Goal: Task Accomplishment & Management: Use online tool/utility

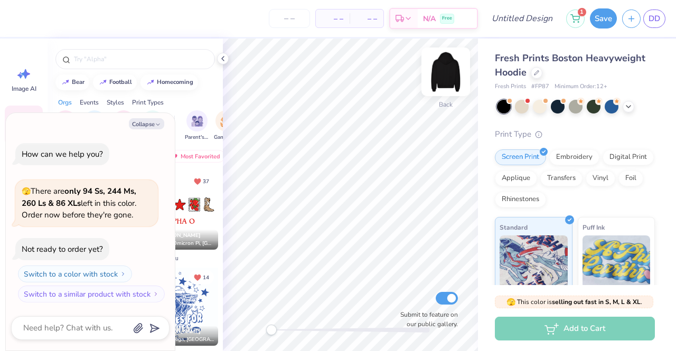
click at [440, 63] on img at bounding box center [446, 72] width 42 height 42
type textarea "x"
click at [152, 55] on input "text" at bounding box center [140, 59] width 135 height 11
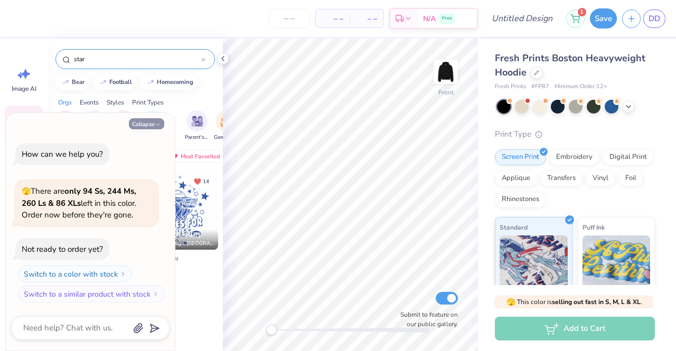
type input "star"
click at [148, 123] on button "Collapse" at bounding box center [146, 123] width 35 height 11
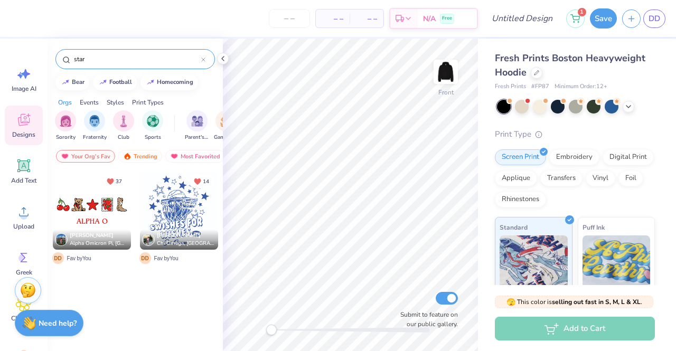
click at [93, 58] on input "star" at bounding box center [137, 59] width 128 height 11
click at [131, 155] on div "Trending" at bounding box center [140, 156] width 44 height 13
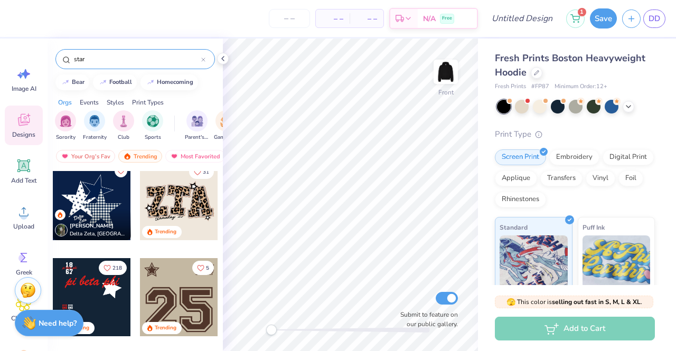
scroll to position [158, 0]
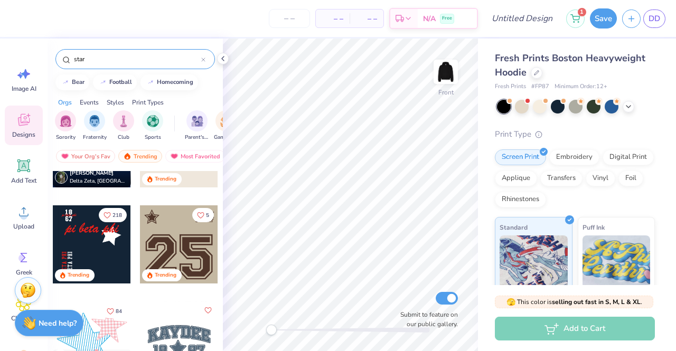
click at [52, 234] on div at bounding box center [13, 244] width 78 height 78
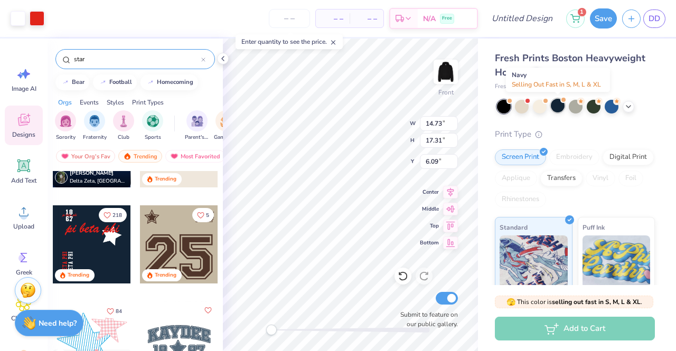
click at [562, 110] on div at bounding box center [558, 106] width 14 height 14
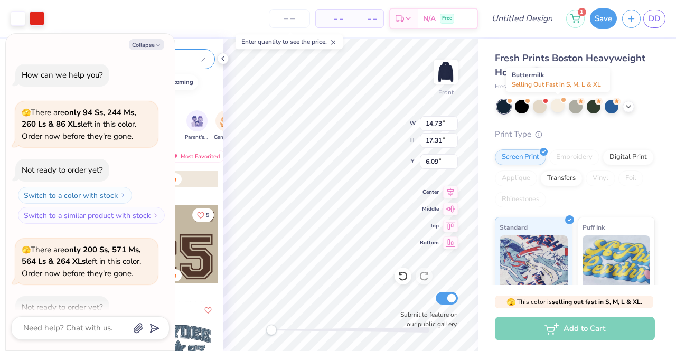
scroll to position [58, 0]
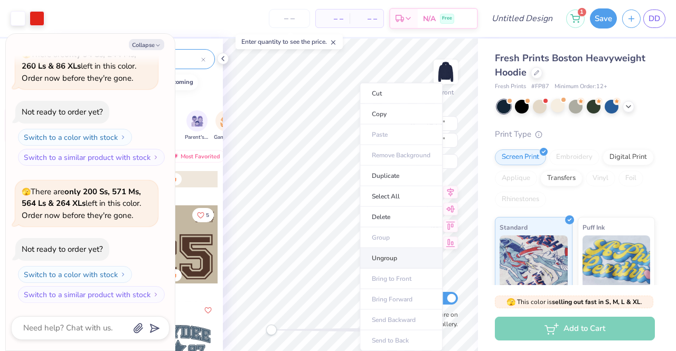
click at [390, 253] on li "Ungroup" at bounding box center [401, 258] width 83 height 21
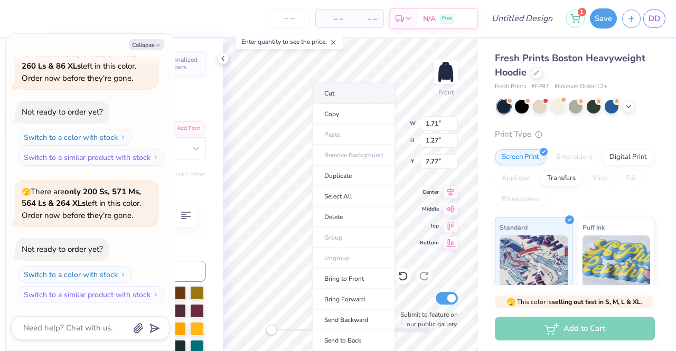
click at [348, 89] on li "Cut" at bounding box center [353, 93] width 83 height 21
click at [344, 88] on li "Cut" at bounding box center [354, 93] width 83 height 21
click at [337, 95] on li "Cut" at bounding box center [350, 93] width 83 height 21
click at [344, 96] on li "Cut" at bounding box center [348, 93] width 83 height 21
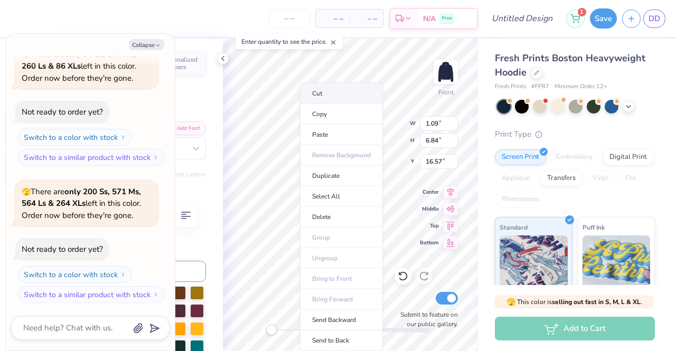
click at [332, 93] on li "Cut" at bounding box center [341, 93] width 83 height 21
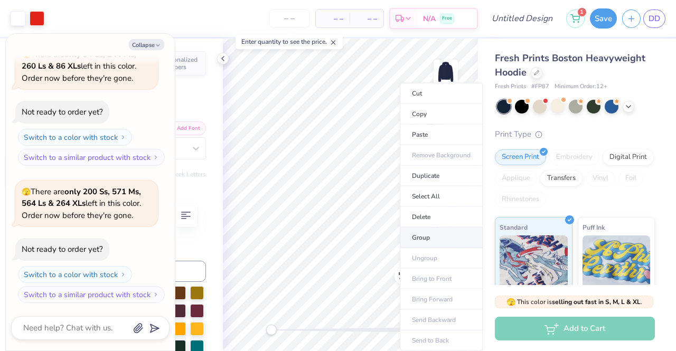
click at [425, 231] on li "Group" at bounding box center [441, 238] width 83 height 21
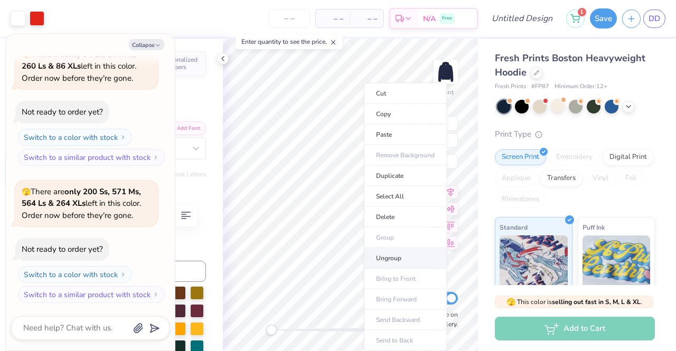
click at [403, 259] on li "Ungroup" at bounding box center [405, 258] width 83 height 21
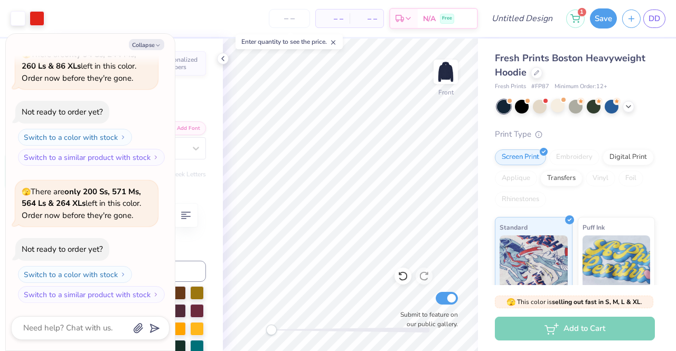
type textarea "x"
click at [441, 125] on input "13.51" at bounding box center [439, 123] width 38 height 15
type input "13.41"
click at [433, 138] on input "3.12" at bounding box center [439, 140] width 38 height 15
type textarea "x"
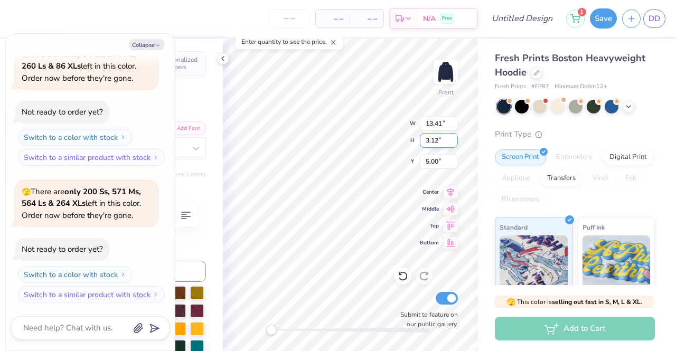
type input "3.10"
type input "5.01"
type input "3"
type input "1.92"
click at [431, 163] on input "5.01" at bounding box center [439, 161] width 38 height 15
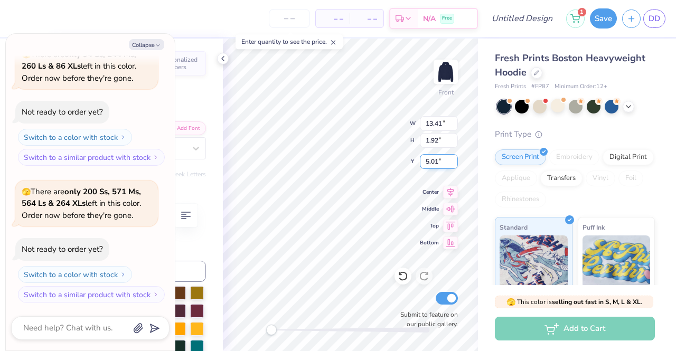
type textarea "x"
type input "8.30"
type input "5"
click at [435, 168] on input "10.92" at bounding box center [439, 161] width 38 height 15
type input "10.92"
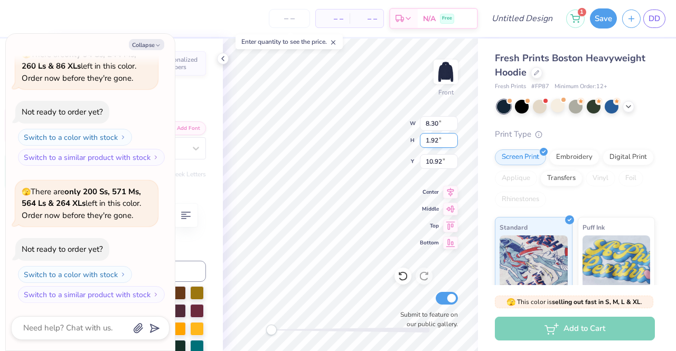
click at [434, 140] on input "1.92" at bounding box center [439, 140] width 38 height 15
type textarea "x"
click at [438, 125] on input "8.30" at bounding box center [439, 123] width 38 height 15
type input "8"
type input "13.42"
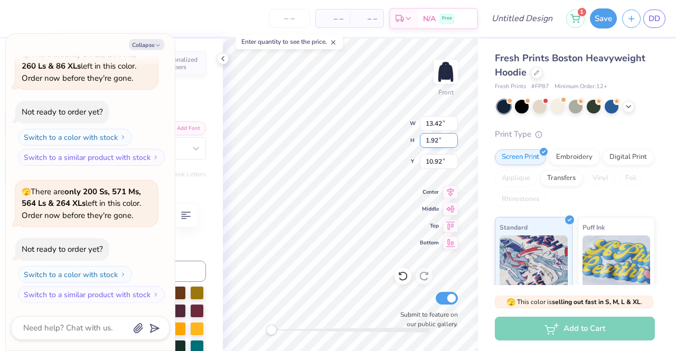
click at [435, 141] on input "1.92" at bounding box center [439, 140] width 38 height 15
type textarea "x"
type input "3.10"
type input "10.33"
click at [440, 127] on input "13.42" at bounding box center [439, 123] width 38 height 15
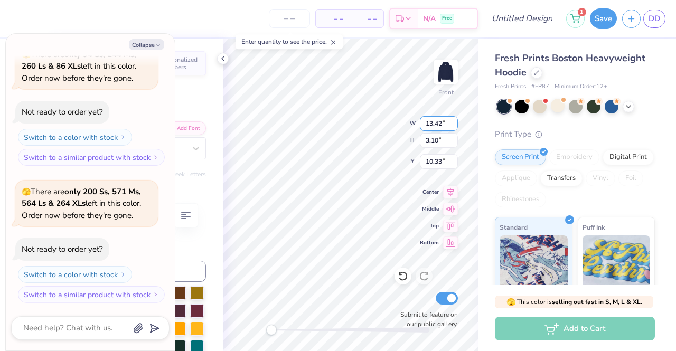
click at [440, 125] on input "13.42" at bounding box center [439, 123] width 38 height 15
type input "13.41"
click at [440, 136] on input "3.10" at bounding box center [439, 140] width 38 height 15
type textarea "x"
click at [436, 143] on input "3.10" at bounding box center [439, 140] width 38 height 15
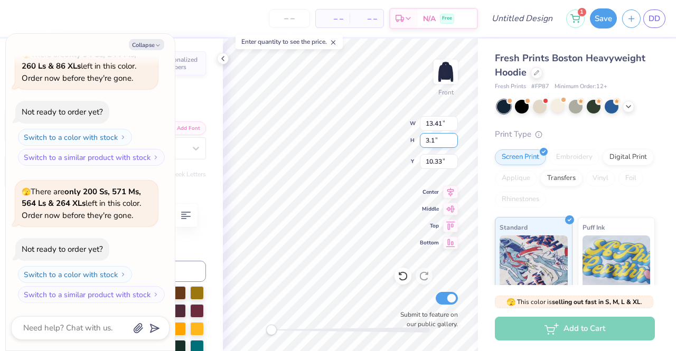
type input "3"
type input "1.92"
click at [436, 158] on input "10.33" at bounding box center [439, 161] width 38 height 15
type textarea "x"
type input "8.30"
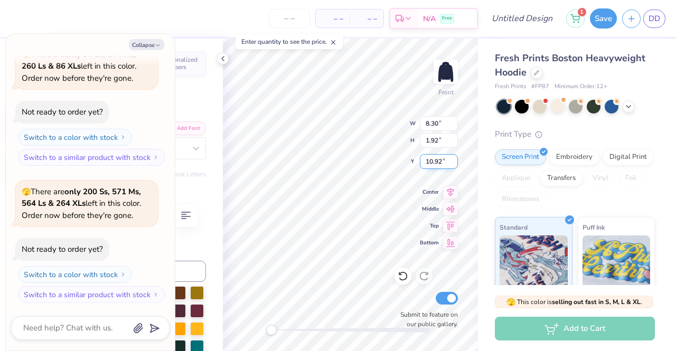
click at [441, 162] on input "10.92" at bounding box center [439, 161] width 38 height 15
type input "10.00"
type textarea "x"
click at [441, 164] on input "10.92" at bounding box center [439, 161] width 38 height 15
type input "10"
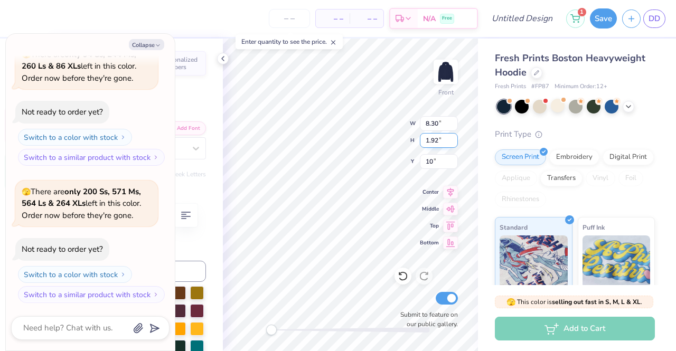
click at [440, 140] on input "1.92" at bounding box center [439, 140] width 38 height 15
type textarea "x"
click at [436, 121] on input "8.30" at bounding box center [439, 123] width 38 height 15
type input "8"
type input "13.4"
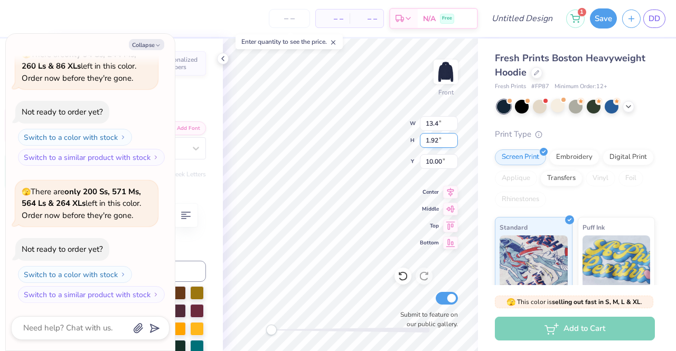
click at [434, 138] on input "1.92" at bounding box center [439, 140] width 38 height 15
type textarea "x"
type input "13.40"
type input "3.10"
type input "9.41"
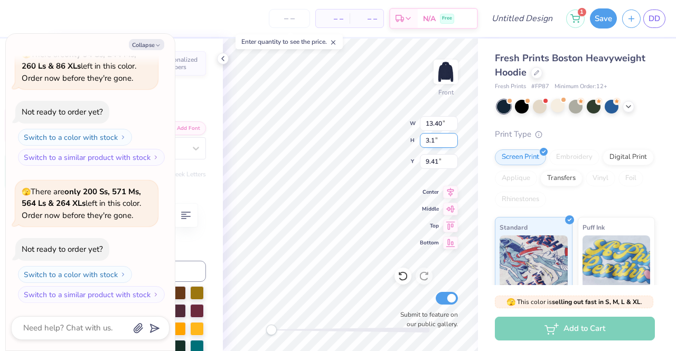
type input "3"
type input "2"
click at [435, 162] on input "9.41" at bounding box center [439, 161] width 38 height 15
type textarea "x"
type input "8.64"
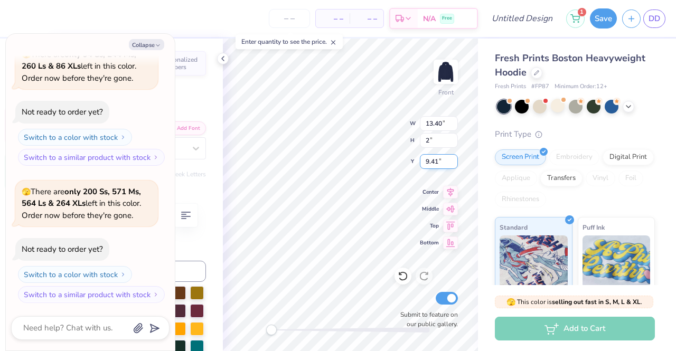
type input "2.00"
type input "9.96"
click at [437, 124] on input "8.64" at bounding box center [439, 123] width 38 height 15
type input "8"
type input "10"
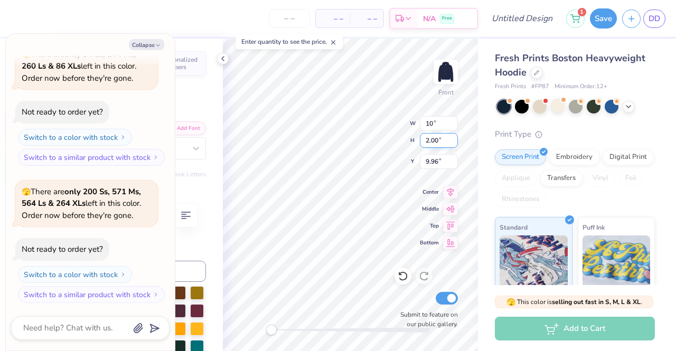
click at [434, 136] on input "2.00" at bounding box center [439, 140] width 38 height 15
type textarea "x"
type input "10.00"
type input "2.31"
click at [432, 165] on input "9.80" at bounding box center [439, 161] width 38 height 15
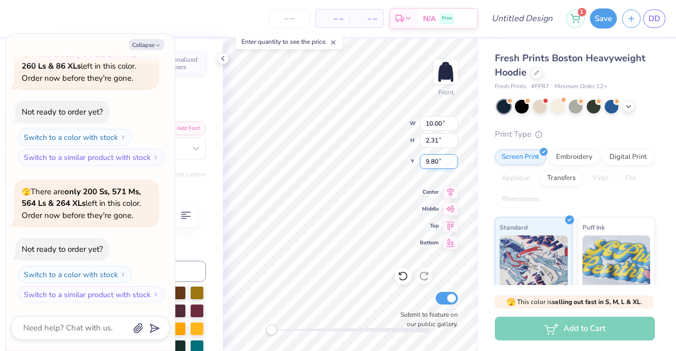
click at [430, 163] on input "9.80" at bounding box center [439, 161] width 38 height 15
click at [428, 159] on input "9.80" at bounding box center [439, 161] width 38 height 15
click at [440, 160] on input "10.80" at bounding box center [439, 161] width 38 height 15
click at [439, 160] on input "10.80" at bounding box center [439, 161] width 38 height 15
type input "10.00"
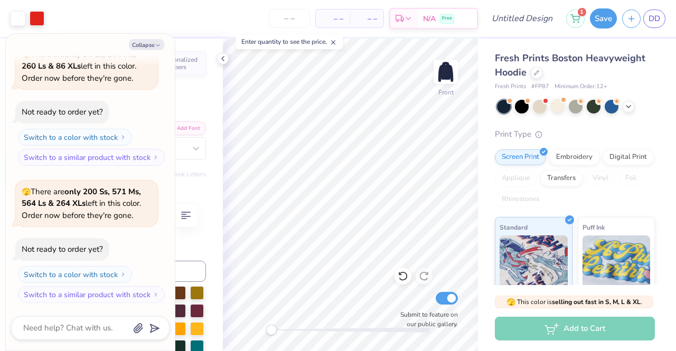
type textarea "x"
click at [441, 125] on input "10.00" at bounding box center [439, 123] width 38 height 15
type input "1"
type input "12"
click at [433, 138] on input "2.31" at bounding box center [439, 140] width 38 height 15
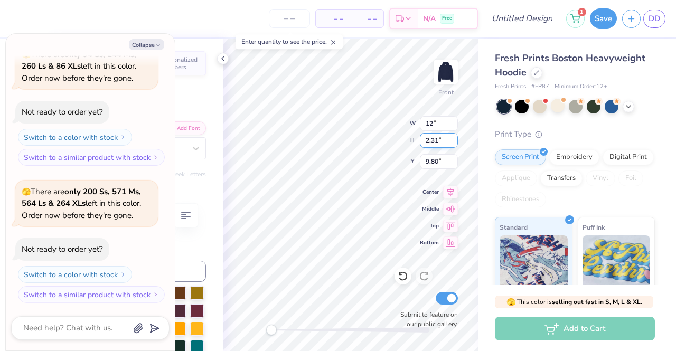
type textarea "x"
type input "12.00"
type input "2.78"
type input "9.57"
type textarea "x"
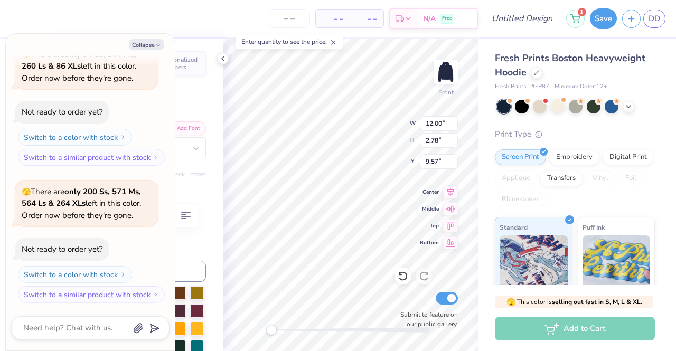
type input "4.86"
type input "5.00"
click at [438, 161] on input "5.69" at bounding box center [439, 161] width 38 height 15
type input "5"
type input "10.04"
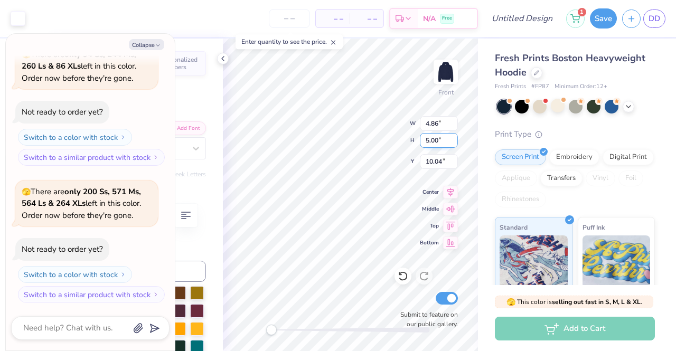
click at [436, 144] on input "5.00" at bounding box center [439, 140] width 38 height 15
type textarea "x"
type input "12.00"
type input "2.78"
type input "9.57"
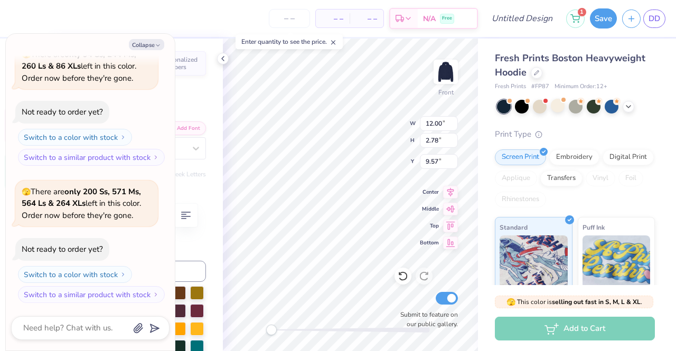
scroll to position [8, 3]
type textarea "x"
type textarea "pi beta ph"
type textarea "x"
type textarea "pi beta"
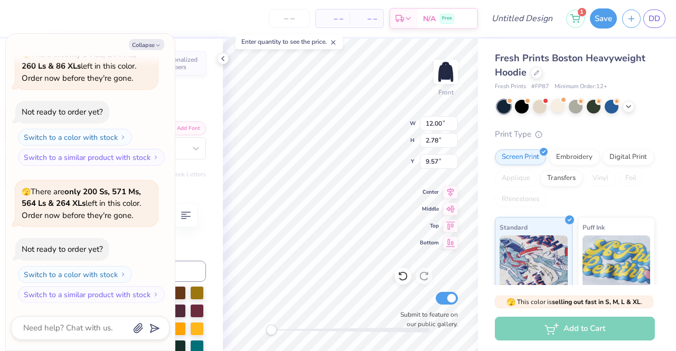
type textarea "x"
type textarea "pi beta"
type textarea "x"
type textarea "pi bet"
type textarea "x"
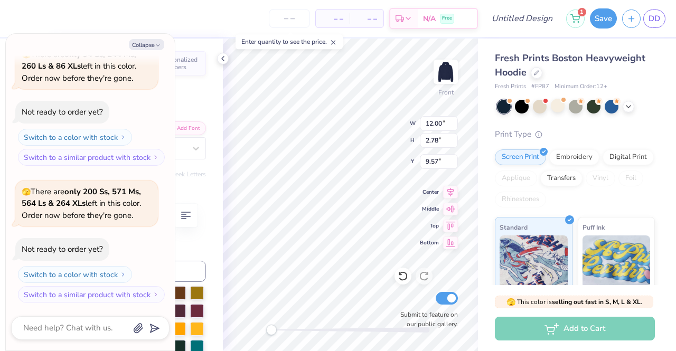
type textarea "pi be"
type textarea "x"
type textarea "pi b"
type textarea "x"
type textarea "pi"
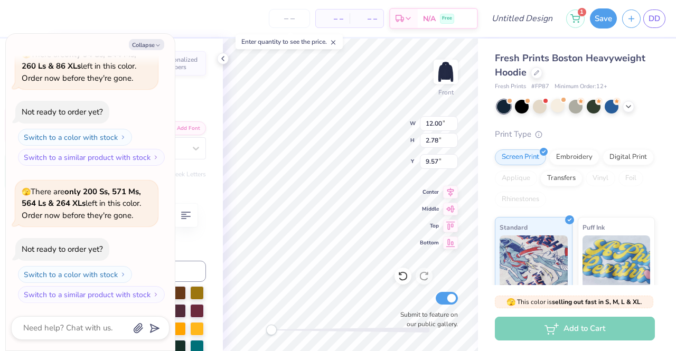
type textarea "x"
type textarea "pi"
type textarea "x"
type textarea "p"
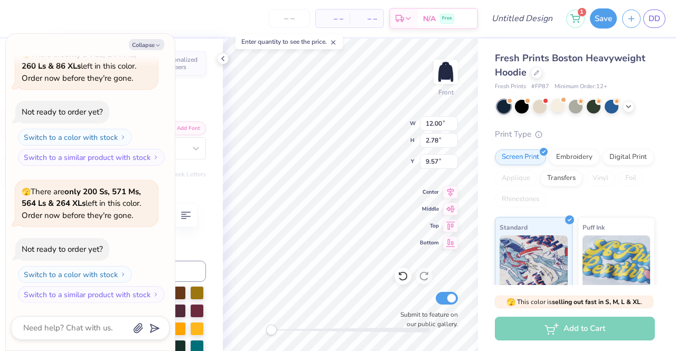
type textarea "x"
type textarea "U"
type textarea "x"
type textarea "Un"
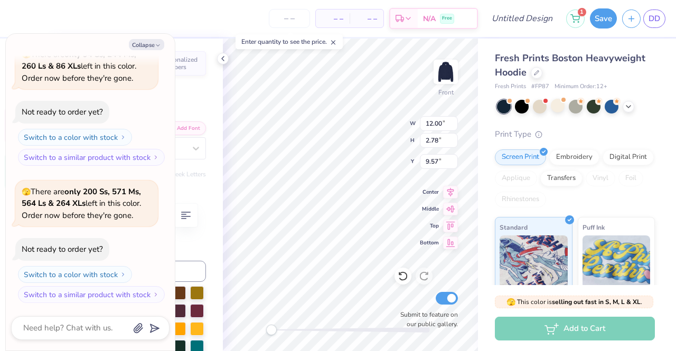
type textarea "x"
type textarea "Uni"
type textarea "x"
type textarea "Univ"
type textarea "x"
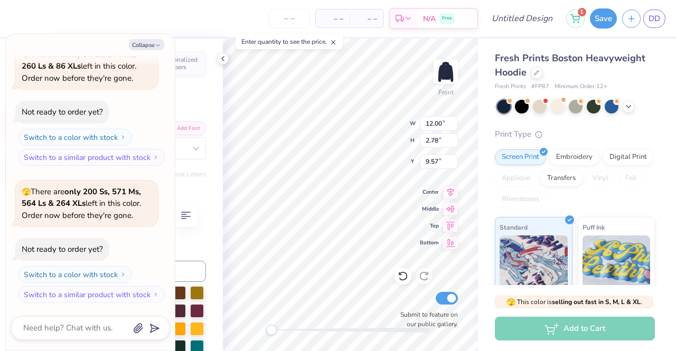
type textarea "Unive"
type textarea "x"
type textarea "Univer"
type textarea "x"
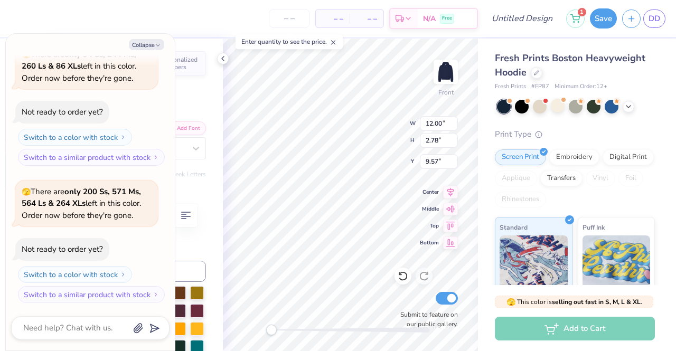
type textarea "Univers"
type textarea "x"
type textarea "Universi"
type textarea "x"
type textarea "University"
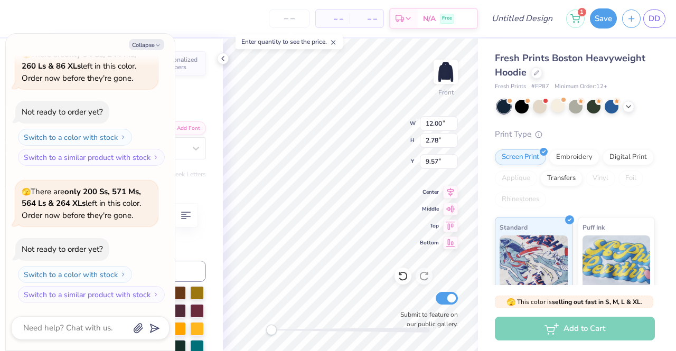
type textarea "x"
type textarea "University"
type textarea "x"
type textarea "University o"
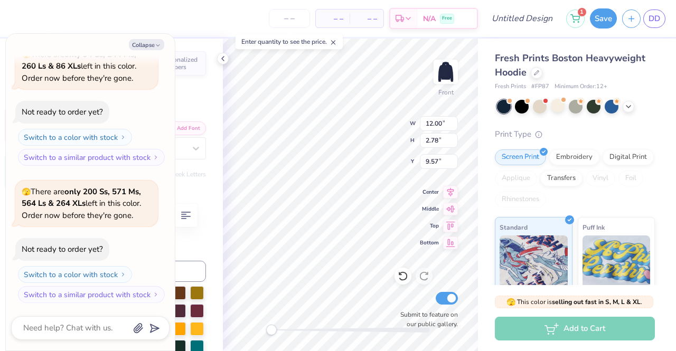
type textarea "x"
type textarea "University of"
type textarea "x"
type textarea "University of"
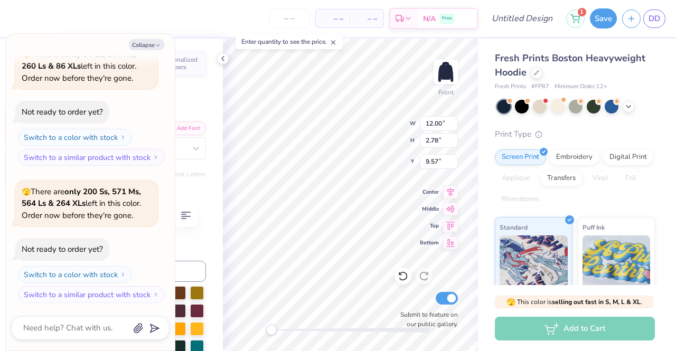
type textarea "x"
type textarea "University of T"
type textarea "x"
type textarea "[GEOGRAPHIC_DATA]"
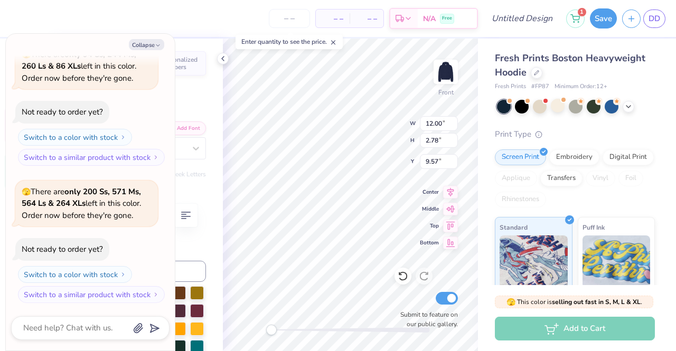
type textarea "x"
type textarea "[GEOGRAPHIC_DATA]"
type textarea "x"
type textarea "[GEOGRAPHIC_DATA][US_STATE]"
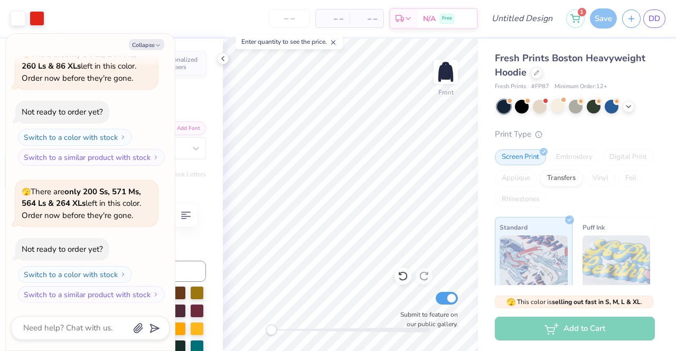
type textarea "x"
click at [441, 125] on input "18.36" at bounding box center [439, 123] width 38 height 15
type input "13.41"
click at [435, 139] on input "2.65" at bounding box center [439, 140] width 38 height 15
type textarea "x"
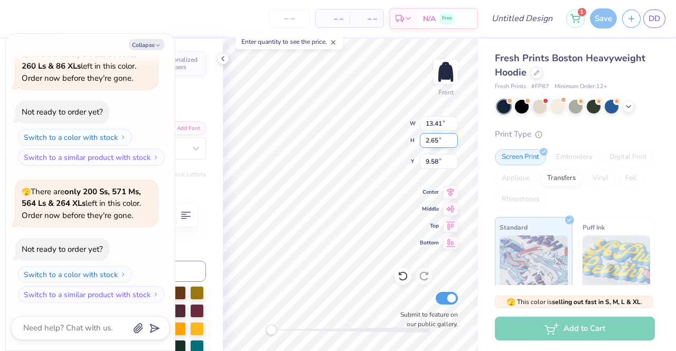
type input "1.93"
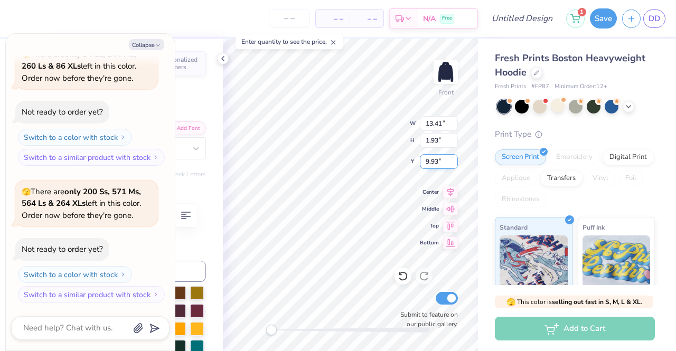
click at [437, 165] on input "9.93" at bounding box center [439, 161] width 38 height 15
type input "9"
type input "10.20"
click at [428, 143] on input "1.93" at bounding box center [439, 140] width 38 height 15
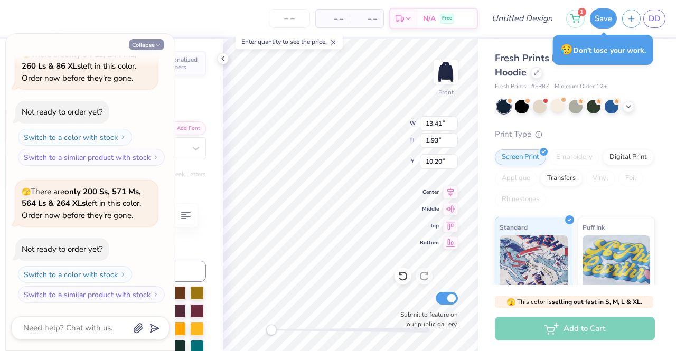
click at [150, 47] on button "Collapse" at bounding box center [146, 44] width 35 height 11
type textarea "x"
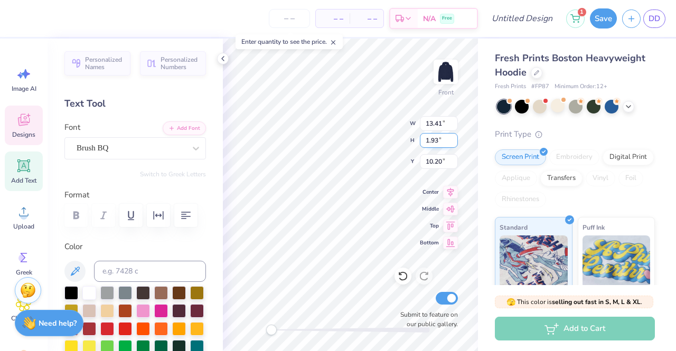
click at [438, 140] on input "1.93" at bounding box center [439, 140] width 38 height 15
type input "1.92"
click at [436, 163] on input "10.20" at bounding box center [439, 161] width 38 height 15
type input "13.32"
type input "10.20"
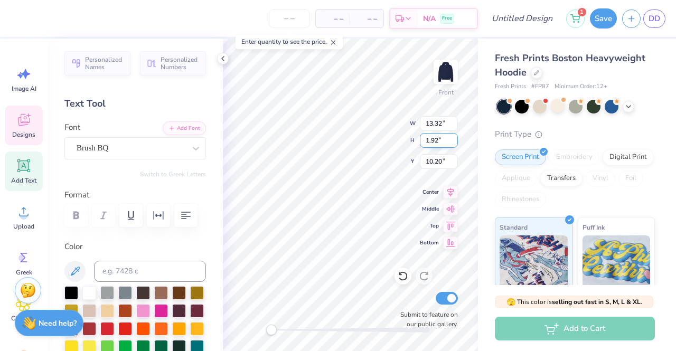
click at [435, 139] on input "1.92" at bounding box center [439, 140] width 38 height 15
click at [434, 126] on input "13.32" at bounding box center [439, 123] width 38 height 15
click at [440, 126] on input "13.32" at bounding box center [439, 123] width 38 height 15
type input "13.41"
click at [437, 140] on input "1.92" at bounding box center [439, 140] width 38 height 15
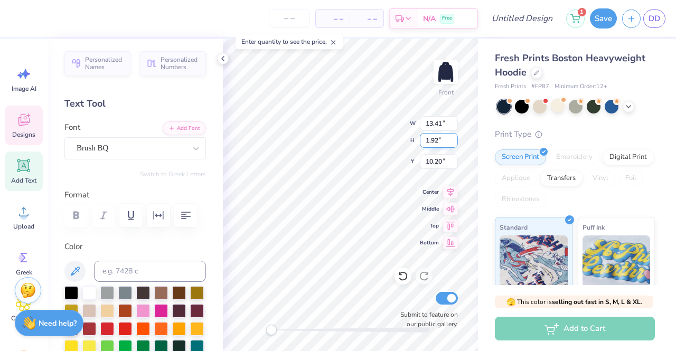
type input "1.93"
type input "10.19"
type input "4.86"
type input "5.00"
type input "10.04"
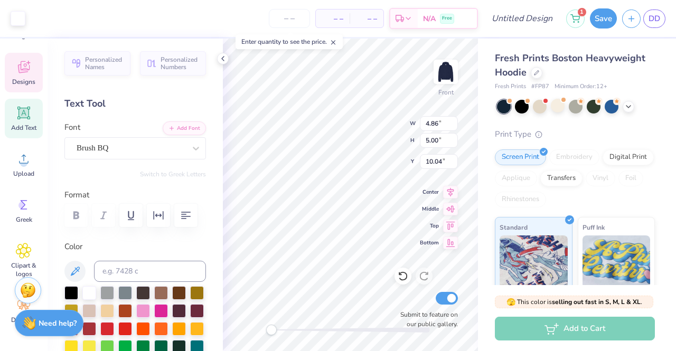
scroll to position [111, 0]
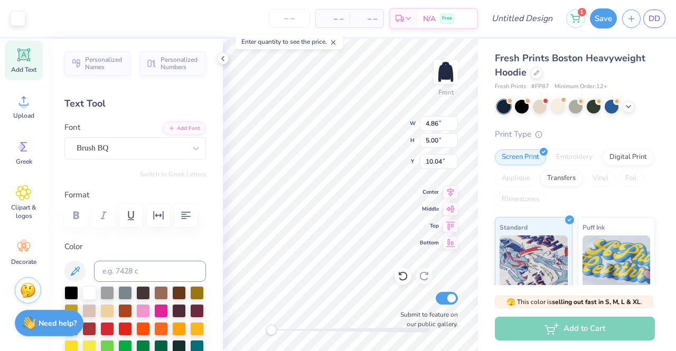
click at [24, 69] on span "Add Text" at bounding box center [23, 69] width 25 height 8
type input "7.22"
type input "2.09"
type input "13.71"
type input "3.52"
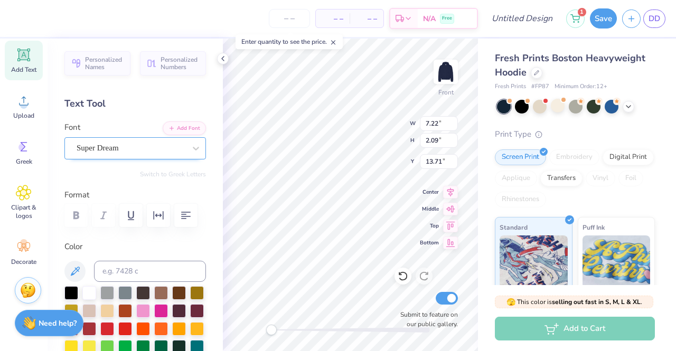
type input "1.02"
type input "14.78"
click at [130, 145] on div "Super Dream" at bounding box center [131, 148] width 111 height 16
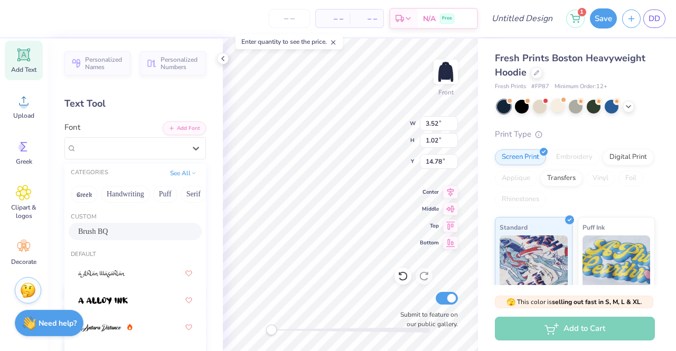
click at [124, 230] on div "Brush BQ" at bounding box center [135, 231] width 114 height 11
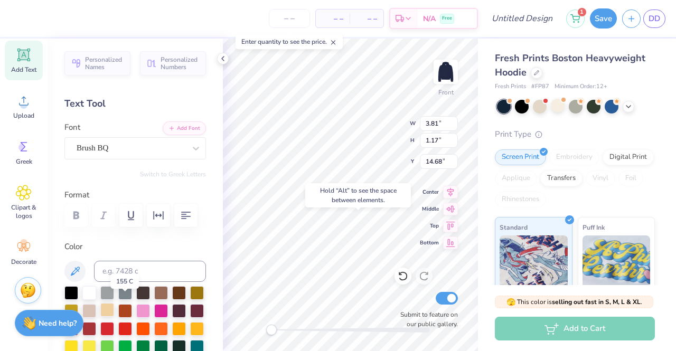
scroll to position [53, 0]
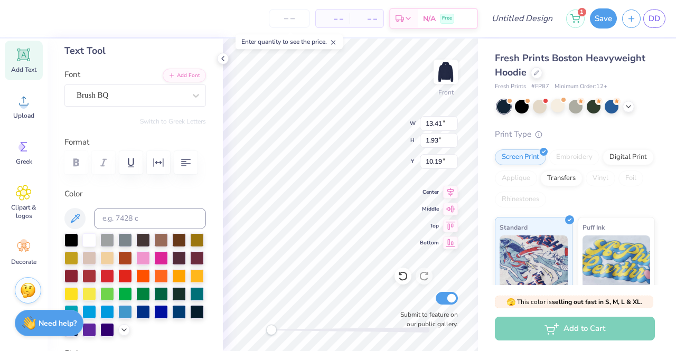
type input "13.41"
type input "1.93"
type input "10.19"
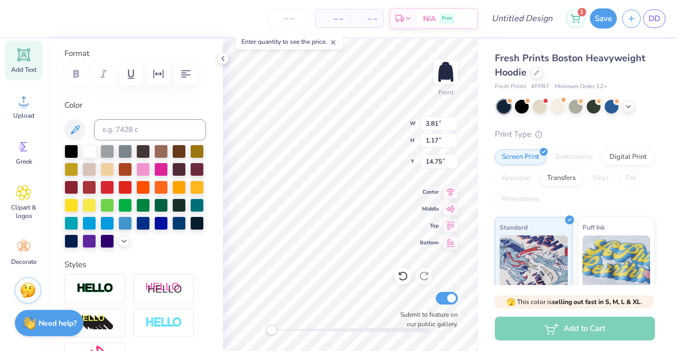
scroll to position [158, 0]
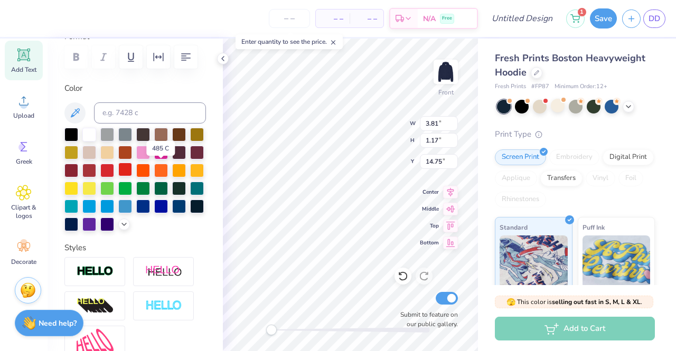
click at [132, 167] on div at bounding box center [125, 170] width 14 height 14
type textarea "T"
type textarea "Kappa"
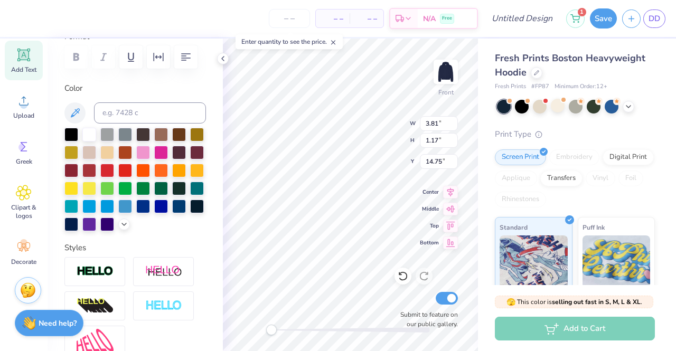
scroll to position [8, 2]
type input "3.07"
type input "1.10"
type input "12.33"
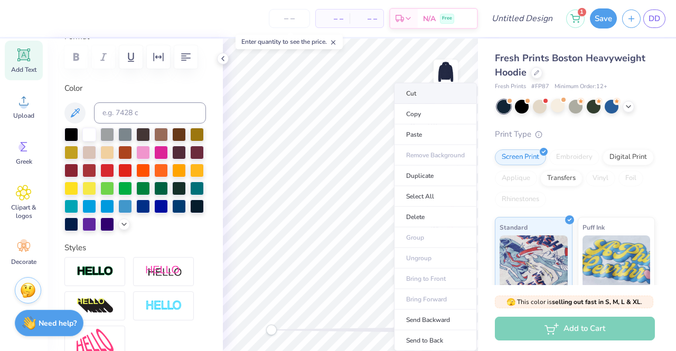
click at [416, 92] on li "Cut" at bounding box center [435, 93] width 83 height 21
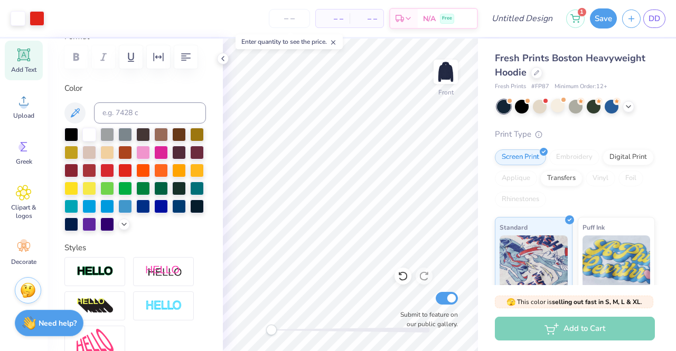
click at [28, 70] on span "Add Text" at bounding box center [23, 69] width 25 height 8
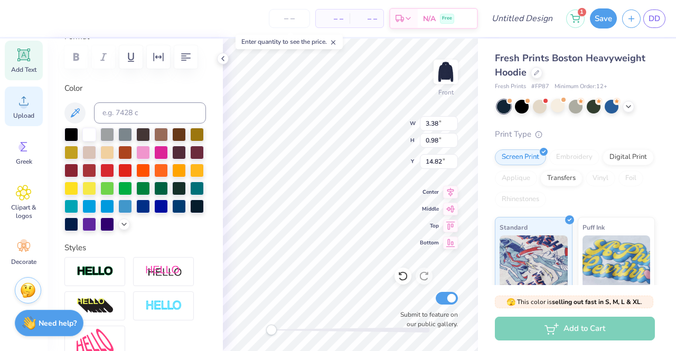
type input "3.38"
type input "0.98"
type input "14.82"
click at [132, 166] on div at bounding box center [125, 170] width 14 height 14
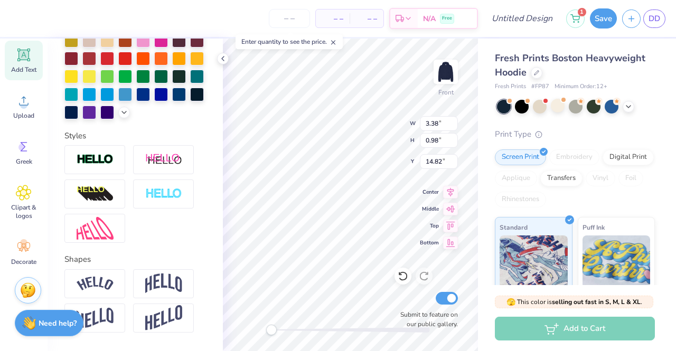
scroll to position [216, 0]
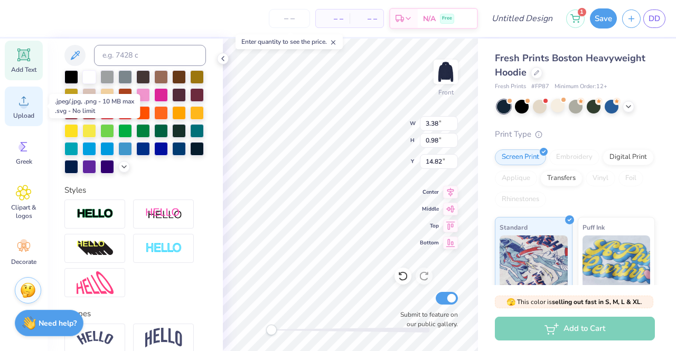
click at [25, 111] on span "Upload" at bounding box center [23, 115] width 21 height 8
type input "13.41"
type input "1.93"
type input "10.19"
type input "3.38"
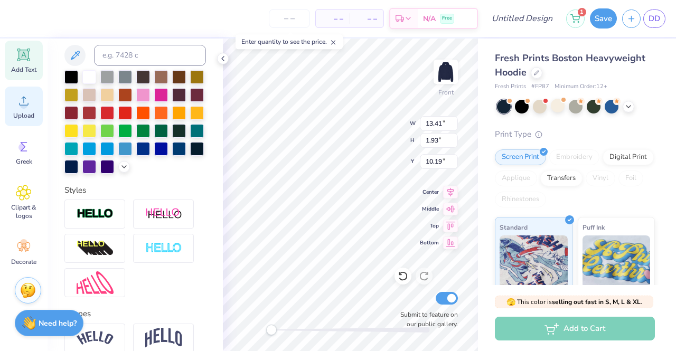
type input "0.98"
type input "14.82"
type input "13.41"
type input "1.93"
type input "10.19"
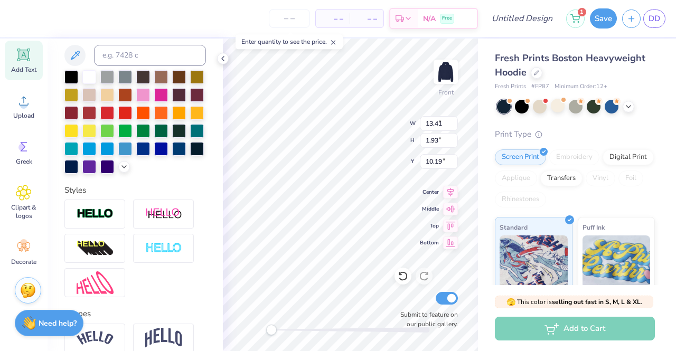
type input "3.38"
type input "0.98"
type input "14.82"
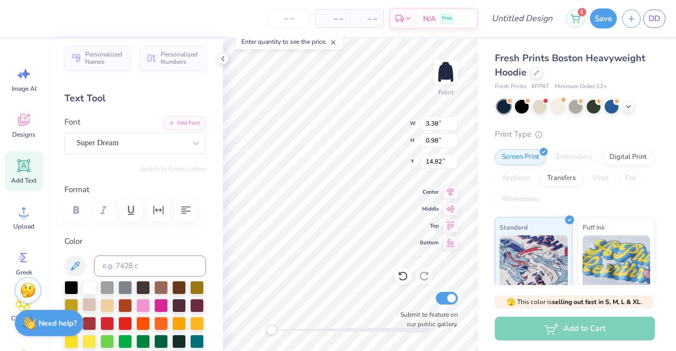
scroll to position [5, 0]
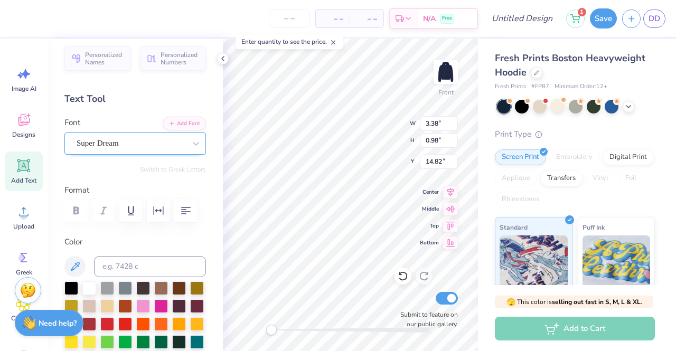
click at [117, 144] on div "Super Dream" at bounding box center [131, 143] width 111 height 16
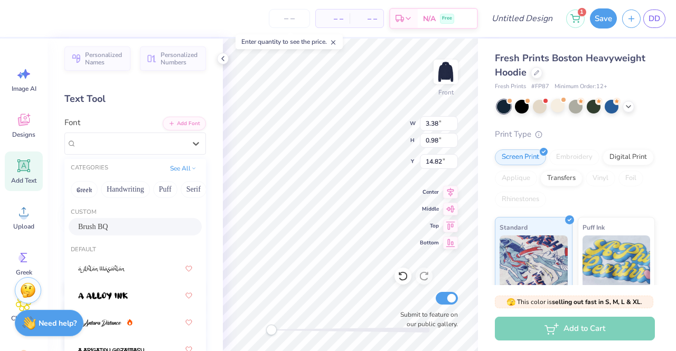
click at [132, 229] on div "Brush BQ" at bounding box center [135, 226] width 114 height 11
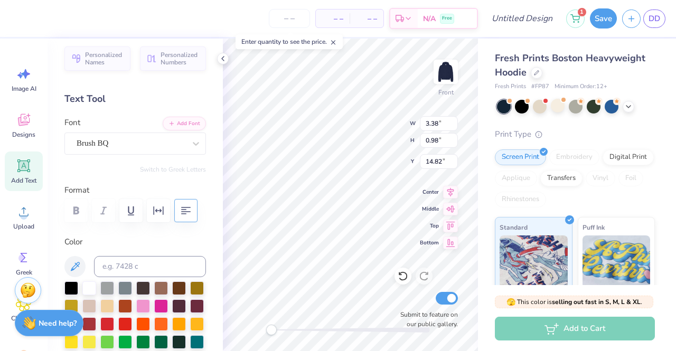
scroll to position [8, 2]
type textarea "T"
type textarea "Kappa"
type input "3.07"
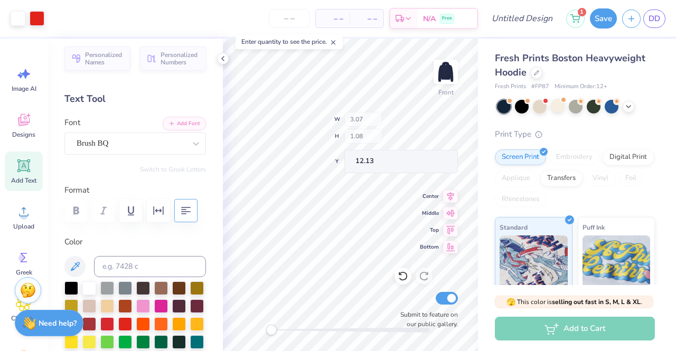
type input "1.08"
type input "12.13"
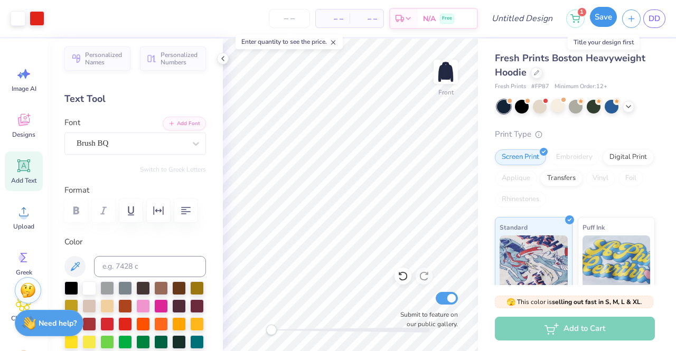
click at [607, 18] on button "Save" at bounding box center [603, 17] width 27 height 20
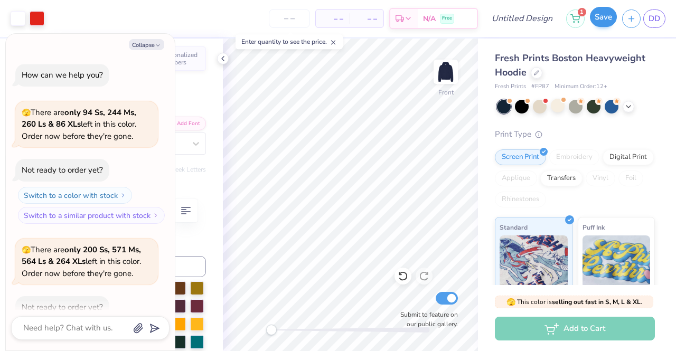
scroll to position [87, 0]
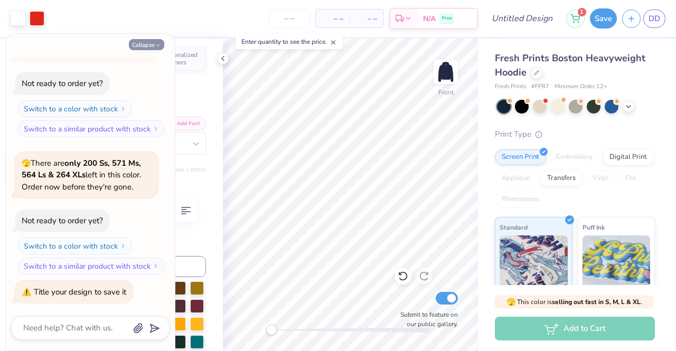
click at [162, 45] on button "Collapse" at bounding box center [146, 44] width 35 height 11
type textarea "x"
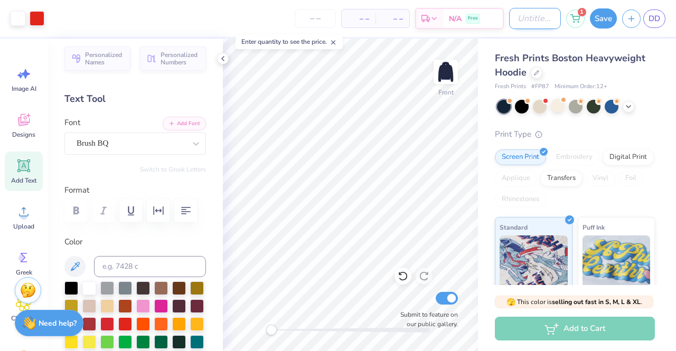
click at [531, 14] on input "Design Title" at bounding box center [535, 18] width 52 height 21
click at [548, 24] on input "Front and back" at bounding box center [535, 18] width 52 height 21
click at [554, 22] on input "Front and back" at bounding box center [535, 18] width 52 height 21
click at [521, 16] on input "Front and back" at bounding box center [535, 18] width 52 height 21
click at [520, 16] on input "Front and back" at bounding box center [535, 18] width 52 height 21
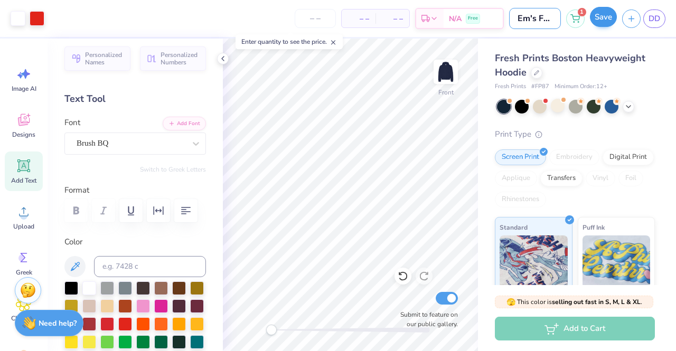
type input "Em's Front and back"
click at [605, 19] on button "Save" at bounding box center [603, 17] width 27 height 20
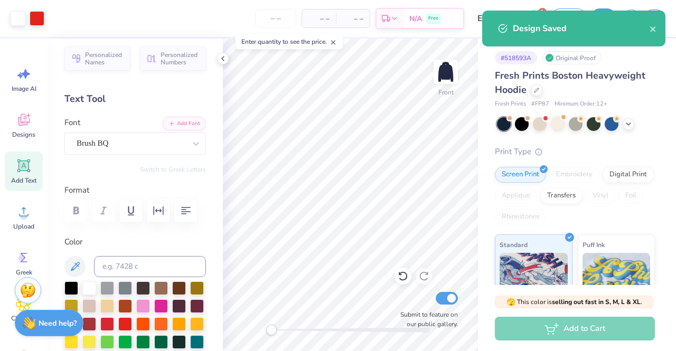
click at [657, 33] on div "Design Saved" at bounding box center [573, 29] width 183 height 36
click at [653, 28] on icon "close" at bounding box center [652, 29] width 7 height 8
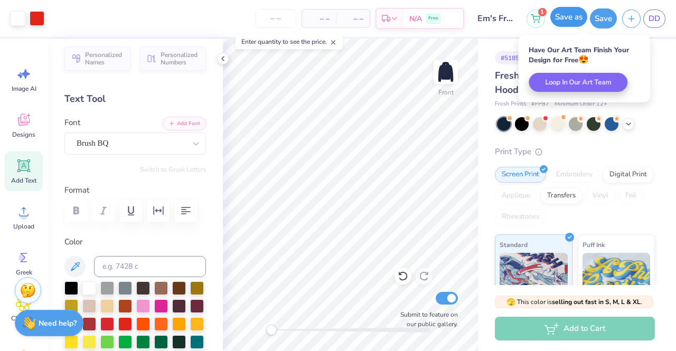
click at [576, 17] on button "Save as" at bounding box center [568, 17] width 37 height 20
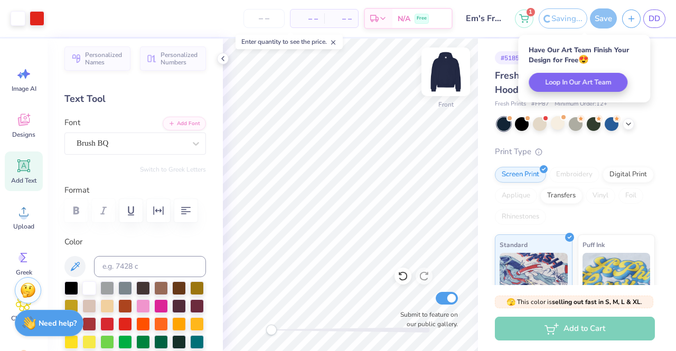
click at [441, 71] on img at bounding box center [446, 72] width 42 height 42
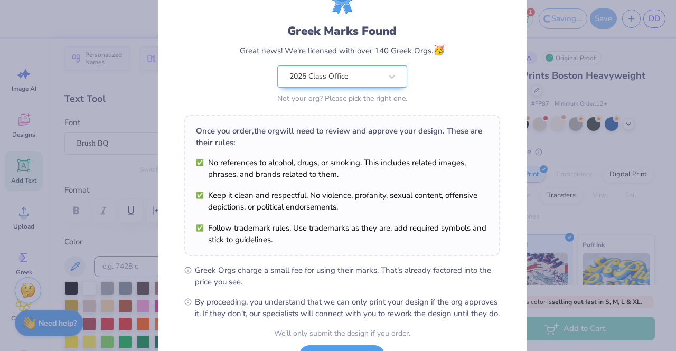
scroll to position [142, 0]
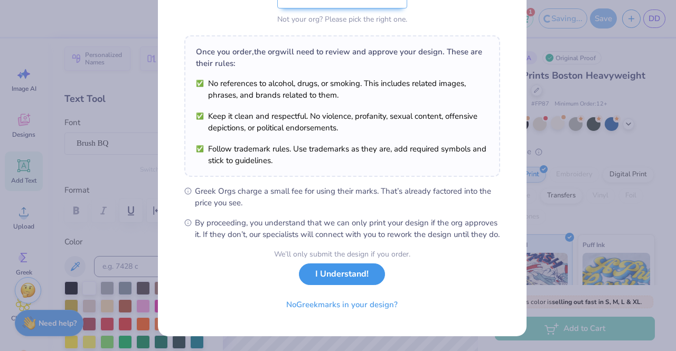
click at [348, 279] on button "I Understand!" at bounding box center [342, 274] width 86 height 22
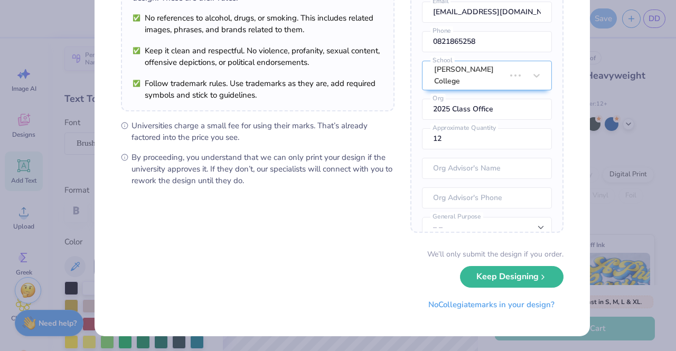
scroll to position [0, 0]
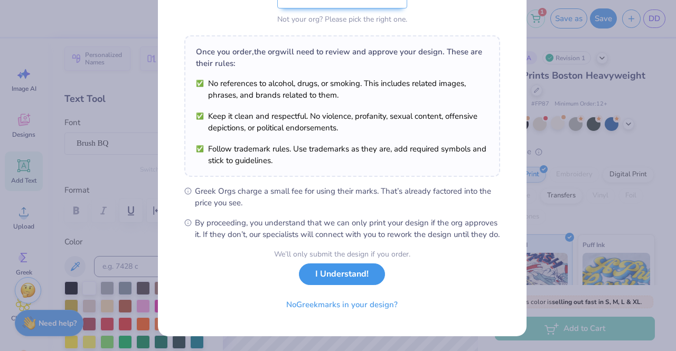
click at [353, 282] on button "I Understand!" at bounding box center [342, 274] width 86 height 22
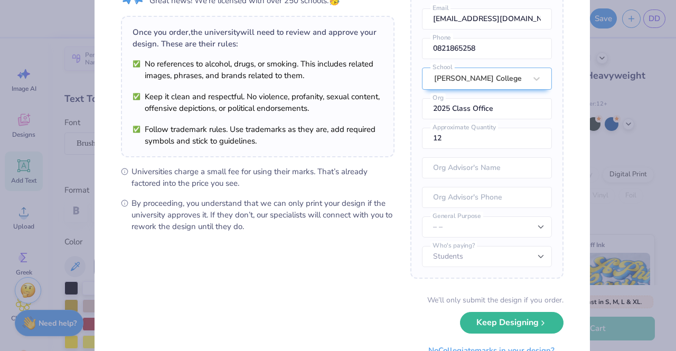
scroll to position [107, 0]
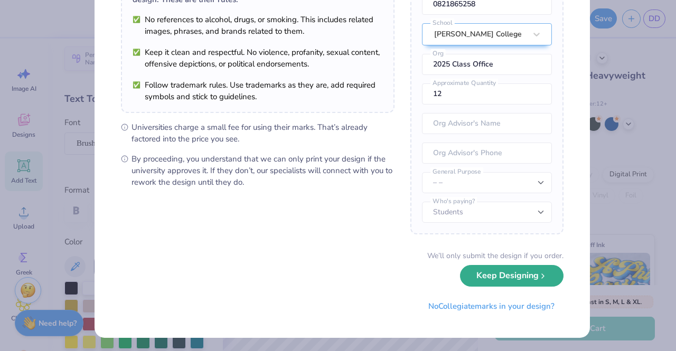
click at [486, 270] on button "Keep Designing" at bounding box center [511, 276] width 103 height 22
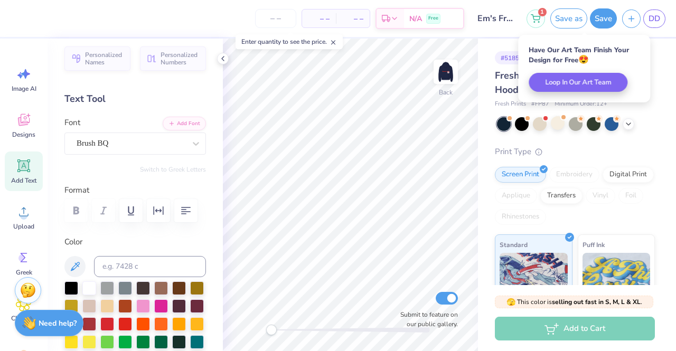
scroll to position [0, 0]
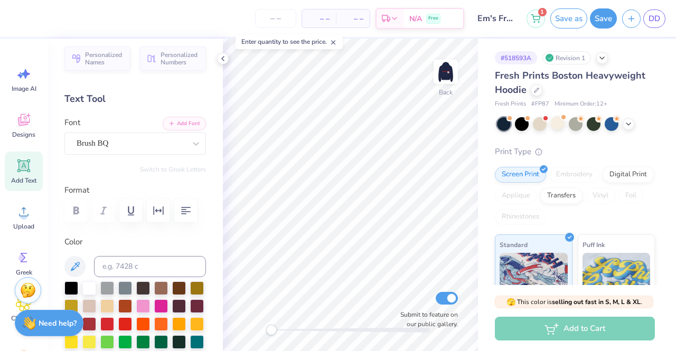
click at [30, 171] on icon at bounding box center [24, 166] width 16 height 16
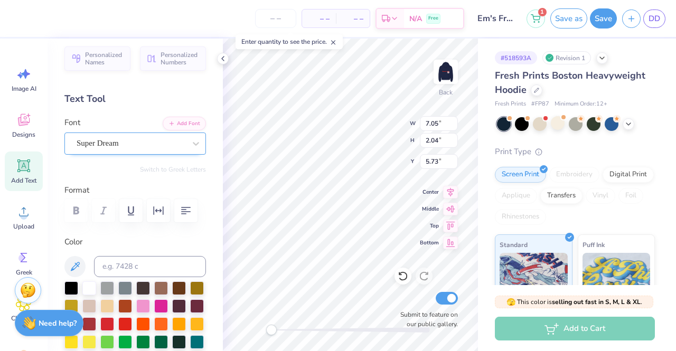
scroll to position [8, 1]
type textarea "T"
type textarea "KKG"
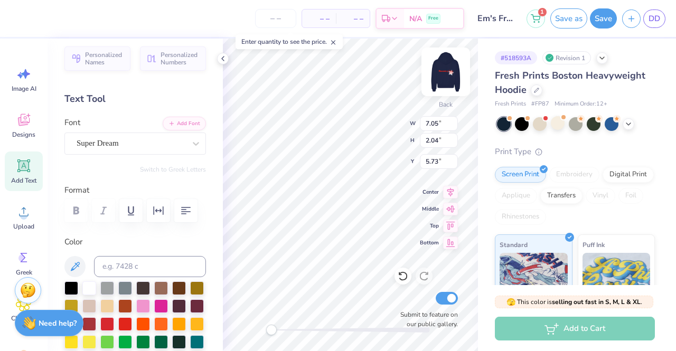
click at [450, 74] on img at bounding box center [446, 72] width 42 height 42
type input "5.29"
type input "2.08"
type input "6.00"
click at [449, 71] on img at bounding box center [446, 72] width 42 height 42
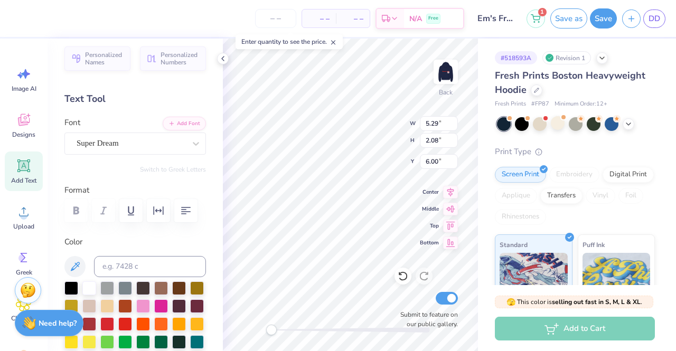
type input "7.05"
type input "2.04"
type input "5.73"
click at [436, 125] on input "7.05" at bounding box center [439, 123] width 38 height 15
type input "7"
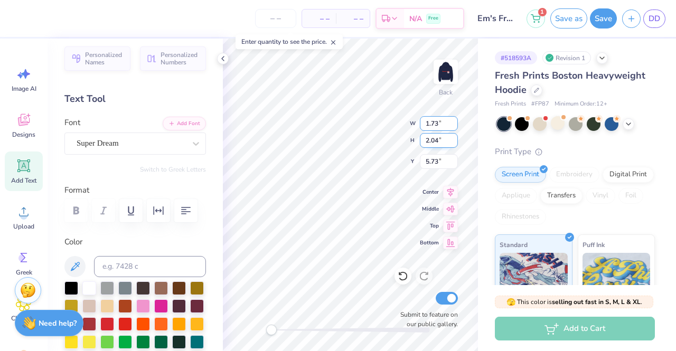
type input "1.73"
click at [436, 143] on input "2.04" at bounding box center [439, 140] width 38 height 15
type input "0.50"
type input "6.50"
type input "0.87"
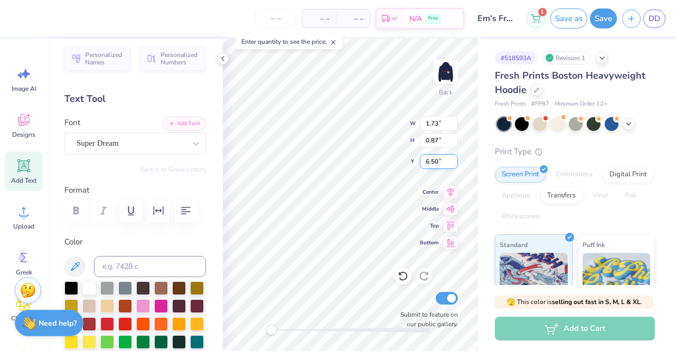
click at [431, 166] on input "6.50" at bounding box center [439, 161] width 38 height 15
type input "3.00"
type input "6"
type input "4.07"
click at [437, 125] on input "3.00" at bounding box center [439, 123] width 38 height 15
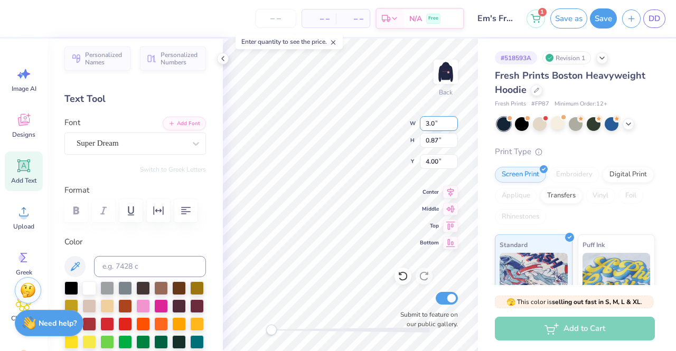
type input "3"
type input "1.73"
click at [434, 142] on input "0.87" at bounding box center [439, 140] width 38 height 15
type input "0.50"
type input "4.18"
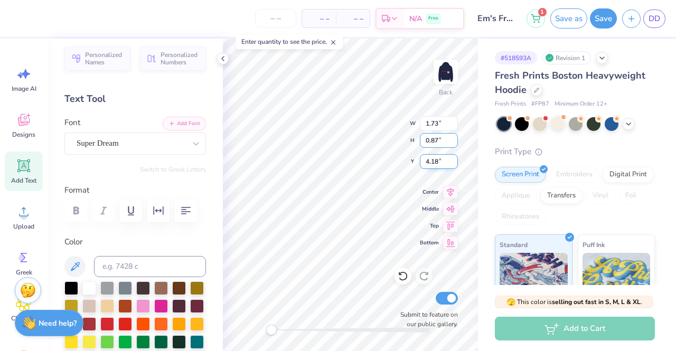
type input "0.87"
click at [433, 155] on input "4.18" at bounding box center [439, 161] width 38 height 15
type input "3.00"
type input "4.07"
click at [422, 144] on input "0.87" at bounding box center [439, 140] width 38 height 15
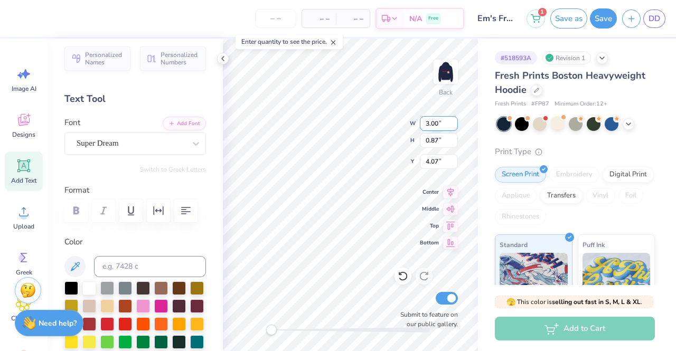
click at [438, 124] on input "3.00" at bounding box center [439, 123] width 38 height 15
click at [437, 129] on input "3.00" at bounding box center [439, 123] width 38 height 15
type input "3"
type input "1.73"
click at [436, 138] on input "0.87" at bounding box center [439, 140] width 38 height 15
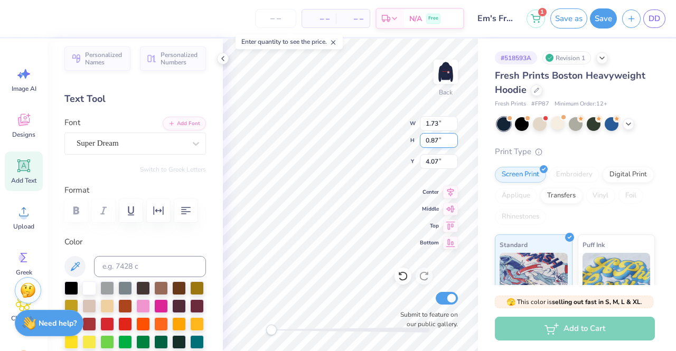
type input "0.50"
type input "4.25"
type input "0.87"
click at [426, 167] on input "4.25" at bounding box center [439, 161] width 38 height 15
type input "3.00"
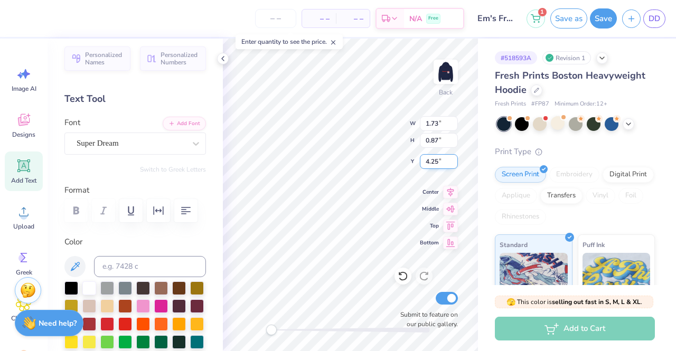
type input "4.07"
click at [434, 124] on input "3.00" at bounding box center [439, 123] width 38 height 15
click at [438, 125] on input "3.00" at bounding box center [439, 123] width 38 height 15
type input "3"
click at [430, 144] on input "0.87" at bounding box center [439, 140] width 38 height 15
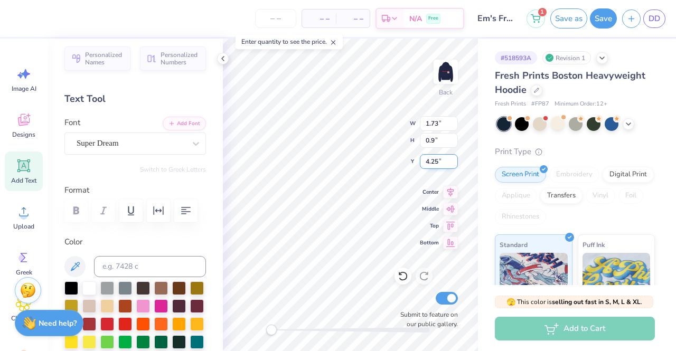
click at [436, 157] on input "4.25" at bounding box center [439, 161] width 38 height 15
click at [122, 137] on div "Super Dream" at bounding box center [131, 143] width 111 height 16
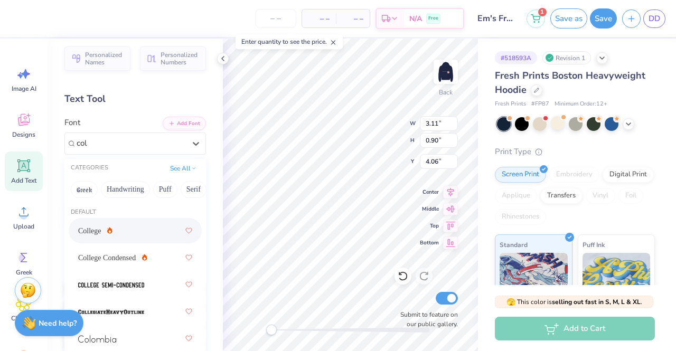
click at [134, 222] on div "College" at bounding box center [135, 230] width 114 height 19
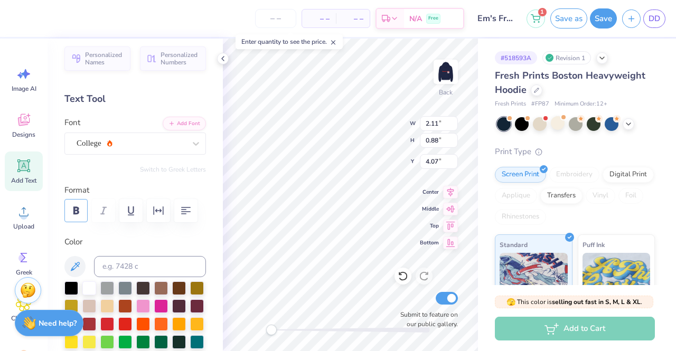
click at [81, 206] on icon "button" at bounding box center [76, 210] width 13 height 13
click at [436, 124] on input "2.11" at bounding box center [439, 123] width 38 height 15
click at [438, 124] on input "2.11" at bounding box center [439, 123] width 38 height 15
click at [425, 142] on input "0.88" at bounding box center [439, 140] width 38 height 15
click at [436, 122] on input "1.14" at bounding box center [439, 123] width 38 height 15
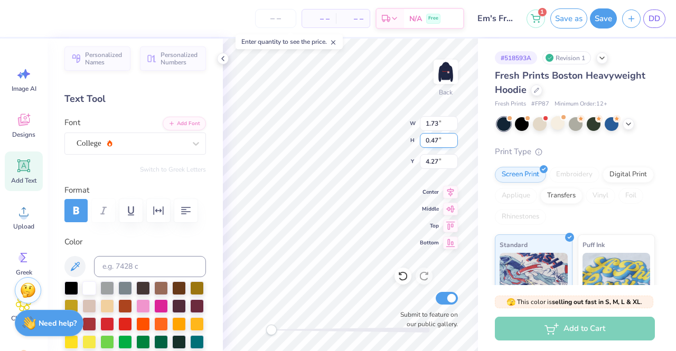
click at [437, 143] on input "0.47" at bounding box center [439, 140] width 38 height 15
click at [437, 163] on input "4.15" at bounding box center [439, 161] width 38 height 15
click at [428, 137] on input "0.71" at bounding box center [439, 140] width 38 height 15
click at [436, 140] on input "0.71" at bounding box center [439, 140] width 38 height 15
click at [433, 127] on input "1.73" at bounding box center [439, 123] width 38 height 15
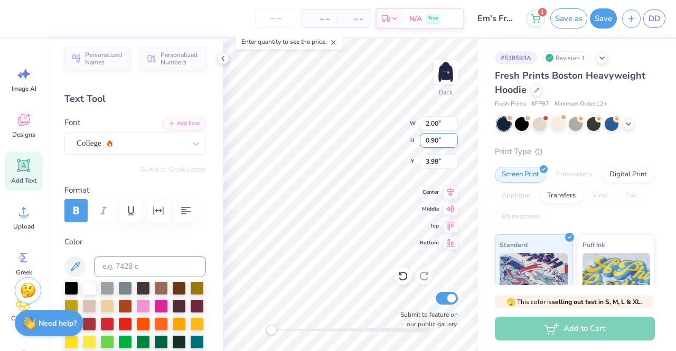
click at [432, 144] on input "0.90" at bounding box center [439, 140] width 38 height 15
click at [437, 162] on input "4.01" at bounding box center [439, 161] width 38 height 15
click at [360, 137] on div "Back W 2.00 2.00 " H 0.82 0.82 " Y 4.01 4.01 " Center Middle Top Bottom Submit …" at bounding box center [350, 195] width 255 height 313
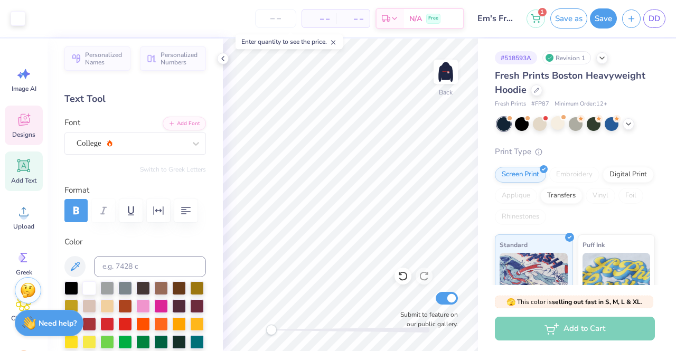
click at [24, 128] on div "Designs" at bounding box center [24, 126] width 38 height 40
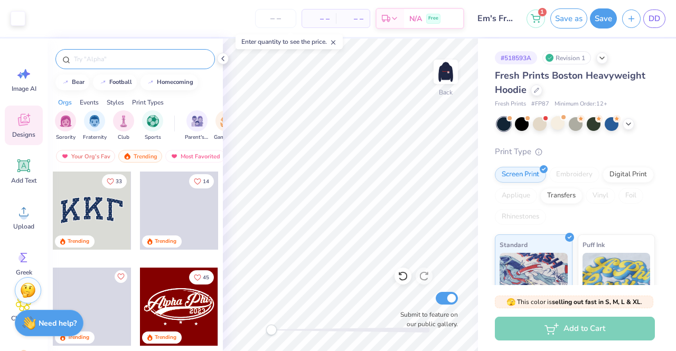
click at [105, 59] on input "text" at bounding box center [140, 59] width 135 height 11
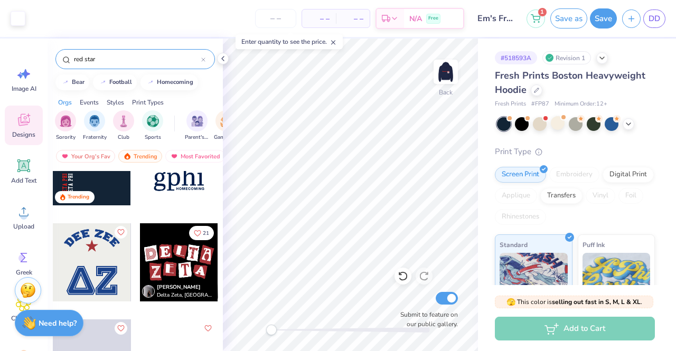
scroll to position [475, 0]
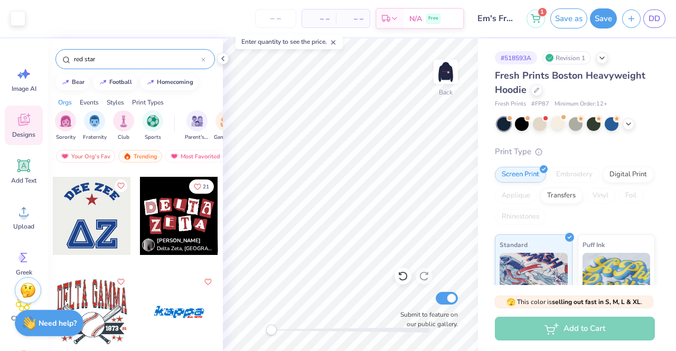
click at [76, 209] on div at bounding box center [92, 216] width 78 height 78
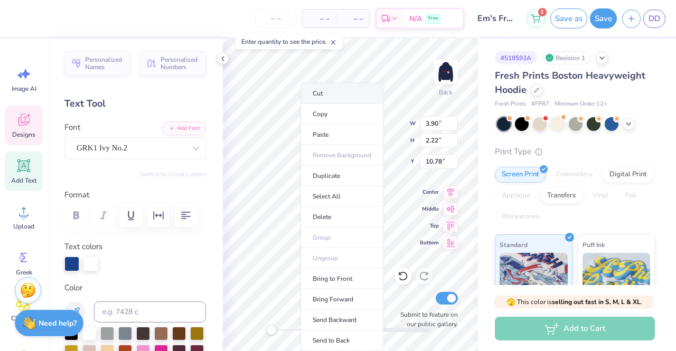
click at [326, 89] on li "Cut" at bounding box center [341, 93] width 83 height 21
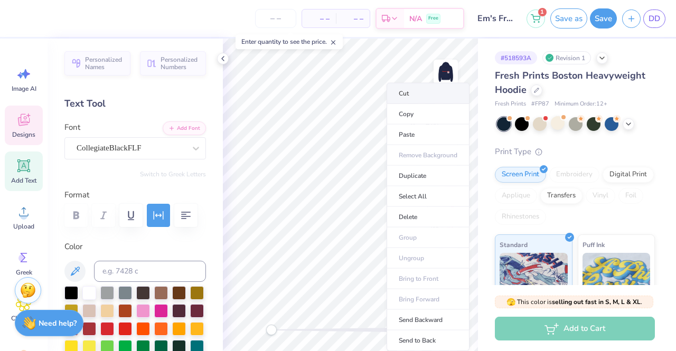
click at [431, 91] on li "Cut" at bounding box center [428, 93] width 83 height 21
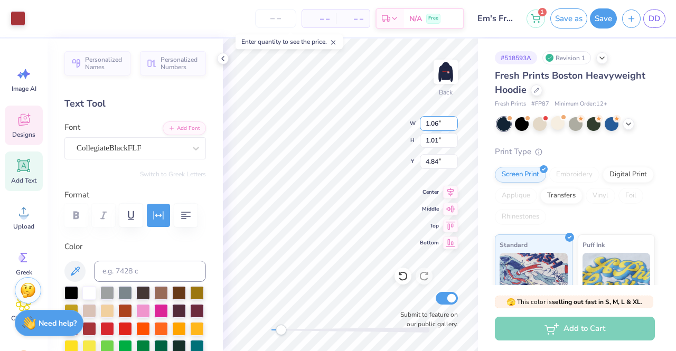
click at [437, 124] on input "1.06" at bounding box center [439, 123] width 38 height 15
click at [438, 142] on input "1.01" at bounding box center [439, 140] width 38 height 15
click at [437, 162] on input "4.83" at bounding box center [439, 161] width 38 height 15
click at [434, 140] on input "1.02" at bounding box center [439, 140] width 38 height 15
click at [438, 124] on input "1.07" at bounding box center [439, 123] width 38 height 15
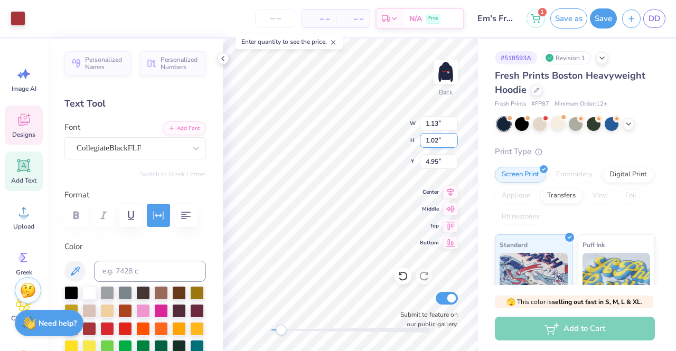
click at [436, 140] on input "1.02" at bounding box center [439, 140] width 38 height 15
click at [435, 165] on input "4.92" at bounding box center [439, 161] width 38 height 15
click at [437, 124] on input "1.07" at bounding box center [439, 123] width 38 height 15
click at [437, 143] on input "1.02" at bounding box center [439, 140] width 38 height 15
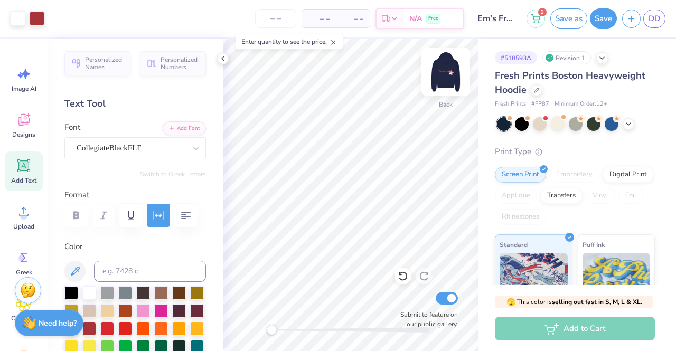
click at [440, 79] on img at bounding box center [446, 72] width 42 height 42
click at [456, 76] on img at bounding box center [446, 72] width 42 height 42
click at [572, 21] on button "Save as" at bounding box center [568, 17] width 37 height 20
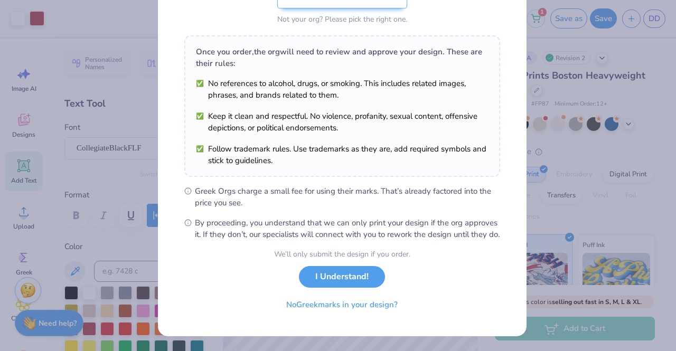
scroll to position [142, 0]
click at [326, 282] on button "I Understand!" at bounding box center [342, 274] width 86 height 22
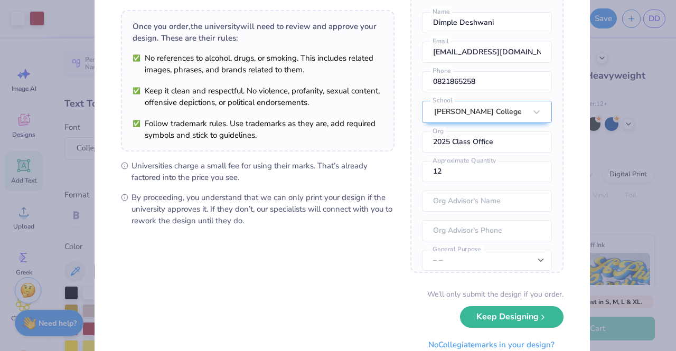
scroll to position [107, 0]
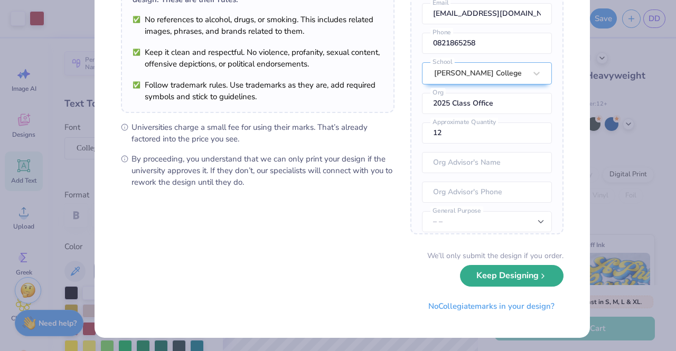
click at [487, 279] on button "Keep Designing" at bounding box center [511, 276] width 103 height 22
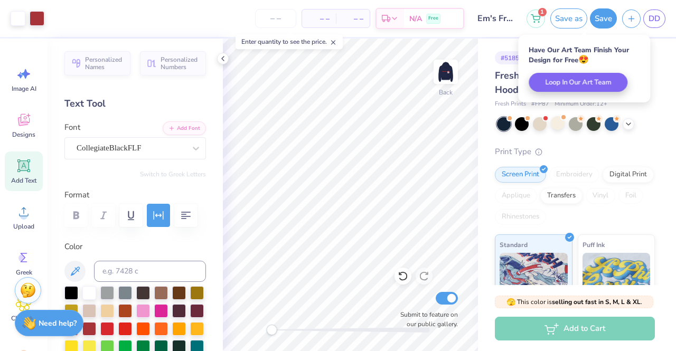
scroll to position [0, 0]
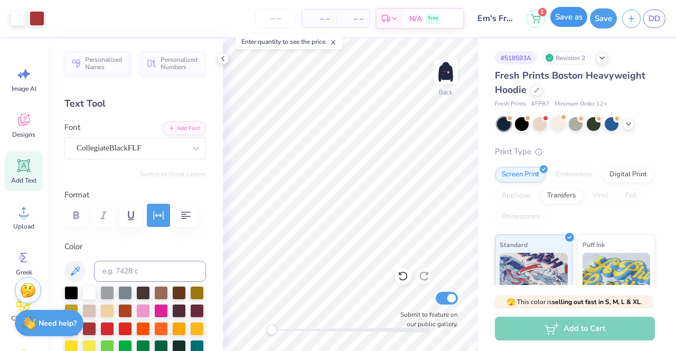
click at [561, 25] on button "Save as" at bounding box center [568, 17] width 37 height 20
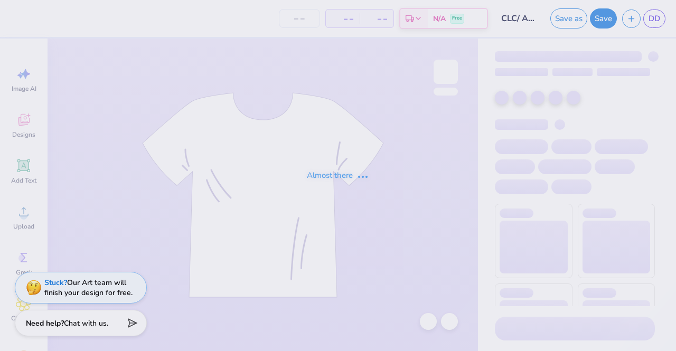
type input "CLC/ Afinity hoodie mockup (Kappa, [GEOGRAPHIC_DATA])"
type input "12"
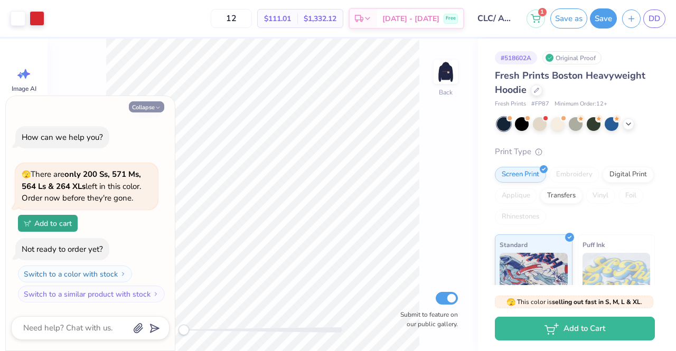
click at [157, 105] on icon "button" at bounding box center [158, 108] width 6 height 6
type textarea "x"
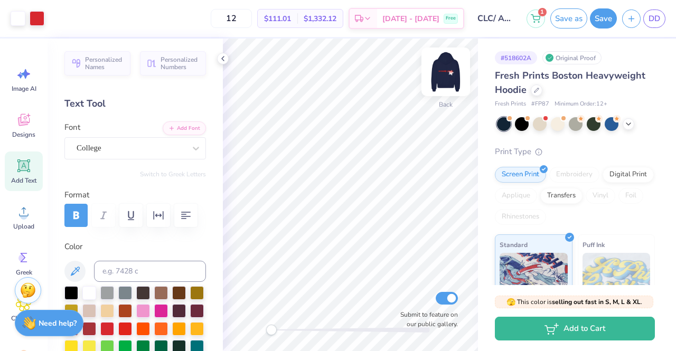
click at [447, 77] on img at bounding box center [446, 72] width 42 height 42
click at [559, 19] on button "Save as" at bounding box center [568, 17] width 37 height 20
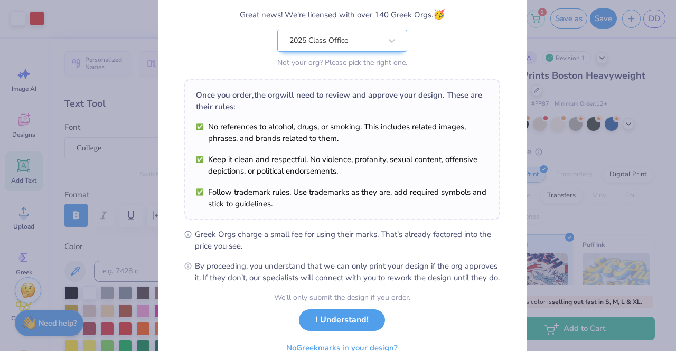
scroll to position [142, 0]
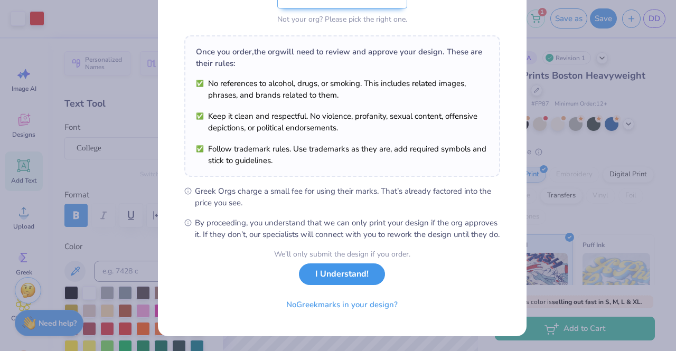
click at [353, 277] on button "I Understand!" at bounding box center [342, 274] width 86 height 22
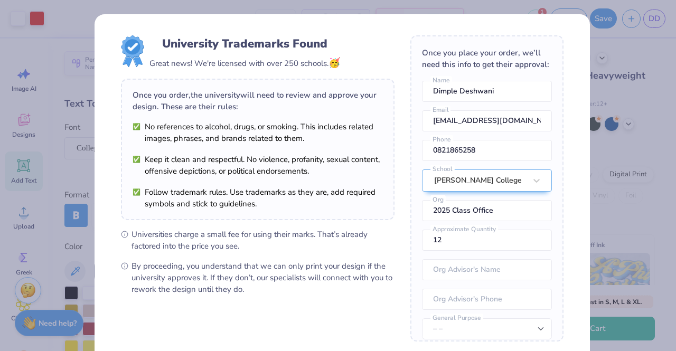
scroll to position [107, 0]
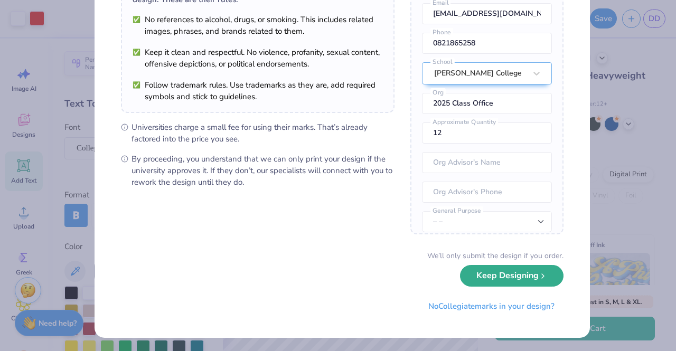
click at [495, 276] on button "Keep Designing" at bounding box center [511, 276] width 103 height 22
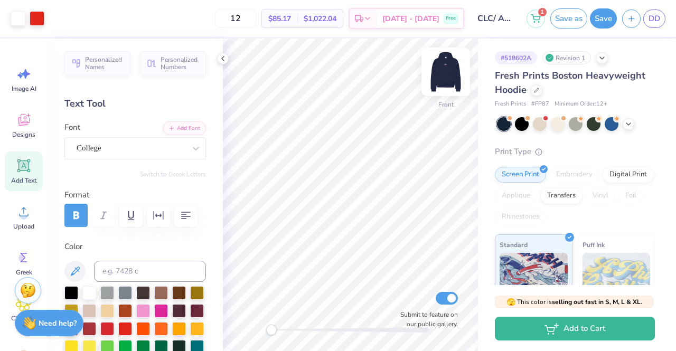
click at [437, 81] on img at bounding box center [446, 72] width 42 height 42
click at [450, 70] on img at bounding box center [446, 72] width 42 height 42
click at [576, 21] on button "Save as" at bounding box center [568, 17] width 37 height 20
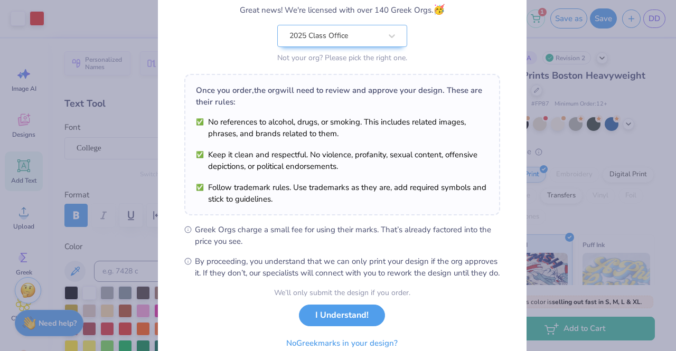
scroll to position [142, 0]
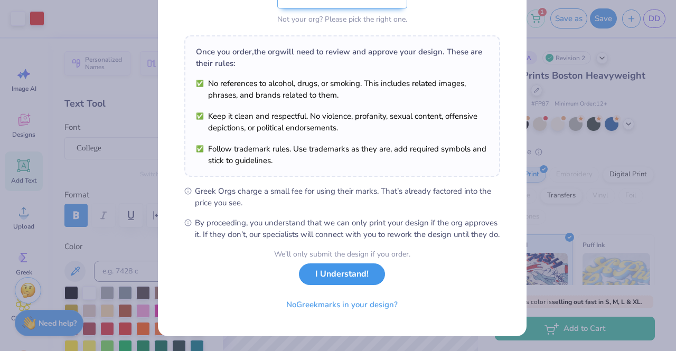
click at [346, 272] on button "I Understand!" at bounding box center [342, 274] width 86 height 22
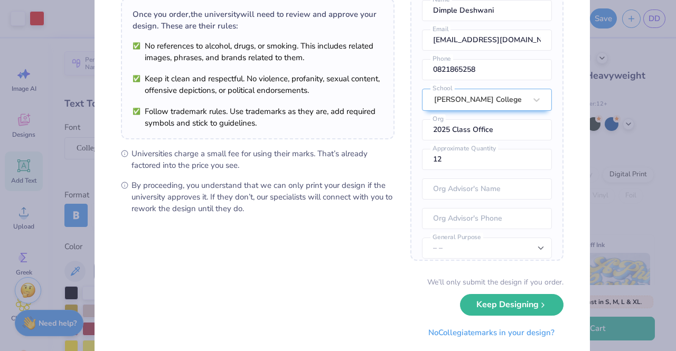
scroll to position [107, 0]
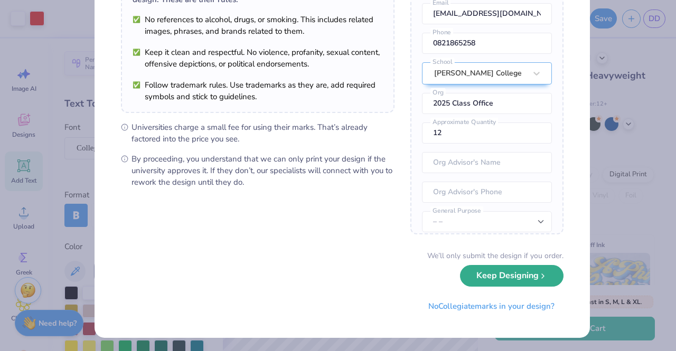
click at [485, 279] on button "Keep Designing" at bounding box center [511, 276] width 103 height 22
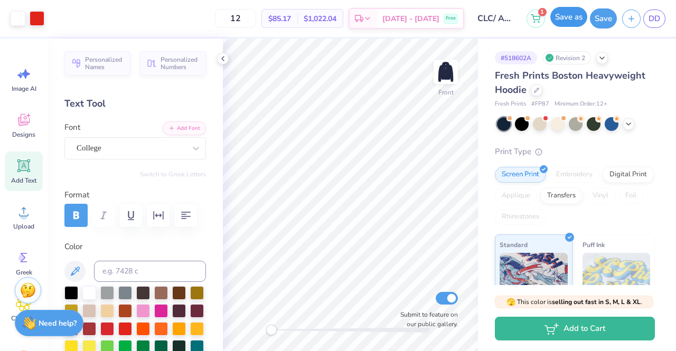
click at [568, 14] on button "Save as" at bounding box center [568, 17] width 37 height 20
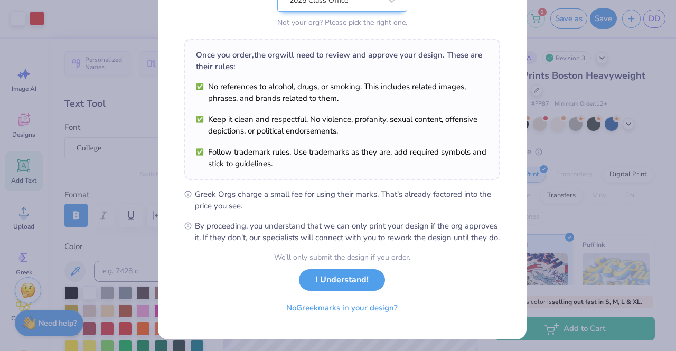
scroll to position [142, 0]
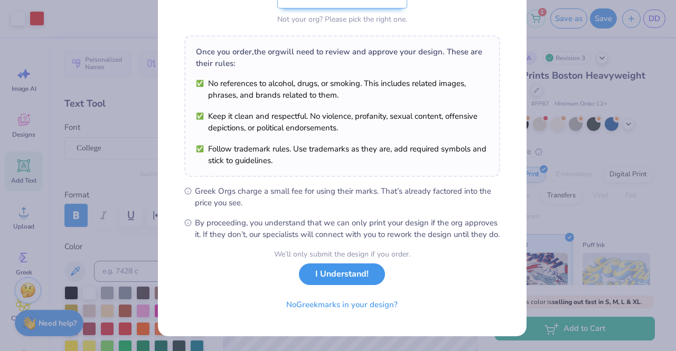
click at [329, 280] on button "I Understand!" at bounding box center [342, 274] width 86 height 22
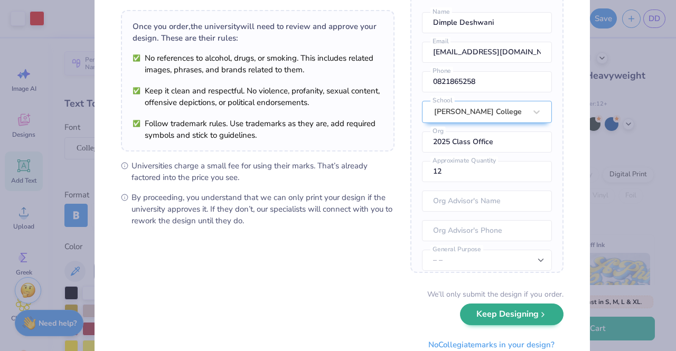
scroll to position [107, 0]
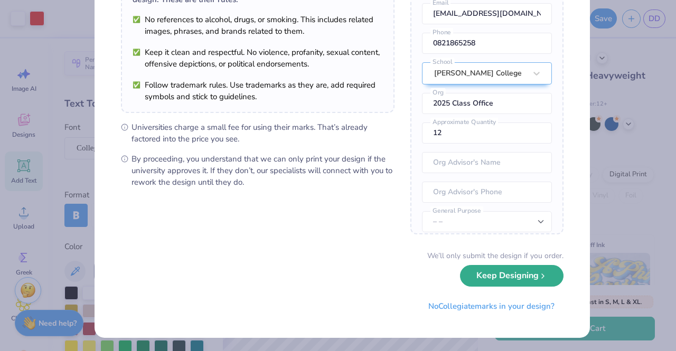
click at [513, 280] on button "Keep Designing" at bounding box center [511, 276] width 103 height 22
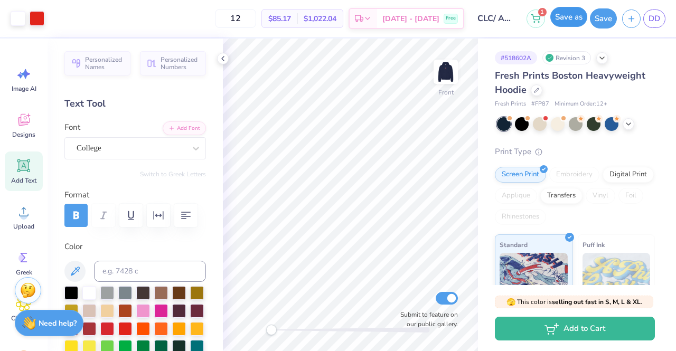
click at [560, 10] on button "Save as" at bounding box center [568, 17] width 37 height 20
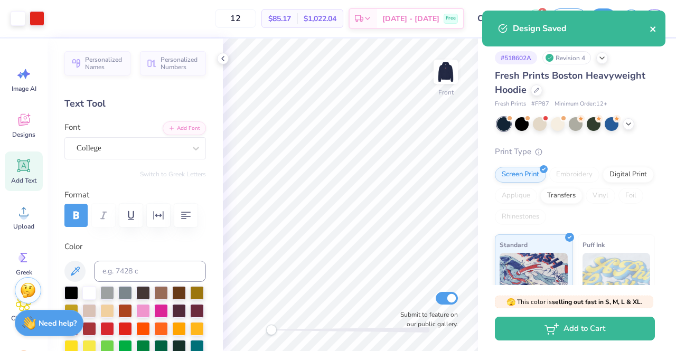
click at [653, 30] on icon "close" at bounding box center [652, 29] width 7 height 8
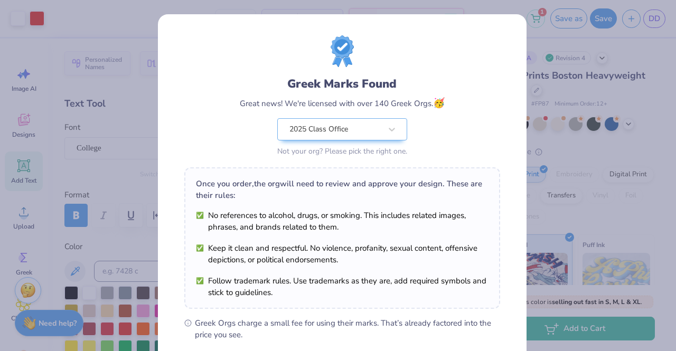
scroll to position [142, 0]
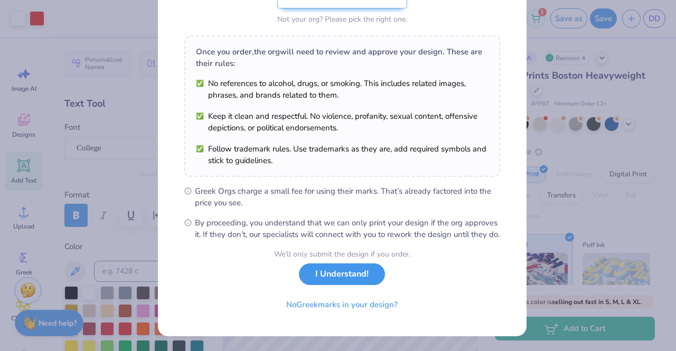
click at [323, 271] on button "I Understand!" at bounding box center [342, 274] width 86 height 22
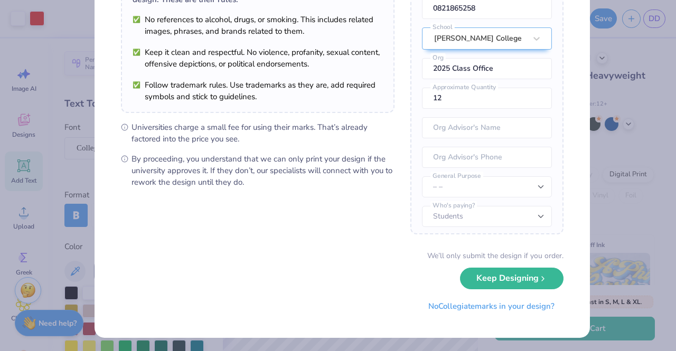
scroll to position [47, 0]
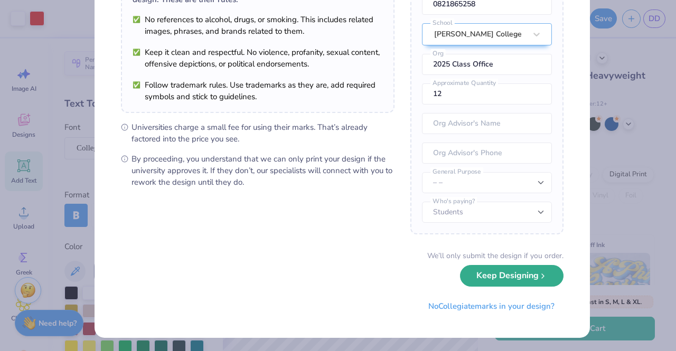
click at [471, 271] on button "Keep Designing" at bounding box center [511, 276] width 103 height 22
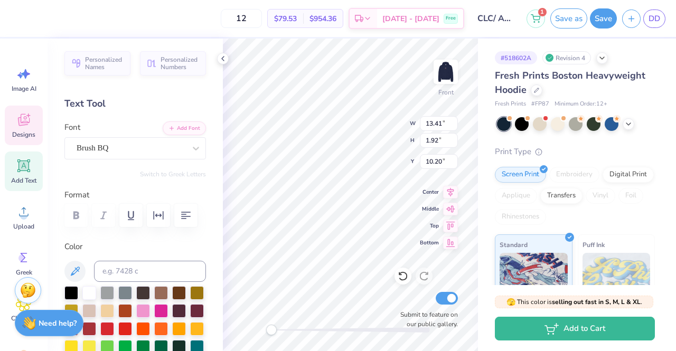
scroll to position [8, 4]
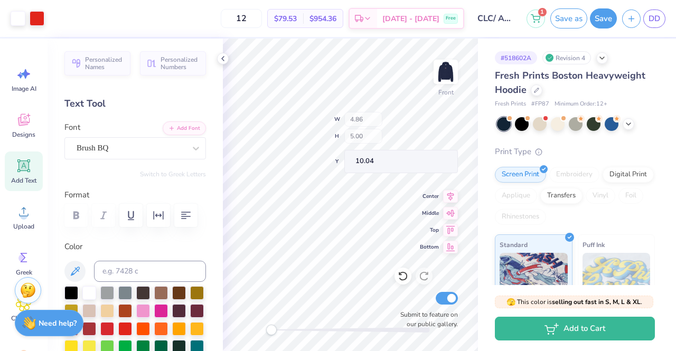
type input "4.86"
type input "5.00"
type input "10.04"
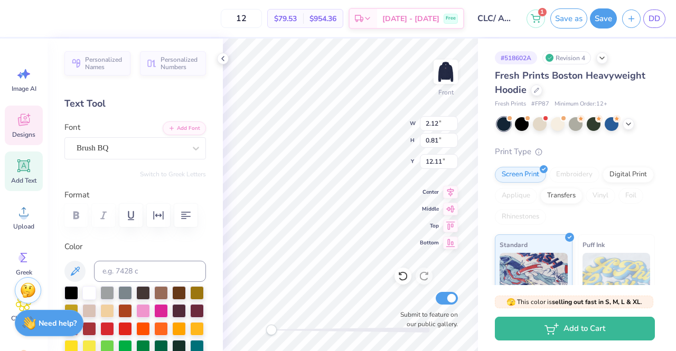
scroll to position [8, 2]
drag, startPoint x: 271, startPoint y: 333, endPoint x: 282, endPoint y: 333, distance: 10.6
click at [282, 333] on div "Accessibility label" at bounding box center [282, 330] width 11 height 11
type textarea "k"
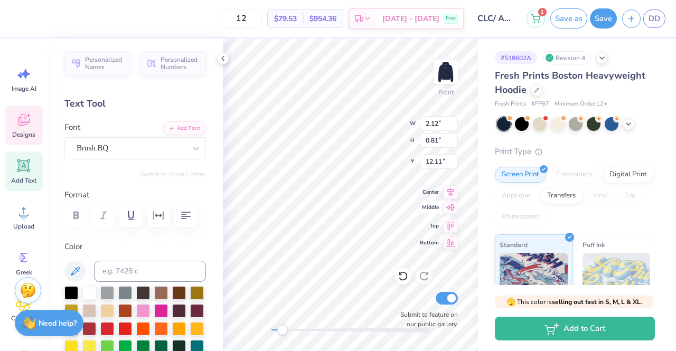
scroll to position [8, 1]
type textarea "pi phi"
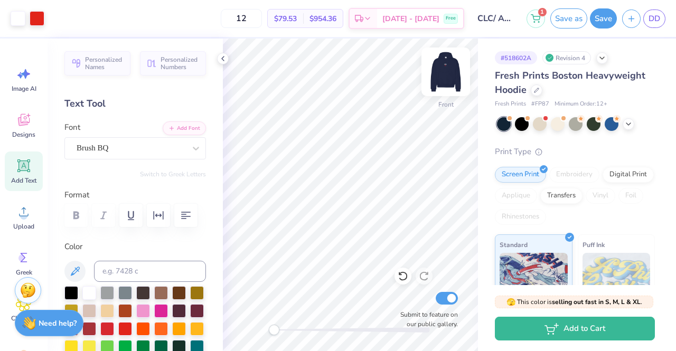
click at [441, 78] on img at bounding box center [446, 72] width 42 height 42
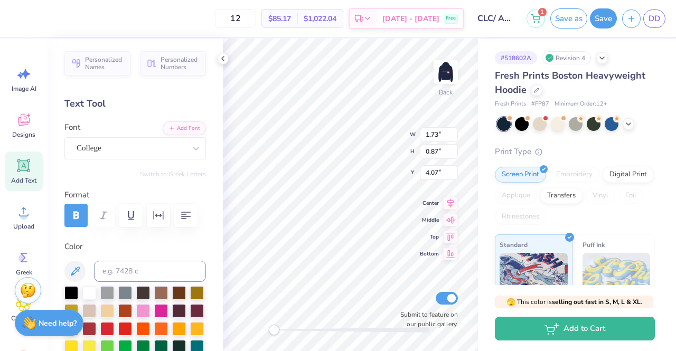
scroll to position [8, 1]
type textarea "K"
type textarea "Pi phi"
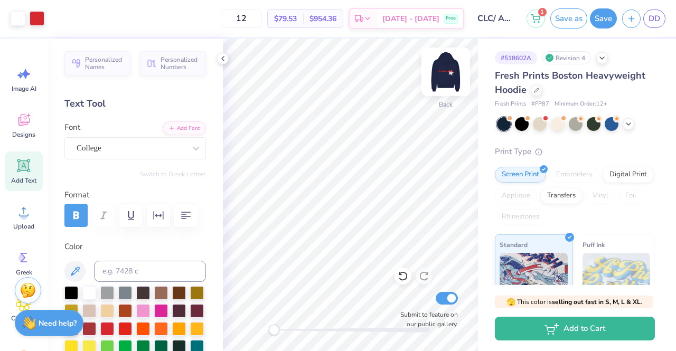
click at [440, 72] on img at bounding box center [446, 72] width 42 height 42
click at [573, 17] on button "Save as" at bounding box center [568, 17] width 37 height 20
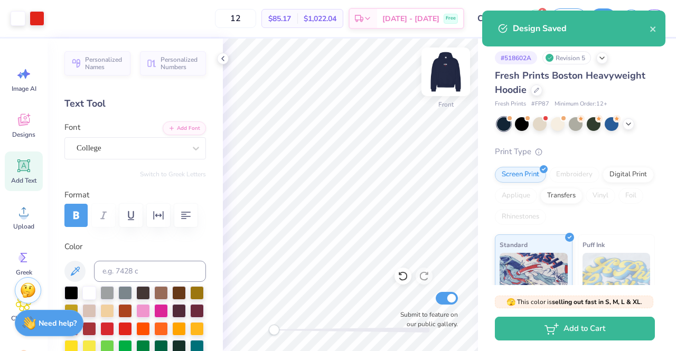
click at [441, 76] on img at bounding box center [446, 72] width 42 height 42
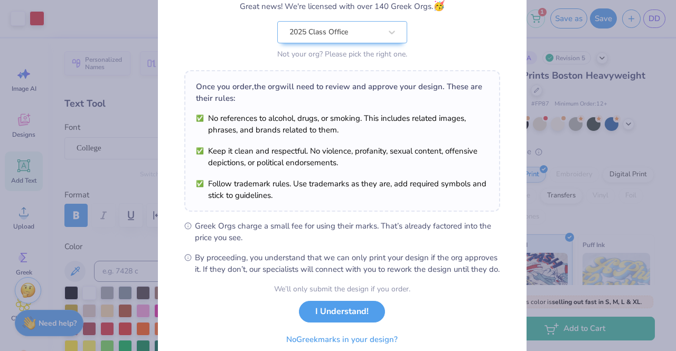
scroll to position [142, 0]
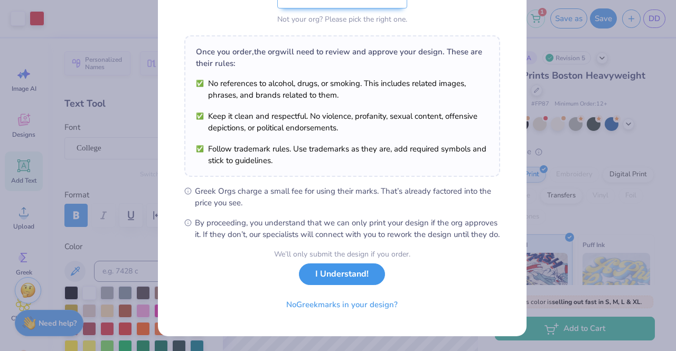
click at [333, 269] on button "I Understand!" at bounding box center [342, 274] width 86 height 22
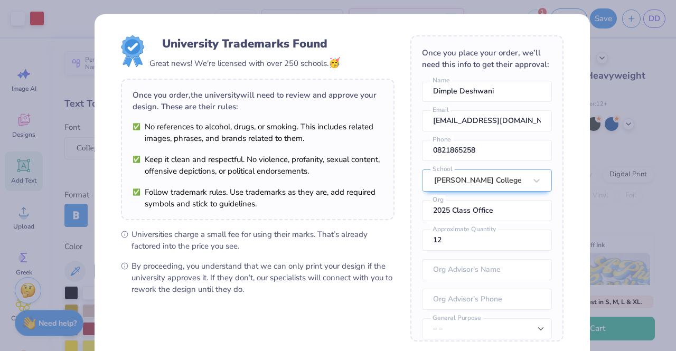
scroll to position [107, 0]
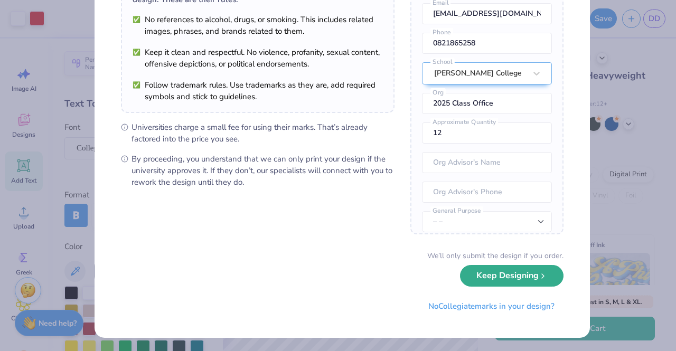
click at [529, 276] on button "Keep Designing" at bounding box center [511, 276] width 103 height 22
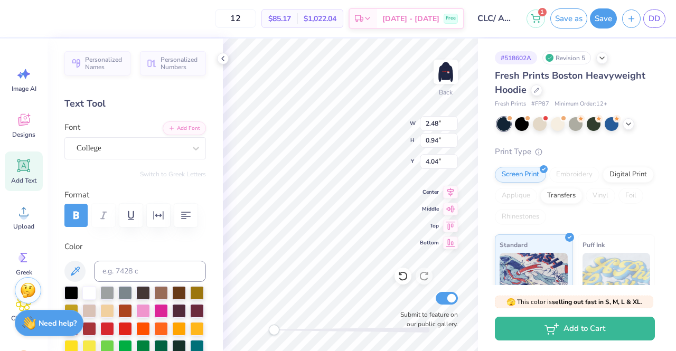
scroll to position [8, 1]
type textarea "P"
type textarea "AChiO"
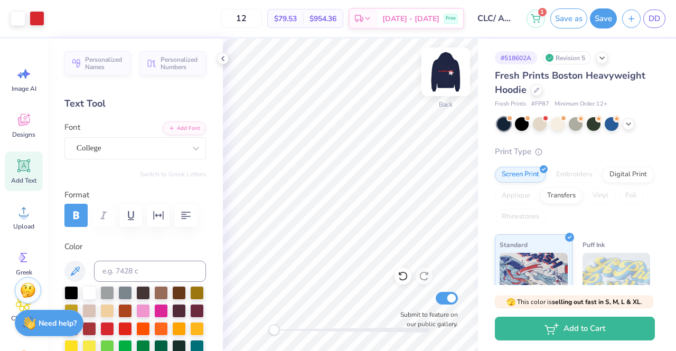
click at [449, 76] on img at bounding box center [446, 72] width 42 height 42
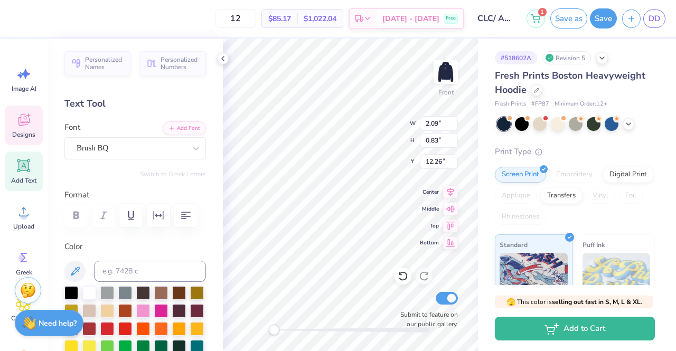
scroll to position [8, 1]
type textarea "p"
type textarea "AChiO"
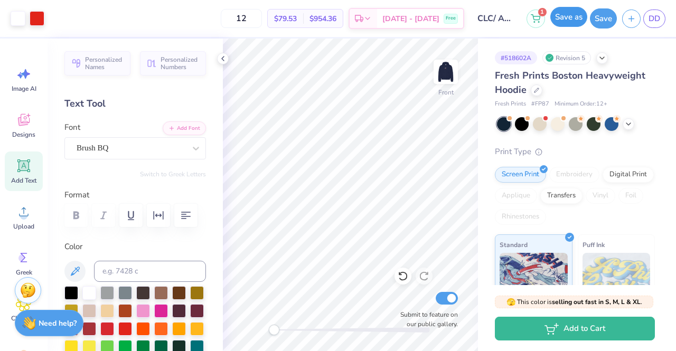
click at [565, 20] on button "Save as" at bounding box center [568, 17] width 37 height 20
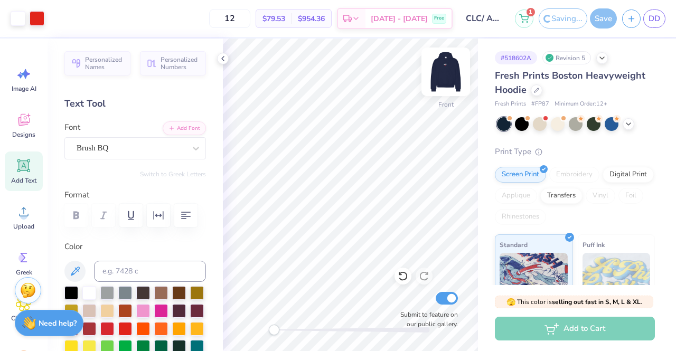
click at [439, 77] on img at bounding box center [446, 72] width 42 height 42
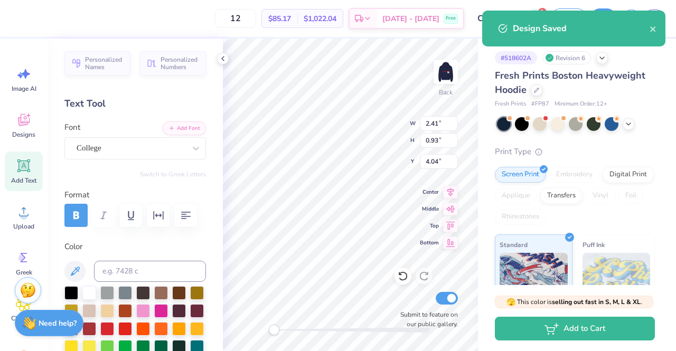
scroll to position [8, 1]
type textarea "A"
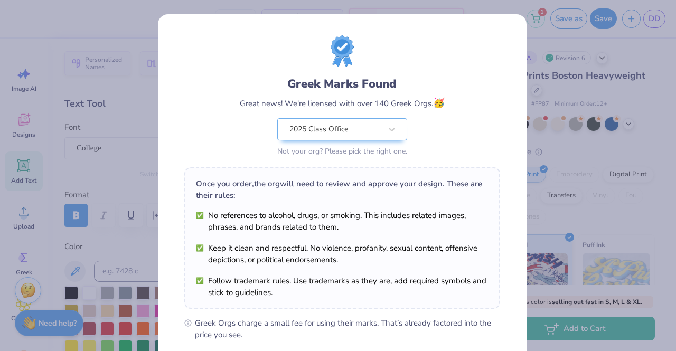
scroll to position [142, 0]
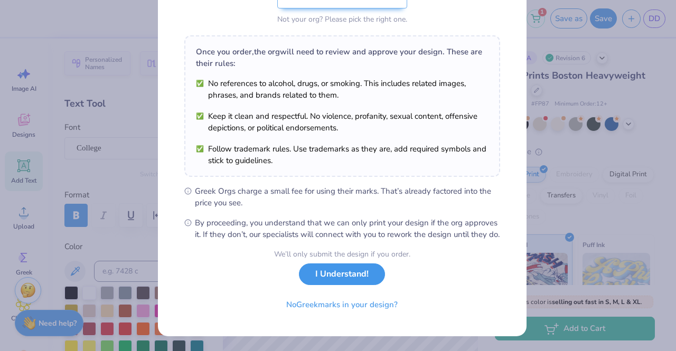
click at [312, 274] on button "I Understand!" at bounding box center [342, 274] width 86 height 22
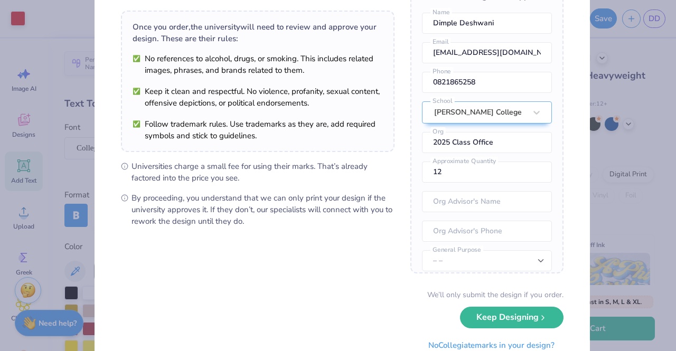
scroll to position [107, 0]
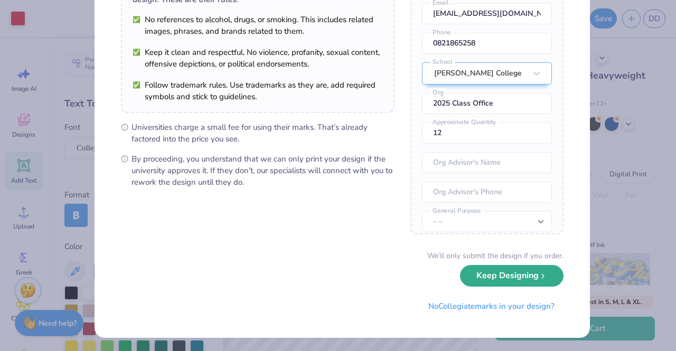
click at [502, 272] on button "Keep Designing" at bounding box center [511, 276] width 103 height 22
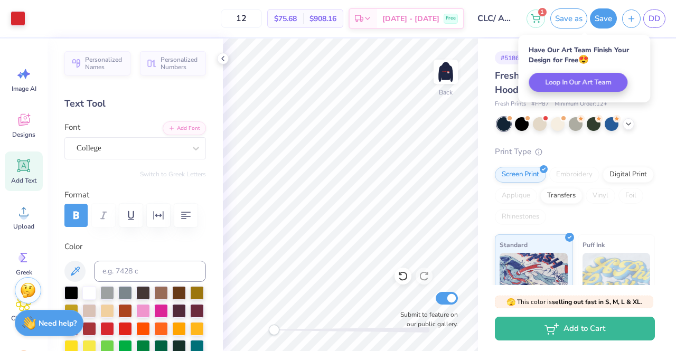
scroll to position [0, 0]
click at [404, 277] on icon at bounding box center [403, 276] width 11 height 11
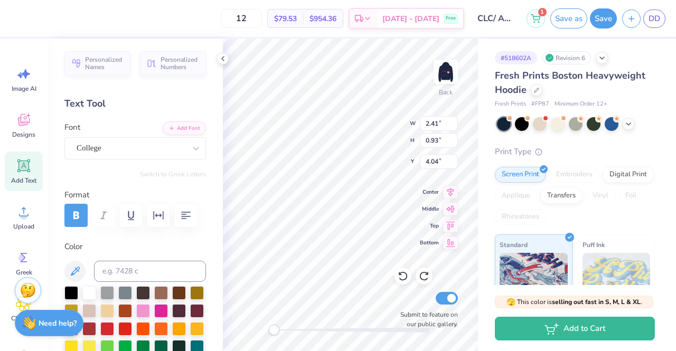
scroll to position [8, 1]
type textarea "A"
type textarea "ChiO"
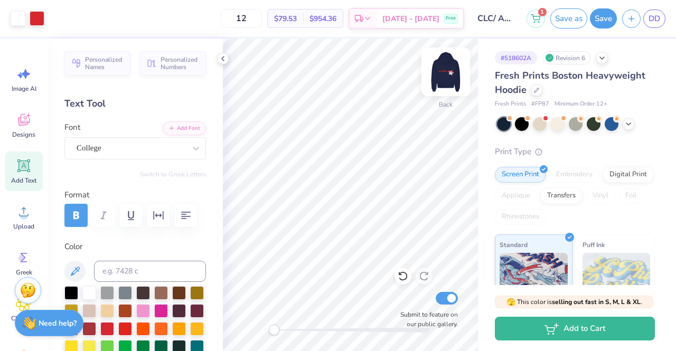
click at [437, 78] on img at bounding box center [446, 72] width 42 height 42
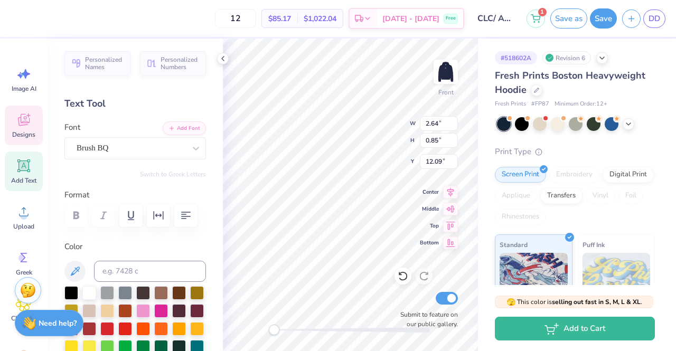
scroll to position [8, 2]
type textarea "A"
type textarea "ChiO"
click at [569, 19] on button "Save as" at bounding box center [568, 17] width 37 height 20
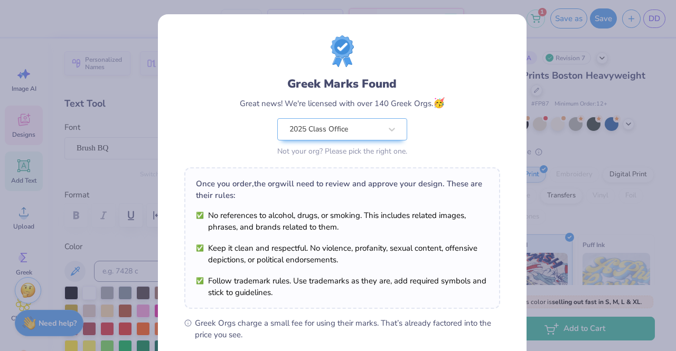
scroll to position [142, 0]
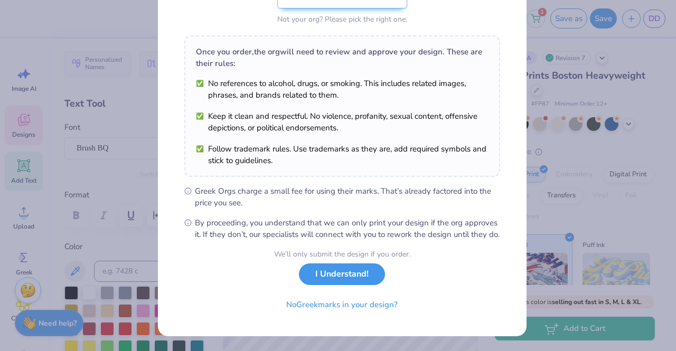
click at [352, 275] on button "I Understand!" at bounding box center [342, 274] width 86 height 22
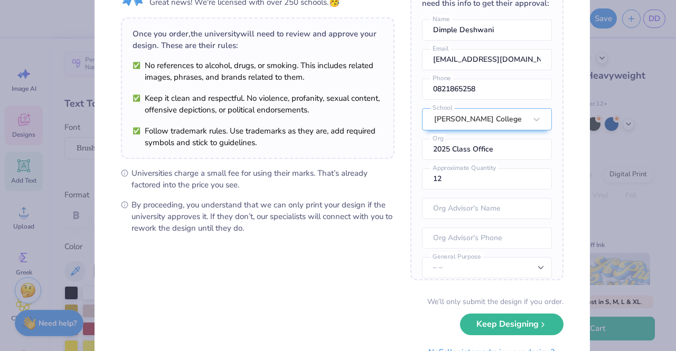
scroll to position [107, 0]
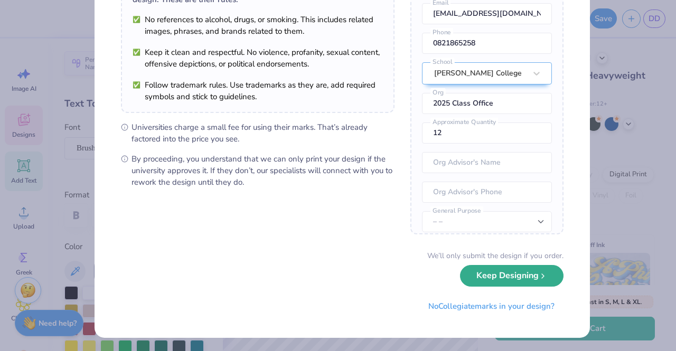
click at [524, 277] on button "Keep Designing" at bounding box center [511, 276] width 103 height 22
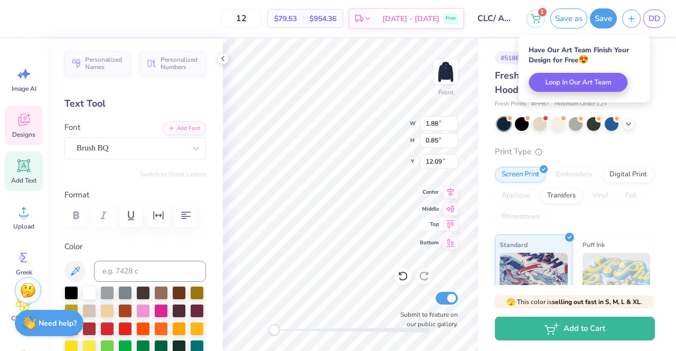
scroll to position [8, 1]
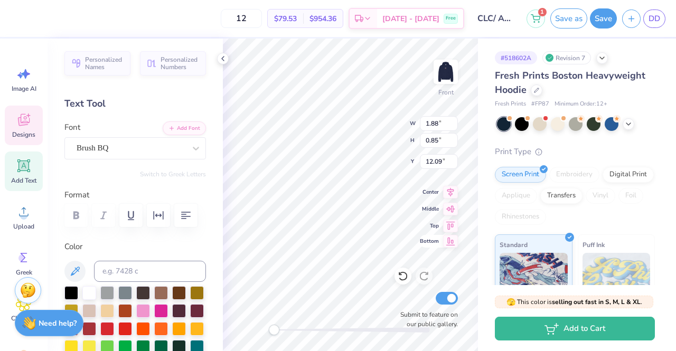
type textarea "C"
type textarea "Z"
type textarea "z"
click at [409, 275] on div at bounding box center [402, 276] width 17 height 17
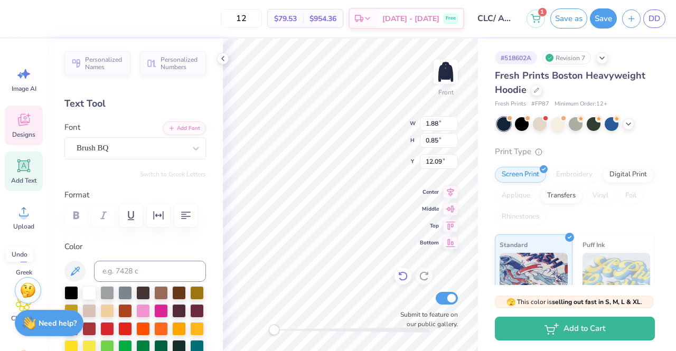
click at [409, 275] on div at bounding box center [402, 276] width 17 height 17
type textarea "A"
type textarea "Z"
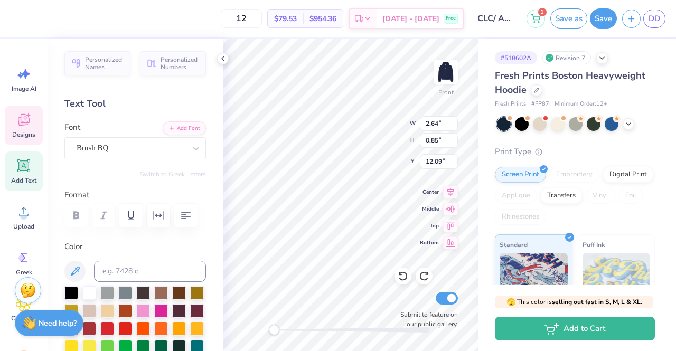
scroll to position [8, 1]
type textarea "z"
type textarea "ZTA"
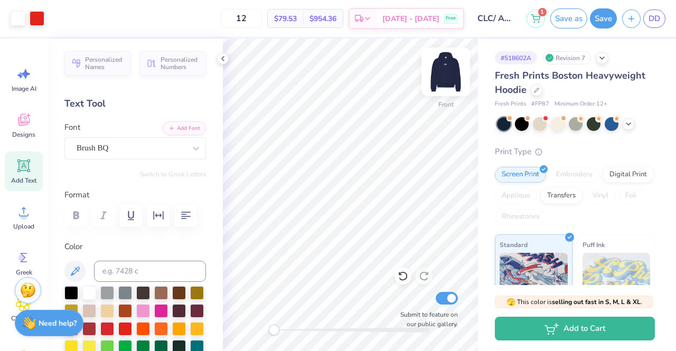
click at [455, 74] on img at bounding box center [446, 72] width 42 height 42
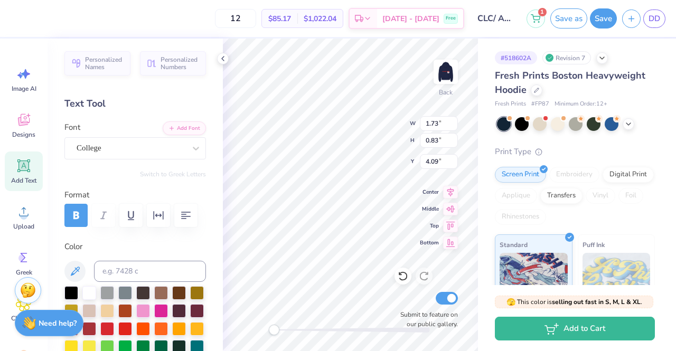
scroll to position [8, 1]
type textarea "C"
type textarea "Zta"
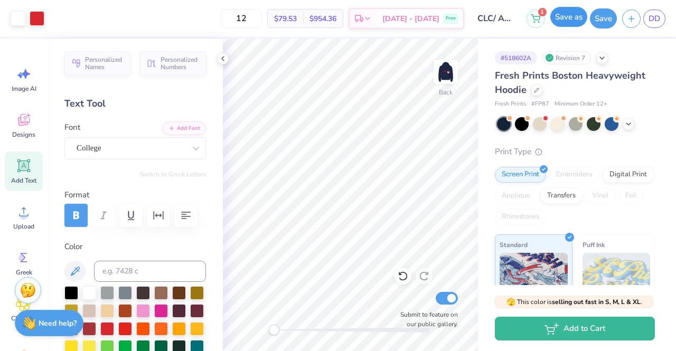
click at [570, 23] on button "Save as" at bounding box center [568, 17] width 37 height 20
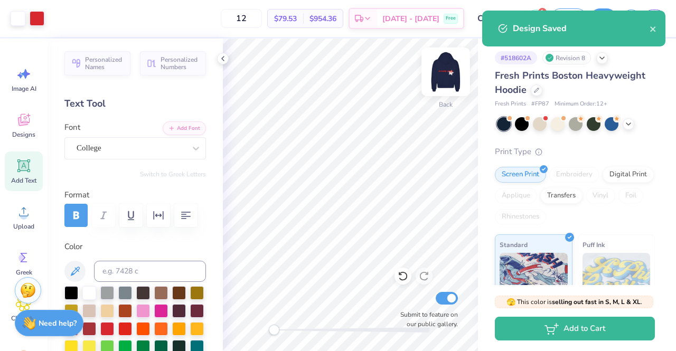
click at [445, 71] on img at bounding box center [446, 72] width 42 height 42
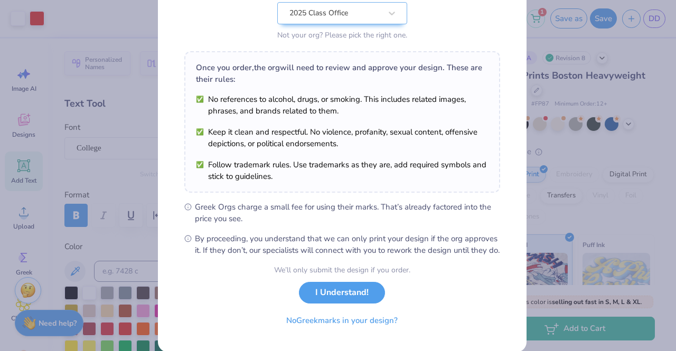
scroll to position [142, 0]
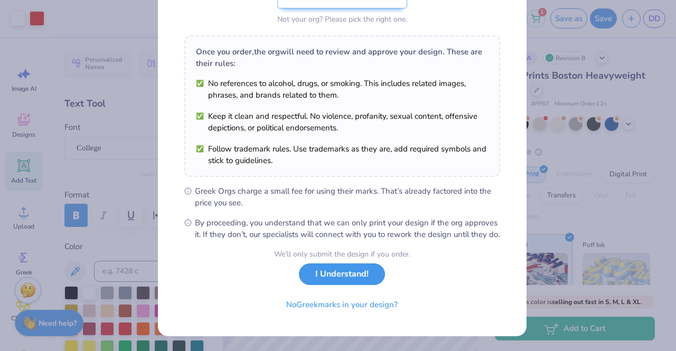
click at [342, 270] on button "I Understand!" at bounding box center [342, 274] width 86 height 22
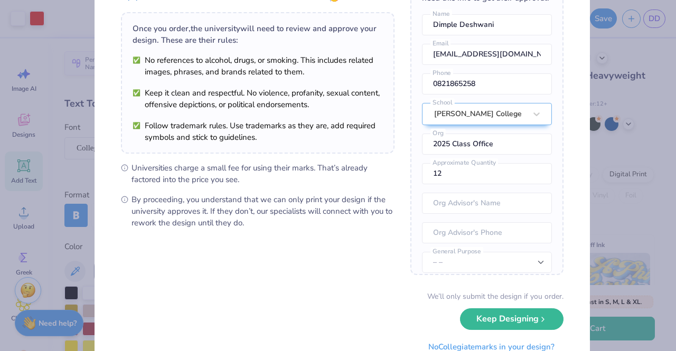
scroll to position [107, 0]
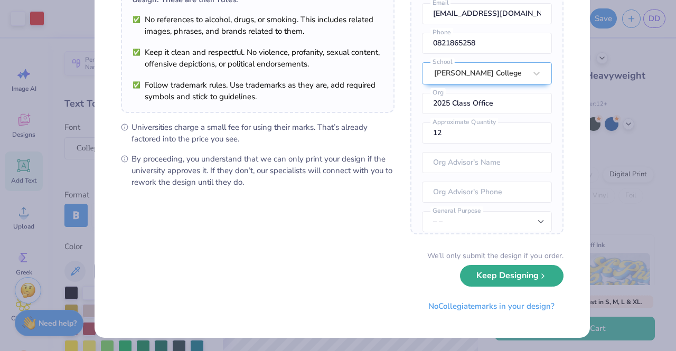
click at [505, 277] on button "Keep Designing" at bounding box center [511, 276] width 103 height 22
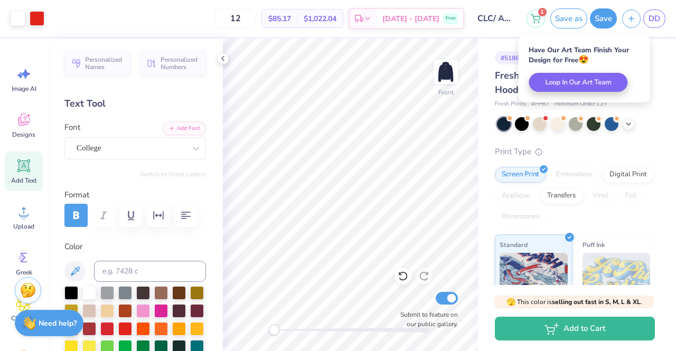
scroll to position [0, 0]
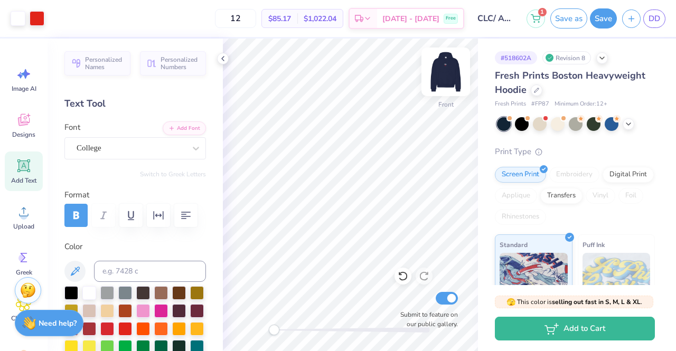
click at [446, 80] on img at bounding box center [446, 72] width 42 height 42
click at [441, 73] on img at bounding box center [446, 72] width 42 height 42
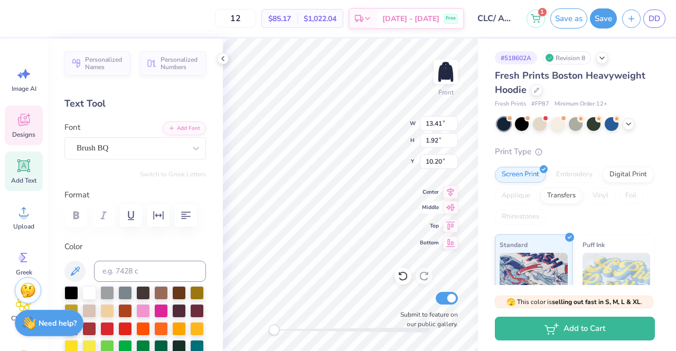
scroll to position [8, 5]
type textarea "university of alabama"
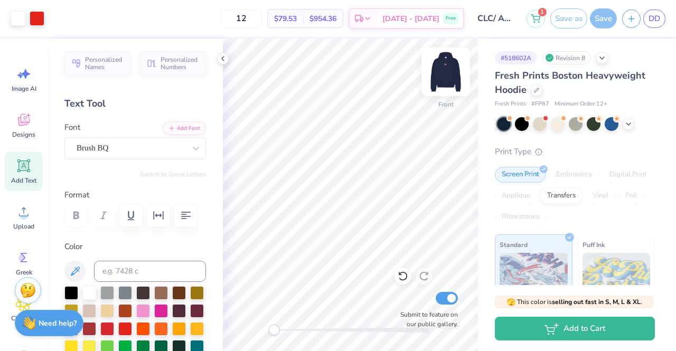
click at [444, 74] on img at bounding box center [446, 72] width 42 height 42
click at [451, 66] on img at bounding box center [446, 72] width 42 height 42
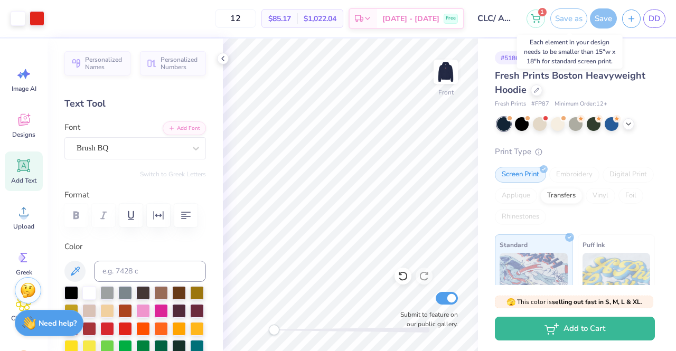
click at [566, 18] on div "Save as" at bounding box center [568, 18] width 37 height 20
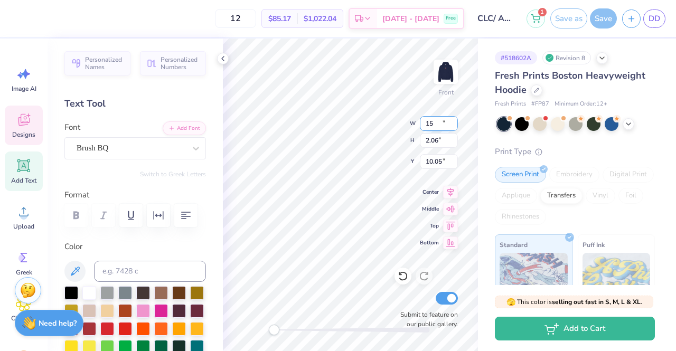
click at [453, 124] on input "15" at bounding box center [439, 123] width 38 height 15
click at [453, 124] on input "14.99" at bounding box center [439, 123] width 38 height 15
click at [453, 124] on input "14.98" at bounding box center [439, 123] width 38 height 15
click at [453, 124] on input "14.97" at bounding box center [439, 123] width 38 height 15
type input "1"
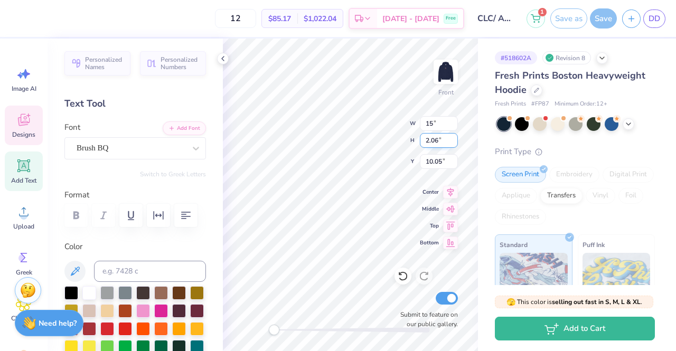
click at [429, 144] on input "2.06" at bounding box center [439, 140] width 38 height 15
type input "15.00"
type input "1.92"
type input "10.12"
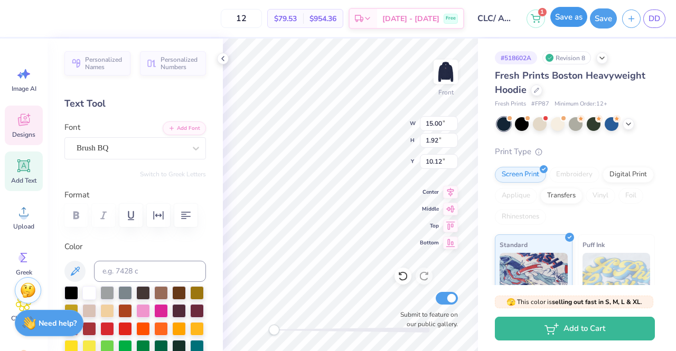
click at [582, 23] on button "Save as" at bounding box center [568, 17] width 37 height 20
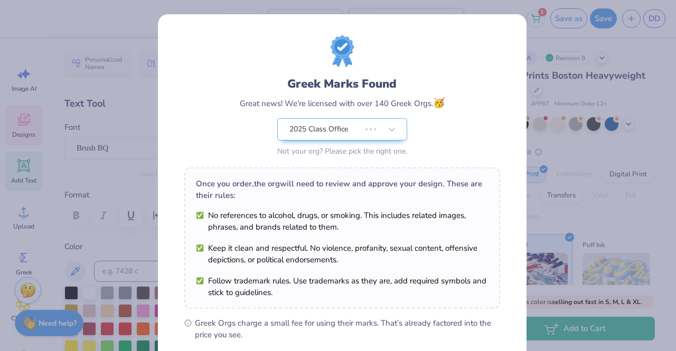
click at [422, 217] on li "No references to alcohol, drugs, or smoking. This includes related images, phra…" at bounding box center [342, 221] width 293 height 23
type input "12.04"
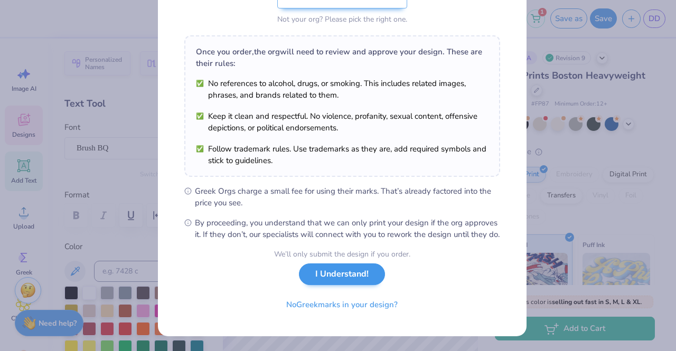
scroll to position [142, 0]
click at [354, 276] on button "I Understand!" at bounding box center [342, 274] width 86 height 22
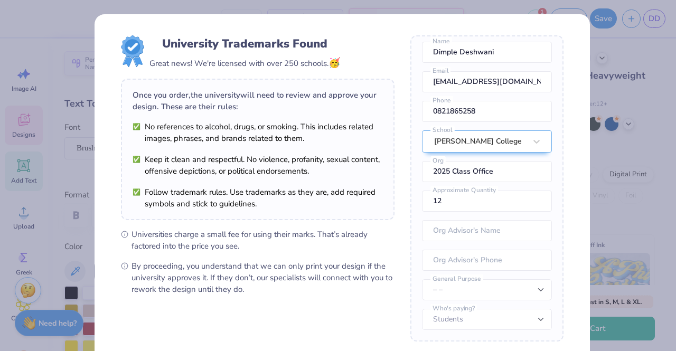
scroll to position [107, 0]
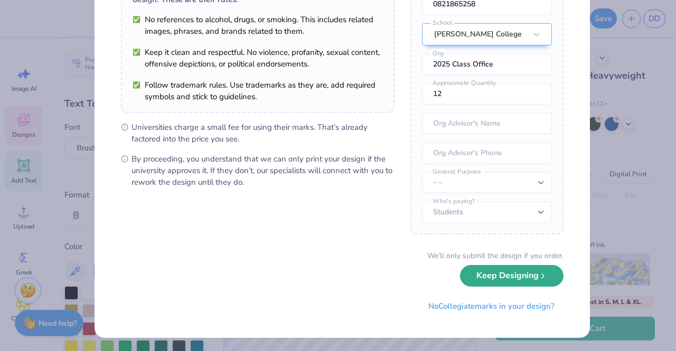
click at [508, 286] on div "We’ll only submit the design if you order. Keep Designing No Collegiate marks i…" at bounding box center [342, 283] width 442 height 67
click at [484, 275] on button "Keep Designing" at bounding box center [511, 276] width 103 height 22
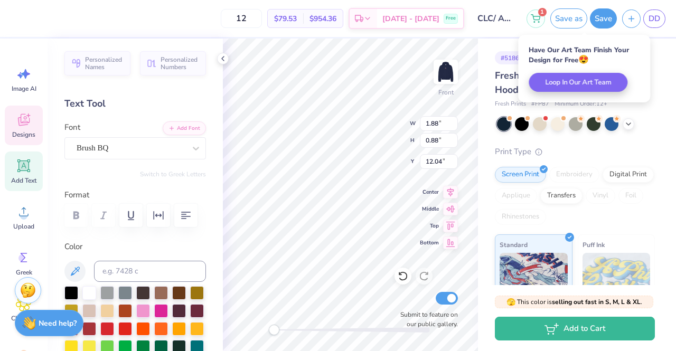
scroll to position [8, 1]
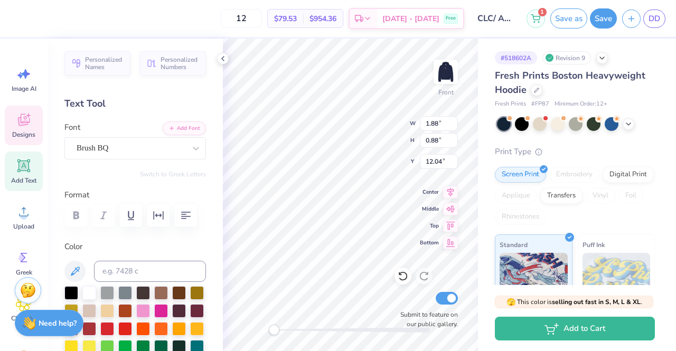
type textarea "Z"
type textarea "Kappa"
click at [576, 13] on button "Save as" at bounding box center [568, 17] width 37 height 20
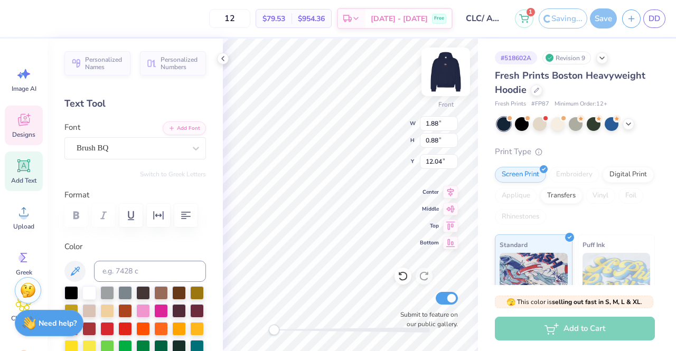
click at [449, 75] on img at bounding box center [446, 72] width 42 height 42
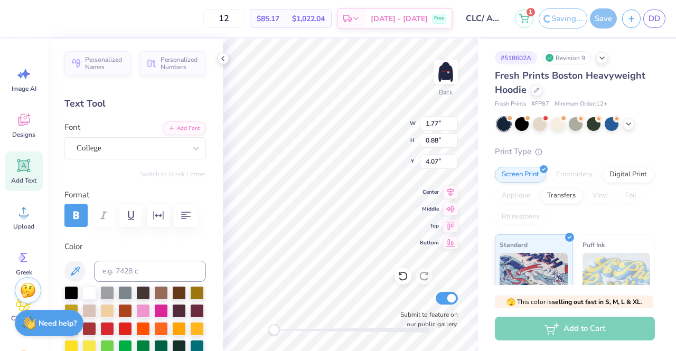
type input "1.77"
type input "0.88"
type input "4.07"
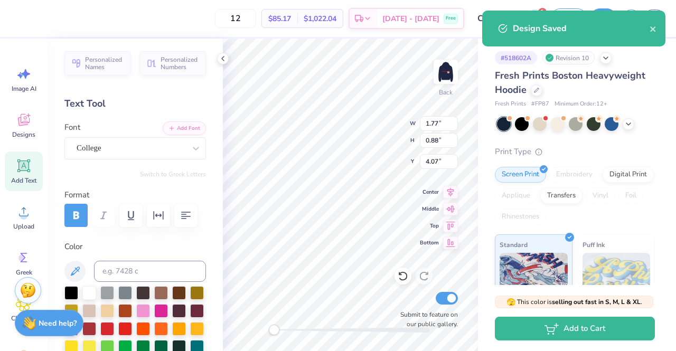
type textarea "Z"
type textarea "KKG"
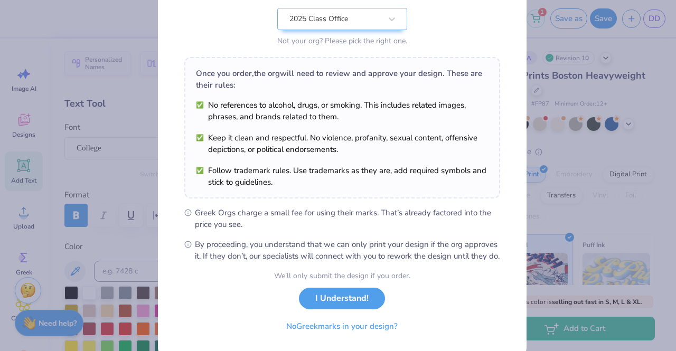
scroll to position [142, 0]
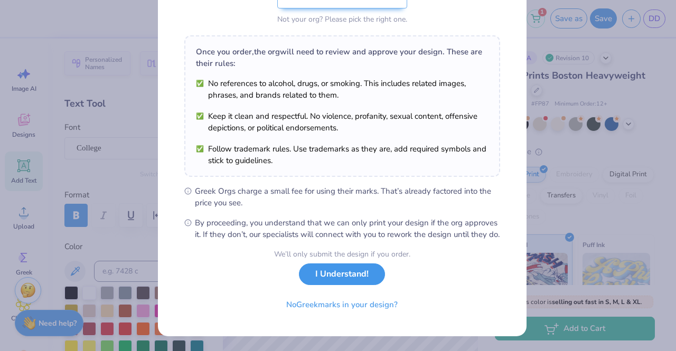
click at [363, 269] on button "I Understand!" at bounding box center [342, 274] width 86 height 22
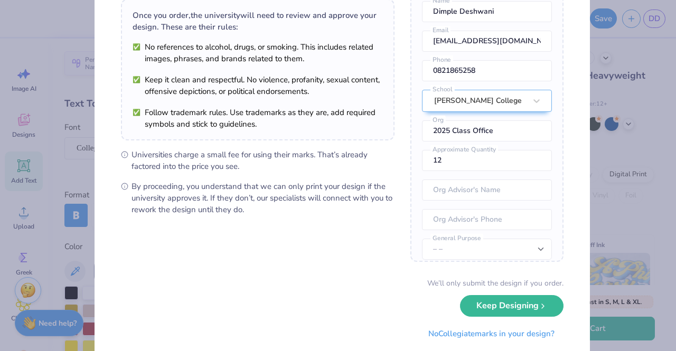
scroll to position [107, 0]
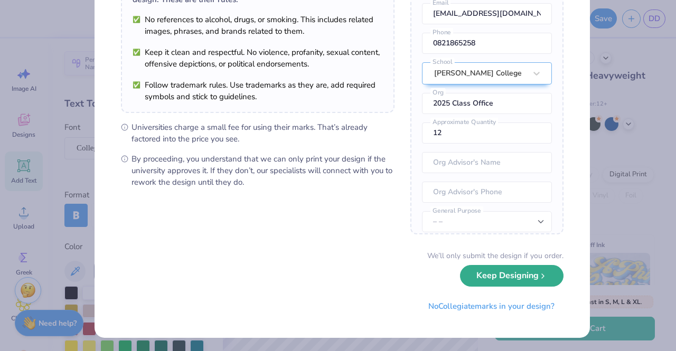
click at [480, 278] on button "Keep Designing" at bounding box center [511, 276] width 103 height 22
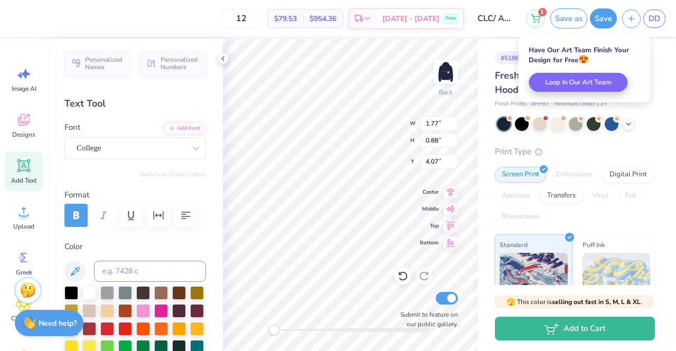
scroll to position [0, 0]
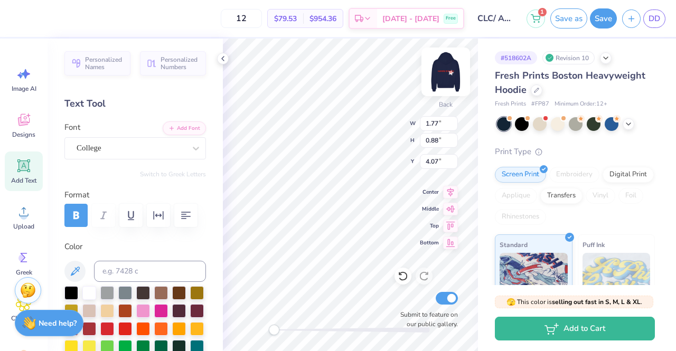
click at [438, 74] on img at bounding box center [446, 72] width 42 height 42
type input "0.89"
type input "5.04"
click at [450, 81] on img at bounding box center [446, 72] width 42 height 42
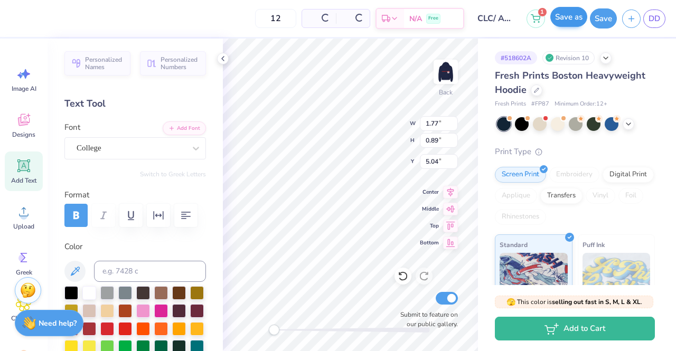
type input "1.73"
type input "0.87"
type input "4.07"
click at [570, 12] on button "Save as" at bounding box center [568, 17] width 37 height 20
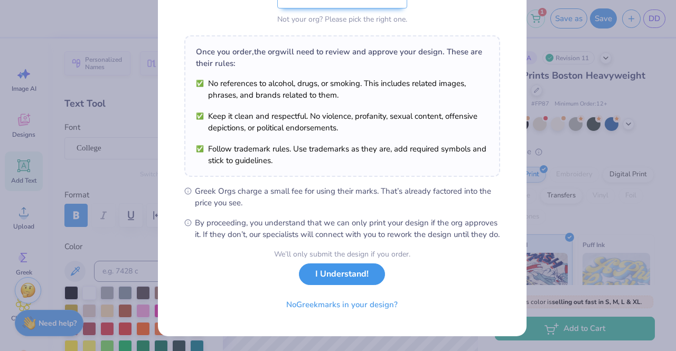
click at [352, 282] on button "I Understand!" at bounding box center [342, 274] width 86 height 22
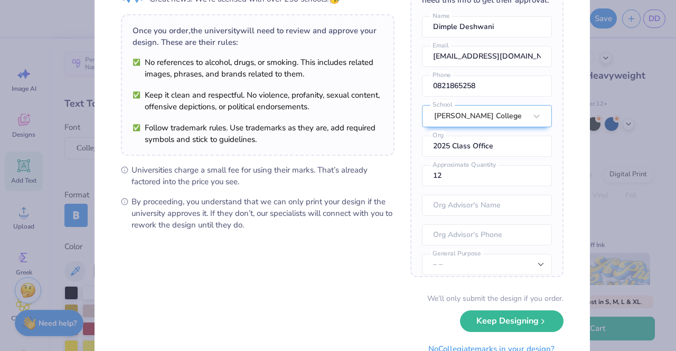
scroll to position [107, 0]
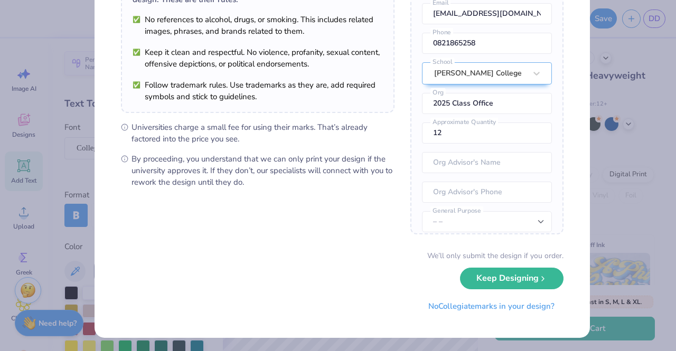
click at [486, 277] on button "Keep Designing" at bounding box center [511, 279] width 103 height 22
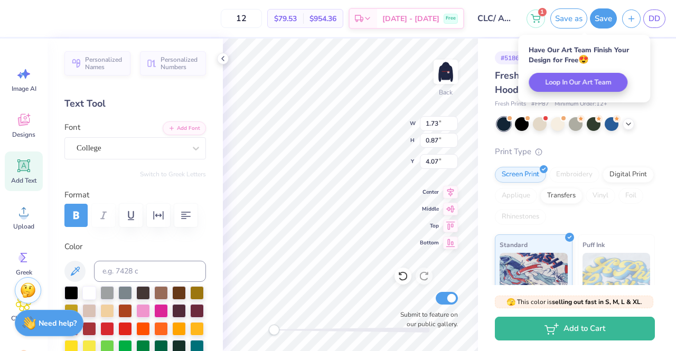
scroll to position [8, 1]
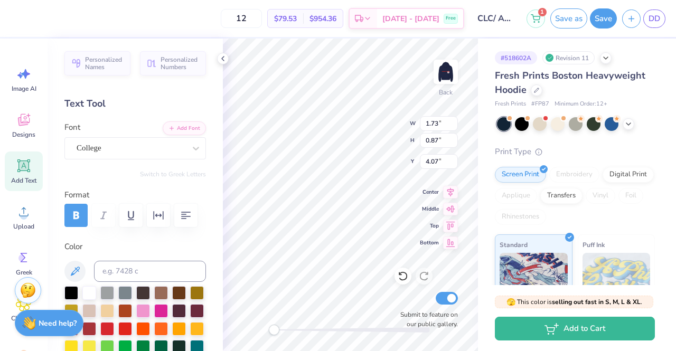
type textarea "K"
type textarea "Pi phi"
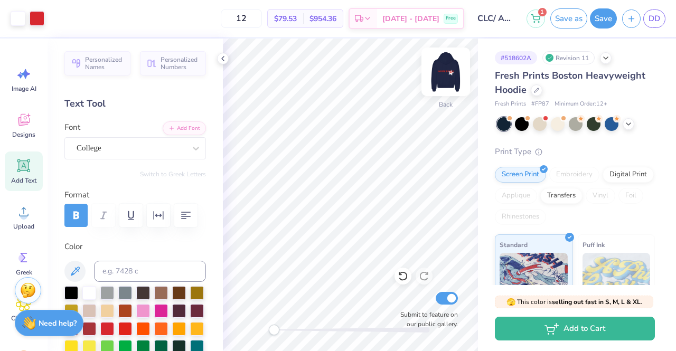
click at [460, 65] on img at bounding box center [446, 72] width 42 height 42
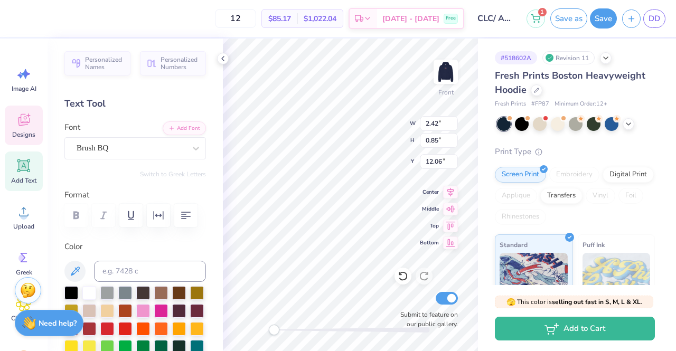
scroll to position [8, 2]
click at [425, 213] on div "Front W 2.42 2.42 " H 0.85 0.85 " Y 12.06 12.06 " Center Middle Top Bottom Subm…" at bounding box center [350, 195] width 255 height 313
click at [427, 212] on span "Middle" at bounding box center [429, 207] width 19 height 8
type textarea "K"
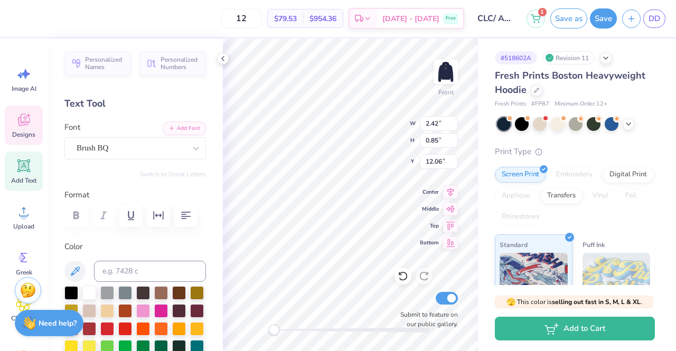
scroll to position [8, 2]
type textarea "Pi Phi"
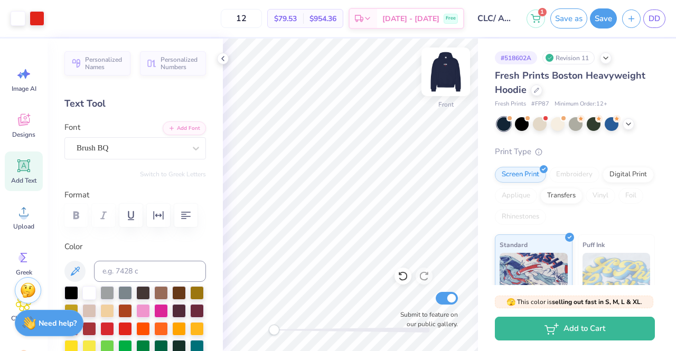
click at [437, 68] on img at bounding box center [446, 72] width 42 height 42
click at [451, 76] on img at bounding box center [446, 72] width 42 height 42
click at [576, 18] on button "Save as" at bounding box center [568, 17] width 37 height 20
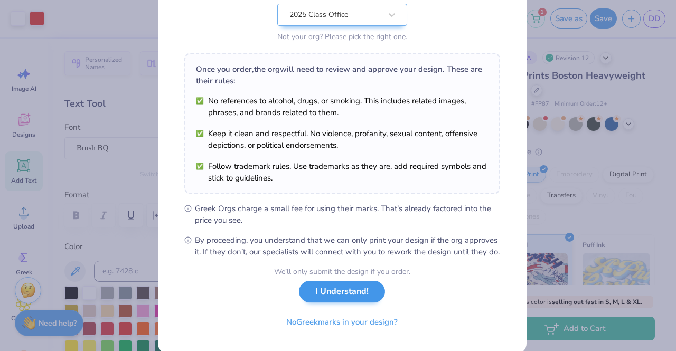
scroll to position [142, 0]
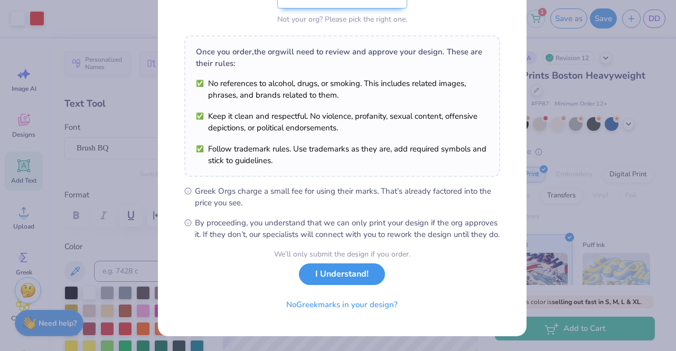
click at [343, 274] on button "I Understand!" at bounding box center [342, 274] width 86 height 22
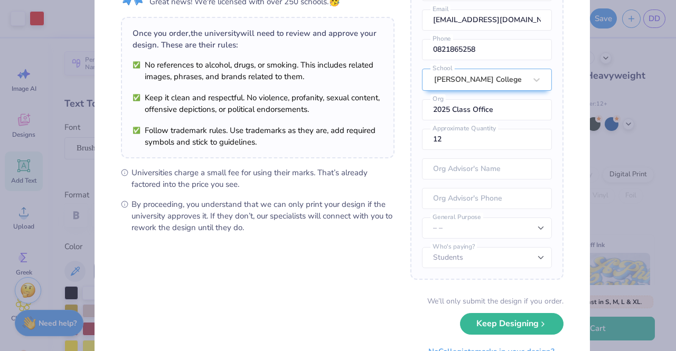
scroll to position [107, 0]
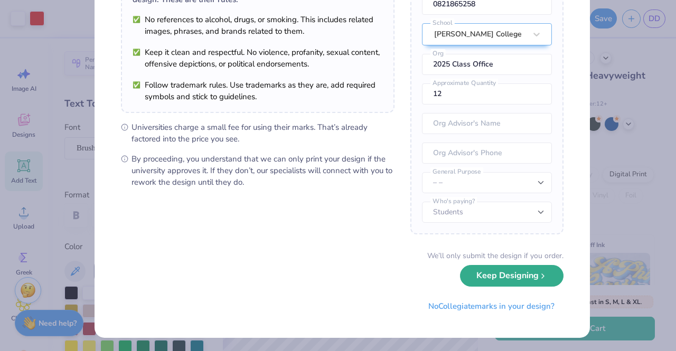
click at [497, 283] on button "Keep Designing" at bounding box center [511, 276] width 103 height 22
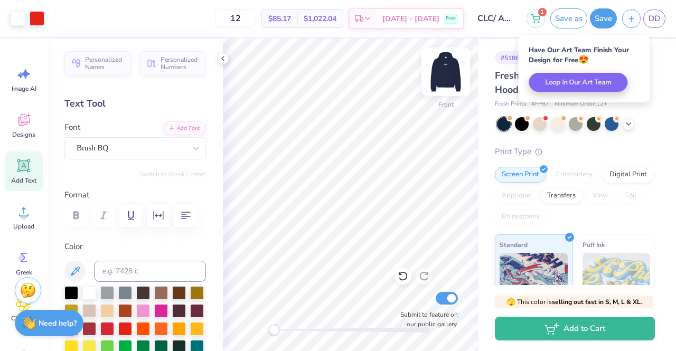
click at [444, 69] on img at bounding box center [446, 72] width 42 height 42
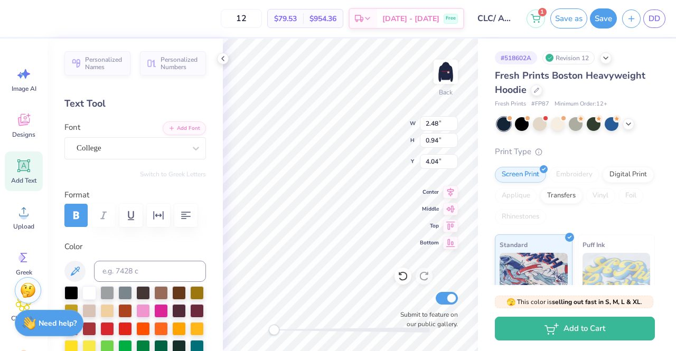
scroll to position [8, 1]
type textarea "P"
type textarea "Achio"
click at [451, 68] on img at bounding box center [446, 72] width 42 height 42
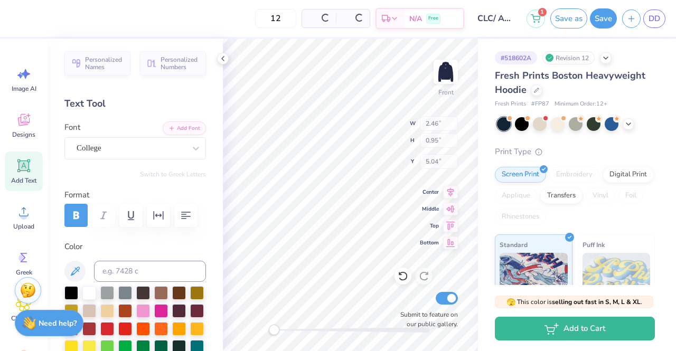
type input "2.46"
type input "0.95"
type input "5.04"
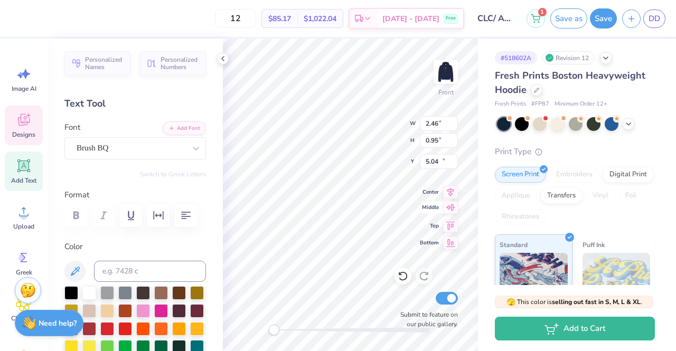
type input "2.41"
type input "0.72"
type input "12.25"
type textarea "P"
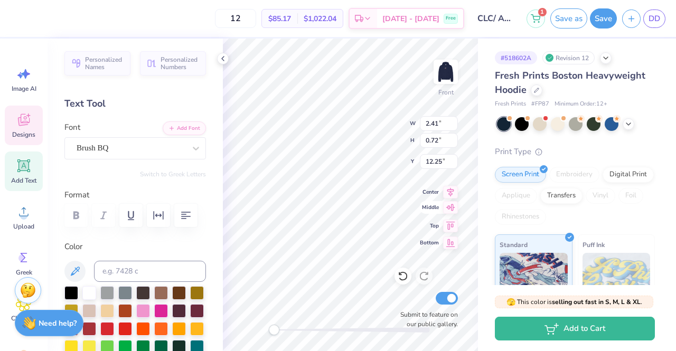
scroll to position [8, 2]
type textarea "AChiO"
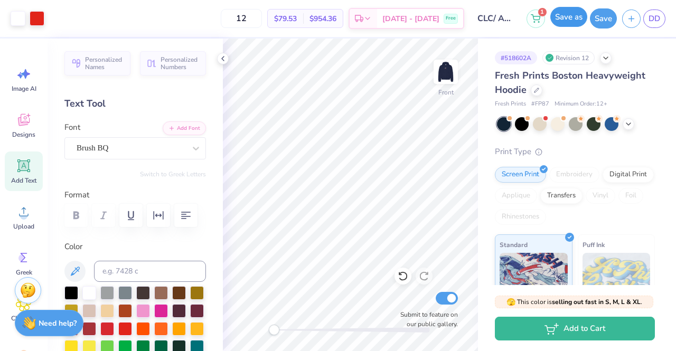
click at [577, 13] on button "Save as" at bounding box center [568, 17] width 37 height 20
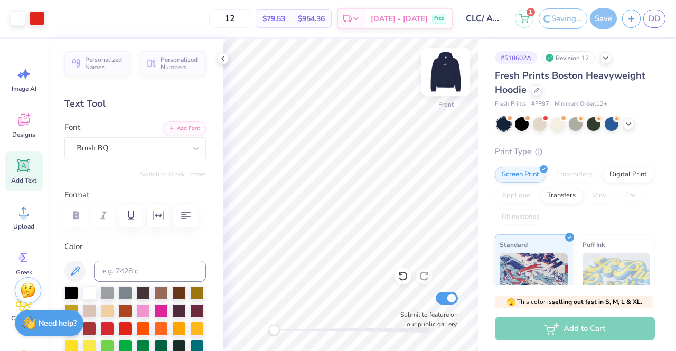
click at [448, 77] on img at bounding box center [446, 72] width 42 height 42
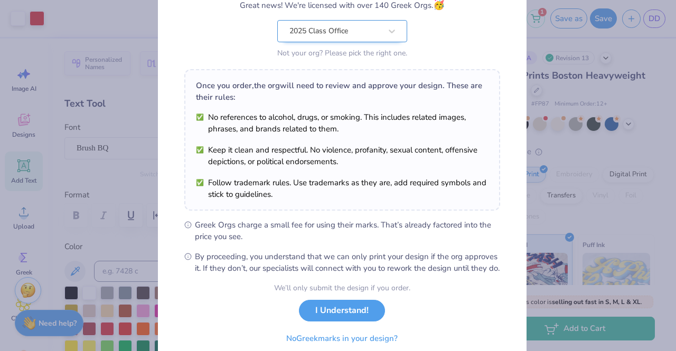
scroll to position [142, 0]
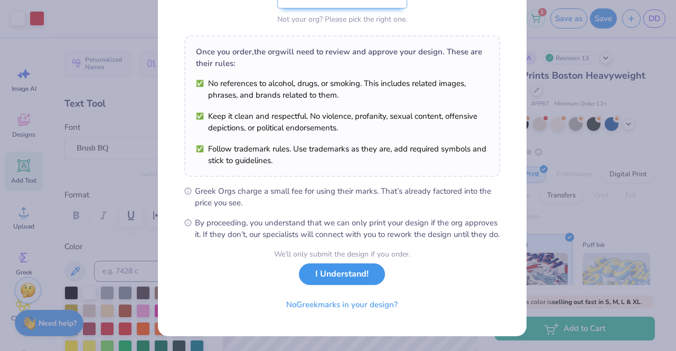
click at [303, 286] on div "We’ll only submit the design if you order. I Understand! No Greek marks in your…" at bounding box center [342, 282] width 136 height 67
click at [329, 276] on button "I Understand!" at bounding box center [342, 274] width 86 height 22
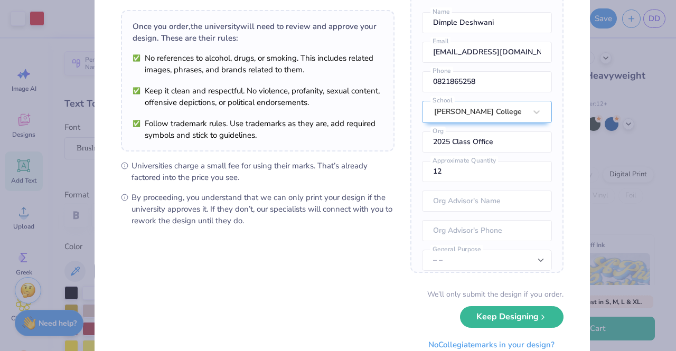
scroll to position [107, 0]
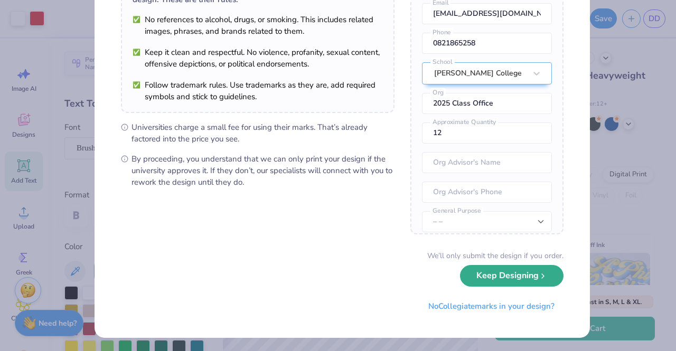
click at [469, 279] on button "Keep Designing" at bounding box center [511, 276] width 103 height 22
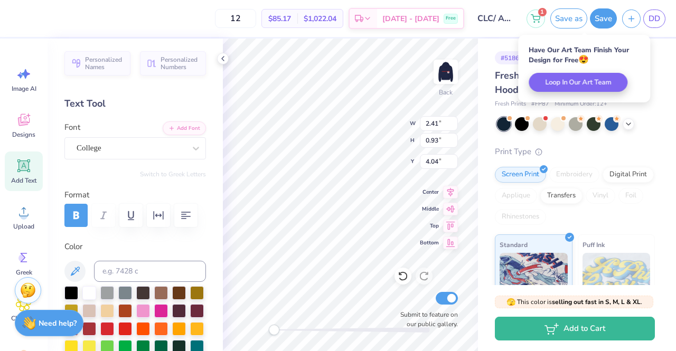
scroll to position [8, 1]
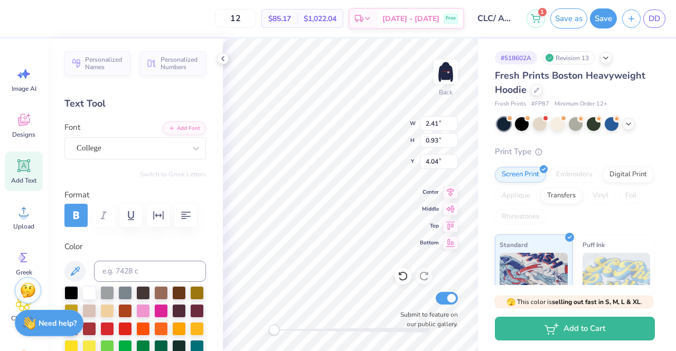
type textarea "chio"
type input "1.13"
type input "1.02"
type input "4.93"
click at [441, 74] on img at bounding box center [446, 72] width 42 height 42
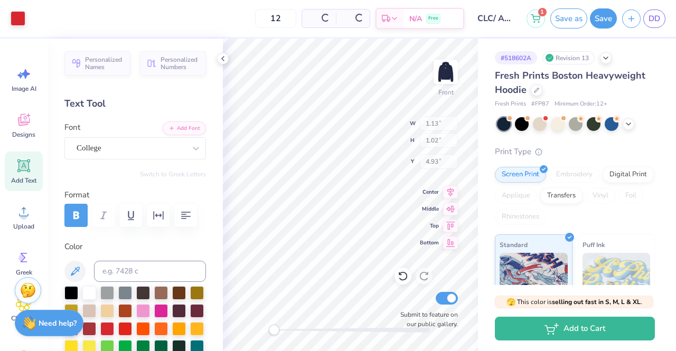
type input "1.15"
type input "1.05"
type input "5.17"
type input "15.00"
type input "1.92"
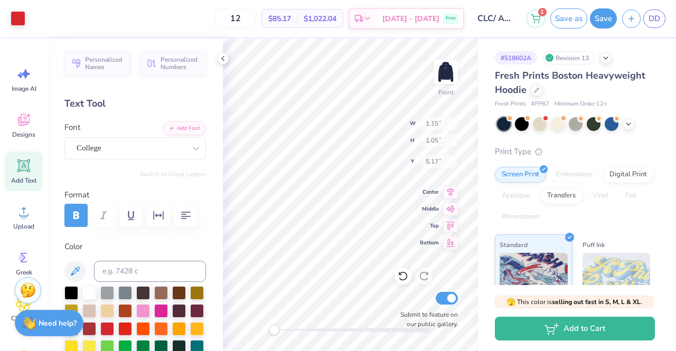
type input "10.12"
type input "2.64"
type input "0.85"
type input "12.06"
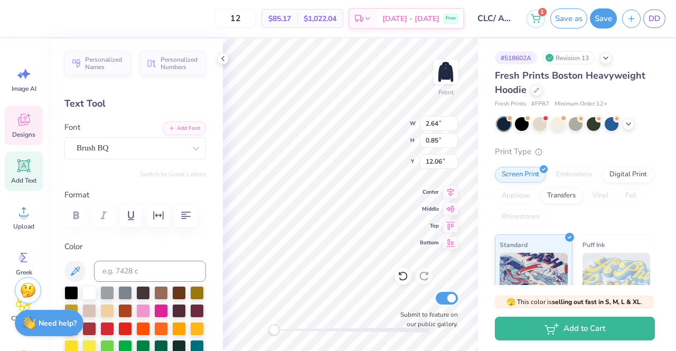
type textarea "ChiO"
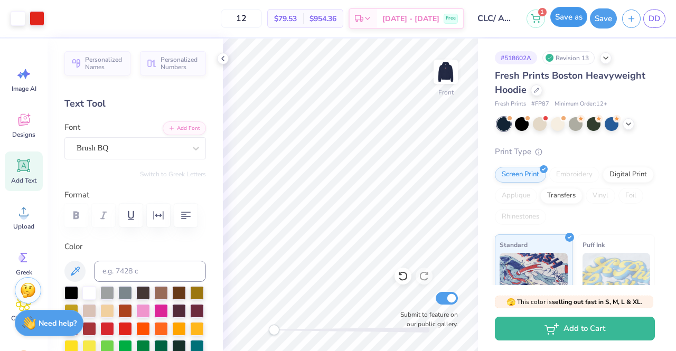
click at [567, 17] on button "Save as" at bounding box center [568, 17] width 37 height 20
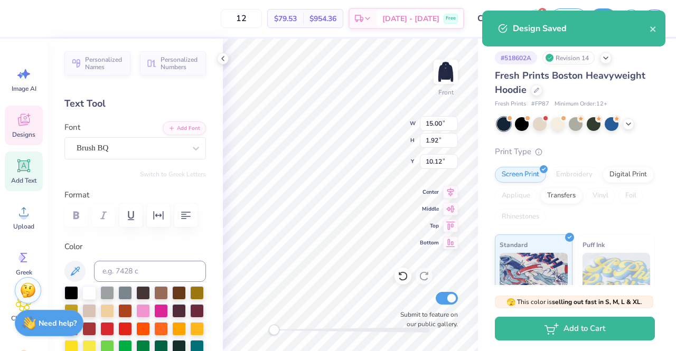
click at [408, 210] on body "12 $79.53 Per Item $954.36 Total Est. Delivery Sep 24 - 27 Free Design Title CL…" at bounding box center [338, 175] width 676 height 351
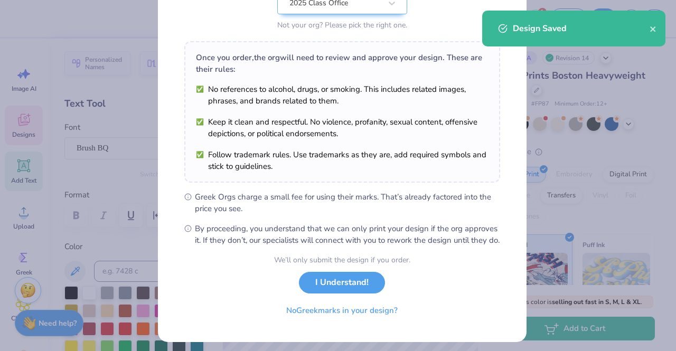
scroll to position [142, 0]
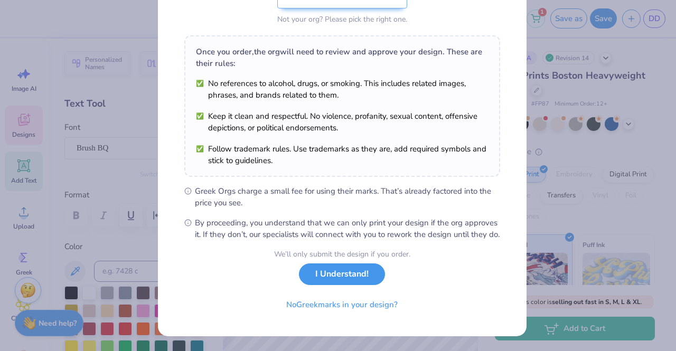
click at [352, 272] on button "I Understand!" at bounding box center [342, 274] width 86 height 22
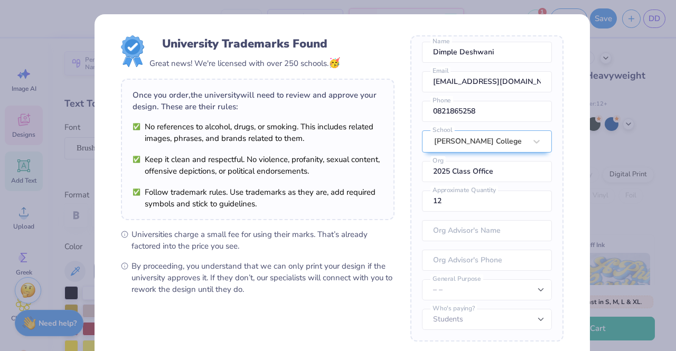
scroll to position [107, 0]
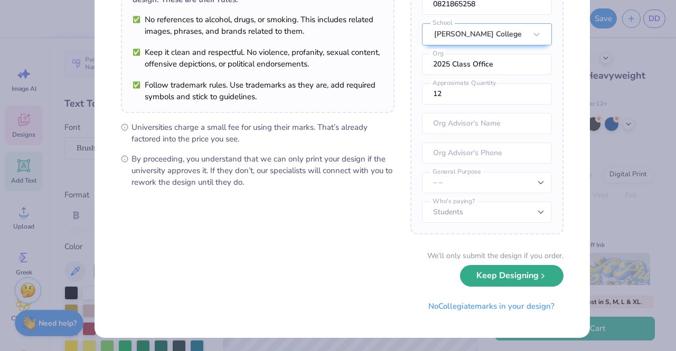
click at [511, 275] on button "Keep Designing" at bounding box center [511, 276] width 103 height 22
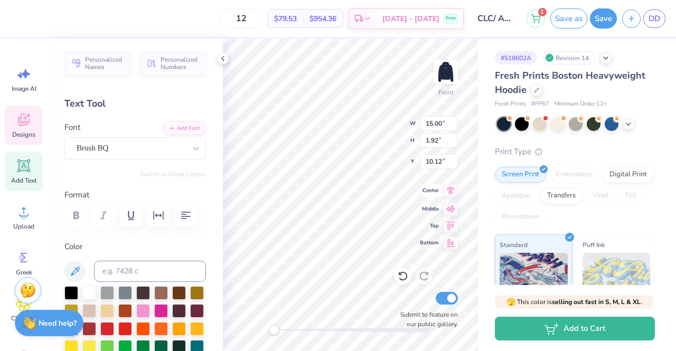
scroll to position [8, 4]
type textarea "university of texas"
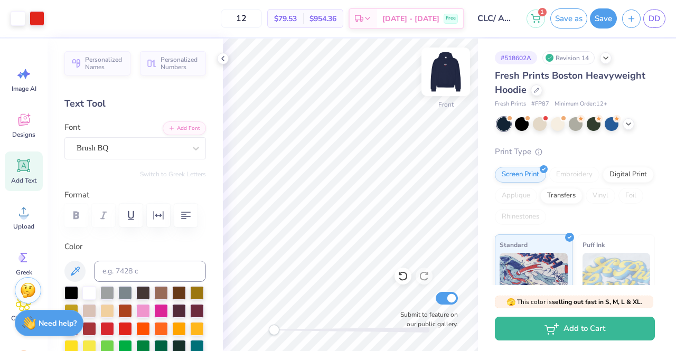
click at [454, 63] on img at bounding box center [446, 72] width 42 height 42
click at [450, 69] on img at bounding box center [446, 72] width 42 height 42
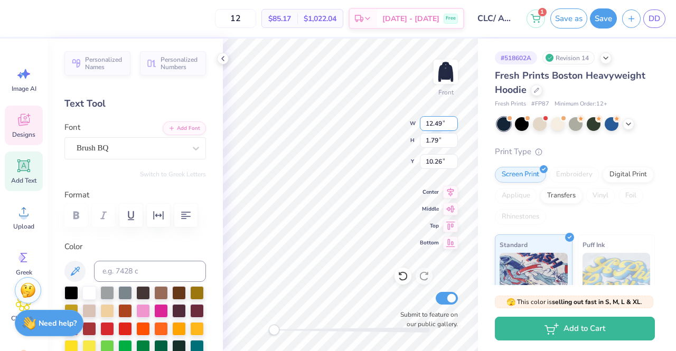
click at [439, 123] on input "12.49" at bounding box center [439, 123] width 38 height 15
click at [442, 125] on input "12.49" at bounding box center [439, 123] width 38 height 15
click at [435, 137] on input "1.79" at bounding box center [439, 140] width 38 height 15
type input "13.00"
type input "1.86"
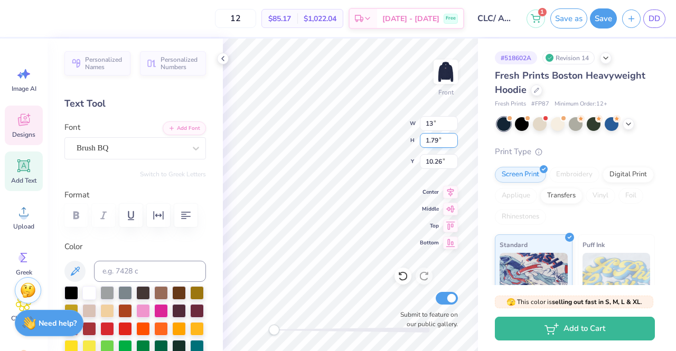
type input "10.22"
click at [444, 77] on img at bounding box center [446, 72] width 42 height 42
type input "12.70"
type input "1.82"
type input "9.86"
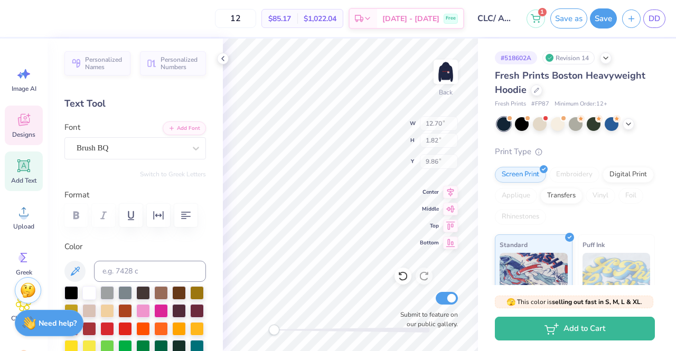
type input "1.73"
type input "0.83"
type input "4.09"
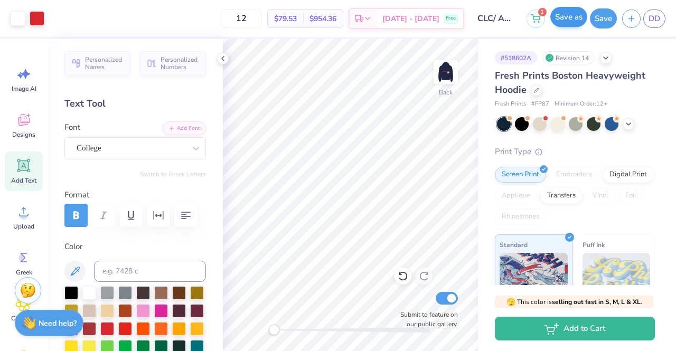
click at [561, 27] on div "Save as" at bounding box center [568, 18] width 37 height 20
click at [579, 14] on button "Save as" at bounding box center [568, 17] width 37 height 20
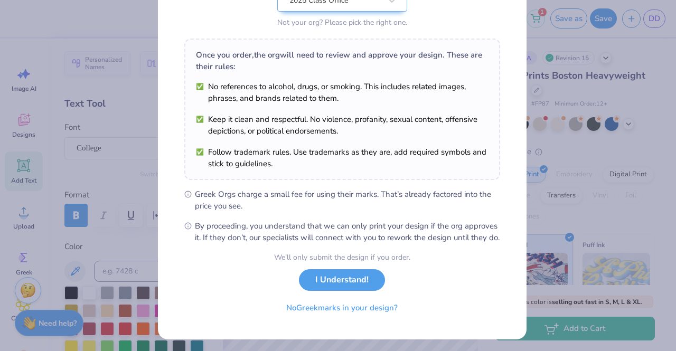
scroll to position [142, 0]
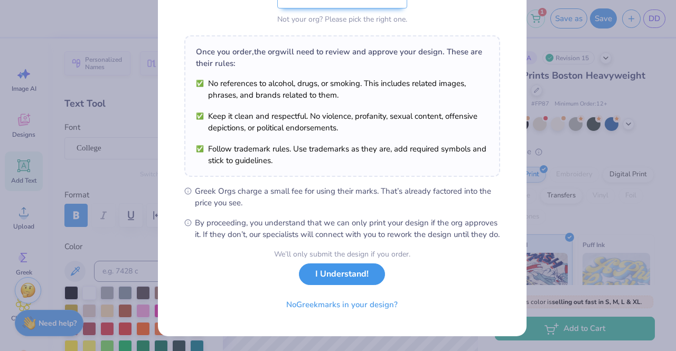
click at [343, 283] on button "I Understand!" at bounding box center [342, 274] width 86 height 22
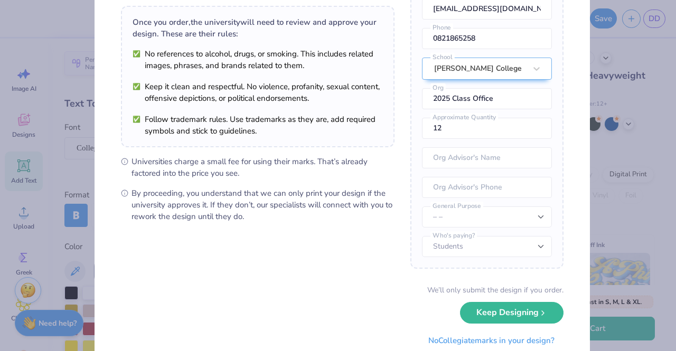
scroll to position [107, 0]
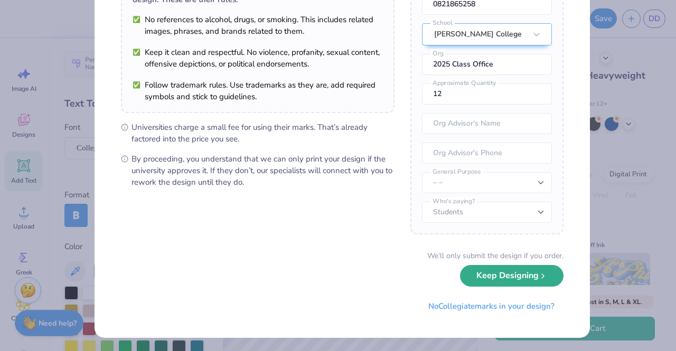
click at [484, 281] on button "Keep Designing" at bounding box center [511, 276] width 103 height 22
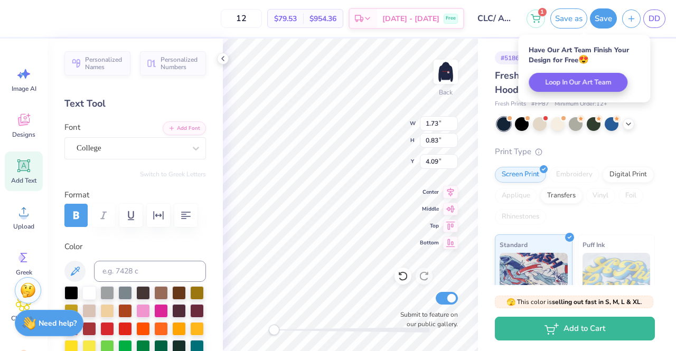
scroll to position [8, 1]
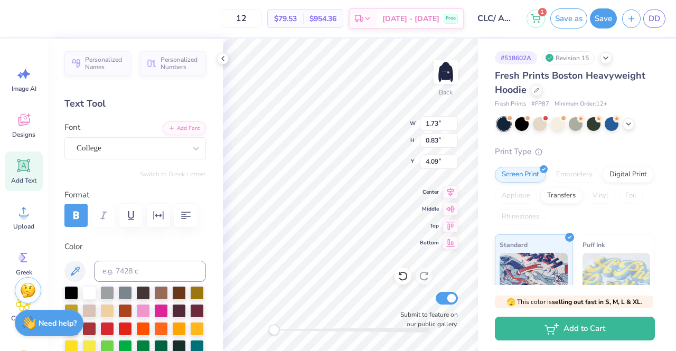
type textarea "Achio"
click at [450, 70] on img at bounding box center [446, 72] width 42 height 42
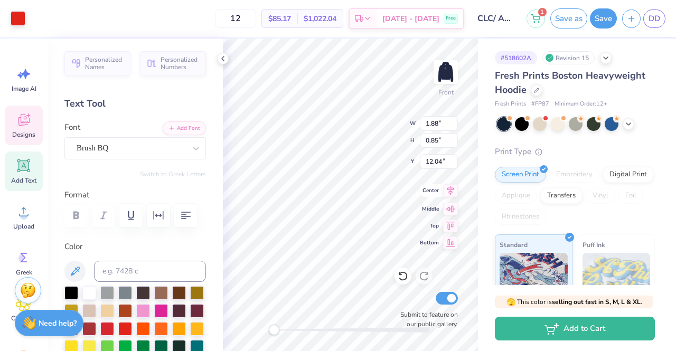
type input "1.88"
type input "0.85"
type input "12.04"
type textarea "AChiO"
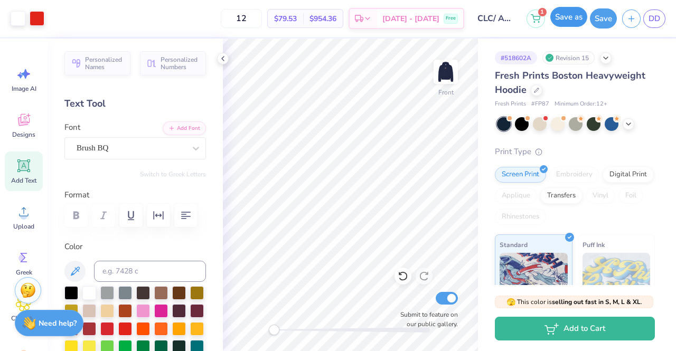
click at [568, 25] on button "Save as" at bounding box center [568, 17] width 37 height 20
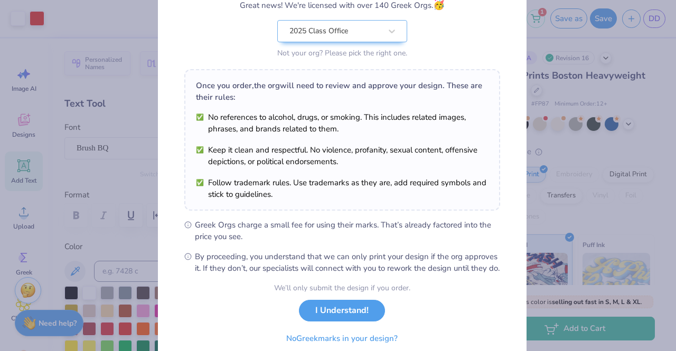
scroll to position [142, 0]
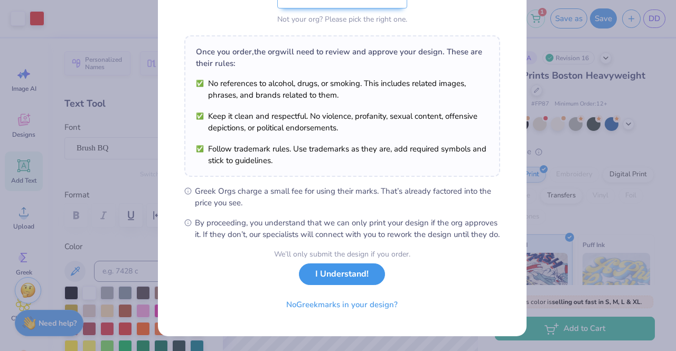
click at [344, 273] on button "I Understand!" at bounding box center [342, 274] width 86 height 22
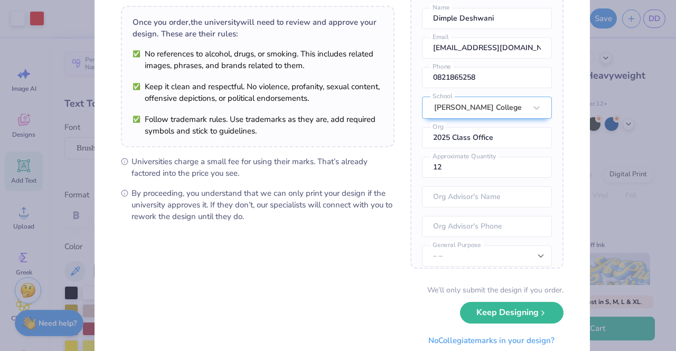
scroll to position [107, 0]
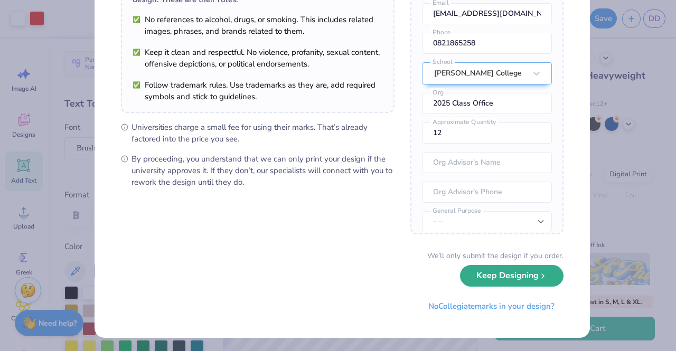
click at [469, 274] on button "Keep Designing" at bounding box center [511, 276] width 103 height 22
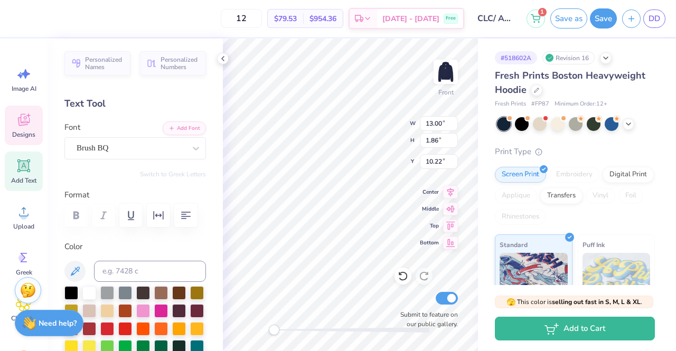
scroll to position [8, 1]
click at [402, 281] on icon at bounding box center [403, 276] width 11 height 11
click at [402, 276] on icon at bounding box center [403, 276] width 11 height 11
type input "12.49"
type input "1.79"
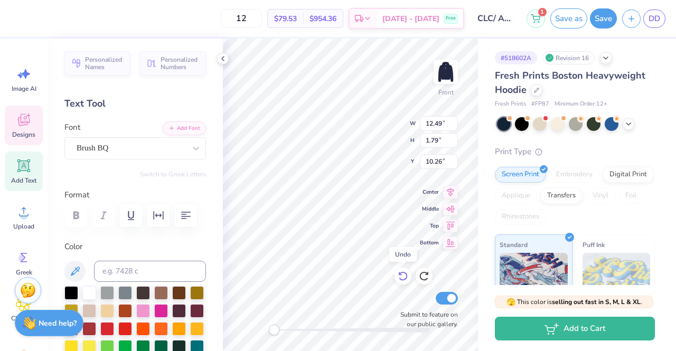
type input "10.26"
click at [402, 276] on icon at bounding box center [403, 276] width 11 height 11
type input "15.00"
type input "1.92"
type input "10.12"
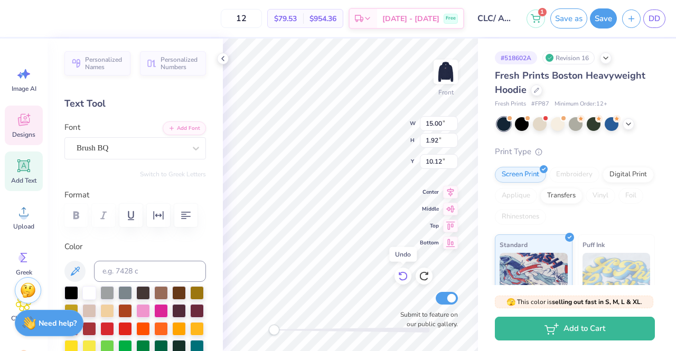
click at [402, 276] on icon at bounding box center [403, 276] width 11 height 11
click at [419, 278] on icon at bounding box center [424, 276] width 11 height 11
click at [441, 77] on img at bounding box center [446, 72] width 42 height 42
type input "14.66"
type input "1.87"
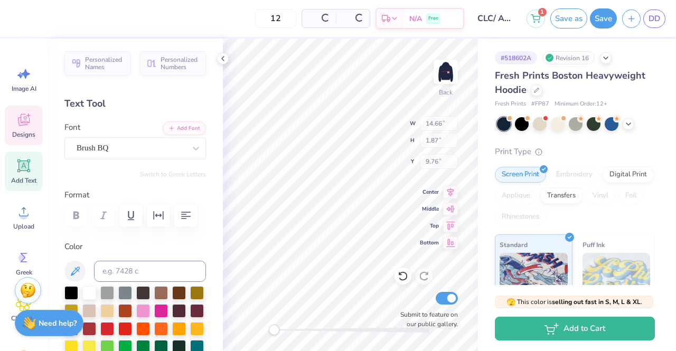
type input "9.76"
click at [442, 76] on img at bounding box center [446, 72] width 42 height 42
type input "15.00"
type input "1.92"
type input "10.12"
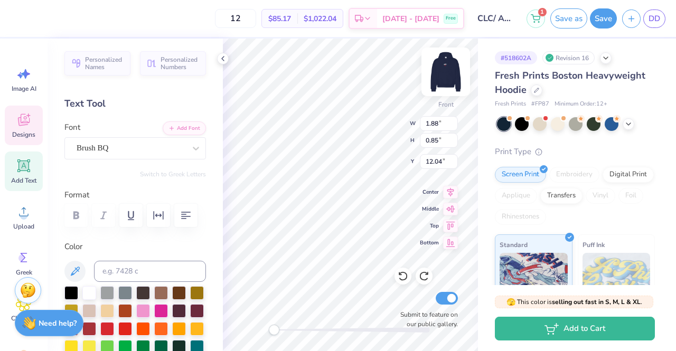
type textarea "AChiO"
type input "15.00"
type input "1.92"
type input "10.12"
click at [440, 124] on input "15.00" at bounding box center [439, 123] width 38 height 15
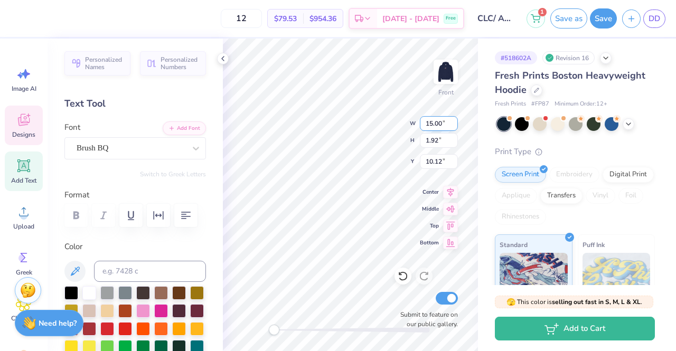
click at [442, 125] on input "15.00" at bounding box center [439, 123] width 38 height 15
type input "13.41"
click at [436, 162] on input "10.12" at bounding box center [439, 161] width 38 height 15
type input "1.71"
type input "10.23"
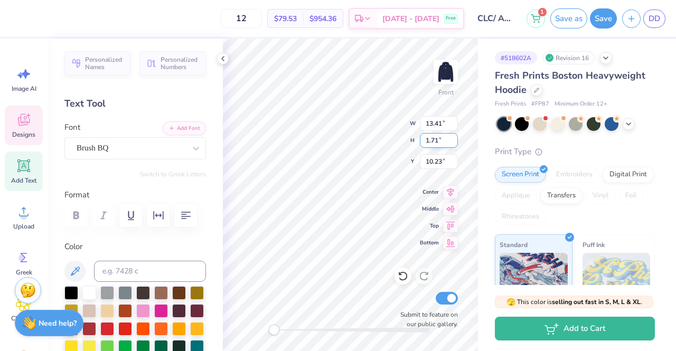
click at [437, 140] on input "1.71" at bounding box center [439, 140] width 38 height 15
type input "1.92"
click at [435, 164] on input "10.23" at bounding box center [439, 161] width 38 height 15
type input "15.00"
click at [440, 123] on input "15.00" at bounding box center [439, 123] width 38 height 15
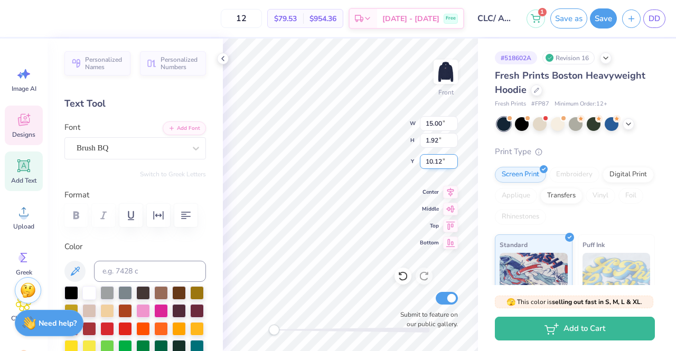
click at [441, 162] on input "10.12" at bounding box center [439, 161] width 38 height 15
type input "10.20"
click at [437, 143] on input "1.92" at bounding box center [439, 140] width 38 height 15
click at [436, 143] on input "1.92" at bounding box center [439, 140] width 38 height 15
click at [441, 123] on input "15.00" at bounding box center [439, 123] width 38 height 15
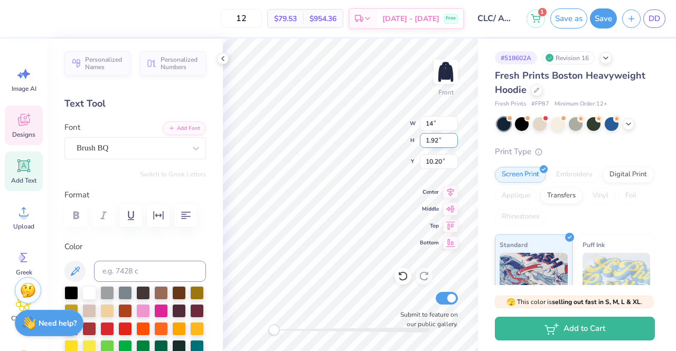
click at [436, 140] on input "1.92" at bounding box center [439, 140] width 38 height 15
type input "14.00"
type input "1.79"
type input "10.26"
click at [442, 161] on input "10.26" at bounding box center [439, 161] width 38 height 15
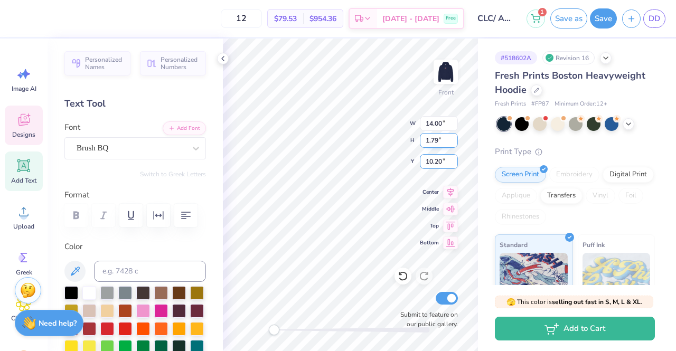
type input "10.20"
click at [429, 137] on input "1.79" at bounding box center [439, 140] width 38 height 15
click at [435, 141] on input "1.79" at bounding box center [439, 140] width 38 height 15
click at [438, 141] on input "1.79" at bounding box center [439, 140] width 38 height 15
type input "1.9"
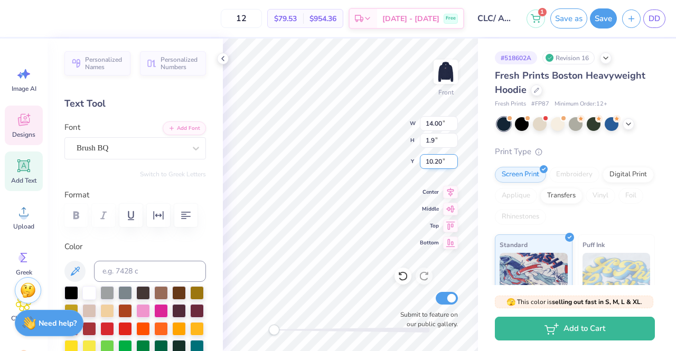
click at [430, 161] on input "10.20" at bounding box center [439, 161] width 38 height 15
type input "14.86"
type input "1.90"
type input "10.20"
click at [435, 142] on input "1.90" at bounding box center [439, 140] width 38 height 15
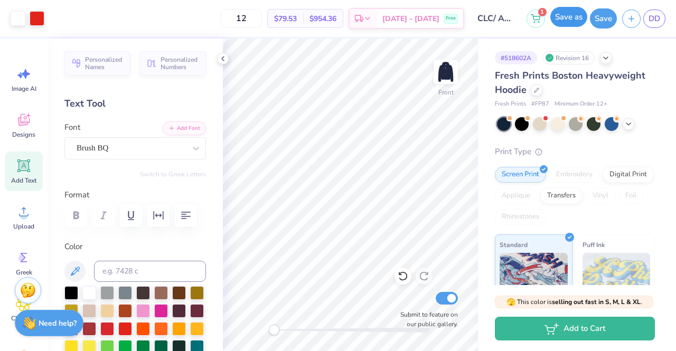
click at [571, 21] on button "Save as" at bounding box center [568, 17] width 37 height 20
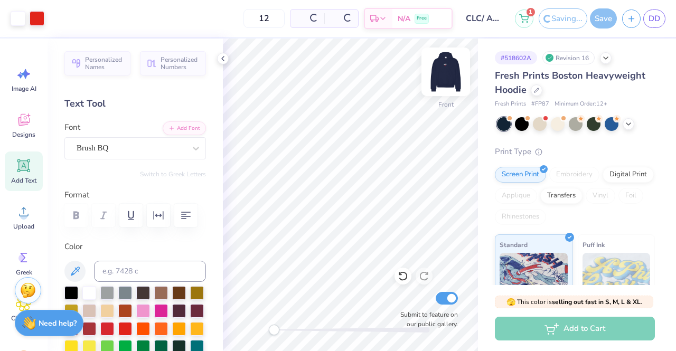
click at [453, 72] on img at bounding box center [446, 72] width 42 height 42
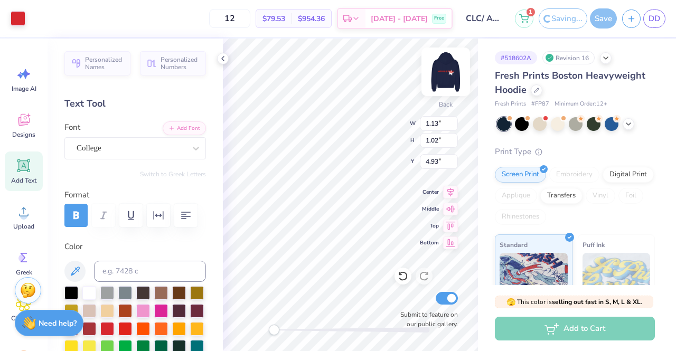
click at [441, 72] on img at bounding box center [446, 72] width 42 height 42
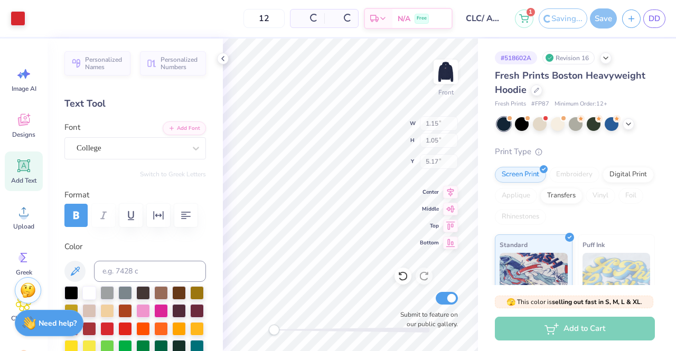
type input "1.15"
type input "1.05"
type input "5.17"
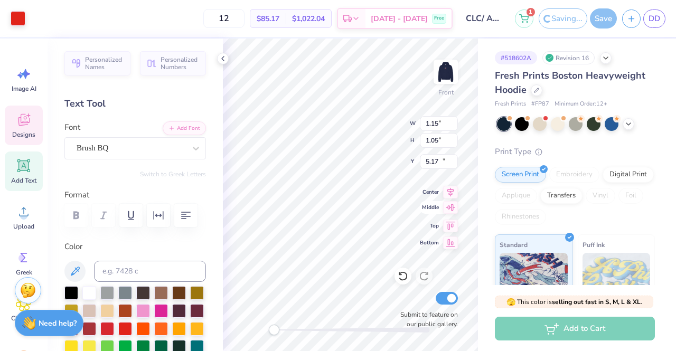
type input "2.64"
type input "0.85"
type input "12.04"
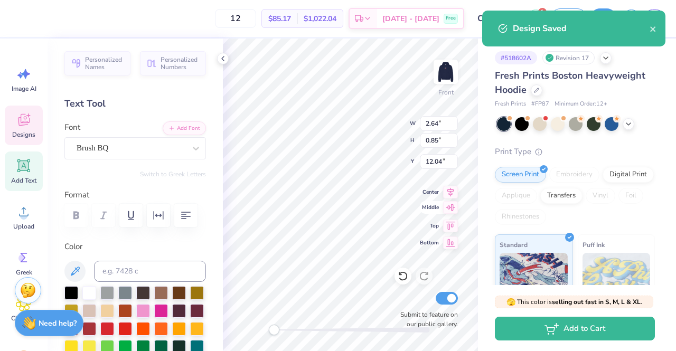
scroll to position [8, 2]
type textarea "A"
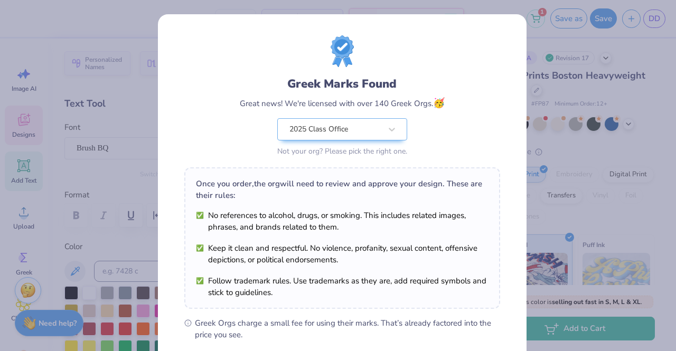
scroll to position [142, 0]
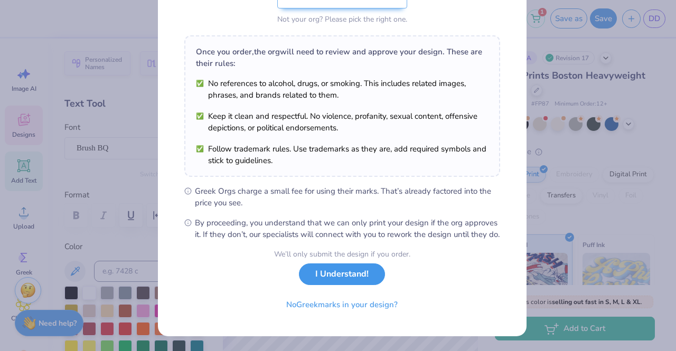
click at [366, 276] on button "I Understand!" at bounding box center [342, 274] width 86 height 22
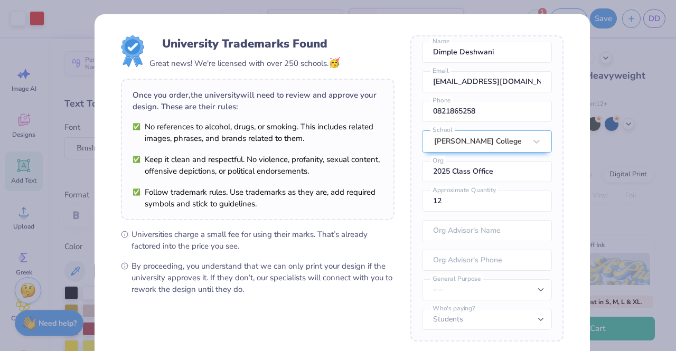
scroll to position [107, 0]
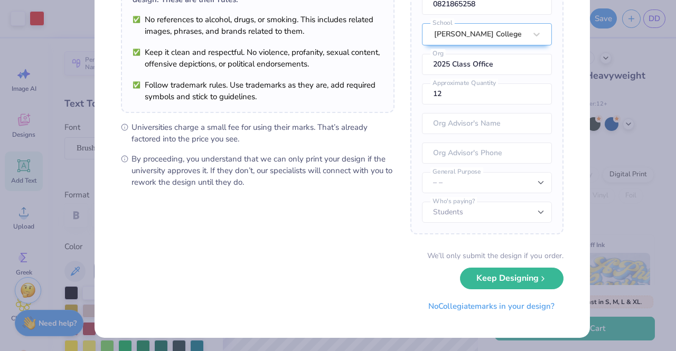
click at [503, 281] on button "Keep Designing" at bounding box center [511, 279] width 103 height 22
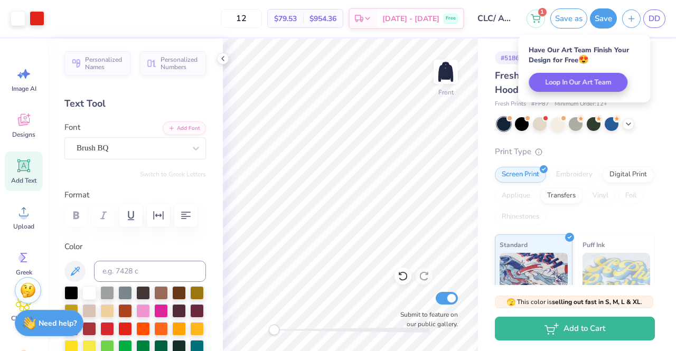
scroll to position [0, 0]
click at [400, 275] on icon at bounding box center [400, 274] width 2 height 2
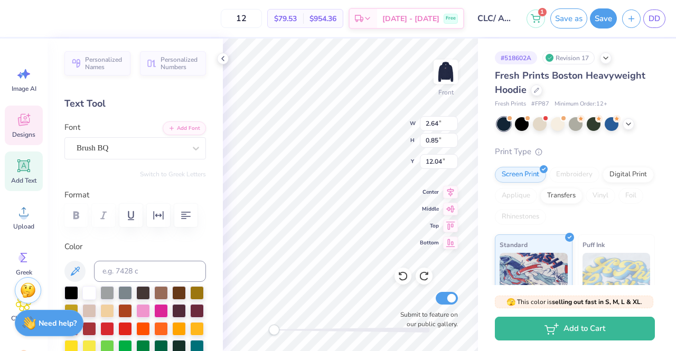
type textarea "A"
type textarea "Pi Phi"
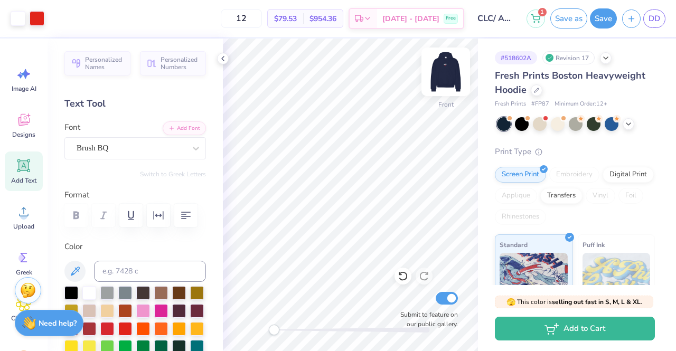
click at [446, 70] on img at bounding box center [446, 72] width 42 height 42
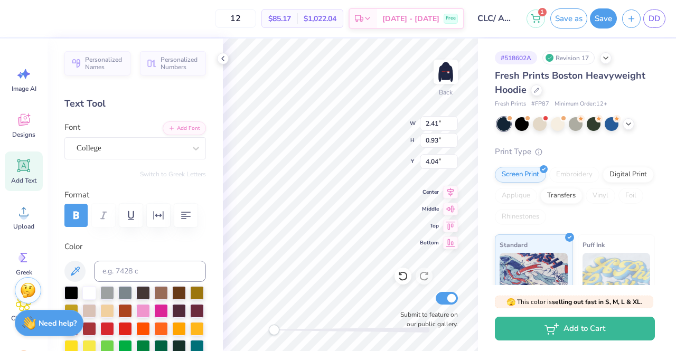
scroll to position [8, 2]
type textarea "A"
type textarea "Pi Phi"
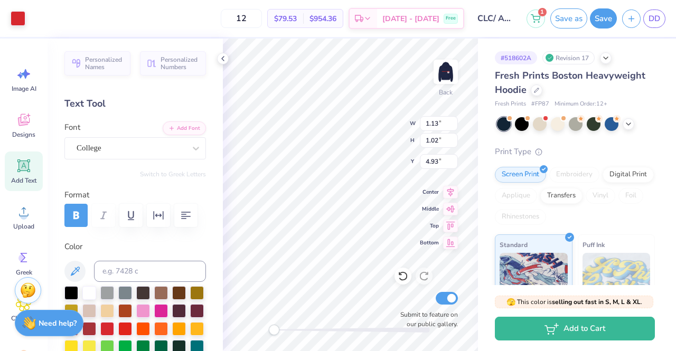
type input "1.13"
type input "1.02"
type input "4.93"
click at [557, 17] on button "Save as" at bounding box center [568, 17] width 37 height 20
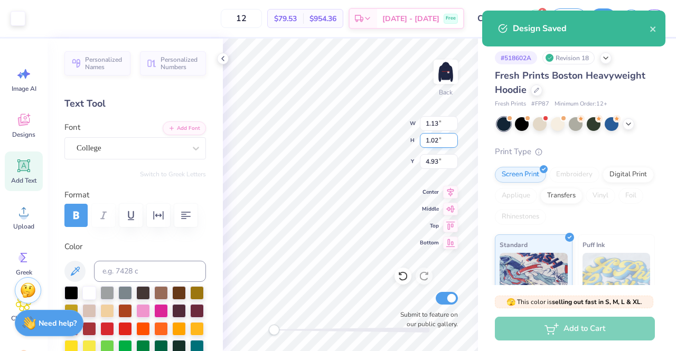
type input "2.55"
type input "0.95"
type input "4.04"
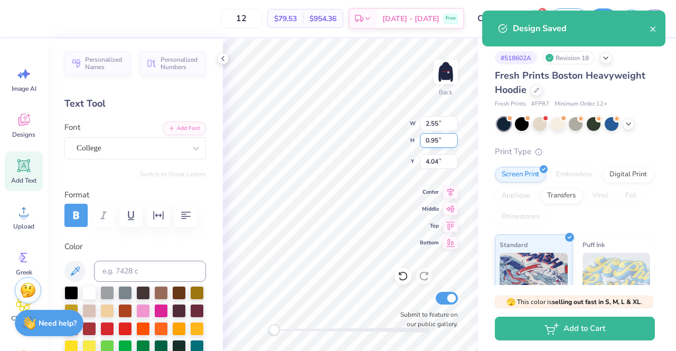
scroll to position [8, 2]
type textarea "Pi i"
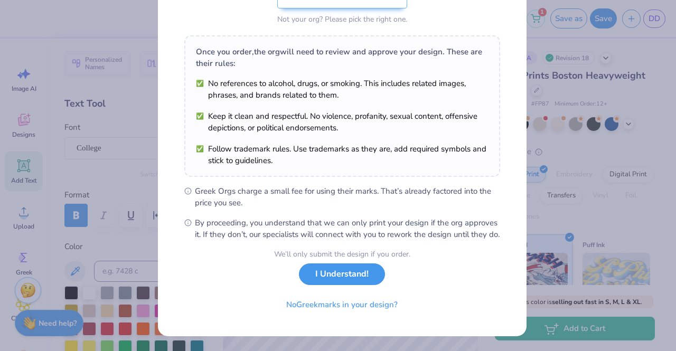
click at [366, 271] on button "I Understand!" at bounding box center [342, 274] width 86 height 22
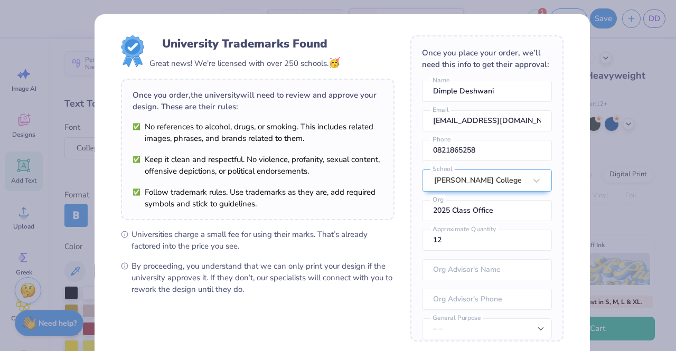
scroll to position [107, 0]
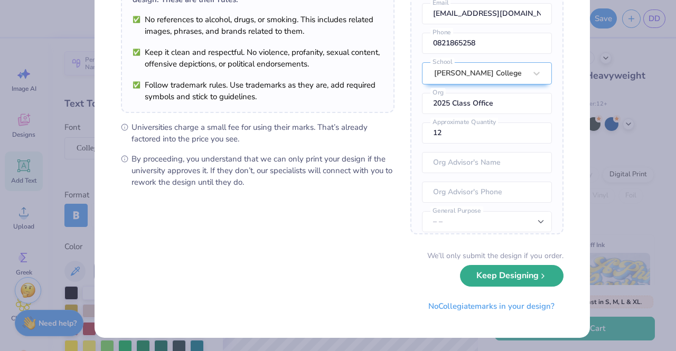
click at [485, 278] on button "Keep Designing" at bounding box center [511, 276] width 103 height 22
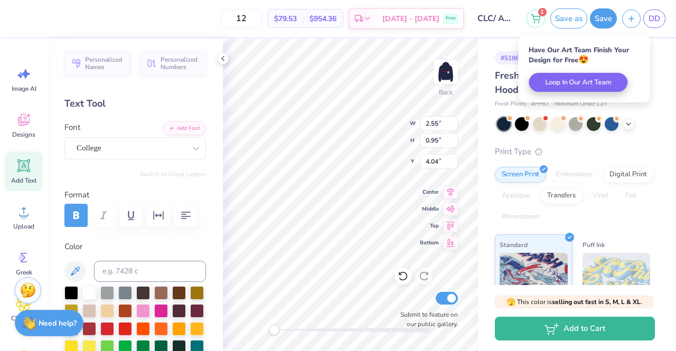
scroll to position [8, 1]
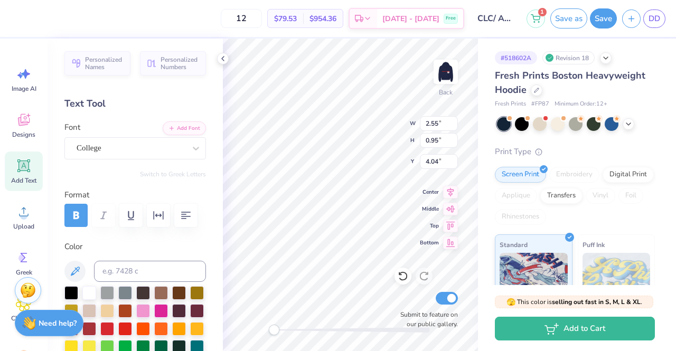
type textarea "P"
type textarea "Zta"
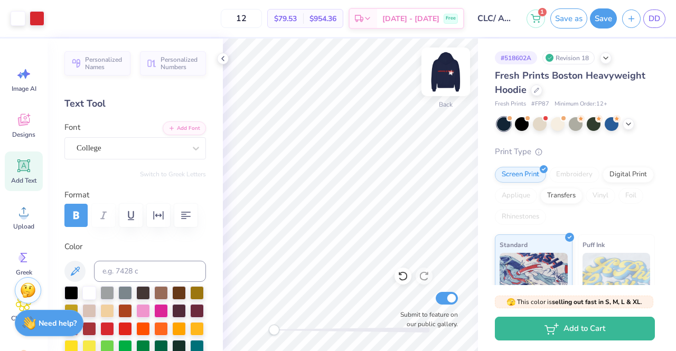
click at [463, 81] on img at bounding box center [446, 72] width 42 height 42
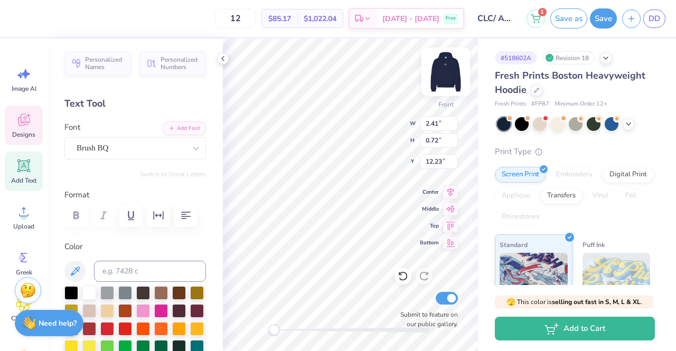
type textarea "P"
type textarea "Z"
type textarea "ZTA"
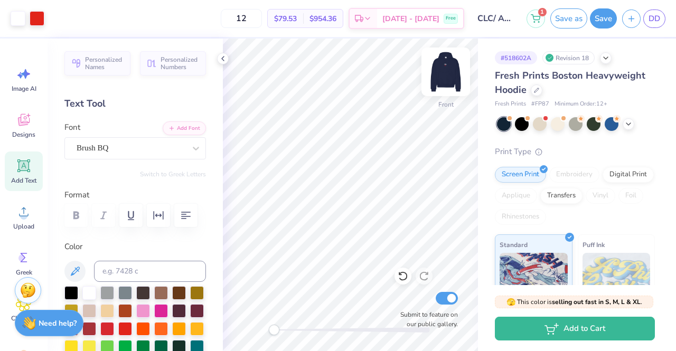
click at [444, 64] on img at bounding box center [446, 72] width 42 height 42
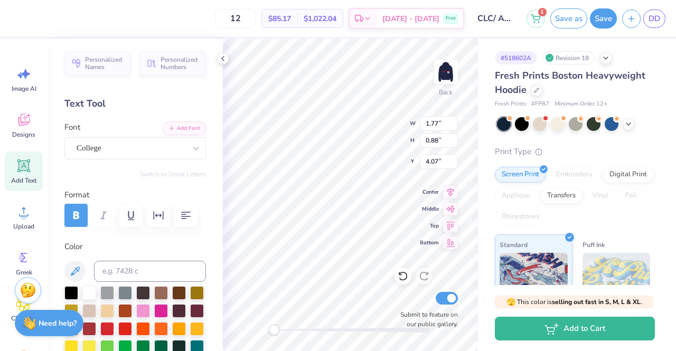
type input "1.13"
type input "1.02"
type input "4.93"
click at [455, 70] on img at bounding box center [446, 72] width 42 height 42
type input "1.15"
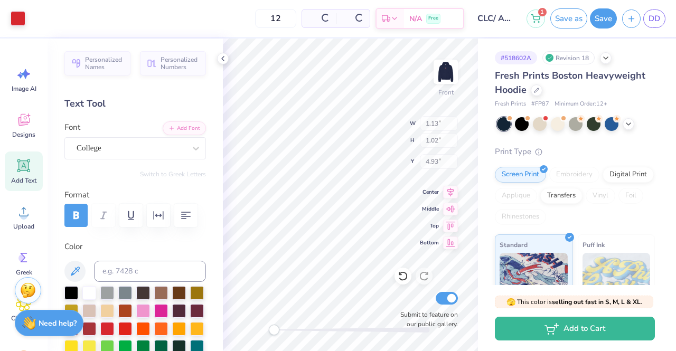
type input "1.05"
type input "5.17"
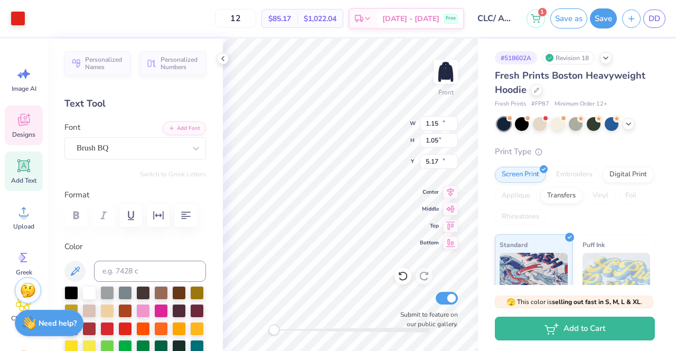
type input "14.86"
type input "1.90"
type input "10.20"
type input "1.88"
type input "0.88"
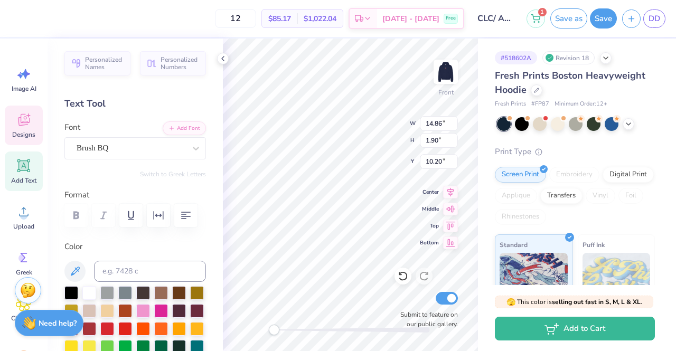
type input "12.03"
click at [573, 22] on button "Save as" at bounding box center [568, 17] width 37 height 20
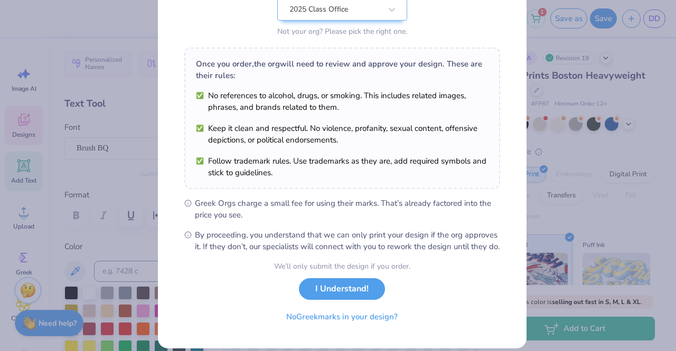
scroll to position [142, 0]
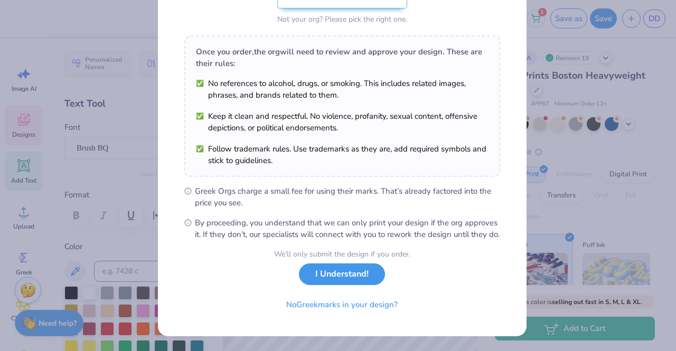
click at [355, 272] on button "I Understand!" at bounding box center [342, 274] width 86 height 22
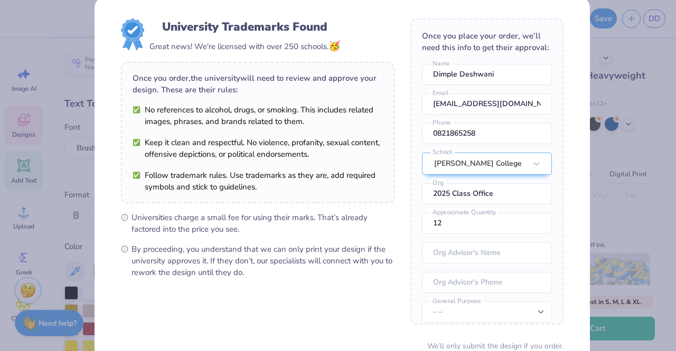
scroll to position [58, 0]
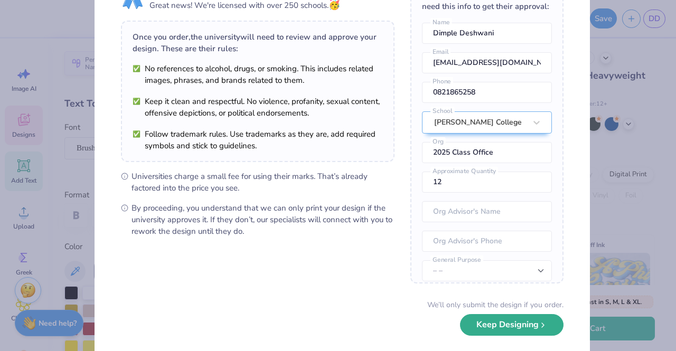
click at [476, 319] on button "Keep Designing" at bounding box center [511, 325] width 103 height 22
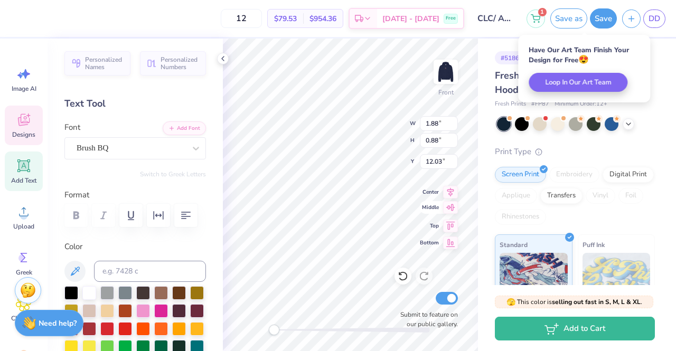
scroll to position [8, 1]
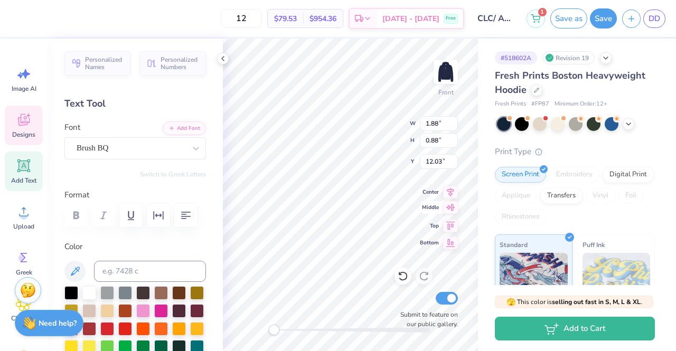
type textarea "Z"
type textarea "Kappa"
click at [452, 77] on img at bounding box center [446, 72] width 42 height 42
type input "2.37"
type input "0.83"
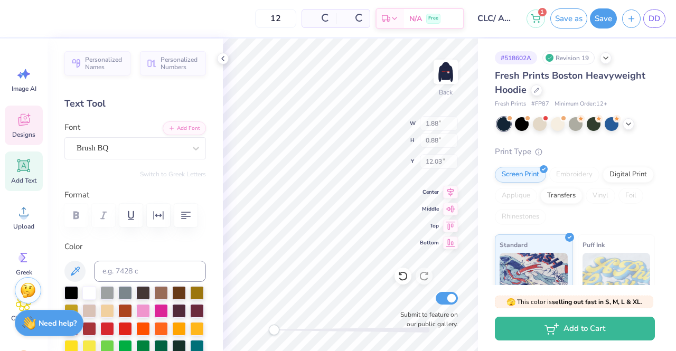
type input "11.64"
type input "1.13"
type input "1.02"
type input "4.93"
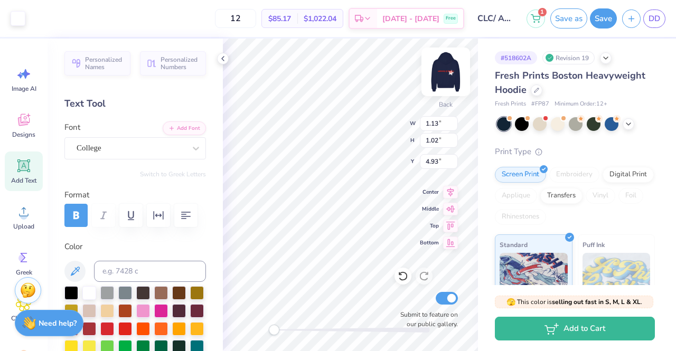
type input "1.77"
type input "0.88"
type input "4.07"
type textarea "Z"
type textarea "KKG"
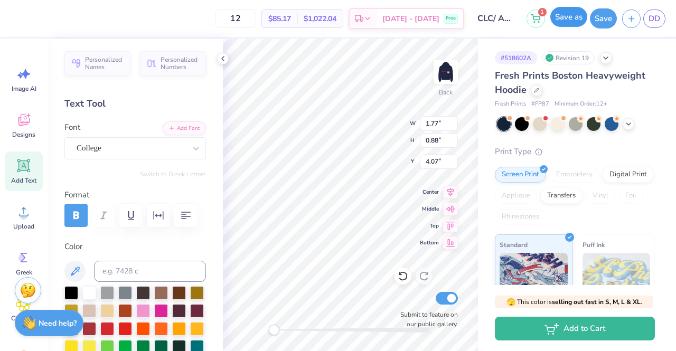
click at [564, 15] on button "Save as" at bounding box center [568, 17] width 37 height 20
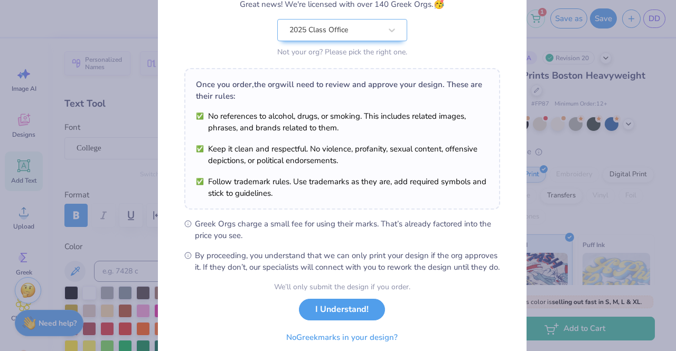
scroll to position [142, 0]
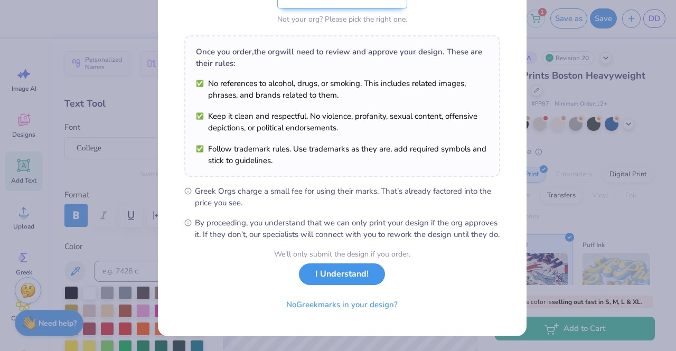
click at [332, 280] on button "I Understand!" at bounding box center [342, 274] width 86 height 22
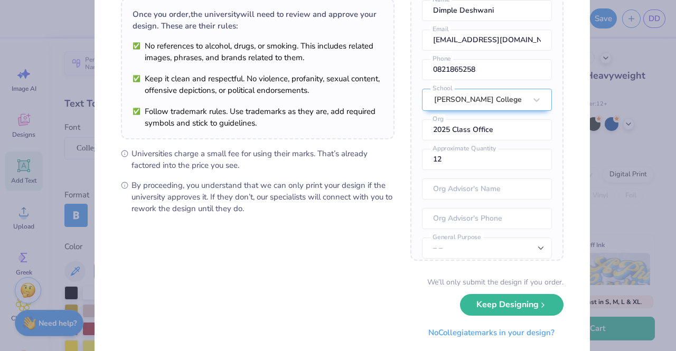
scroll to position [107, 0]
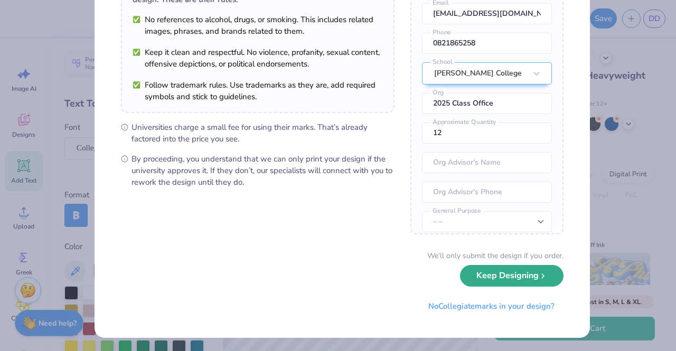
click at [481, 278] on button "Keep Designing" at bounding box center [511, 276] width 103 height 22
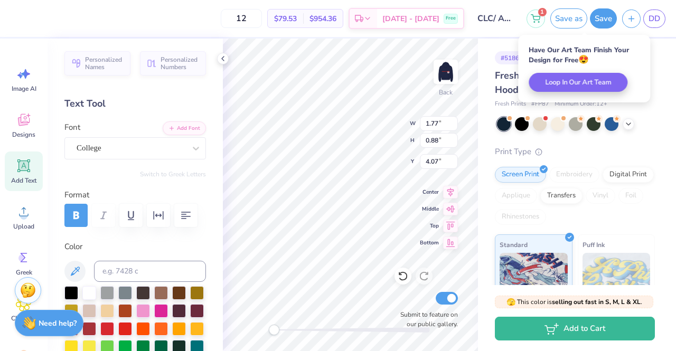
scroll to position [8, 1]
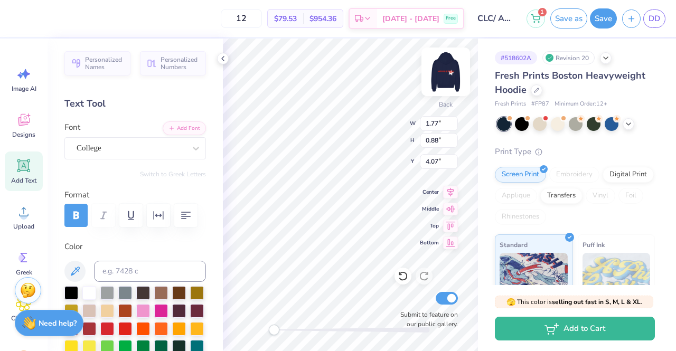
click at [445, 78] on img at bounding box center [446, 72] width 42 height 42
type input "0.89"
type input "5.04"
type input "14.86"
type input "1.90"
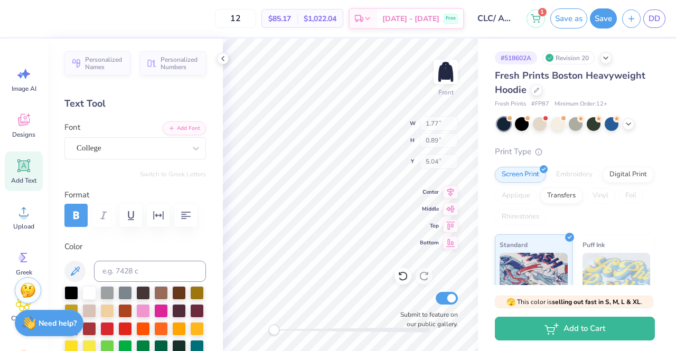
type input "10.20"
type textarea "university of michigan"
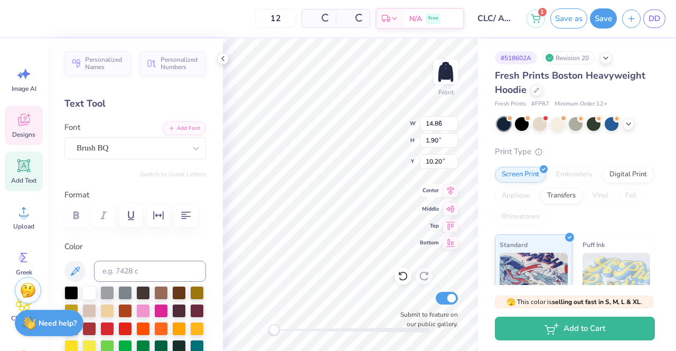
type input "2.42"
type input "0.85"
type input "12.04"
click at [450, 65] on img at bounding box center [446, 72] width 42 height 42
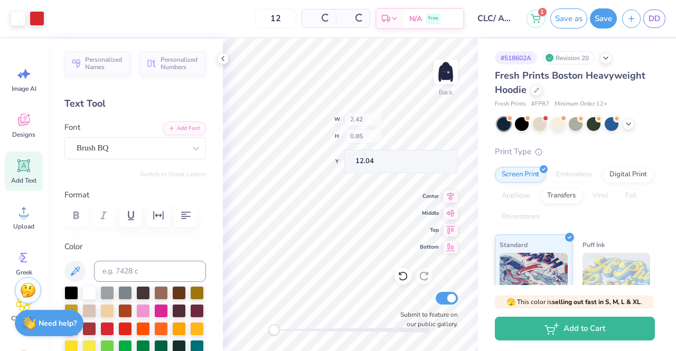
click at [447, 64] on img at bounding box center [445, 71] width 21 height 21
click at [567, 21] on button "Save as" at bounding box center [568, 18] width 37 height 20
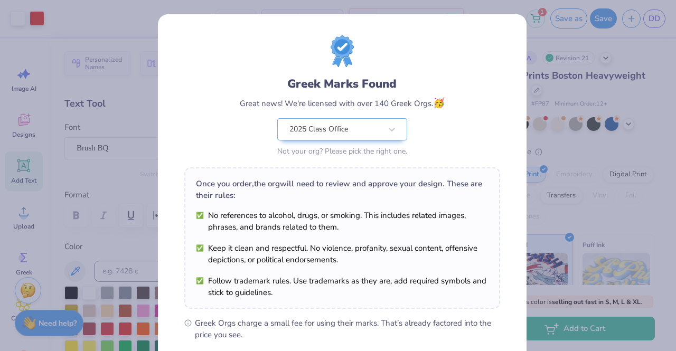
scroll to position [142, 0]
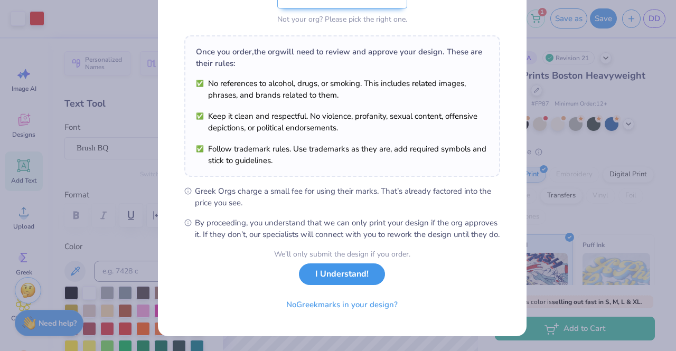
click at [331, 273] on button "I Understand!" at bounding box center [342, 274] width 86 height 22
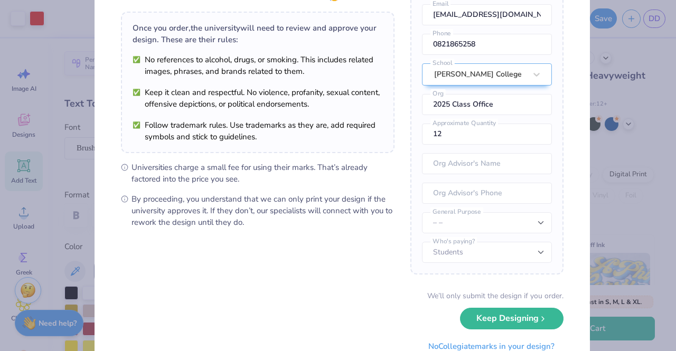
scroll to position [107, 0]
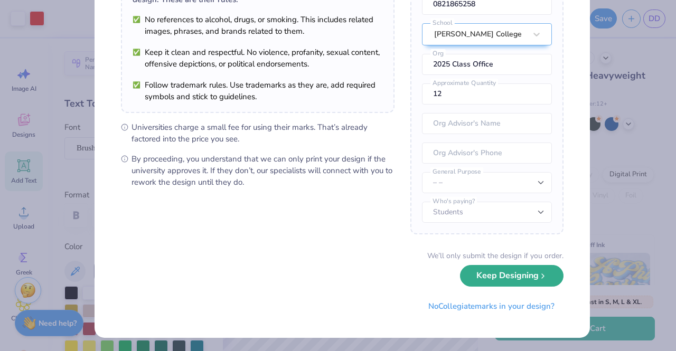
click at [495, 282] on button "Keep Designing" at bounding box center [511, 276] width 103 height 22
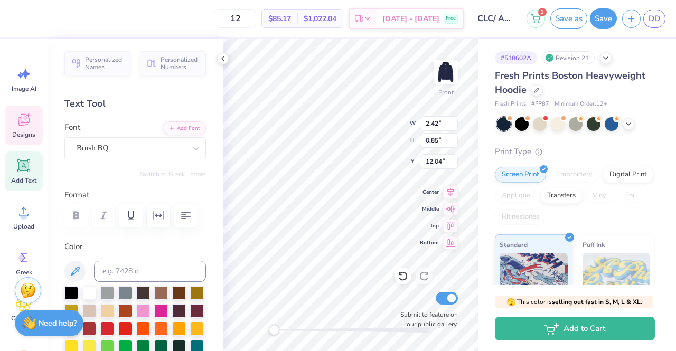
scroll to position [8, 2]
type textarea "K"
type textarea "ZTA"
click at [435, 65] on img at bounding box center [446, 72] width 42 height 42
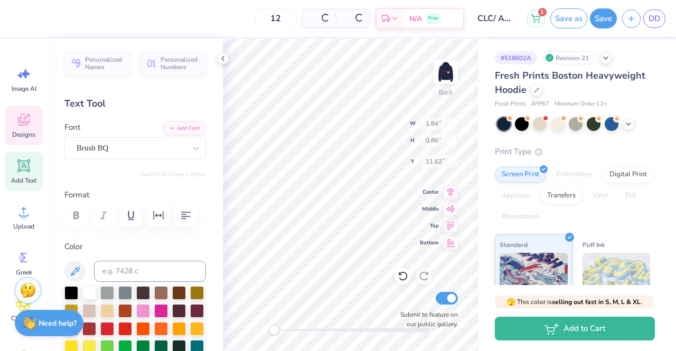
type input "1.84"
type input "0.86"
type input "11.62"
type input "1.73"
type input "0.87"
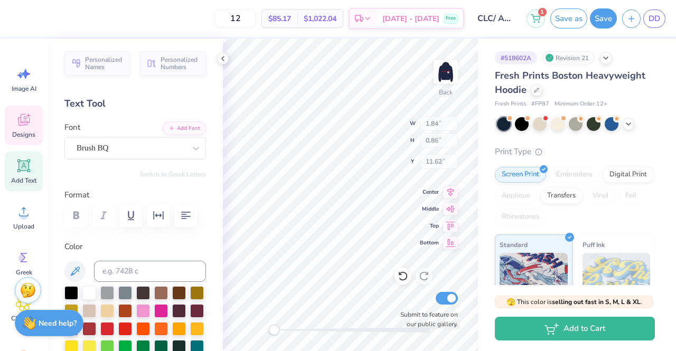
type input "4.07"
type textarea "K"
type textarea "ZTA"
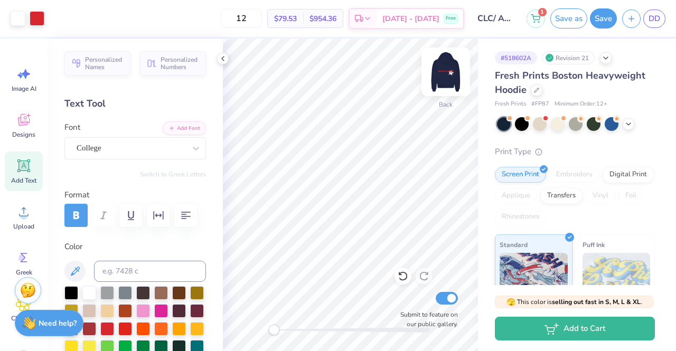
click at [442, 73] on img at bounding box center [446, 72] width 42 height 42
click at [563, 24] on button "Save as" at bounding box center [568, 17] width 37 height 20
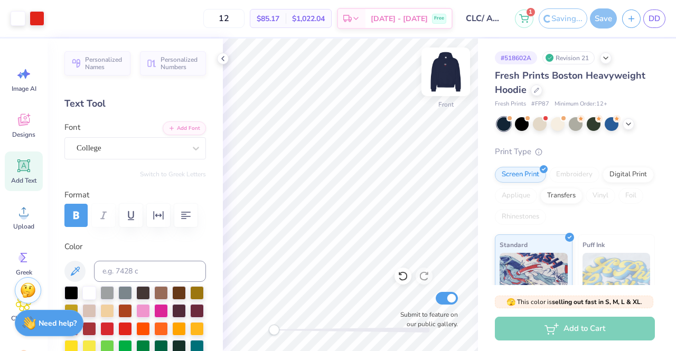
click at [449, 81] on img at bounding box center [446, 72] width 42 height 42
type textarea "Z"
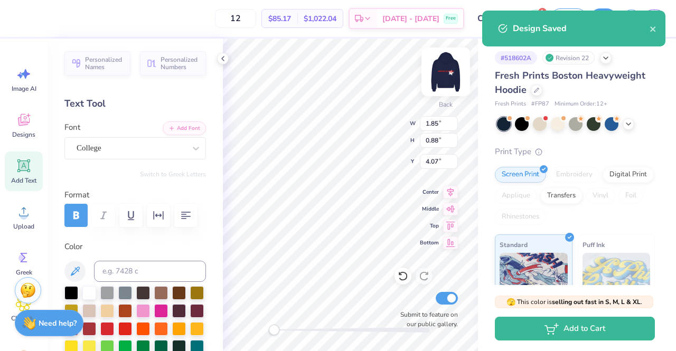
type textarea "P"
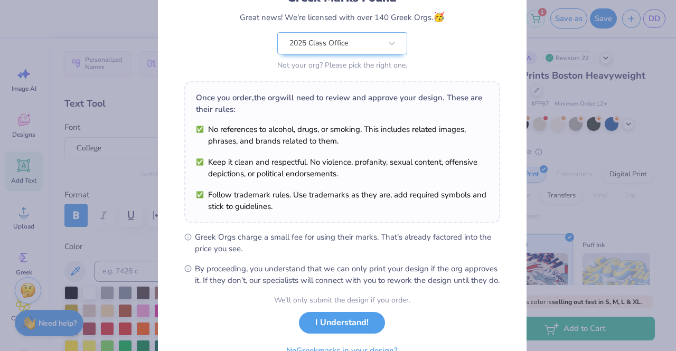
scroll to position [142, 0]
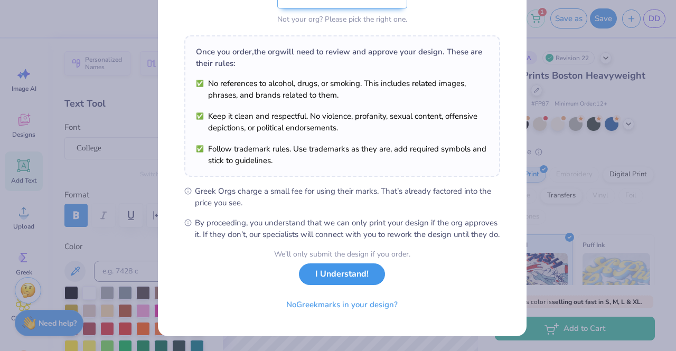
click at [372, 275] on button "I Understand!" at bounding box center [342, 274] width 86 height 22
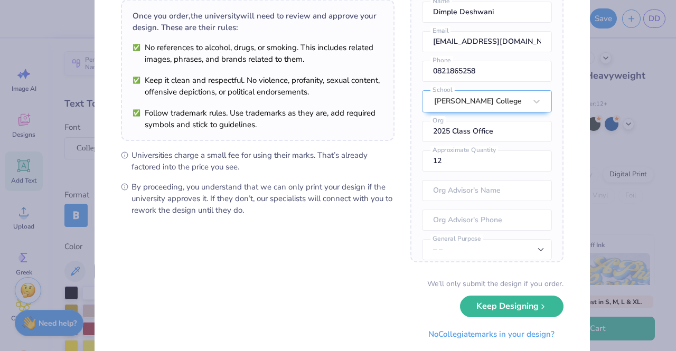
scroll to position [107, 0]
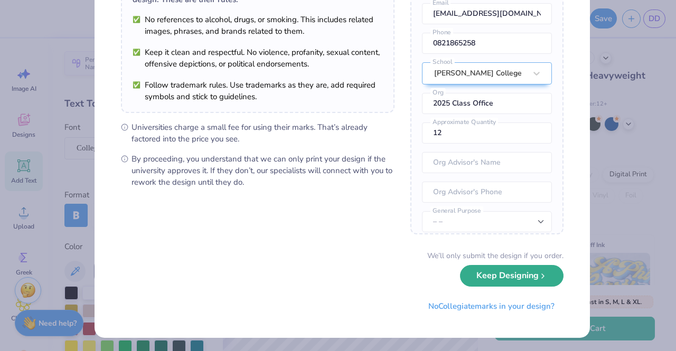
click at [463, 279] on button "Keep Designing" at bounding box center [511, 276] width 103 height 22
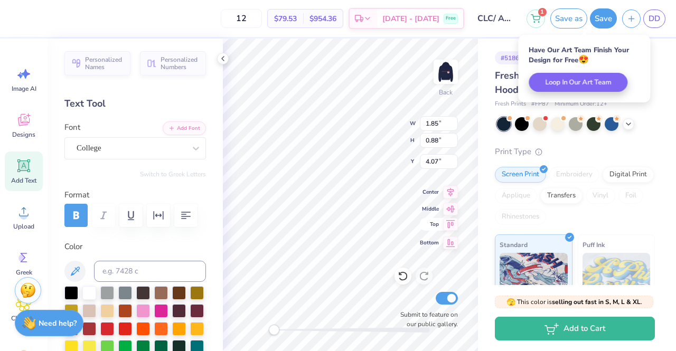
scroll to position [8, 1]
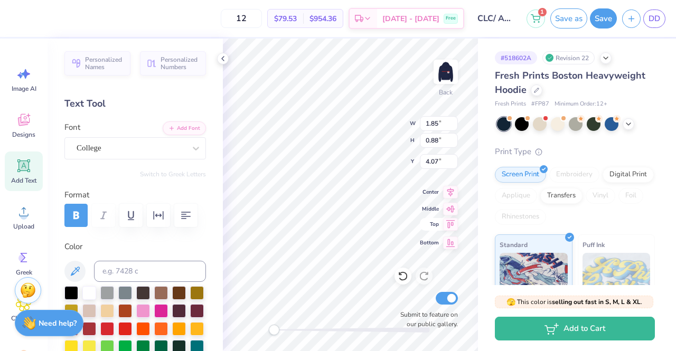
type textarea "Pi phi"
click at [453, 62] on img at bounding box center [446, 72] width 42 height 42
type input "1.15"
type input "1.05"
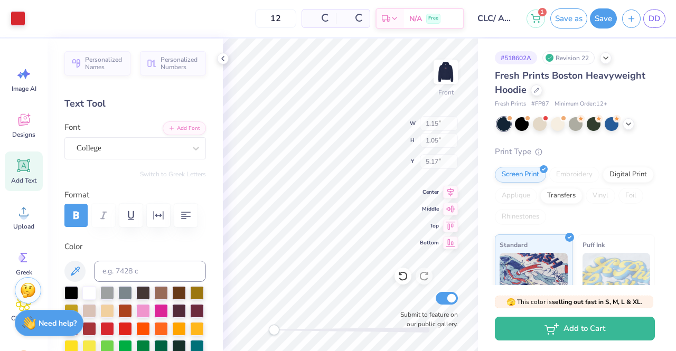
type input "5.17"
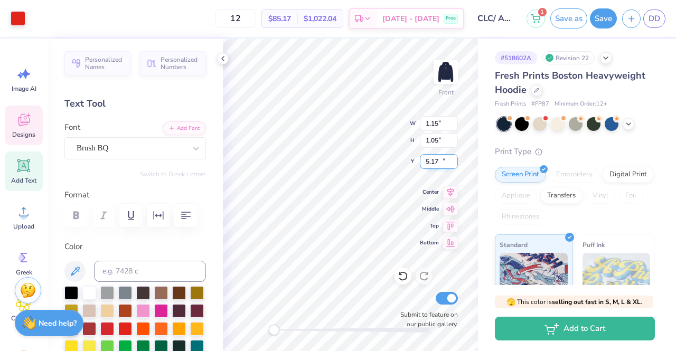
type input "1.88"
type input "0.88"
type input "12.03"
type textarea "Z"
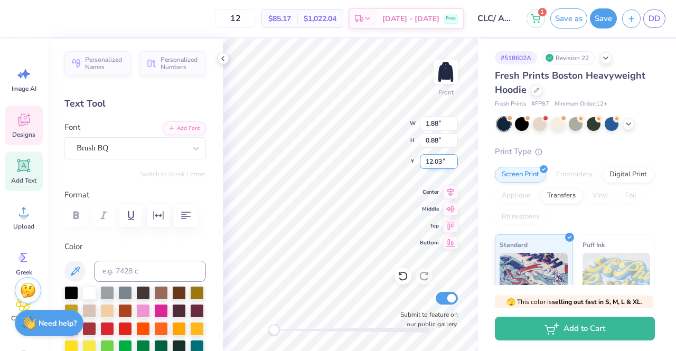
scroll to position [8, 2]
type textarea "Pi Phi"
click at [569, 25] on button "Save as" at bounding box center [568, 17] width 37 height 20
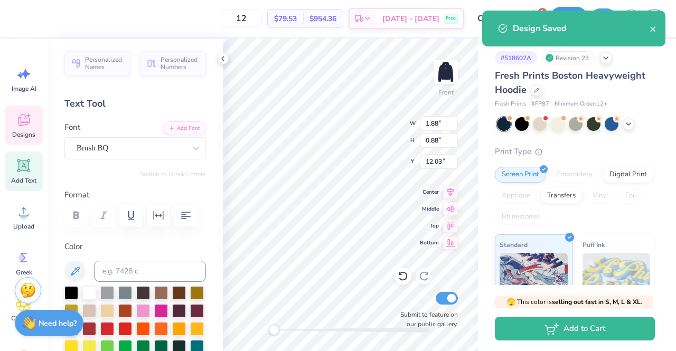
scroll to position [8, 1]
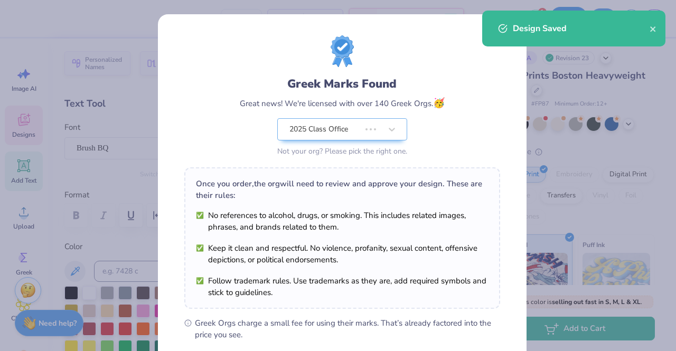
click at [424, 179] on body "12 $79.53 Per Item $954.36 Total Est. Delivery Sep 24 - 27 Free Design Title CL…" at bounding box center [338, 175] width 676 height 351
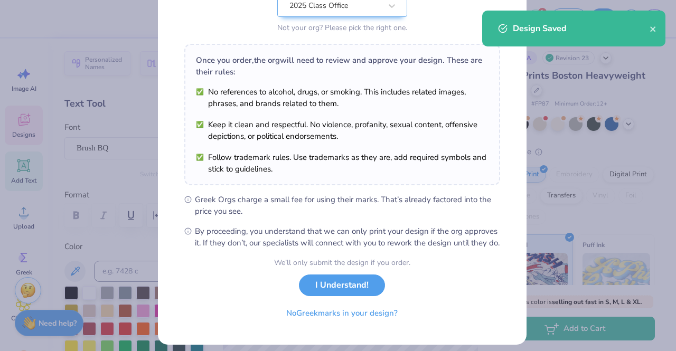
scroll to position [142, 0]
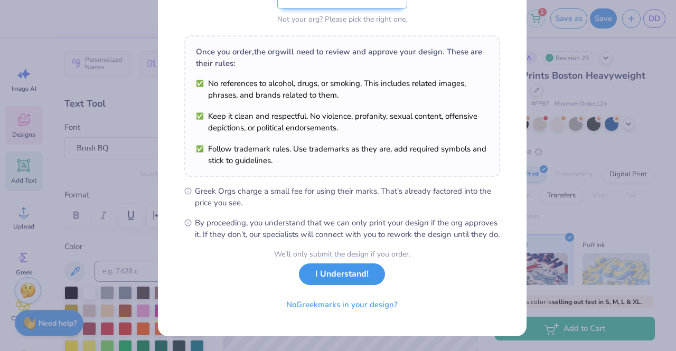
click at [337, 275] on button "I Understand!" at bounding box center [342, 274] width 86 height 22
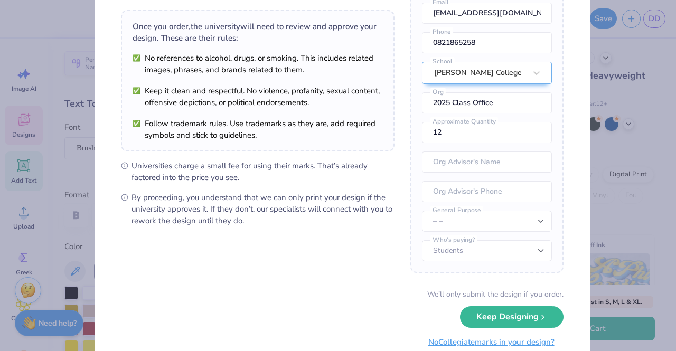
scroll to position [107, 0]
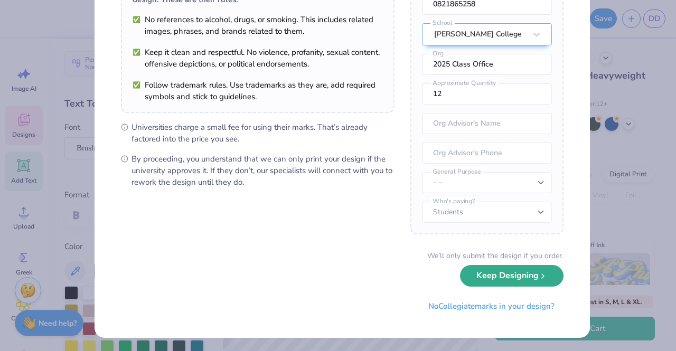
click at [508, 278] on button "Keep Designing" at bounding box center [511, 276] width 103 height 22
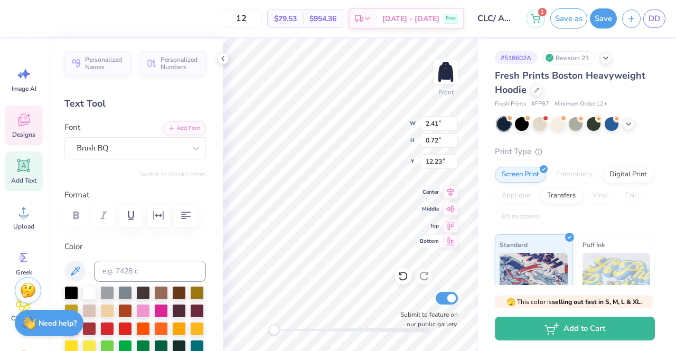
scroll to position [8, 2]
click at [449, 79] on img at bounding box center [446, 72] width 42 height 42
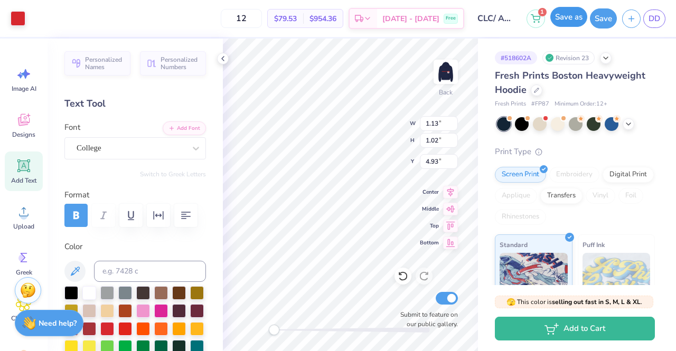
click at [559, 22] on button "Save as" at bounding box center [568, 17] width 37 height 20
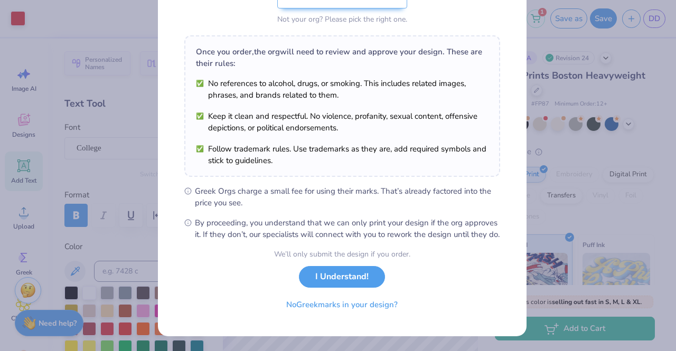
scroll to position [142, 0]
click at [359, 279] on button "I Understand!" at bounding box center [342, 274] width 86 height 22
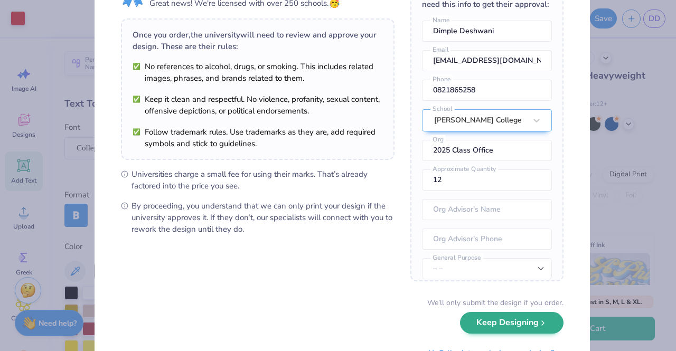
scroll to position [107, 0]
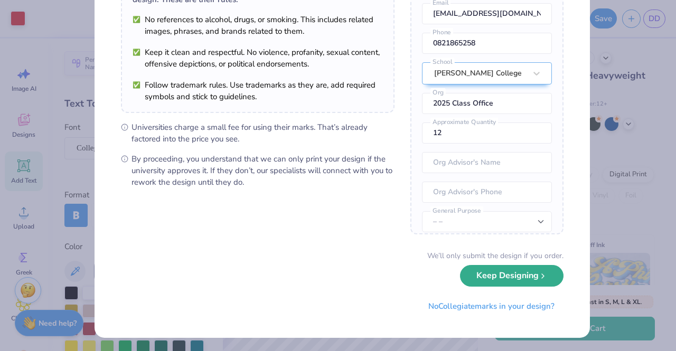
click at [515, 277] on button "Keep Designing" at bounding box center [511, 276] width 103 height 22
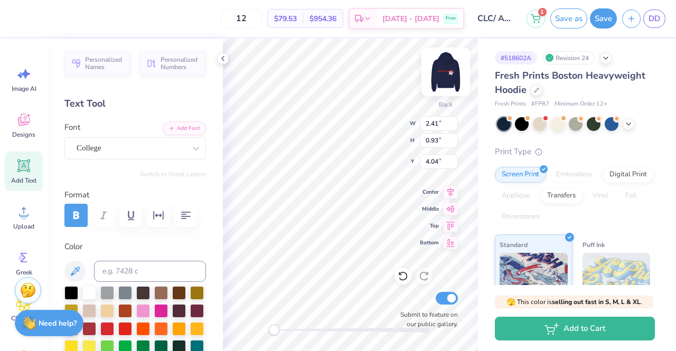
scroll to position [8, 1]
click at [444, 74] on img at bounding box center [446, 72] width 42 height 42
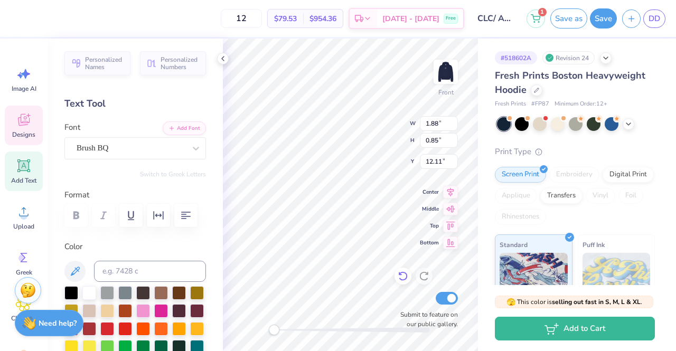
click at [403, 278] on icon at bounding box center [403, 276] width 11 height 11
click at [401, 268] on div at bounding box center [402, 276] width 17 height 17
click at [399, 270] on div at bounding box center [402, 276] width 17 height 17
click at [400, 271] on icon at bounding box center [403, 276] width 11 height 11
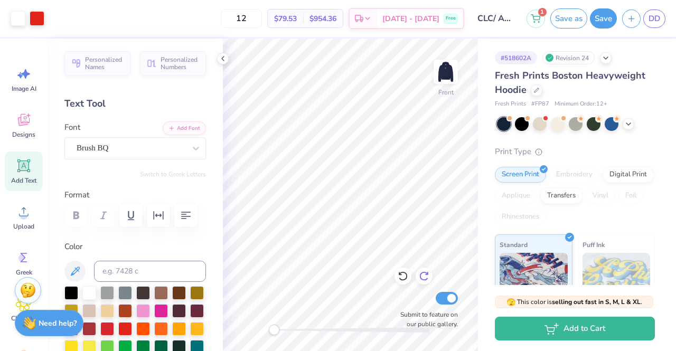
click at [428, 280] on icon at bounding box center [424, 276] width 11 height 11
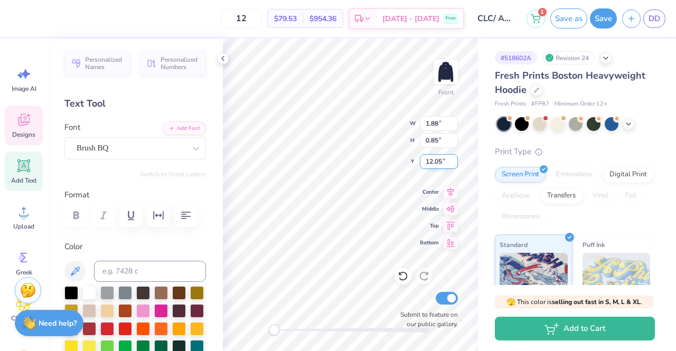
click at [453, 158] on input "12.05" at bounding box center [439, 161] width 38 height 15
click at [453, 158] on input "12.06" at bounding box center [439, 161] width 38 height 15
click at [453, 158] on input "12.07" at bounding box center [439, 161] width 38 height 15
click at [453, 158] on input "12.08" at bounding box center [439, 161] width 38 height 15
click at [453, 158] on input "12.09" at bounding box center [439, 161] width 38 height 15
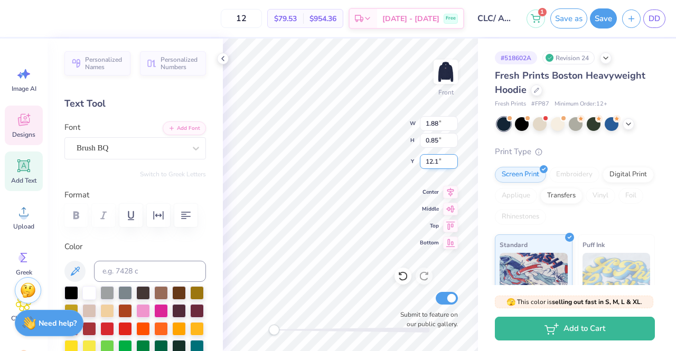
click at [453, 158] on input "12.1" at bounding box center [439, 161] width 38 height 15
click at [453, 158] on input "12.11" at bounding box center [439, 161] width 38 height 15
click at [453, 158] on input "12.12" at bounding box center [439, 161] width 38 height 15
click at [453, 158] on input "12.13" at bounding box center [439, 161] width 38 height 15
click at [453, 158] on input "12.27" at bounding box center [439, 161] width 38 height 15
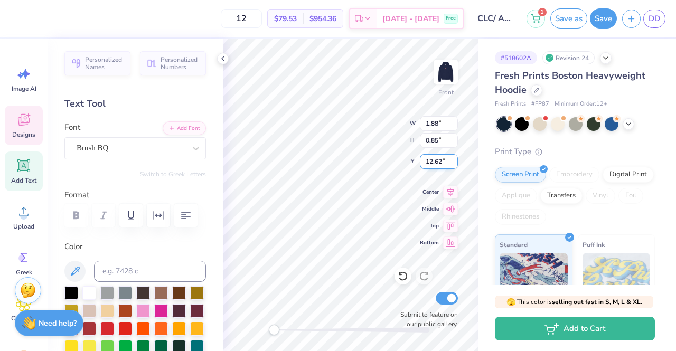
click at [455, 161] on input "12.62" at bounding box center [439, 161] width 38 height 15
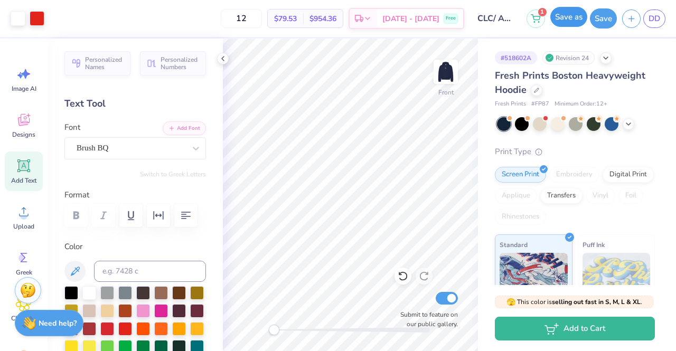
click at [568, 26] on button "Save as" at bounding box center [568, 17] width 37 height 20
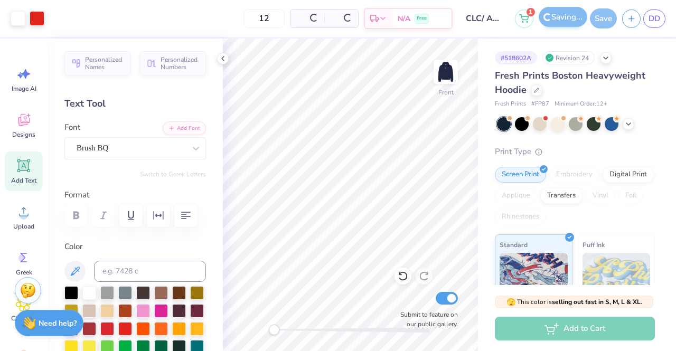
click at [439, 73] on img at bounding box center [445, 71] width 21 height 21
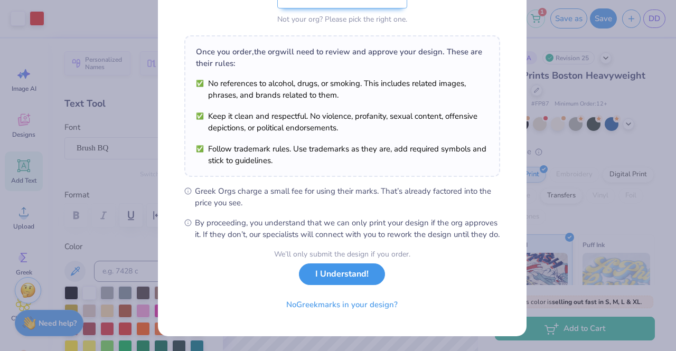
click at [346, 278] on button "I Understand!" at bounding box center [342, 274] width 86 height 22
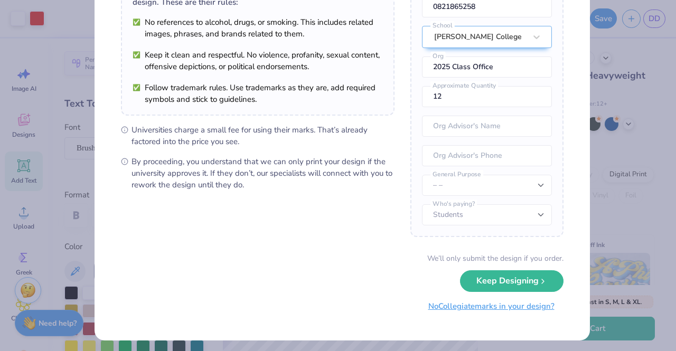
scroll to position [107, 0]
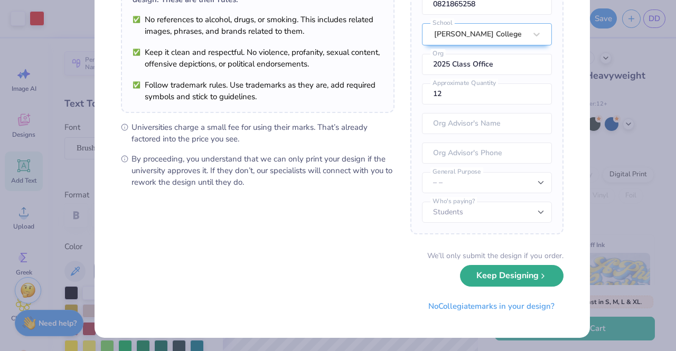
click at [502, 283] on button "Keep Designing" at bounding box center [511, 276] width 103 height 22
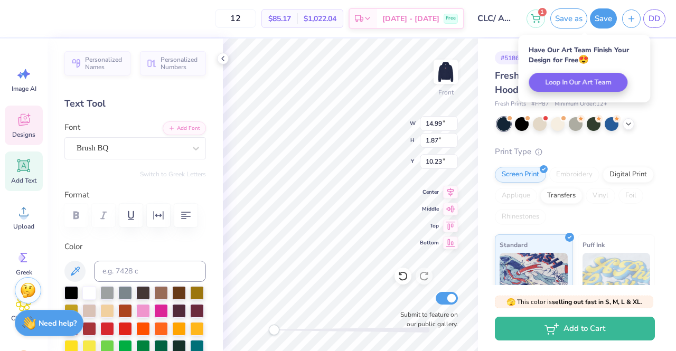
scroll to position [8, 4]
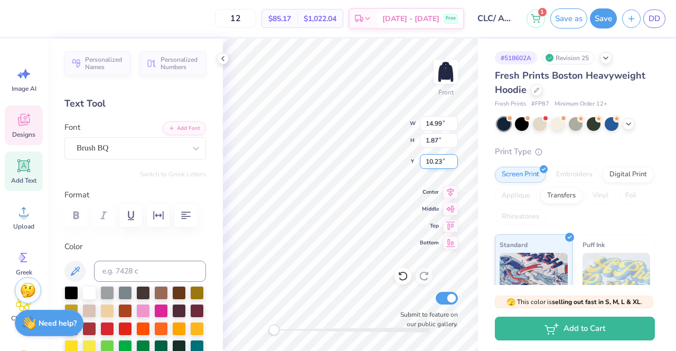
click at [440, 167] on div "Front W 14.99 14.99 " H 1.87 1.87 " Y 10.23 10.23 " Center Middle Top Bottom Su…" at bounding box center [350, 195] width 255 height 313
click at [430, 167] on input "10.23" at bounding box center [439, 161] width 38 height 15
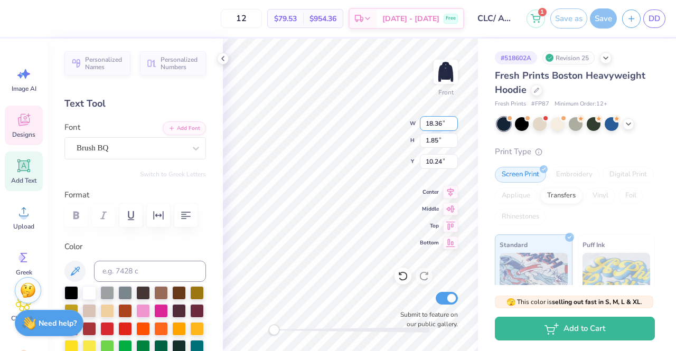
click at [441, 124] on input "18.36" at bounding box center [439, 123] width 38 height 15
click at [430, 142] on input "1.85" at bounding box center [439, 140] width 38 height 15
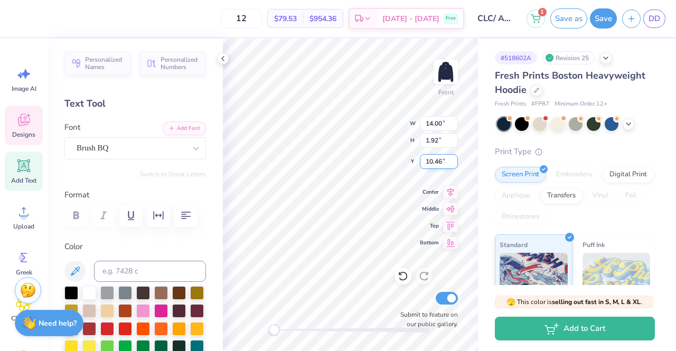
click at [438, 164] on input "10.46" at bounding box center [439, 161] width 38 height 15
click at [432, 145] on input "1.51" at bounding box center [439, 140] width 38 height 15
click at [436, 142] on input "1.51" at bounding box center [439, 140] width 38 height 15
click at [437, 140] on input "1.51" at bounding box center [439, 140] width 38 height 15
click at [433, 124] on input "15.00" at bounding box center [439, 123] width 38 height 15
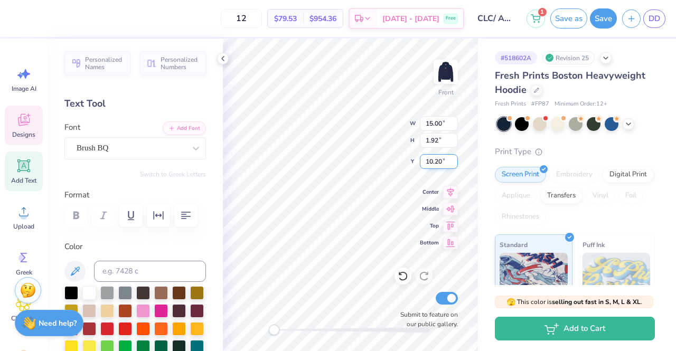
click at [433, 160] on input "10.20" at bounding box center [439, 161] width 38 height 15
click at [437, 139] on input "1.51" at bounding box center [439, 140] width 38 height 15
click at [436, 128] on input "15.00" at bounding box center [439, 123] width 38 height 15
click at [437, 161] on input "10.20" at bounding box center [439, 161] width 38 height 15
click at [438, 140] on input "1.51" at bounding box center [439, 140] width 38 height 15
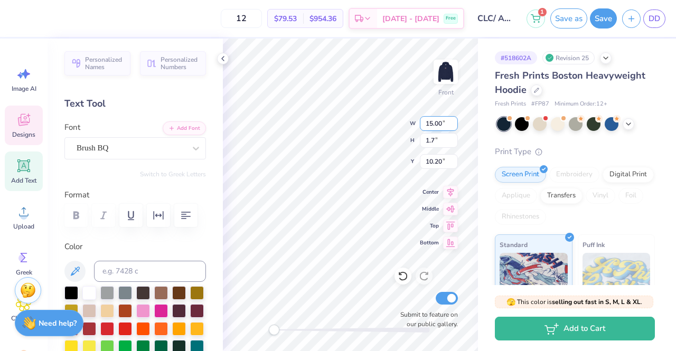
click at [442, 125] on input "15.00" at bounding box center [439, 123] width 38 height 15
click at [439, 158] on input "10.20" at bounding box center [439, 161] width 38 height 15
click at [433, 142] on input "1.7" at bounding box center [439, 140] width 38 height 15
click at [433, 125] on input "15.9" at bounding box center [439, 123] width 38 height 15
click at [426, 159] on input "10.20" at bounding box center [439, 161] width 38 height 15
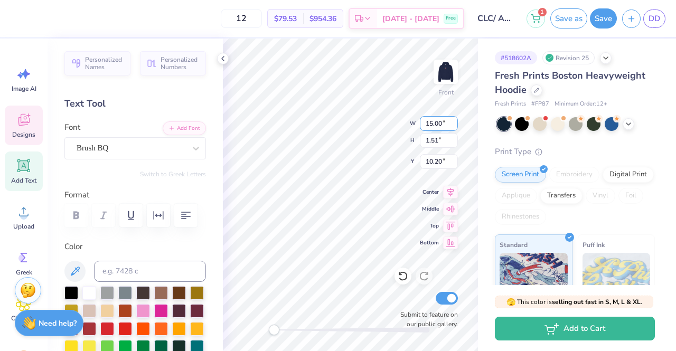
click at [454, 121] on input "15.00" at bounding box center [439, 123] width 38 height 15
click at [453, 120] on input "15.00" at bounding box center [439, 123] width 38 height 15
click at [453, 118] on input "15.00" at bounding box center [439, 123] width 38 height 15
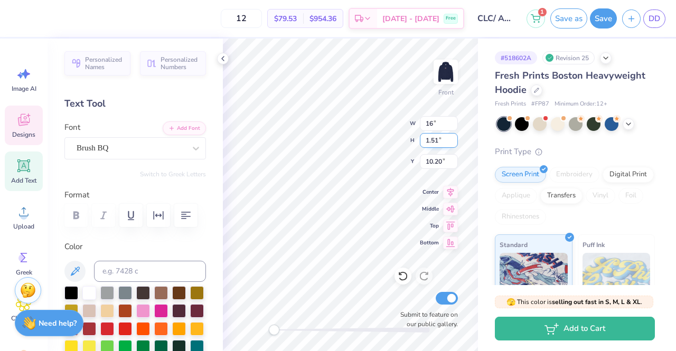
click at [432, 142] on input "1.51" at bounding box center [439, 140] width 38 height 15
click at [435, 143] on input "1.51" at bounding box center [439, 140] width 38 height 15
click at [436, 142] on input "1.51" at bounding box center [439, 140] width 38 height 15
click at [436, 163] on input "10.20" at bounding box center [439, 161] width 38 height 15
click at [441, 161] on input "10.20" at bounding box center [439, 161] width 38 height 15
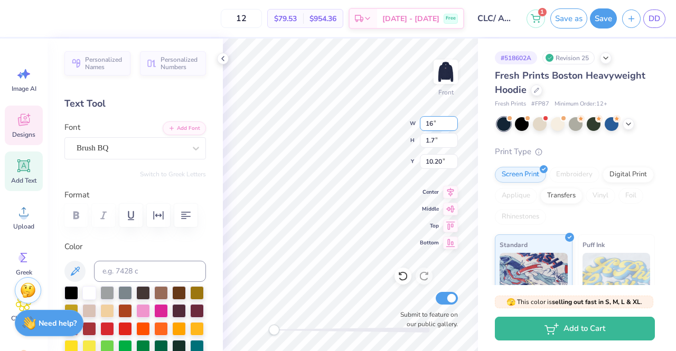
click at [427, 126] on input "16" at bounding box center [439, 123] width 38 height 15
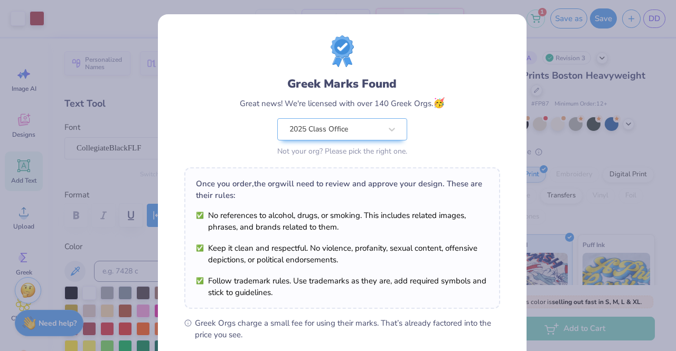
scroll to position [142, 0]
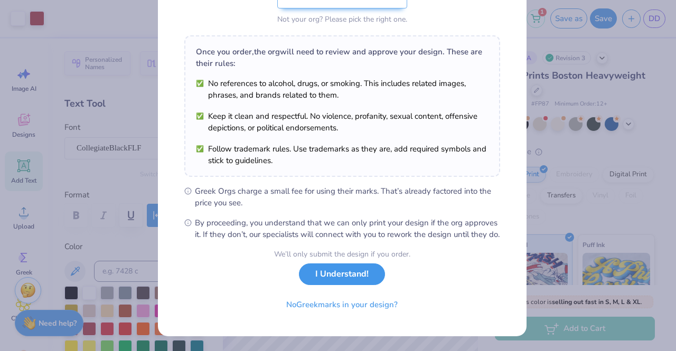
click at [337, 284] on button "I Understand!" at bounding box center [342, 274] width 86 height 22
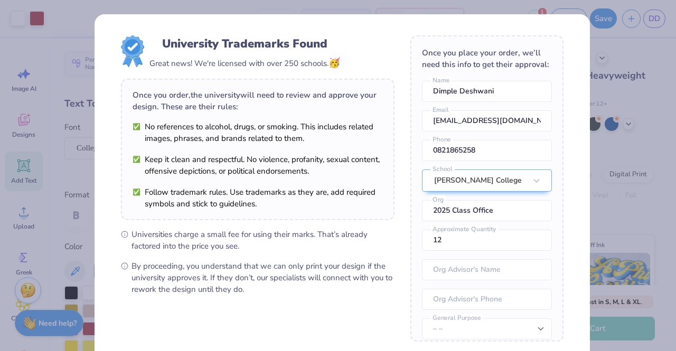
scroll to position [107, 0]
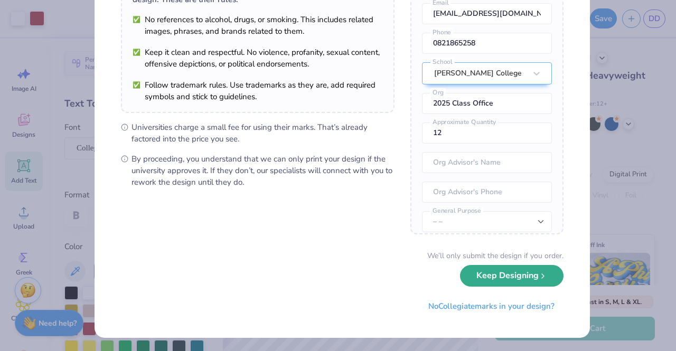
click at [513, 273] on button "Keep Designing" at bounding box center [511, 276] width 103 height 22
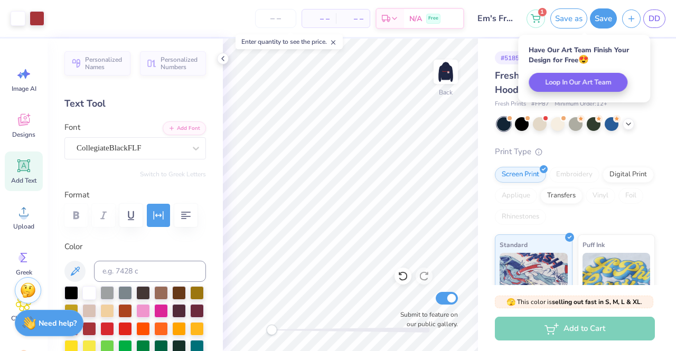
scroll to position [0, 0]
click at [451, 76] on img at bounding box center [446, 72] width 42 height 42
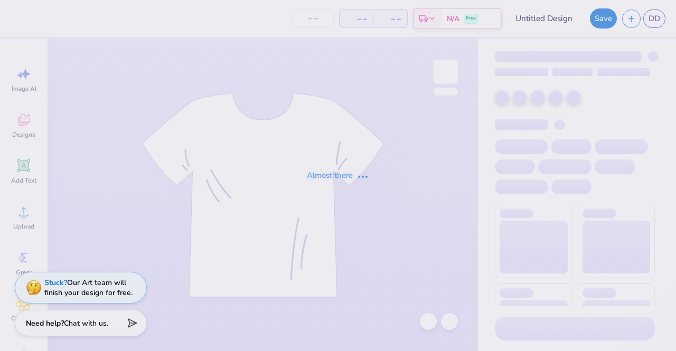
type input "CLC/ Afinity hoodie mockup (Kappa, [GEOGRAPHIC_DATA])"
type input "12"
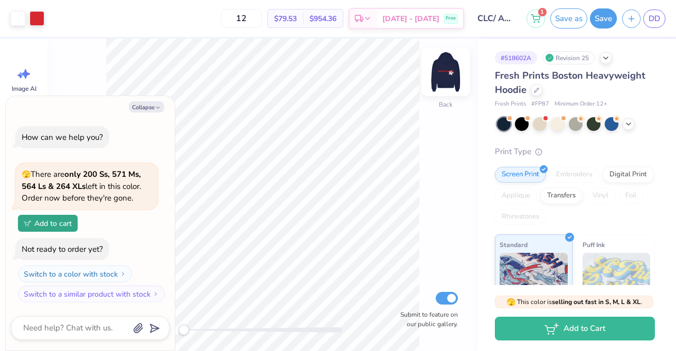
click at [451, 66] on img at bounding box center [446, 72] width 42 height 42
click at [155, 107] on icon "button" at bounding box center [158, 108] width 6 height 6
type textarea "x"
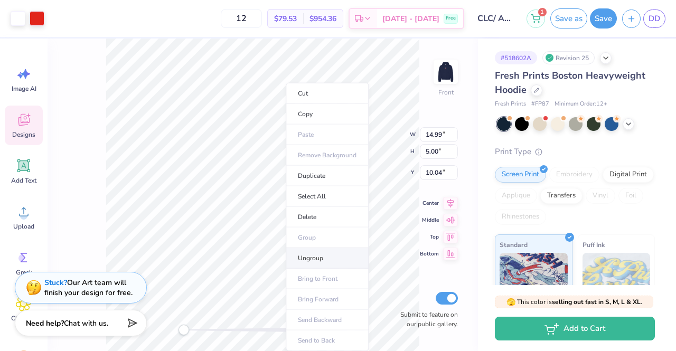
click at [314, 252] on li "Ungroup" at bounding box center [327, 258] width 83 height 21
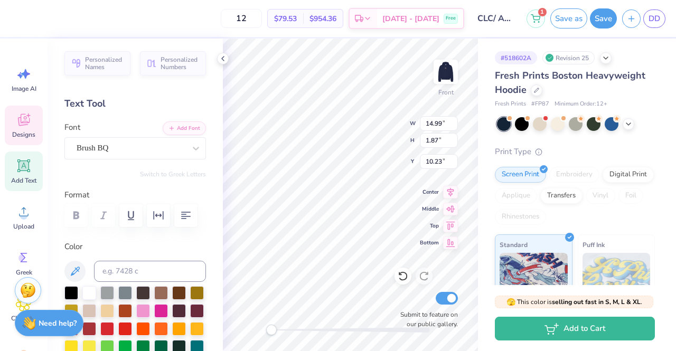
scroll to position [8, 4]
type textarea "[GEOGRAPHIC_DATA][US_STATE]"
click at [432, 124] on input "14.99" at bounding box center [439, 123] width 38 height 15
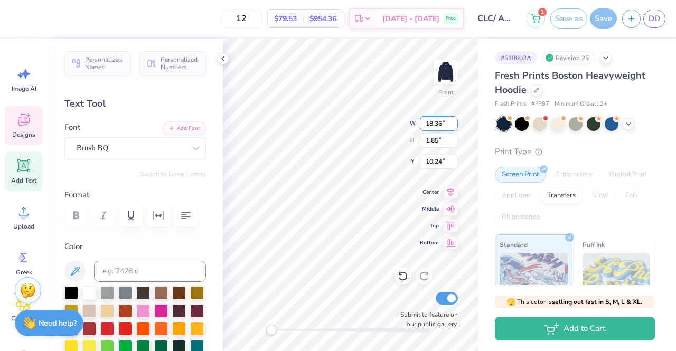
click at [441, 127] on input "18.36" at bounding box center [439, 123] width 38 height 15
click at [438, 138] on input "1.85" at bounding box center [439, 140] width 38 height 15
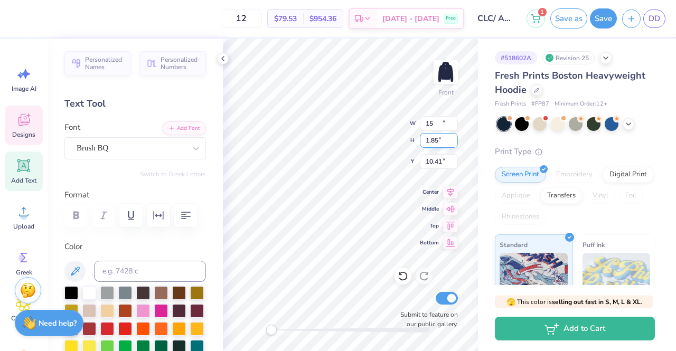
type input "15.00"
type input "1.51"
type input "10.41"
click at [434, 122] on input "15.00" at bounding box center [439, 123] width 38 height 15
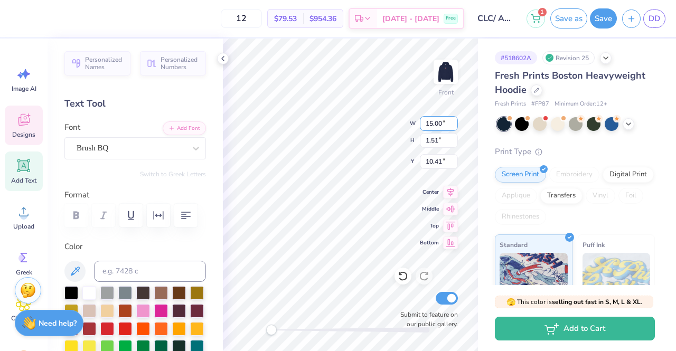
click at [431, 124] on input "15.00" at bounding box center [439, 123] width 38 height 15
click at [432, 124] on input "15.00" at bounding box center [439, 123] width 38 height 15
click at [438, 142] on input "1.51" at bounding box center [439, 140] width 38 height 15
type input "15.00"
click at [453, 137] on input "1.84" at bounding box center [439, 140] width 38 height 15
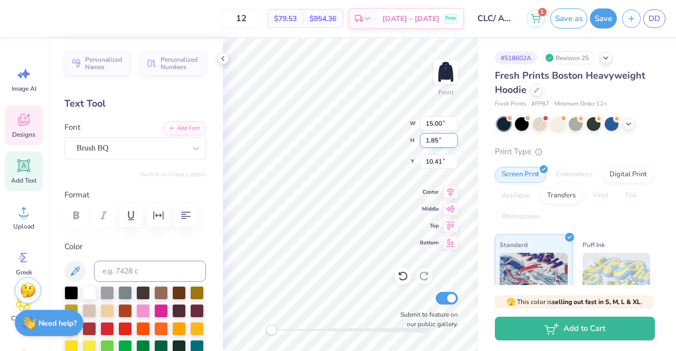
click at [453, 137] on input "1.85" at bounding box center [439, 140] width 38 height 15
click at [453, 137] on input "1.86" at bounding box center [439, 140] width 38 height 15
click at [454, 135] on input "1.86" at bounding box center [439, 140] width 38 height 15
click at [455, 138] on input "1.86" at bounding box center [439, 140] width 38 height 15
click at [453, 137] on input "1.86" at bounding box center [439, 140] width 38 height 15
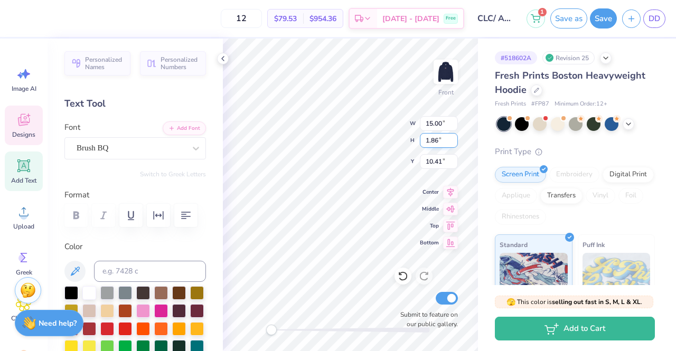
click at [453, 137] on input "1.86" at bounding box center [439, 140] width 38 height 15
click at [433, 138] on input "1.86" at bounding box center [439, 140] width 38 height 15
click at [436, 139] on input "1.86" at bounding box center [439, 140] width 38 height 15
type input "1"
type input "2"
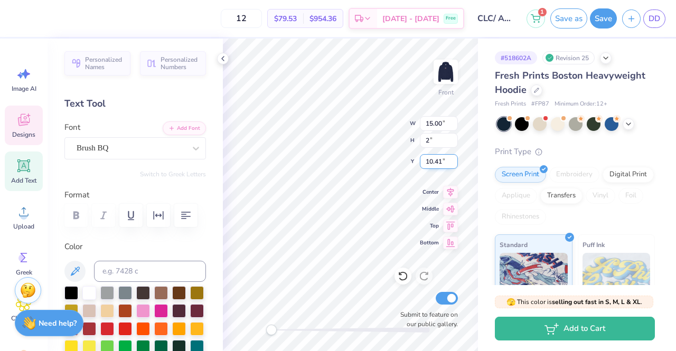
click at [430, 162] on input "10.41" at bounding box center [439, 161] width 38 height 15
click at [441, 161] on input "10.41" at bounding box center [439, 161] width 38 height 15
click at [437, 126] on input "15.00" at bounding box center [439, 123] width 38 height 15
click at [432, 124] on input "15.00" at bounding box center [439, 123] width 38 height 15
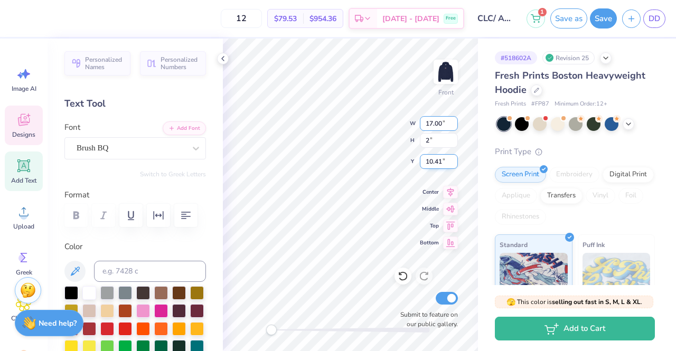
type input "17.00"
click at [432, 158] on input "10.41" at bounding box center [439, 161] width 38 height 15
click at [440, 161] on input "10.41" at bounding box center [439, 161] width 38 height 15
click at [453, 164] on input "10.4" at bounding box center [439, 161] width 38 height 15
click at [453, 164] on input "9.91" at bounding box center [439, 161] width 38 height 15
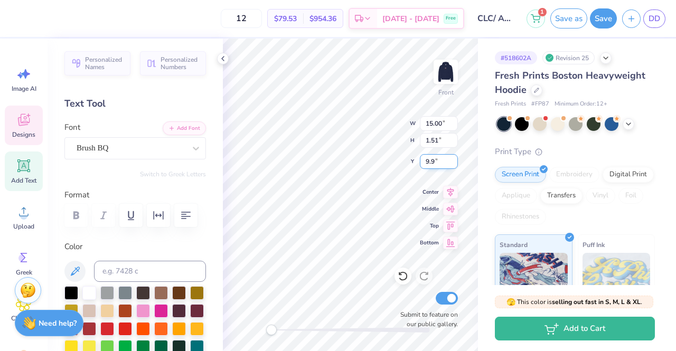
type input "9"
type input "10.20"
click at [435, 141] on input "1.51" at bounding box center [439, 140] width 38 height 15
click at [437, 140] on input "1.51" at bounding box center [439, 140] width 38 height 15
type input "1.92"
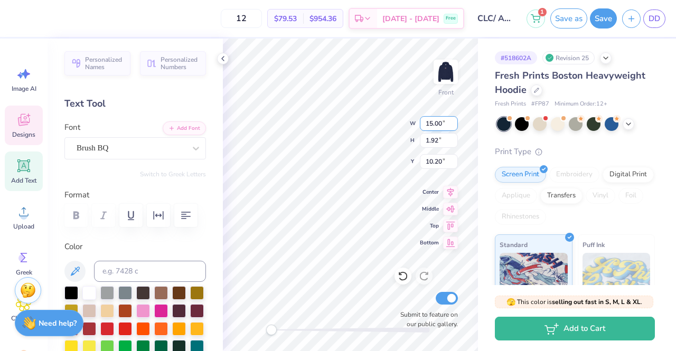
click at [437, 128] on input "15.00" at bounding box center [439, 123] width 38 height 15
click at [433, 122] on input "15.00" at bounding box center [439, 123] width 38 height 15
type input "17.5"
click at [435, 139] on input "1.92" at bounding box center [439, 140] width 38 height 15
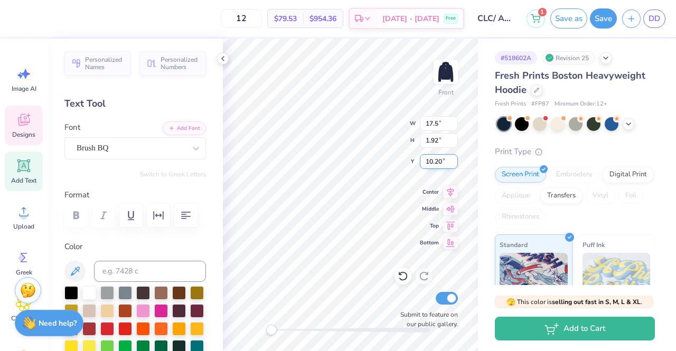
click at [435, 159] on input "10.20" at bounding box center [439, 161] width 38 height 15
click at [675, 298] on div "🫣 This color is selling out fast in S, M, L & XL . 🫣 There are only 200 Ss, 571…" at bounding box center [577, 318] width 198 height 66
type input "1.67"
click at [453, 137] on input "1.67" at bounding box center [439, 140] width 38 height 15
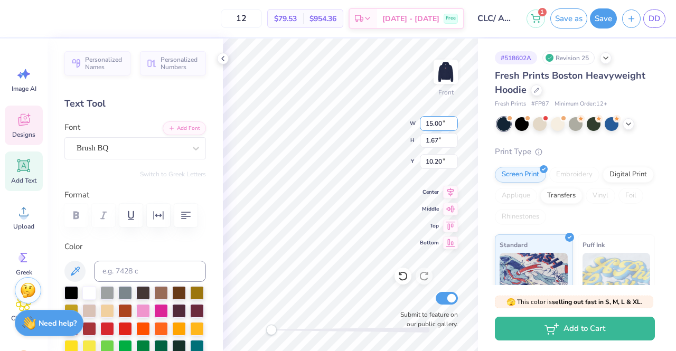
click at [453, 119] on input "15.00" at bounding box center [439, 123] width 38 height 15
click at [453, 120] on input "15.00" at bounding box center [439, 123] width 38 height 15
click at [433, 120] on input "15.00" at bounding box center [439, 123] width 38 height 15
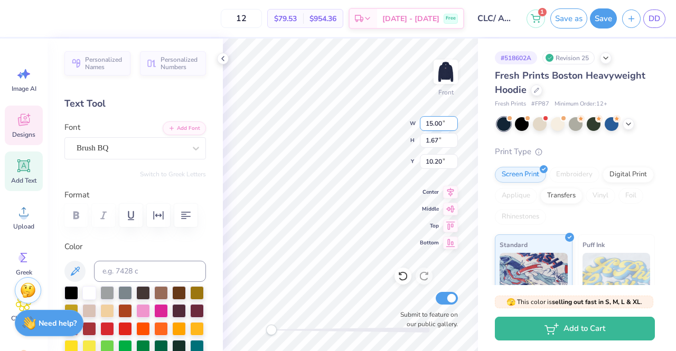
click at [454, 119] on input "15.00" at bounding box center [439, 123] width 38 height 15
click at [453, 121] on input "15.00" at bounding box center [439, 123] width 38 height 15
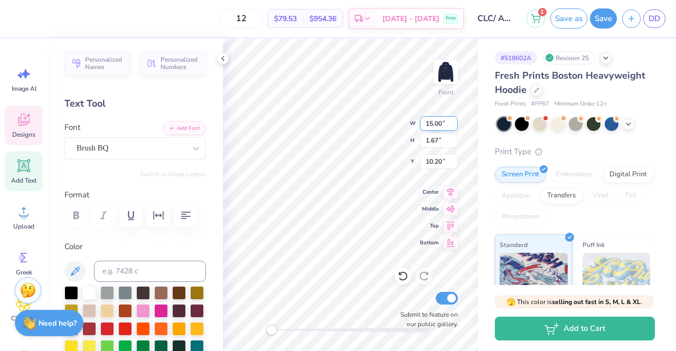
click at [439, 124] on input "15.00" at bounding box center [439, 123] width 38 height 15
click at [432, 121] on input "15.00" at bounding box center [439, 123] width 38 height 15
type input "16.00"
click at [430, 135] on input "1.67" at bounding box center [439, 140] width 38 height 15
click at [436, 141] on input "1.67" at bounding box center [439, 140] width 38 height 15
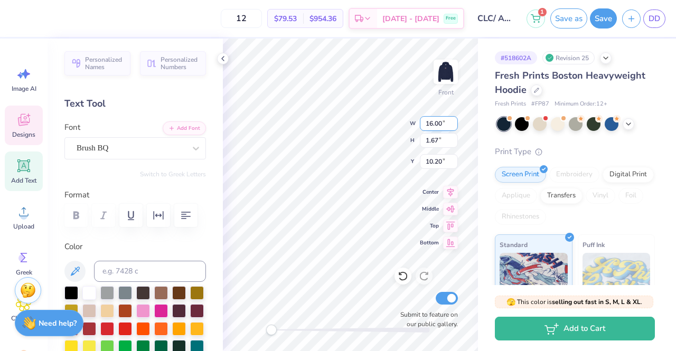
click at [445, 126] on input "16.00" at bounding box center [439, 123] width 38 height 15
click at [453, 120] on input "15.00" at bounding box center [439, 123] width 38 height 15
type input "17"
click at [435, 142] on input "1.51" at bounding box center [439, 140] width 38 height 15
click at [428, 161] on input "10.20" at bounding box center [439, 161] width 38 height 15
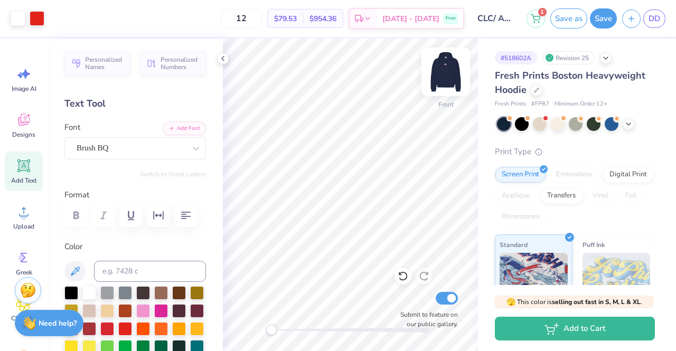
click at [447, 77] on img at bounding box center [446, 72] width 42 height 42
click at [447, 70] on img at bounding box center [446, 72] width 42 height 42
click at [560, 15] on button "Save as" at bounding box center [568, 17] width 37 height 20
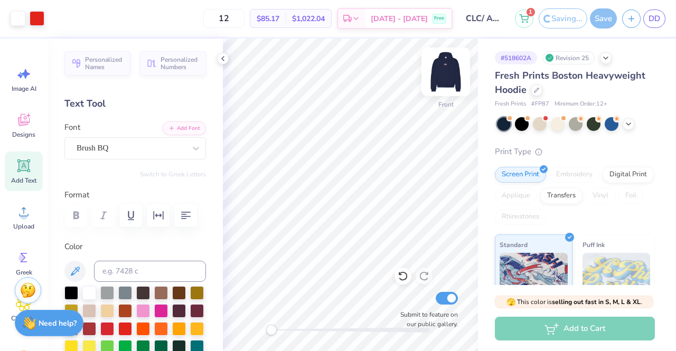
click at [436, 76] on img at bounding box center [446, 72] width 42 height 42
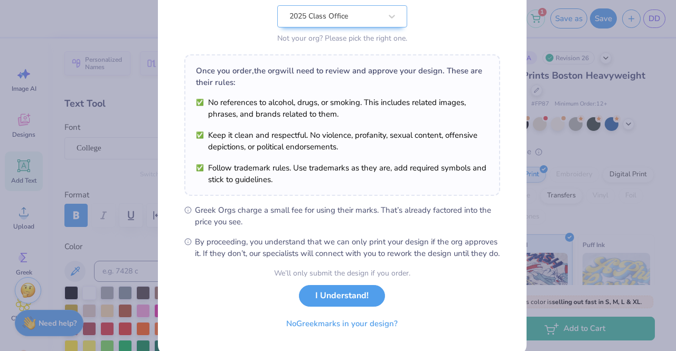
scroll to position [142, 0]
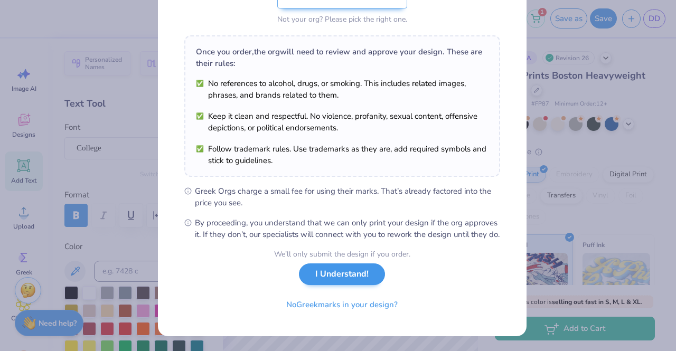
click at [333, 277] on button "I Understand!" at bounding box center [342, 274] width 86 height 22
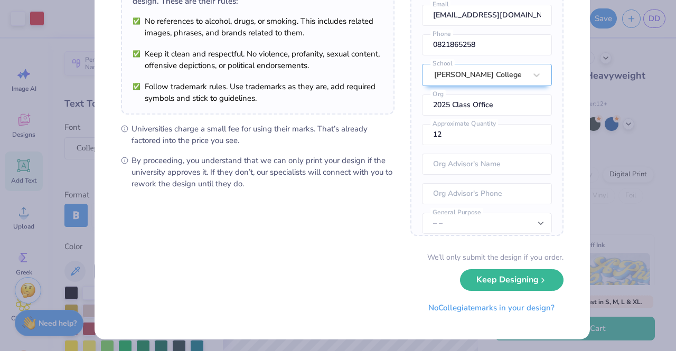
scroll to position [107, 0]
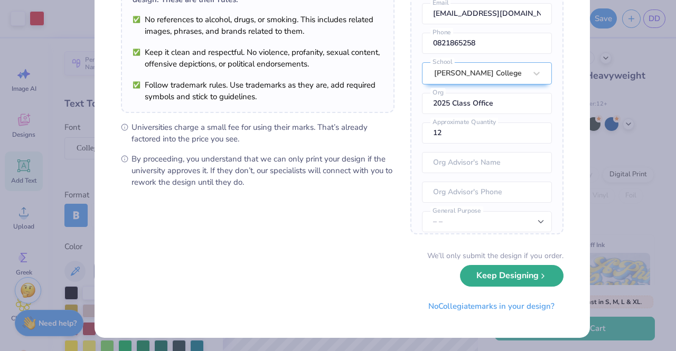
click at [474, 268] on button "Keep Designing" at bounding box center [511, 276] width 103 height 22
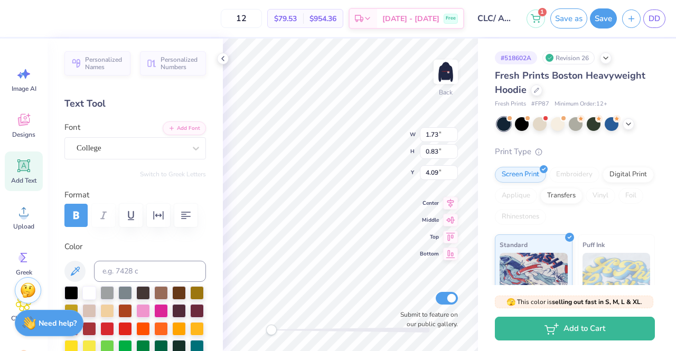
scroll to position [8, 1]
type textarea "Achio"
click at [446, 76] on img at bounding box center [446, 72] width 42 height 42
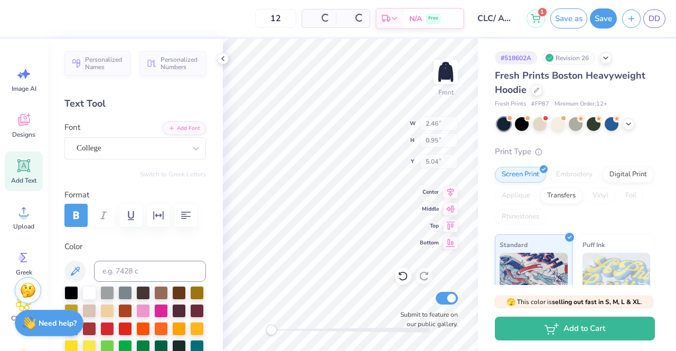
type input "2.46"
type input "0.95"
type input "5.04"
type input "1.88"
type input "0.85"
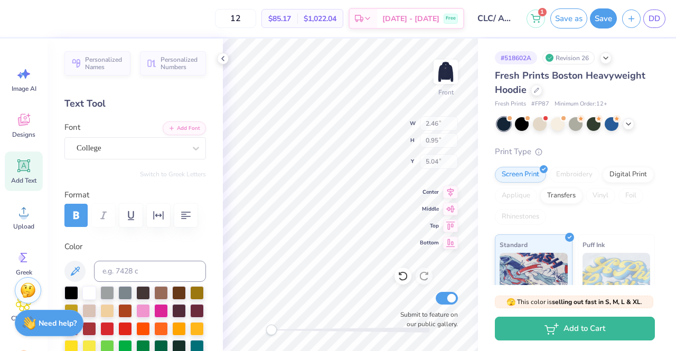
type input "12.04"
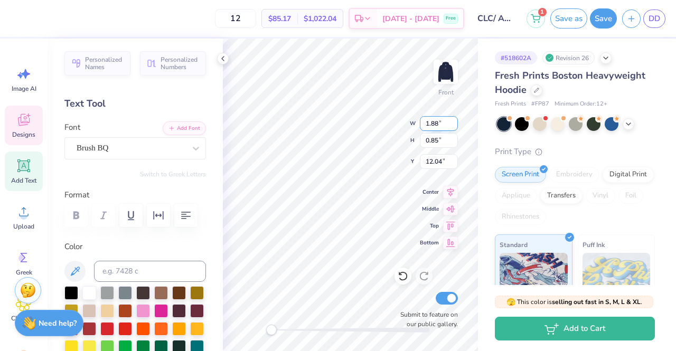
type textarea "AChiO"
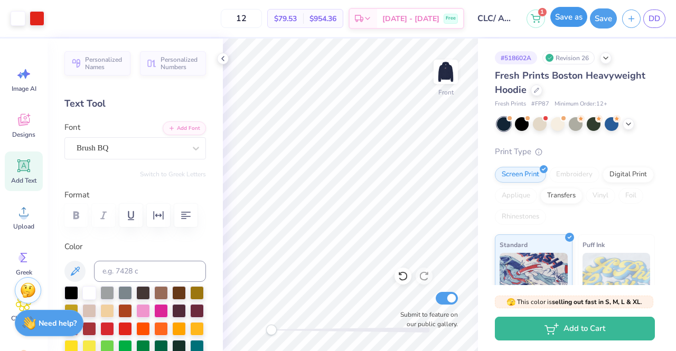
click at [569, 11] on button "Save as" at bounding box center [568, 17] width 37 height 20
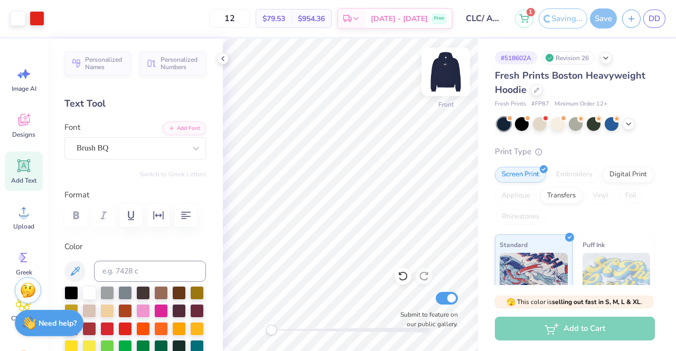
click at [441, 64] on img at bounding box center [446, 72] width 42 height 42
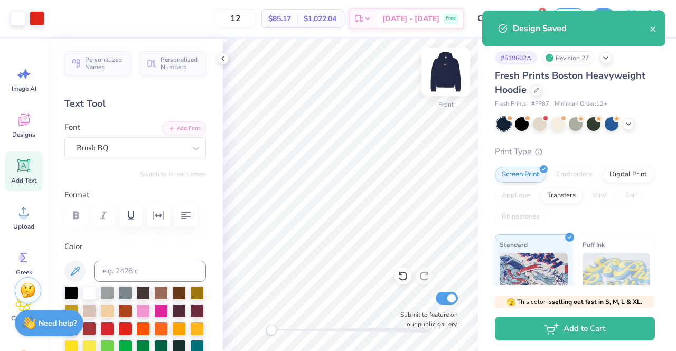
click at [441, 70] on img at bounding box center [446, 72] width 42 height 42
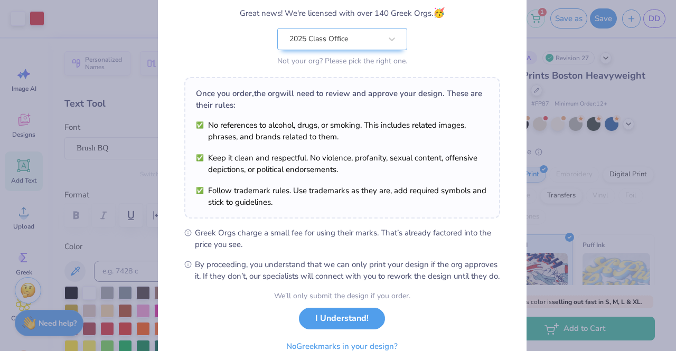
scroll to position [142, 0]
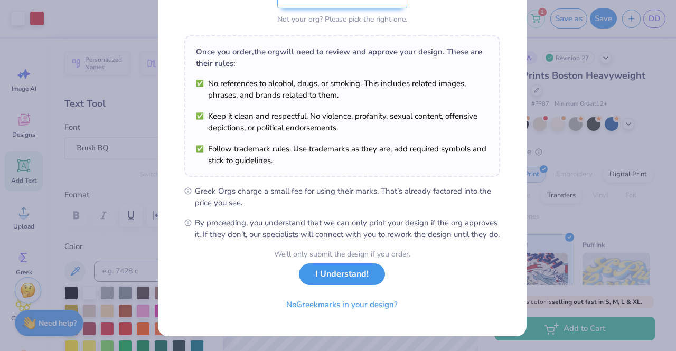
click at [348, 272] on button "I Understand!" at bounding box center [342, 274] width 86 height 22
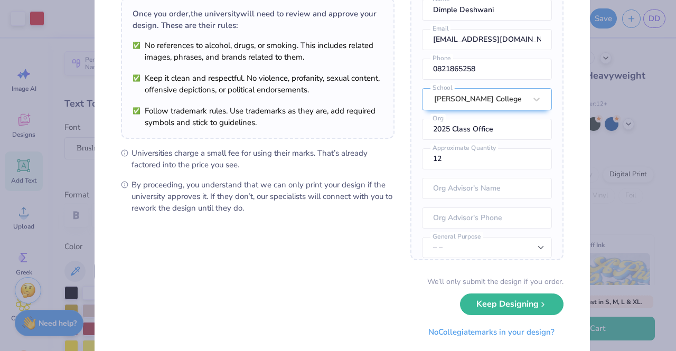
scroll to position [107, 0]
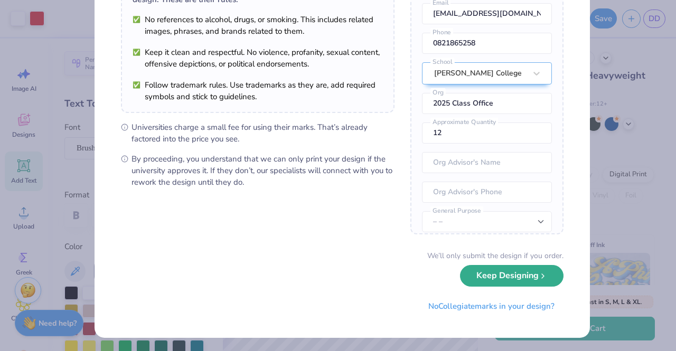
click at [477, 280] on button "Keep Designing" at bounding box center [511, 276] width 103 height 22
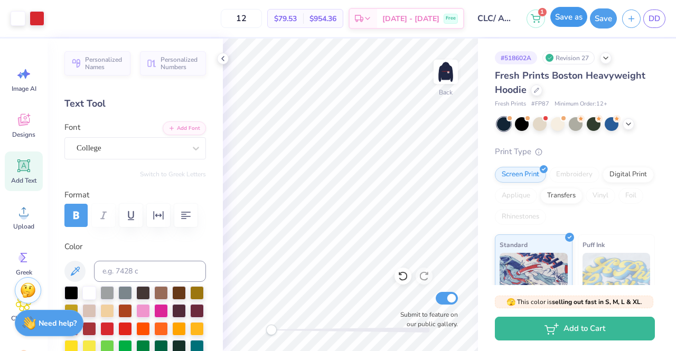
click at [563, 11] on button "Save as" at bounding box center [568, 17] width 37 height 20
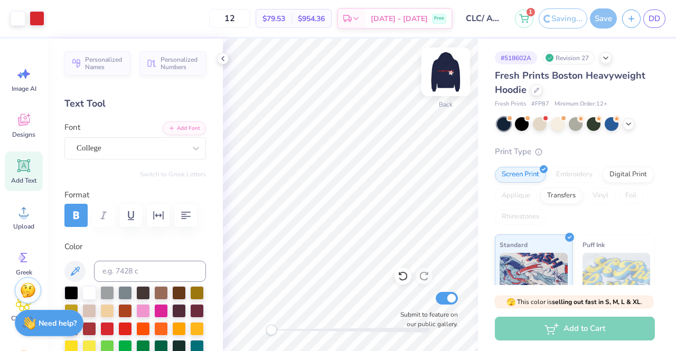
click at [447, 76] on img at bounding box center [446, 72] width 42 height 42
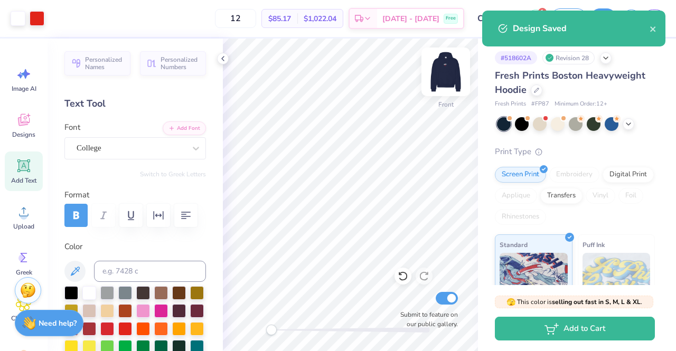
click at [440, 71] on img at bounding box center [446, 72] width 42 height 42
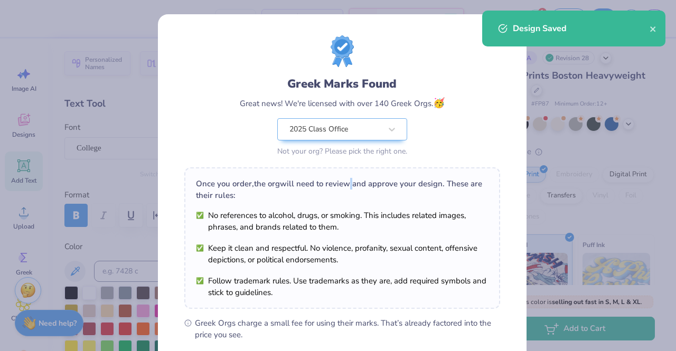
click at [347, 139] on div "Greek Marks Found Great news! We're licensed with over 140 Greek Orgs. 🥳 2025 C…" at bounding box center [342, 203] width 316 height 337
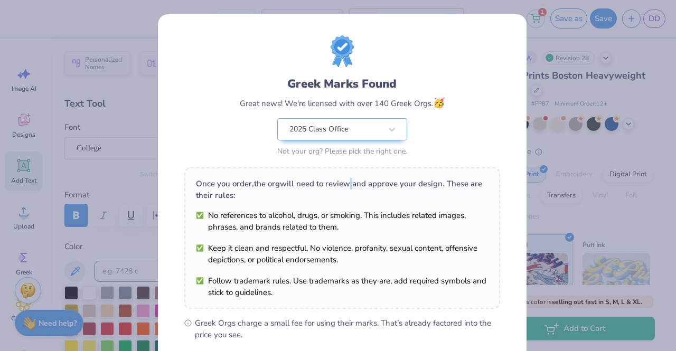
scroll to position [142, 0]
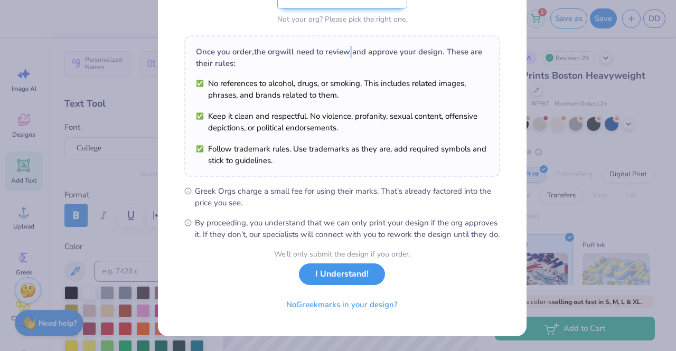
drag, startPoint x: 345, startPoint y: 275, endPoint x: 348, endPoint y: 271, distance: 5.6
click at [348, 271] on button "I Understand!" at bounding box center [342, 274] width 86 height 22
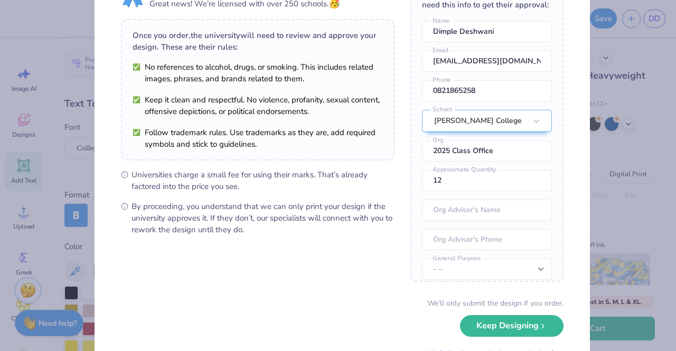
scroll to position [107, 0]
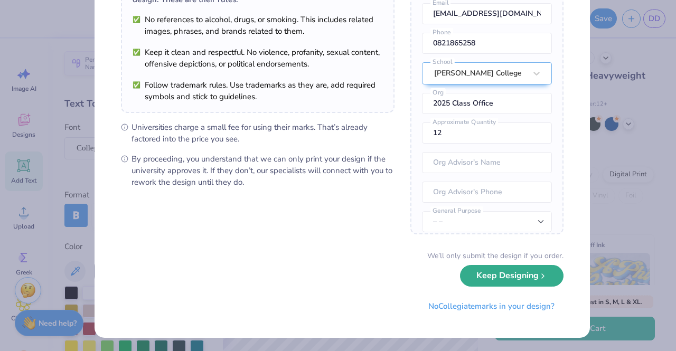
click at [513, 274] on button "Keep Designing" at bounding box center [511, 276] width 103 height 22
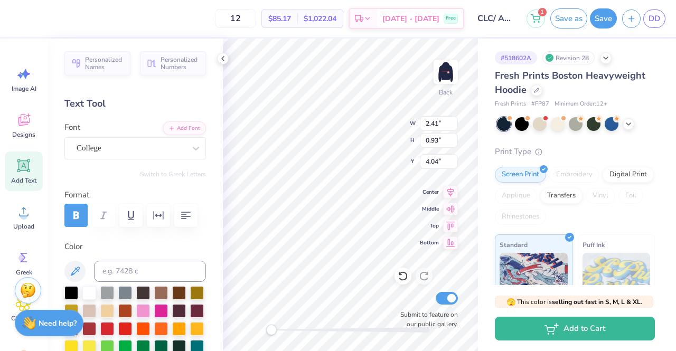
scroll to position [8, 1]
type textarea "PI PHI"
click at [442, 69] on img at bounding box center [446, 72] width 42 height 42
type input "3.02"
type input "1.01"
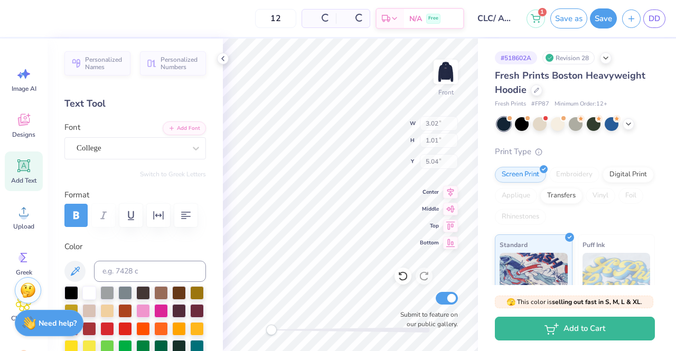
type input "5.04"
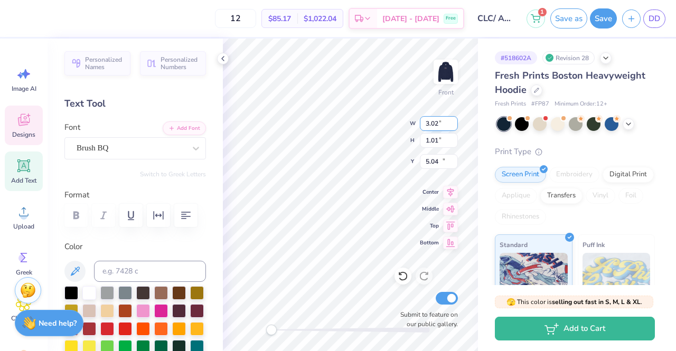
type input "2.64"
type input "0.85"
type input "12.04"
type textarea "A"
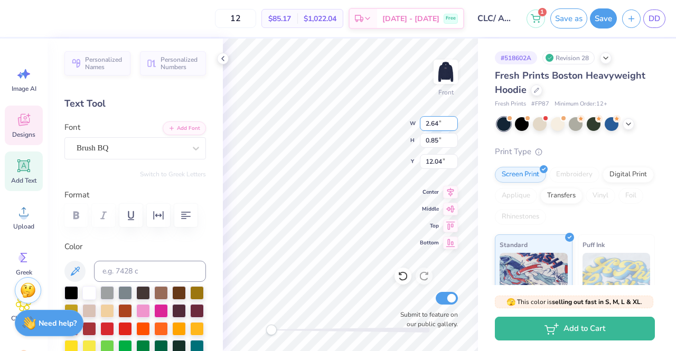
scroll to position [8, 1]
type textarea "Pi Phi"
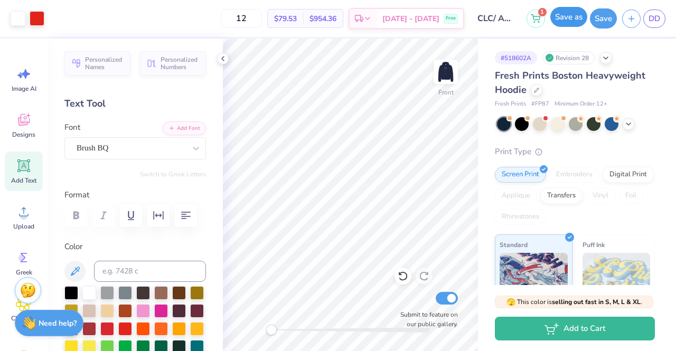
click at [574, 19] on button "Save as" at bounding box center [568, 17] width 37 height 20
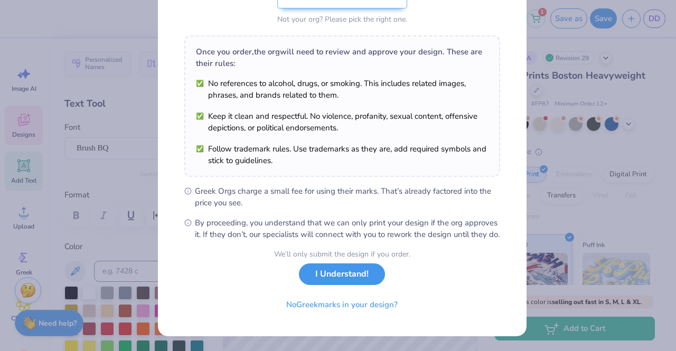
click at [350, 276] on button "I Understand!" at bounding box center [342, 274] width 86 height 22
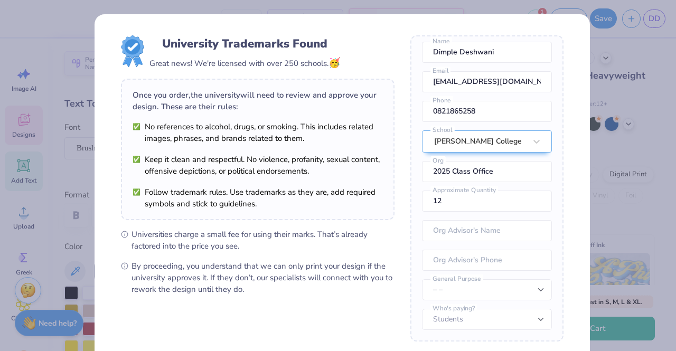
scroll to position [107, 0]
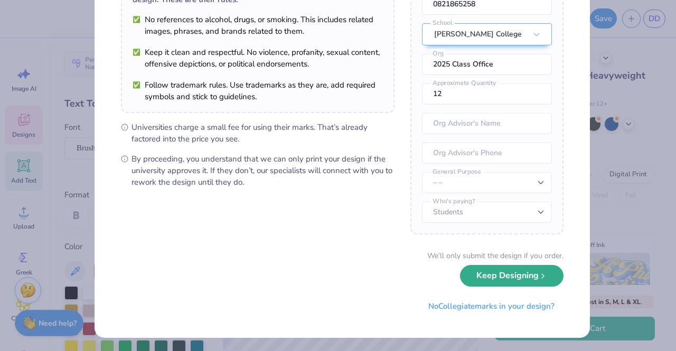
click at [503, 280] on button "Keep Designing" at bounding box center [511, 276] width 103 height 22
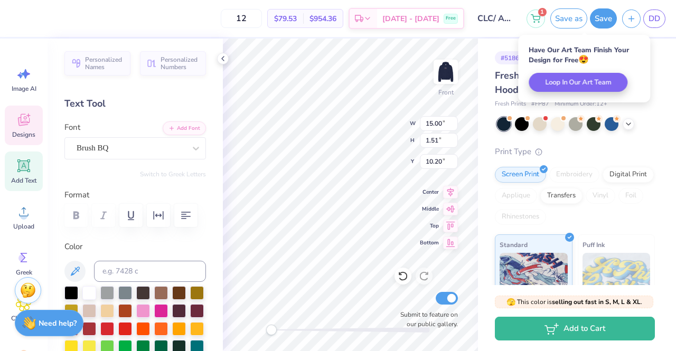
scroll to position [0, 0]
click at [439, 68] on img at bounding box center [446, 72] width 42 height 42
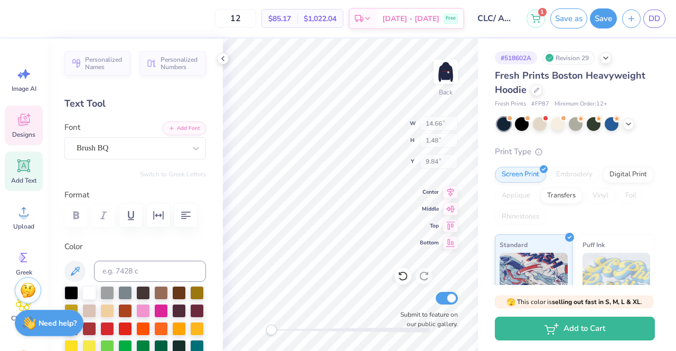
type input "2.96"
type input "0.98"
type input "4.02"
type textarea "P"
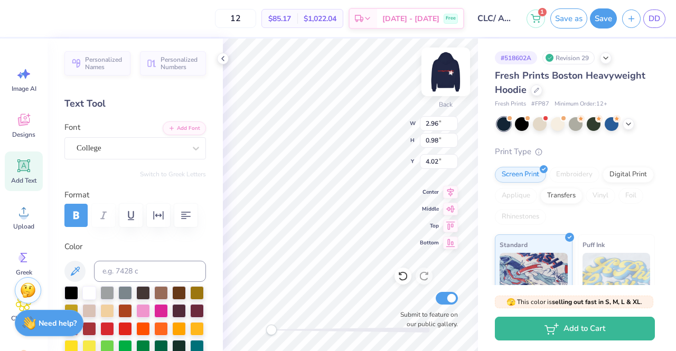
type textarea "ZTA"
click at [436, 77] on img at bounding box center [446, 72] width 42 height 42
type input "1.89"
type input "0.90"
type input "5.04"
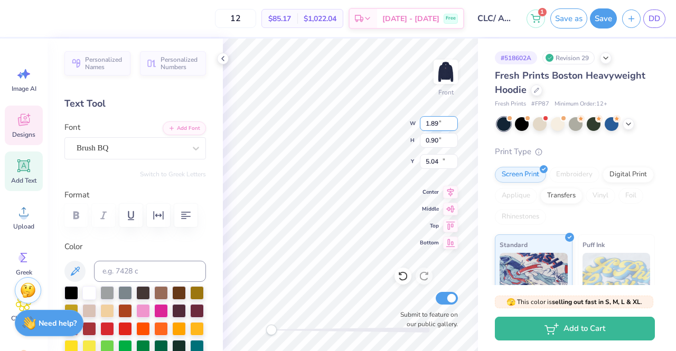
type input "2.41"
type input "0.72"
type input "12.23"
type textarea "P"
type textarea "ZTA"
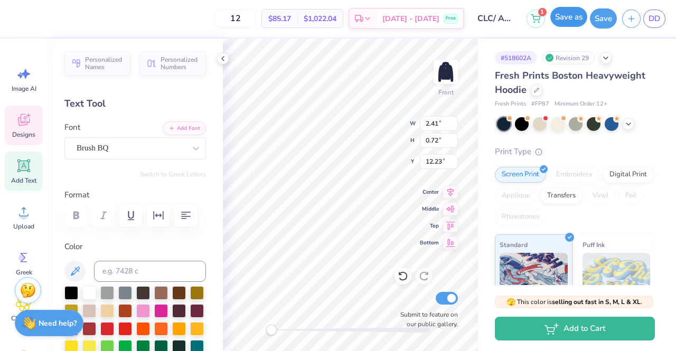
click at [556, 14] on button "Save as" at bounding box center [568, 17] width 37 height 20
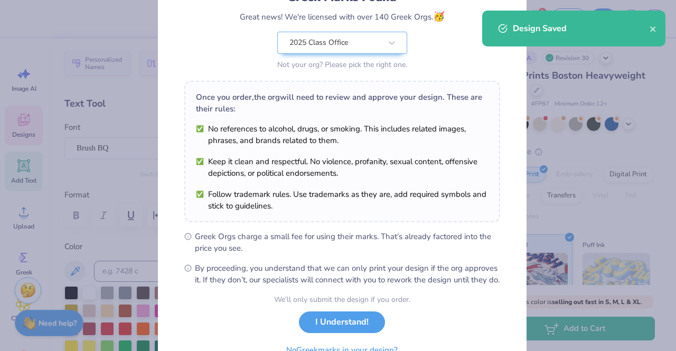
scroll to position [142, 0]
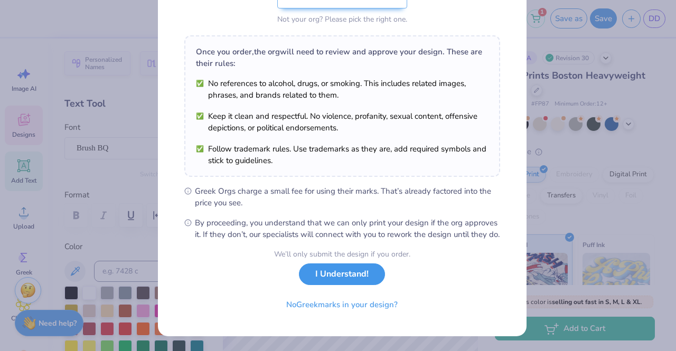
click at [362, 275] on button "I Understand!" at bounding box center [342, 274] width 86 height 22
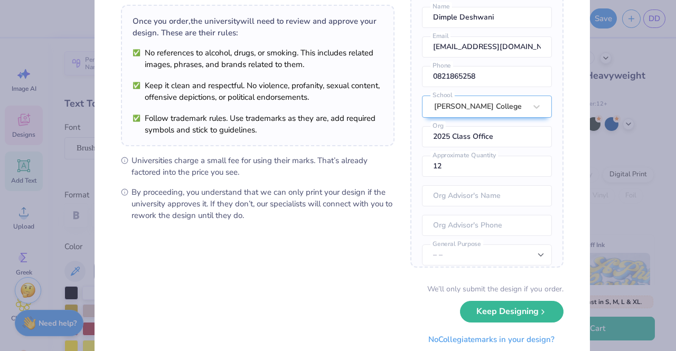
scroll to position [107, 0]
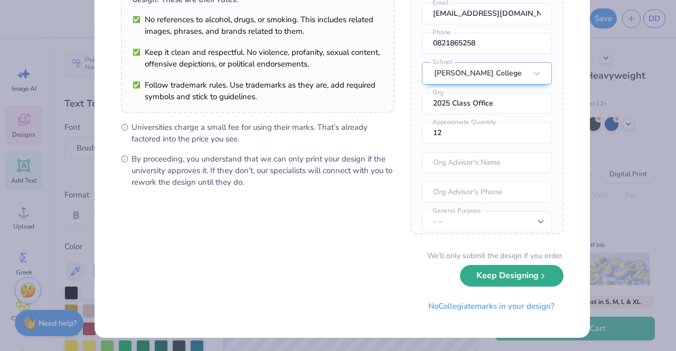
click at [488, 274] on button "Keep Designing" at bounding box center [511, 276] width 103 height 22
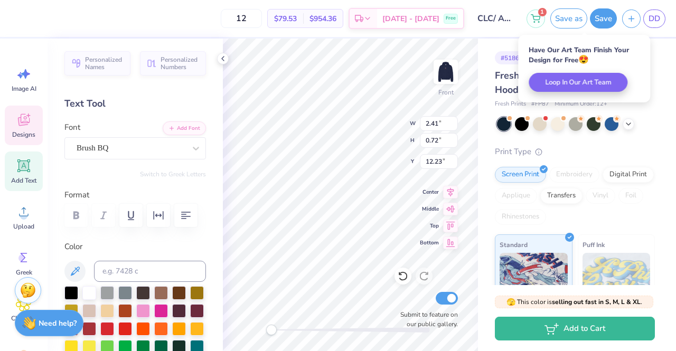
scroll to position [8, 1]
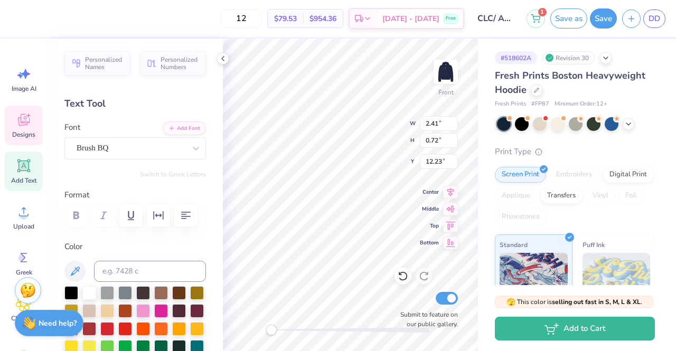
type textarea "Z"
type textarea "Kappa"
click at [446, 74] on img at bounding box center [446, 72] width 42 height 42
type input "2.37"
type input "0.83"
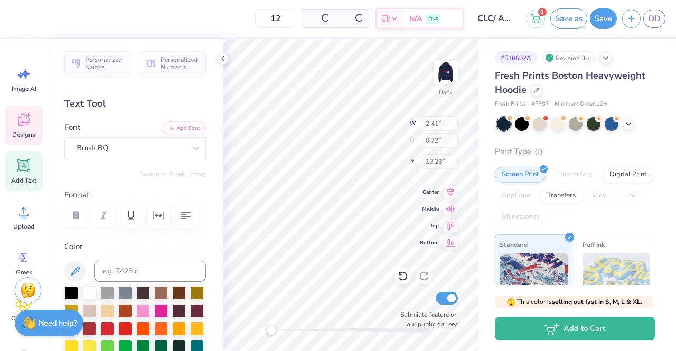
type input "11.64"
type input "1.85"
type input "0.88"
type input "4.07"
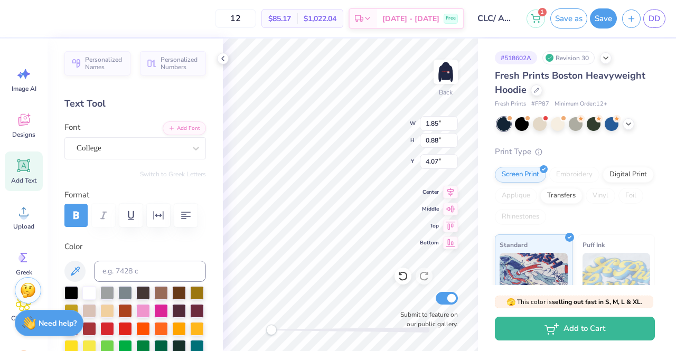
type textarea "Z"
type textarea "KKG"
click at [439, 68] on img at bounding box center [446, 72] width 42 height 42
type input "1.77"
type input "0.89"
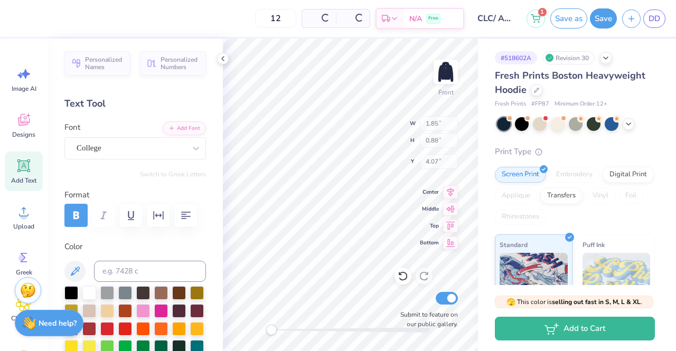
type input "5.04"
type input "4.86"
type input "5.00"
type input "10.04"
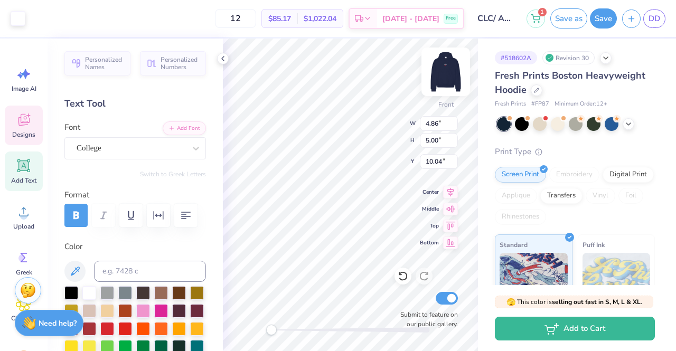
type input "2.42"
type input "0.85"
type input "12.04"
type input "15.00"
type input "1.51"
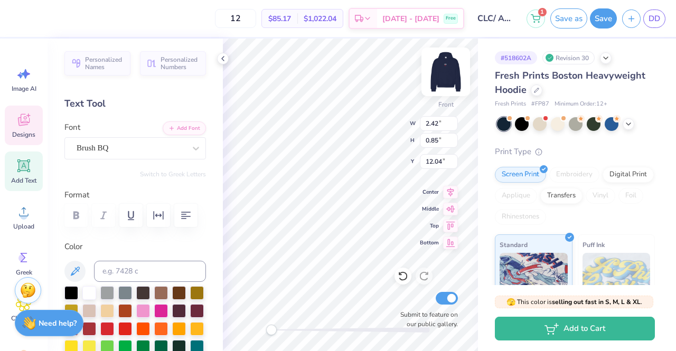
type input "10.20"
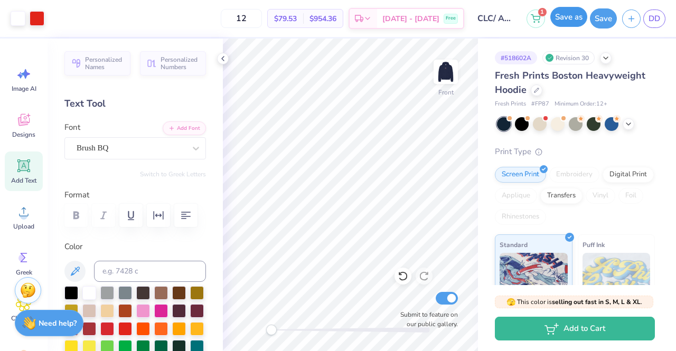
click at [559, 23] on button "Save as" at bounding box center [568, 17] width 37 height 20
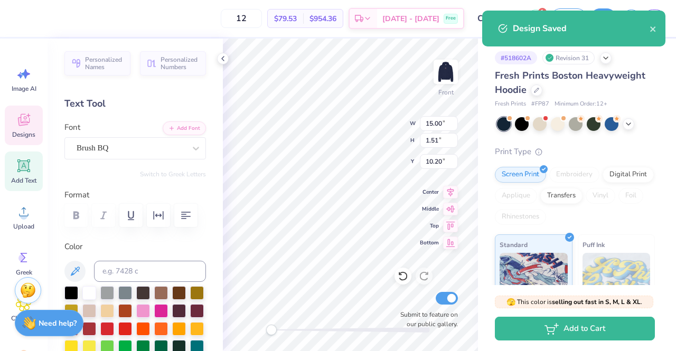
click at [649, 29] on div "Design Saved" at bounding box center [581, 28] width 137 height 13
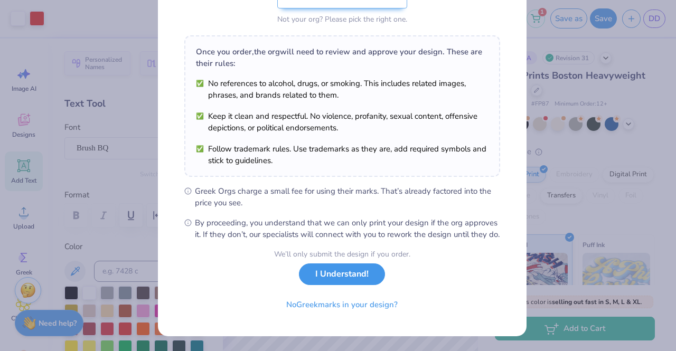
click at [357, 273] on button "I Understand!" at bounding box center [342, 274] width 86 height 22
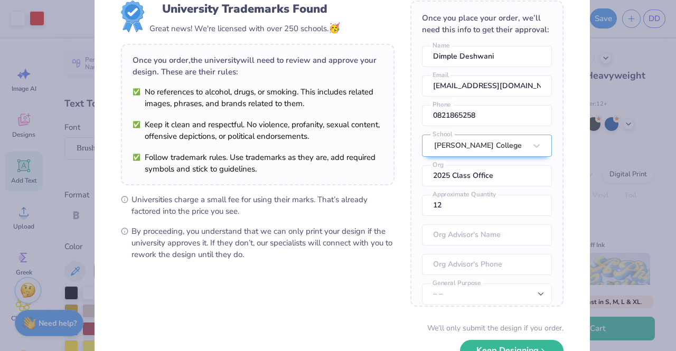
scroll to position [107, 0]
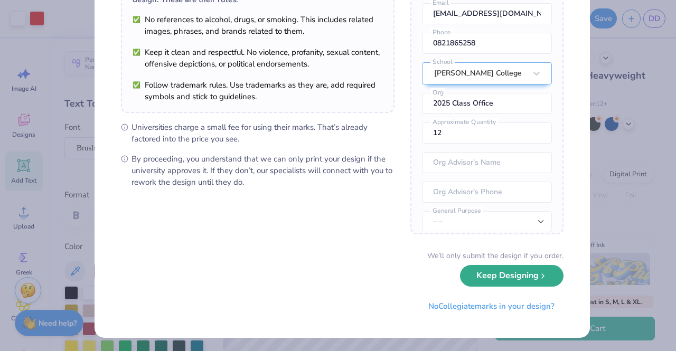
click at [468, 270] on button "Keep Designing" at bounding box center [511, 276] width 103 height 22
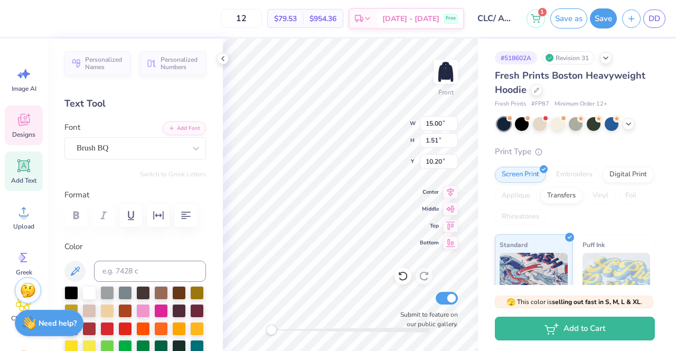
scroll to position [8, 7]
type textarea "u"
type textarea "ohio state university"
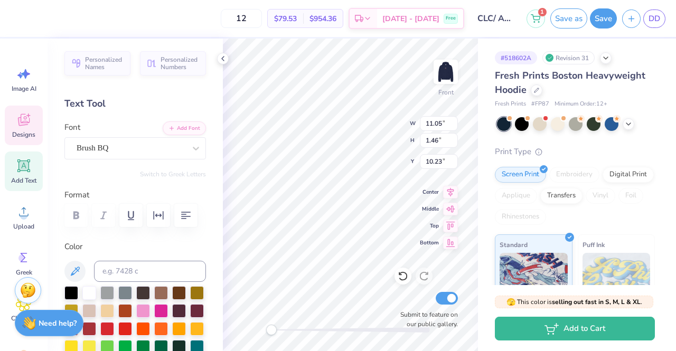
type input "11.05"
type input "1.46"
type input "10.23"
click at [440, 126] on input "11.05" at bounding box center [439, 123] width 38 height 15
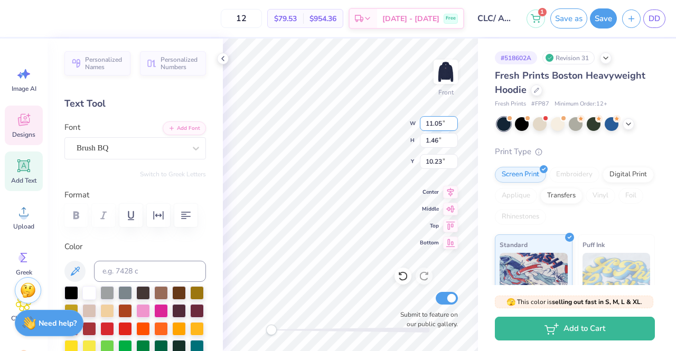
click at [440, 125] on input "11.05" at bounding box center [439, 123] width 38 height 15
type input "13.44"
click at [446, 145] on input "1.46" at bounding box center [439, 140] width 38 height 15
type input "1.78"
click at [442, 161] on input "10.07" at bounding box center [439, 161] width 38 height 15
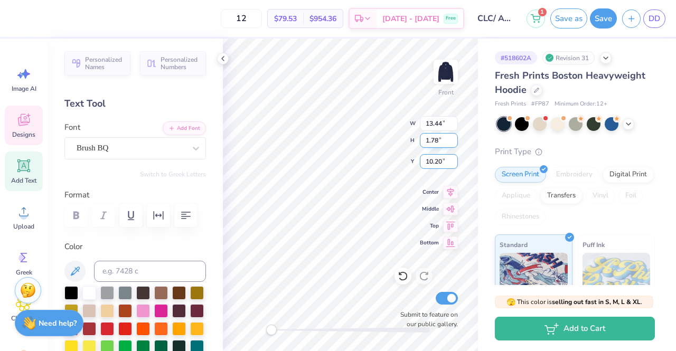
type input "10.20"
click at [428, 144] on input "1.78" at bounding box center [439, 140] width 38 height 15
click at [439, 141] on input "1.78" at bounding box center [439, 140] width 38 height 15
type input "1.92"
click at [437, 124] on input "13.44" at bounding box center [439, 123] width 38 height 15
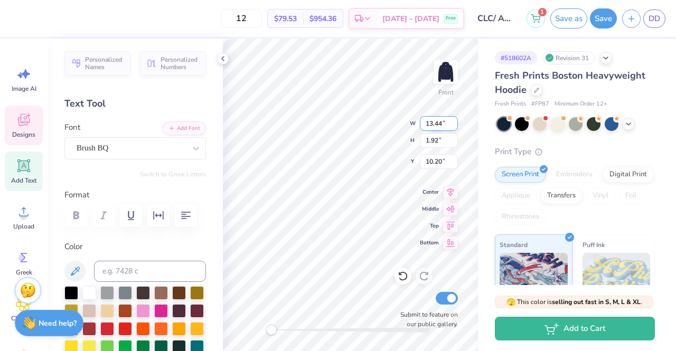
type input "14.53"
type input "10.13"
click at [438, 141] on input "1.92" at bounding box center [439, 140] width 38 height 15
type input "1.8"
click at [434, 128] on input "14.53" at bounding box center [439, 123] width 38 height 15
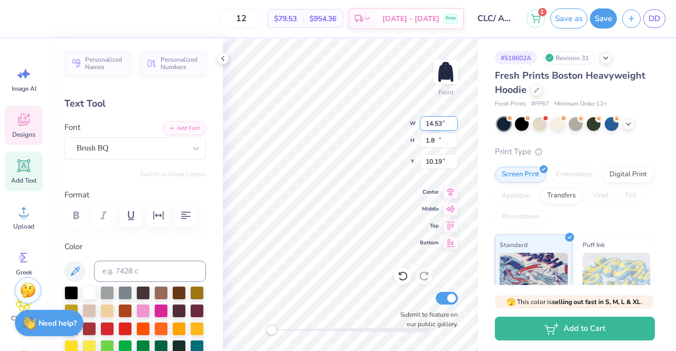
type input "13.62"
type input "1.80"
type input "10.19"
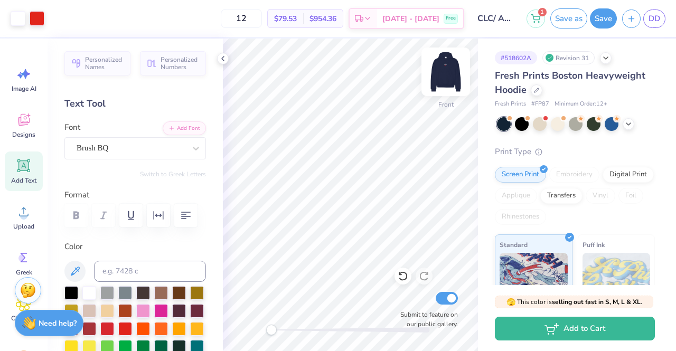
click at [446, 72] on img at bounding box center [446, 72] width 42 height 42
click at [558, 16] on button "Save as" at bounding box center [568, 17] width 37 height 20
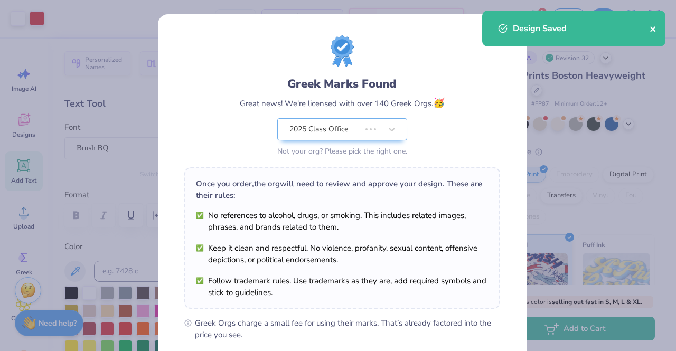
click at [649, 24] on button "close" at bounding box center [652, 28] width 7 height 13
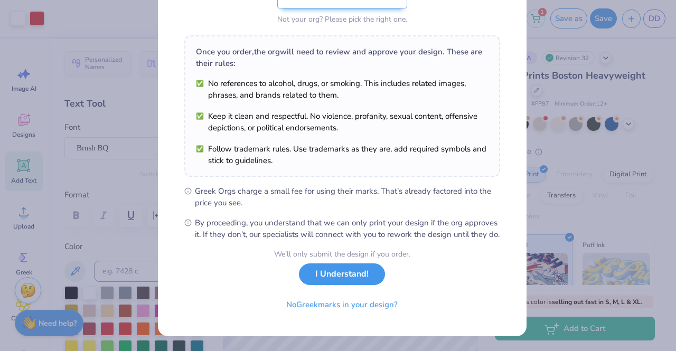
click at [356, 277] on button "I Understand!" at bounding box center [342, 274] width 86 height 22
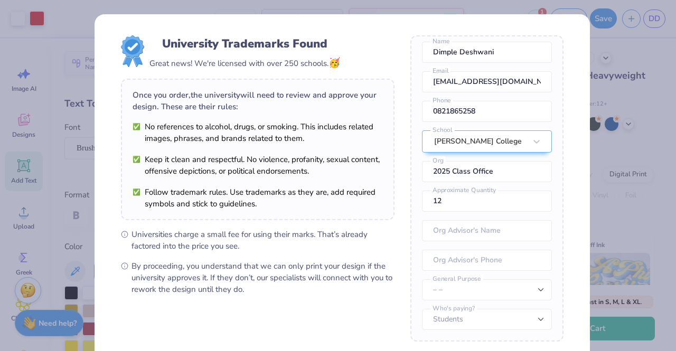
scroll to position [107, 0]
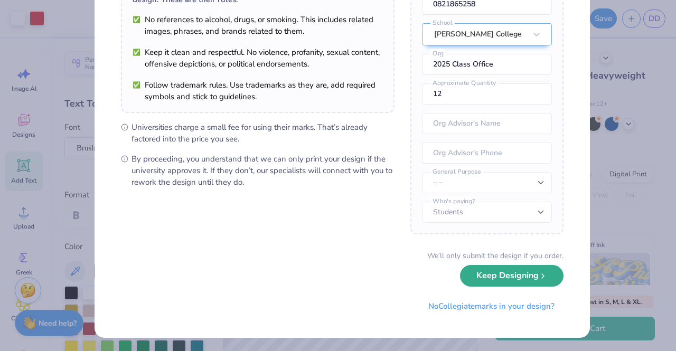
click at [485, 281] on button "Keep Designing" at bounding box center [511, 276] width 103 height 22
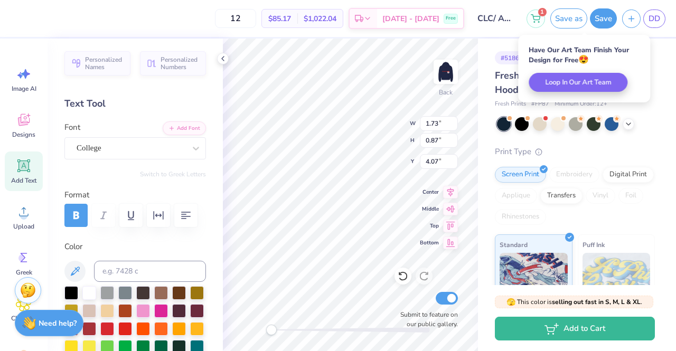
scroll to position [8, 1]
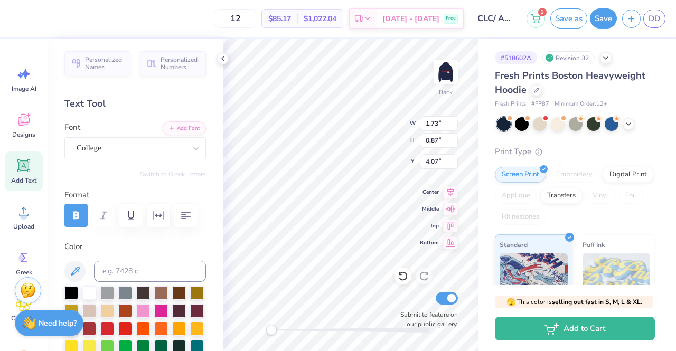
type textarea "K"
type textarea "zta"
click at [451, 74] on img at bounding box center [446, 72] width 42 height 42
type input "1.74"
type input "0.89"
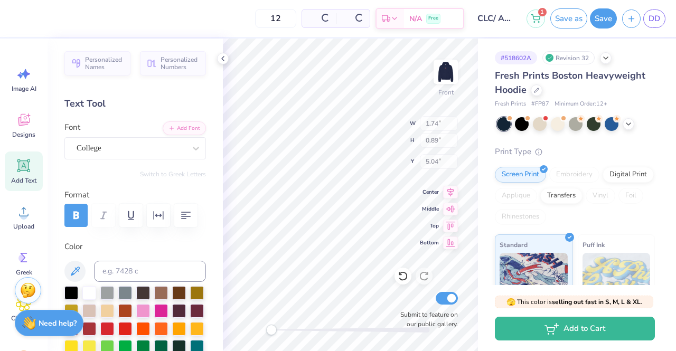
type input "5.04"
type input "2.42"
type input "0.85"
type input "12.04"
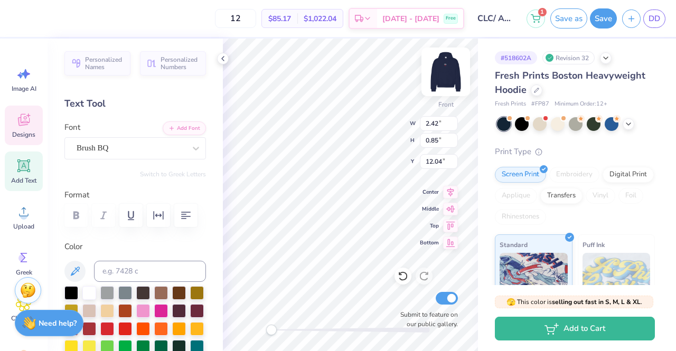
scroll to position [8, 2]
type textarea "K"
type textarea "z"
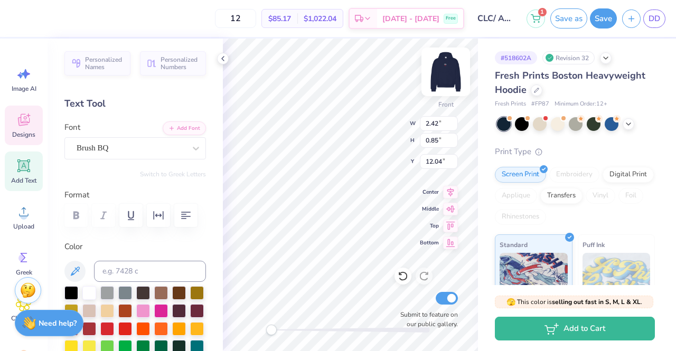
type textarea "ZTA"
click at [568, 16] on button "Save as" at bounding box center [568, 17] width 37 height 20
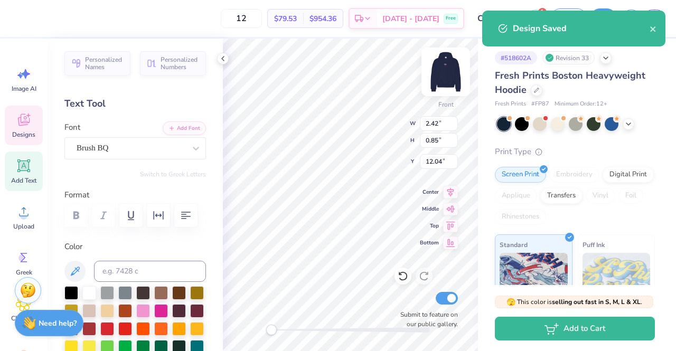
click at [447, 73] on img at bounding box center [446, 72] width 42 height 42
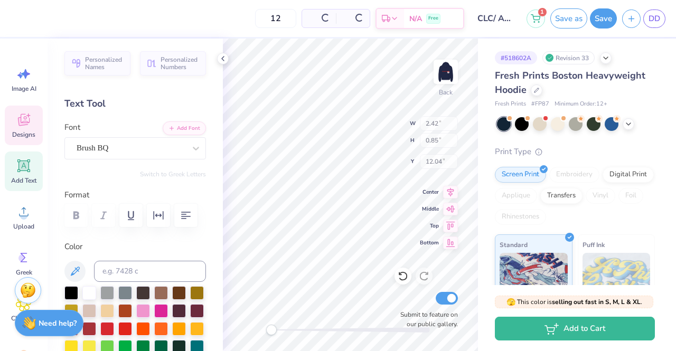
type input "1.84"
type input "0.86"
type input "11.62"
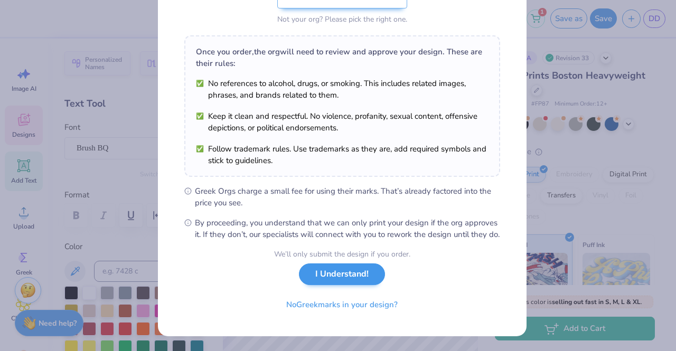
scroll to position [142, 0]
click at [352, 279] on button "I Understand!" at bounding box center [342, 274] width 86 height 22
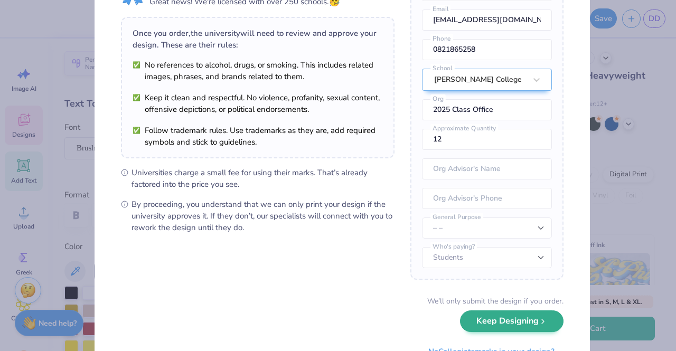
scroll to position [107, 0]
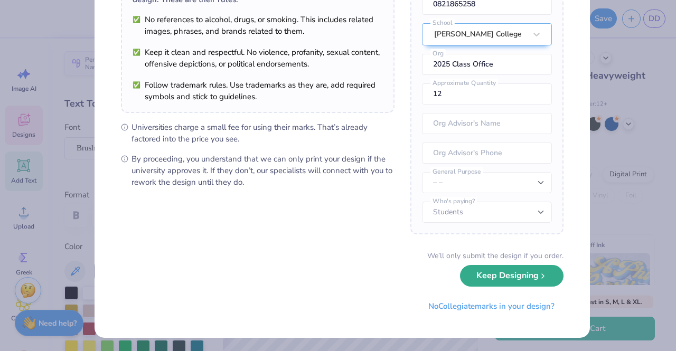
click at [491, 280] on button "Keep Designing" at bounding box center [511, 276] width 103 height 22
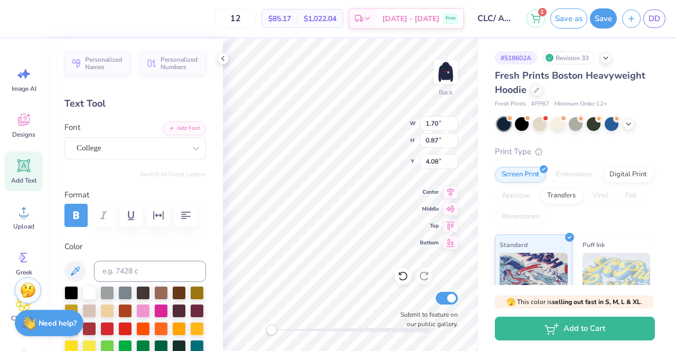
scroll to position [8, 1]
click at [355, 139] on div "Back W 1.70 1.70 " H 0.87 0.87 " Y 4.08 4.08 " Center Middle Top Bottom Submit …" at bounding box center [350, 195] width 255 height 313
type textarea "z"
type textarea "PI PHI"
click at [446, 68] on img at bounding box center [446, 72] width 42 height 42
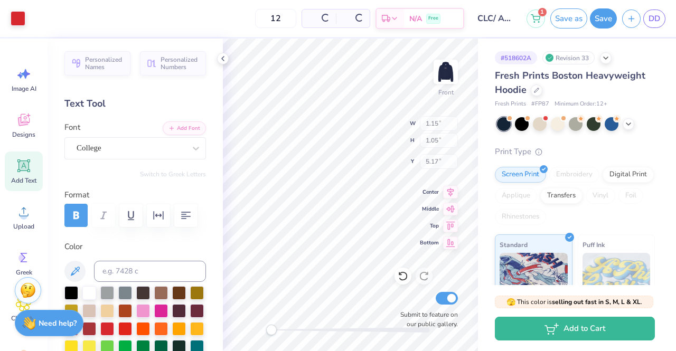
type input "1.15"
type input "1.05"
type input "5.17"
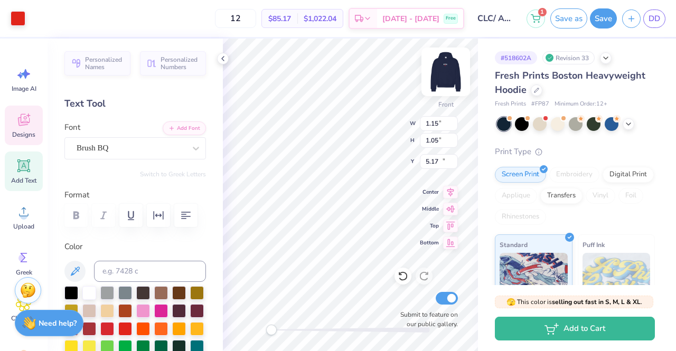
type input "1.88"
type input "0.88"
type input "12.03"
type textarea "Z"
type textarea "Pi Phi"
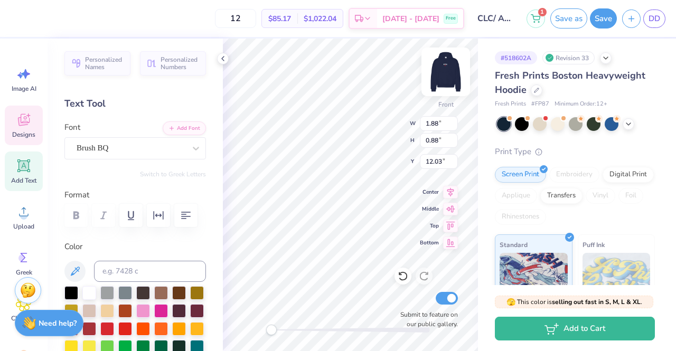
scroll to position [8, 2]
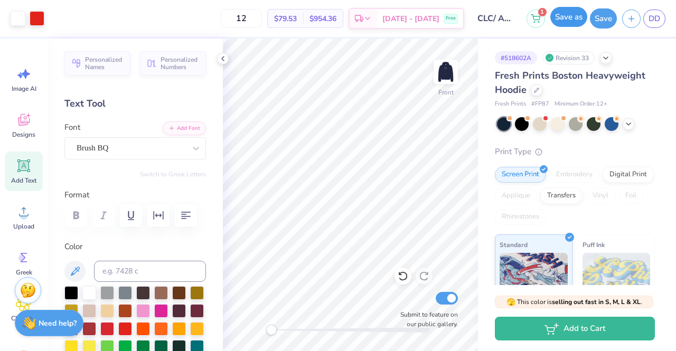
click at [560, 14] on button "Save as" at bounding box center [568, 17] width 37 height 20
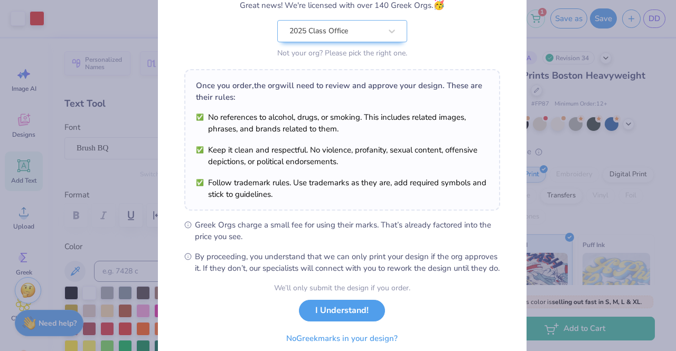
scroll to position [142, 0]
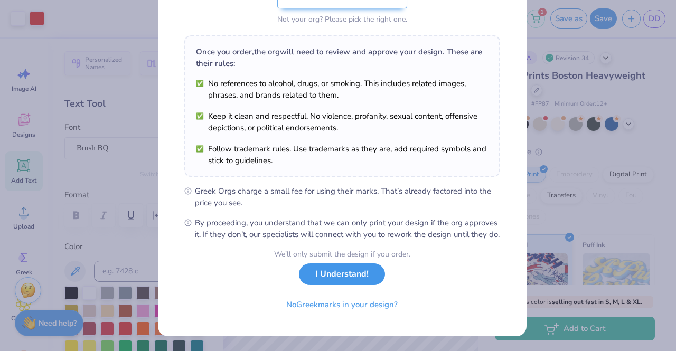
click at [329, 279] on button "I Understand!" at bounding box center [342, 274] width 86 height 22
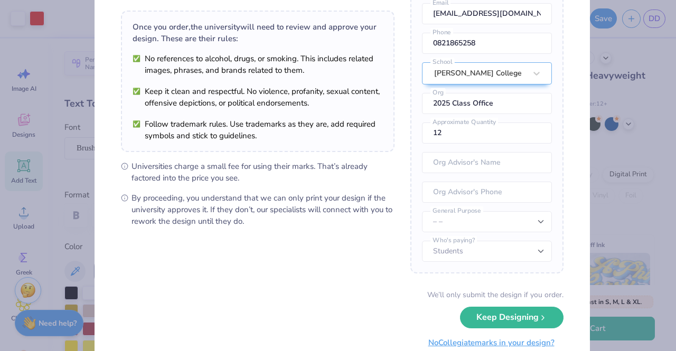
scroll to position [107, 0]
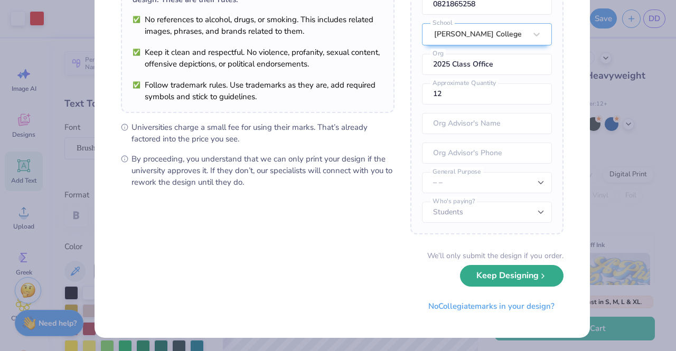
click at [494, 281] on button "Keep Designing" at bounding box center [511, 276] width 103 height 22
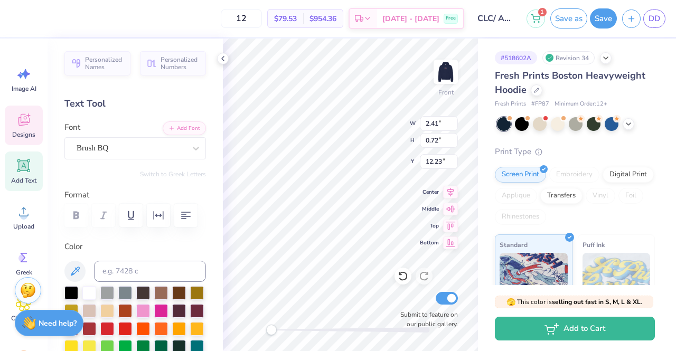
scroll to position [8, 1]
type textarea "P"
type textarea "Chio"
click at [449, 66] on img at bounding box center [446, 72] width 42 height 42
type input "1.52"
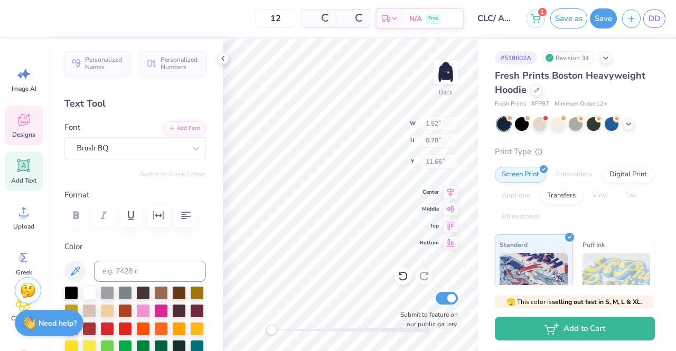
type input "0.78"
type input "11.66"
type input "2.96"
type input "0.98"
type input "4.02"
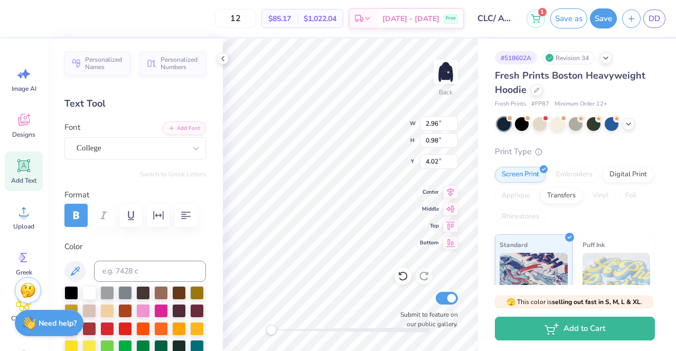
type textarea "P"
type textarea "Chio"
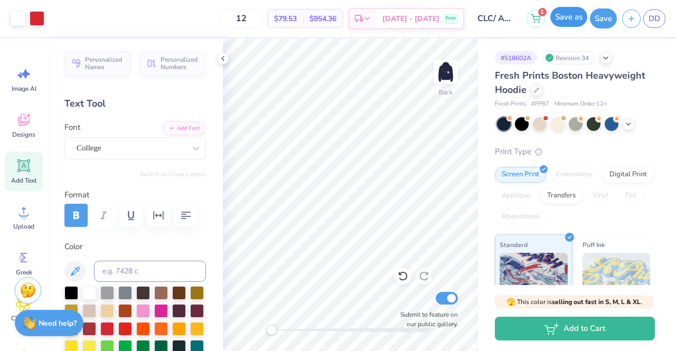
click at [563, 12] on button "Save as" at bounding box center [568, 17] width 37 height 20
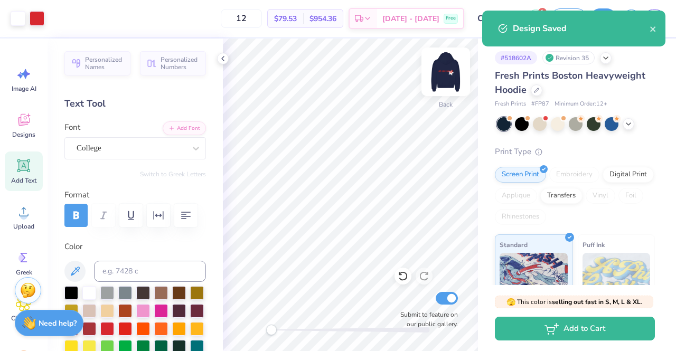
click at [449, 77] on img at bounding box center [446, 72] width 42 height 42
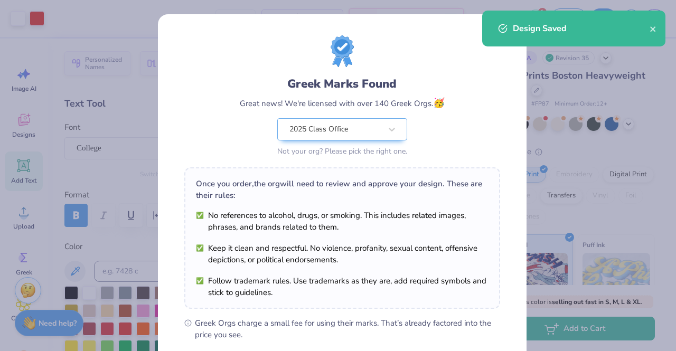
scroll to position [142, 0]
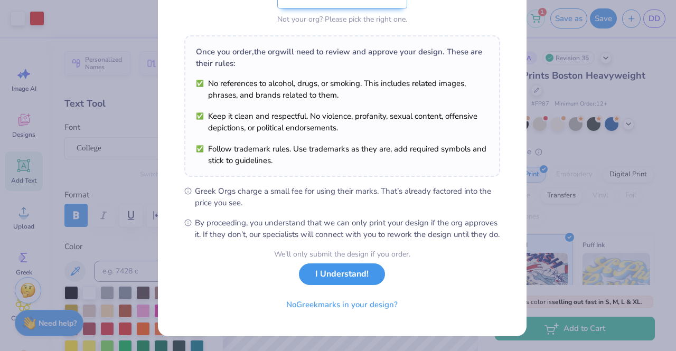
click at [330, 271] on button "I Understand!" at bounding box center [342, 274] width 86 height 22
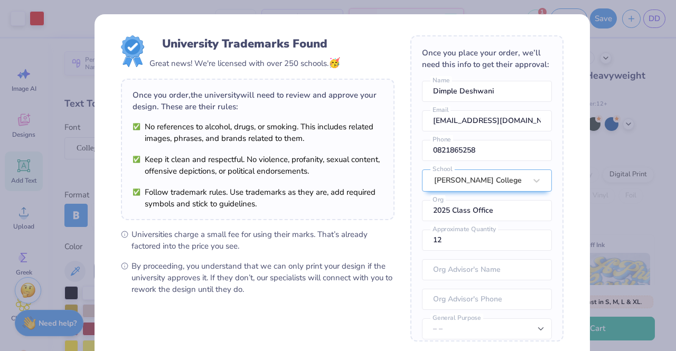
scroll to position [107, 0]
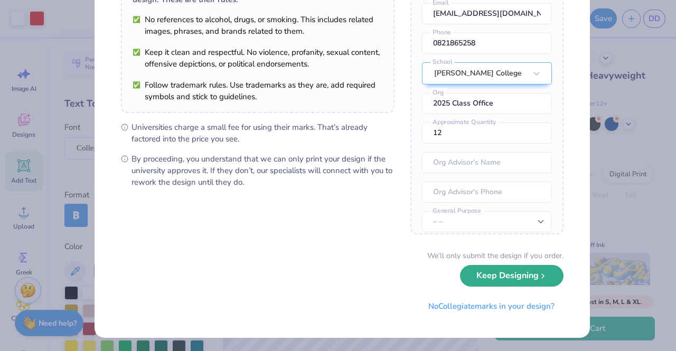
click at [472, 276] on button "Keep Designing" at bounding box center [511, 276] width 103 height 22
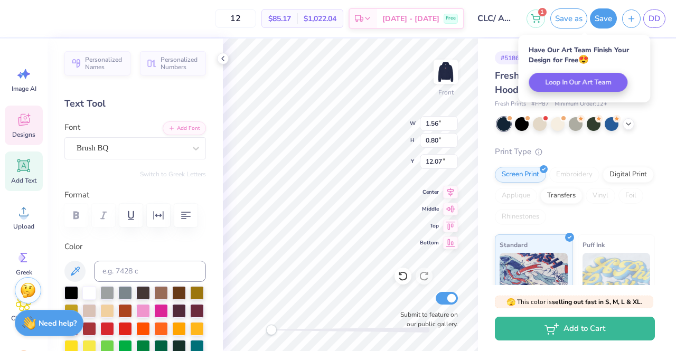
scroll to position [8, 1]
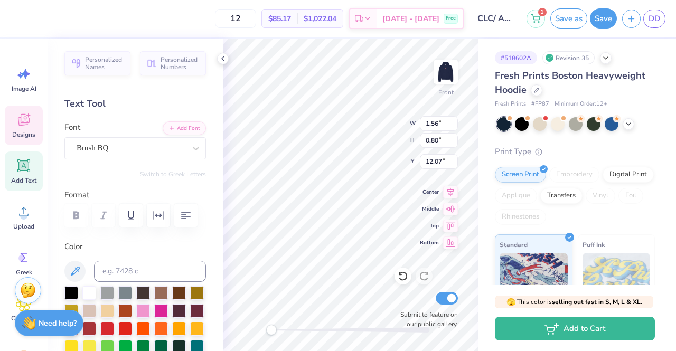
type textarea "AChio"
type input "2.31"
type input "0.80"
type input "12.07"
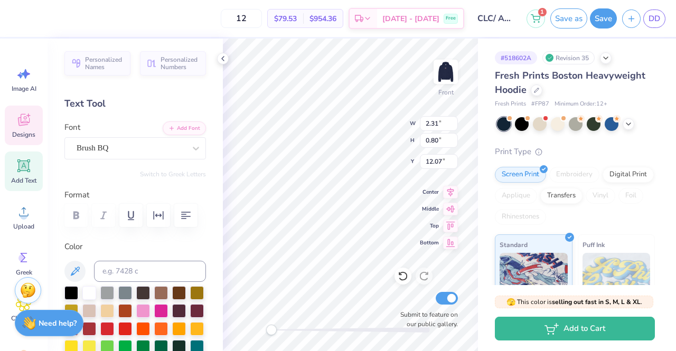
type textarea "AChiO"
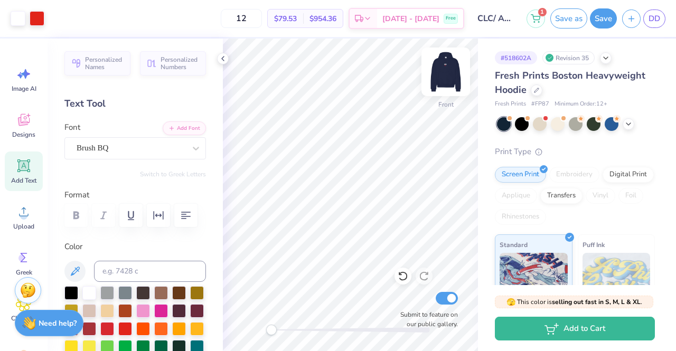
click at [440, 74] on img at bounding box center [446, 72] width 42 height 42
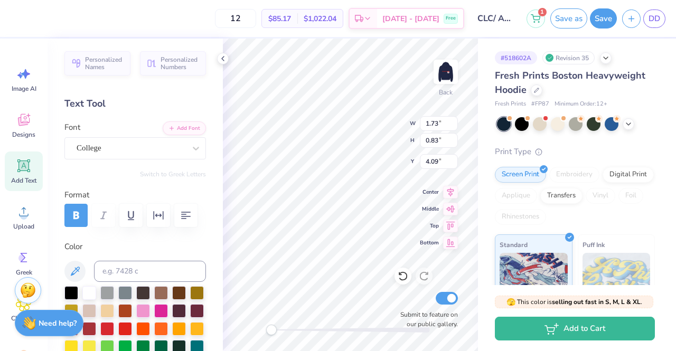
scroll to position [8, 1]
type textarea "AChio"
click at [441, 78] on img at bounding box center [446, 72] width 42 height 42
type input "2.46"
type input "0.95"
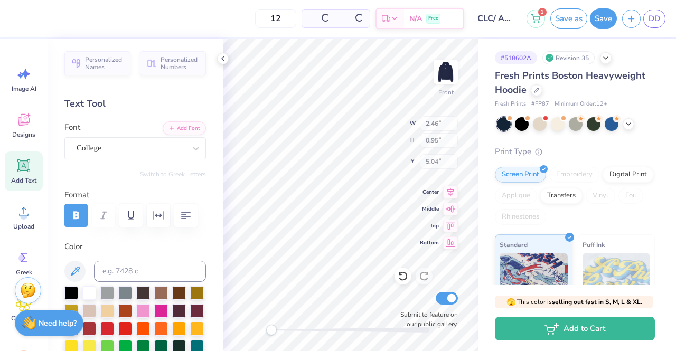
type input "5.04"
click at [570, 16] on button "Save as" at bounding box center [568, 17] width 37 height 20
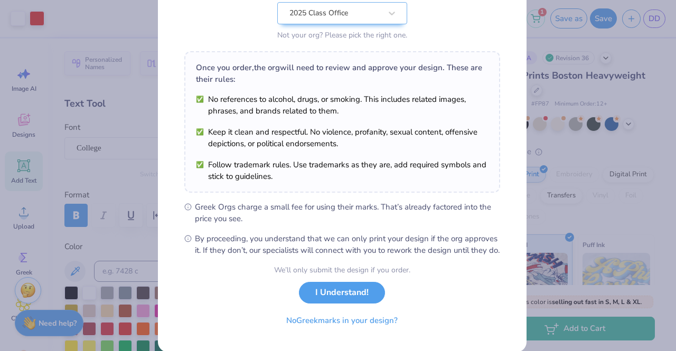
scroll to position [142, 0]
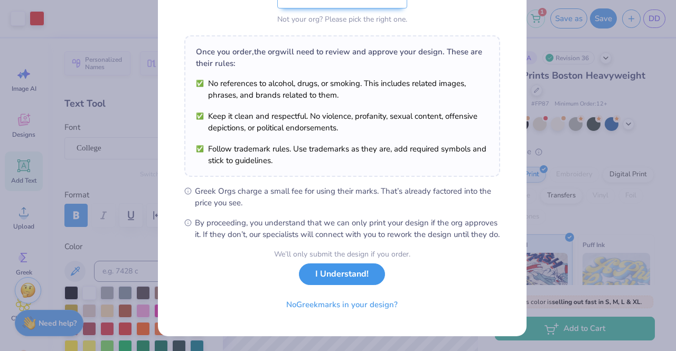
click at [348, 270] on button "I Understand!" at bounding box center [342, 274] width 86 height 22
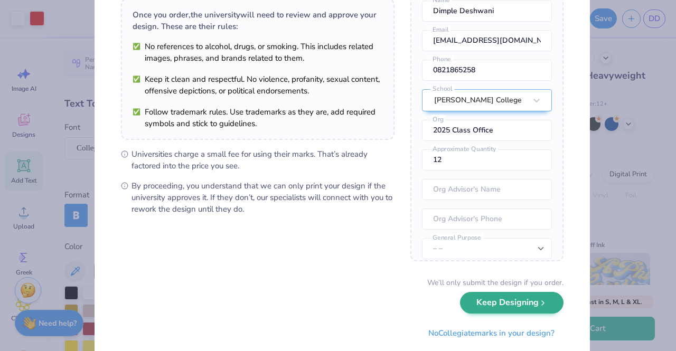
scroll to position [107, 0]
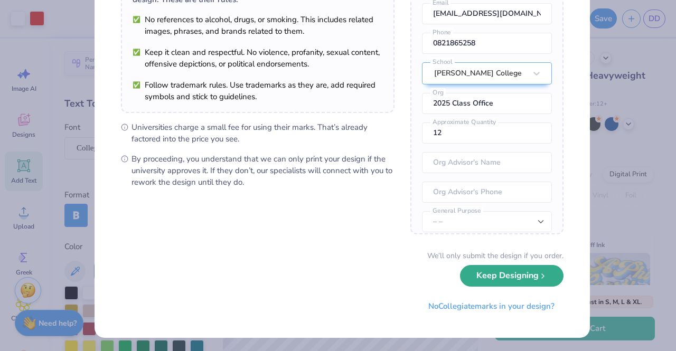
click at [478, 269] on button "Keep Designing" at bounding box center [511, 276] width 103 height 22
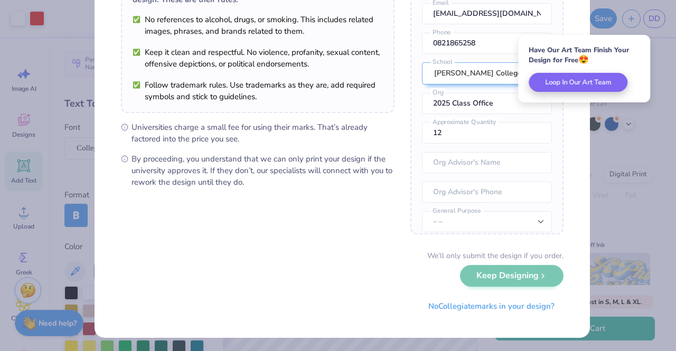
scroll to position [0, 0]
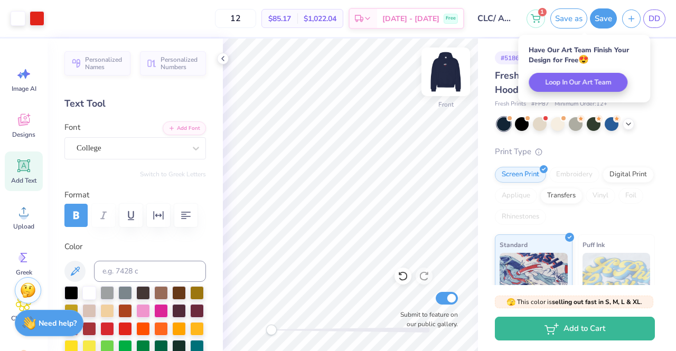
click at [442, 74] on img at bounding box center [446, 72] width 42 height 42
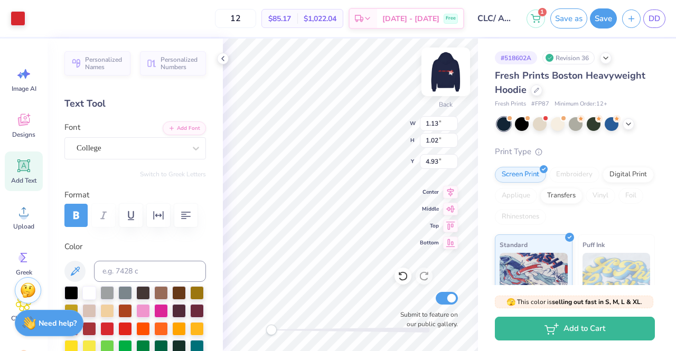
type input "2.41"
type input "0.93"
type input "4.04"
